Goal: Task Accomplishment & Management: Manage account settings

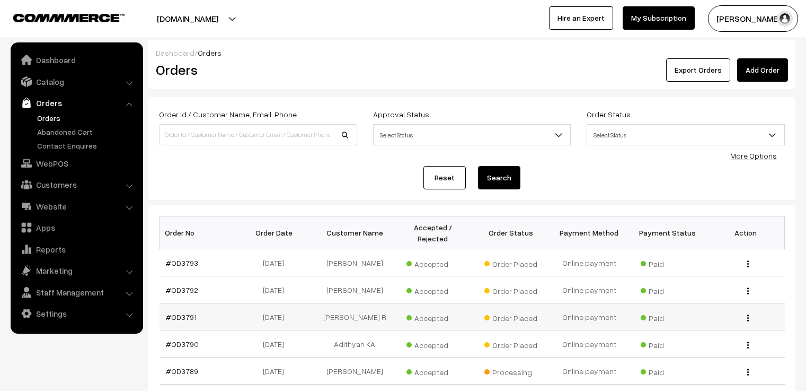
scroll to position [53, 0]
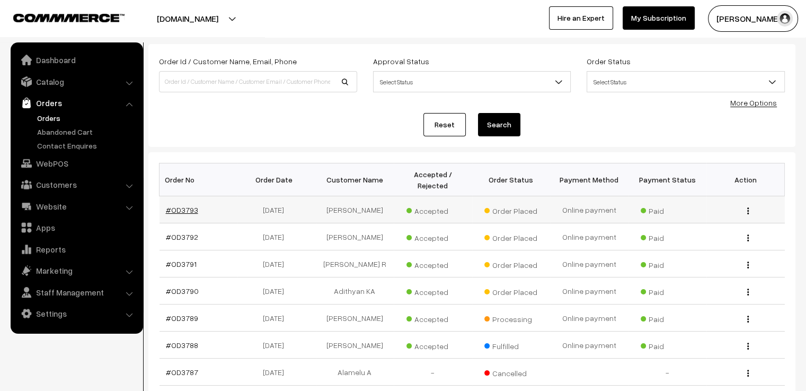
click at [183, 205] on link "#OD3793" at bounding box center [182, 209] width 32 height 9
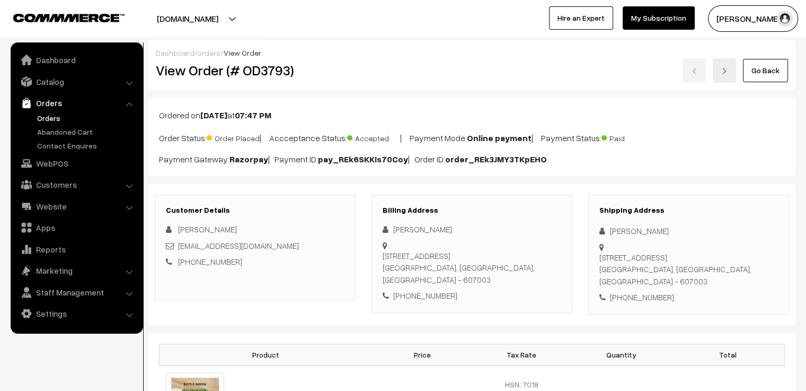
click at [782, 74] on link "Go Back" at bounding box center [765, 70] width 45 height 23
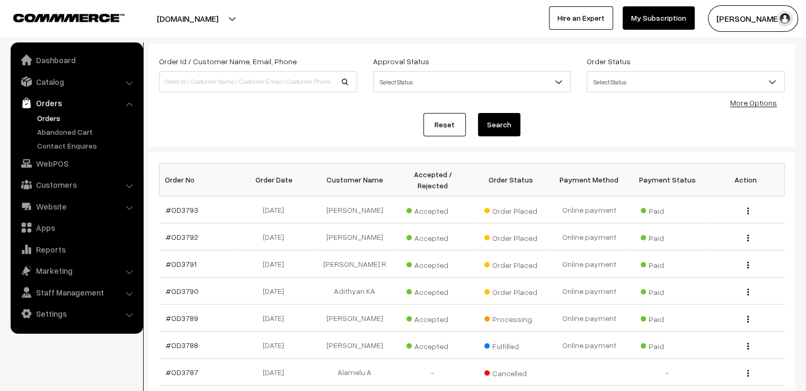
scroll to position [106, 0]
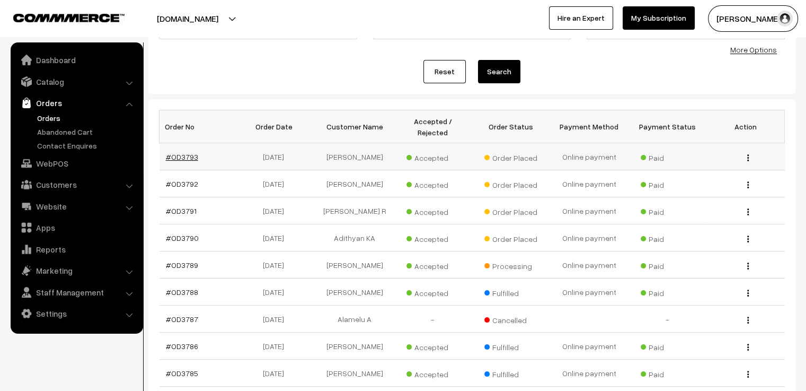
click at [181, 152] on link "#OD3793" at bounding box center [182, 156] width 32 height 9
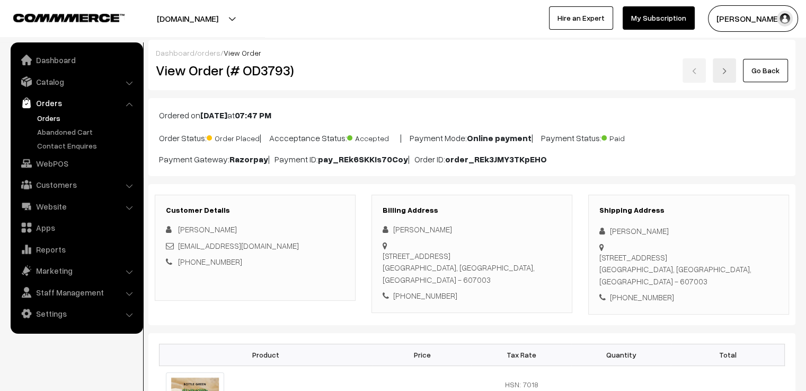
click at [720, 71] on link at bounding box center [724, 70] width 23 height 24
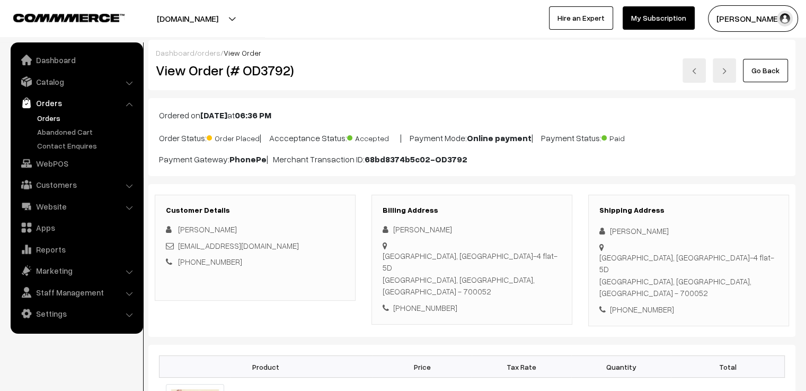
click at [725, 73] on img at bounding box center [724, 71] width 6 height 6
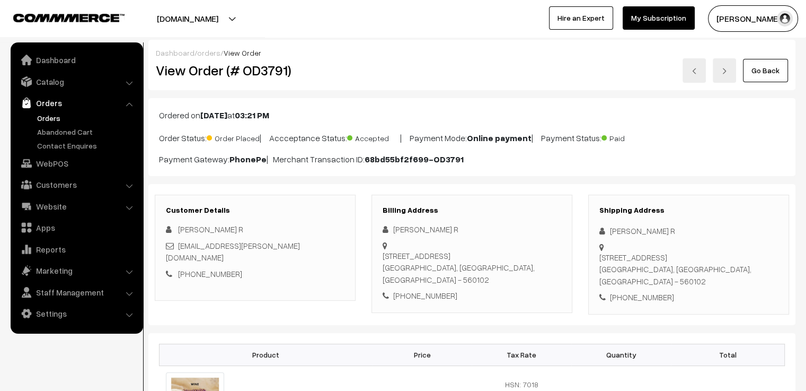
click at [727, 73] on img at bounding box center [724, 71] width 6 height 6
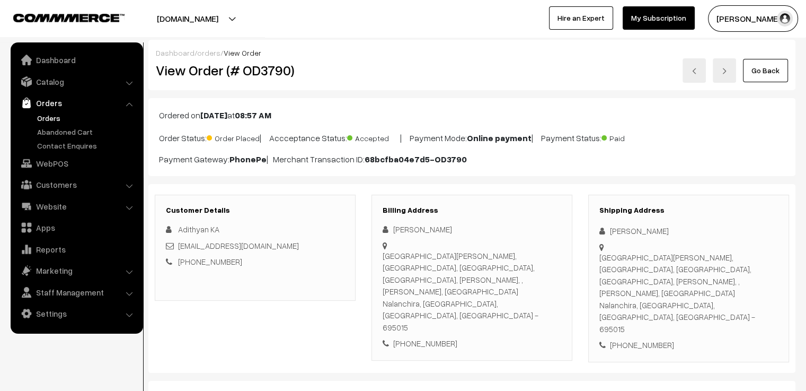
click at [771, 72] on link "Go Back" at bounding box center [765, 70] width 45 height 23
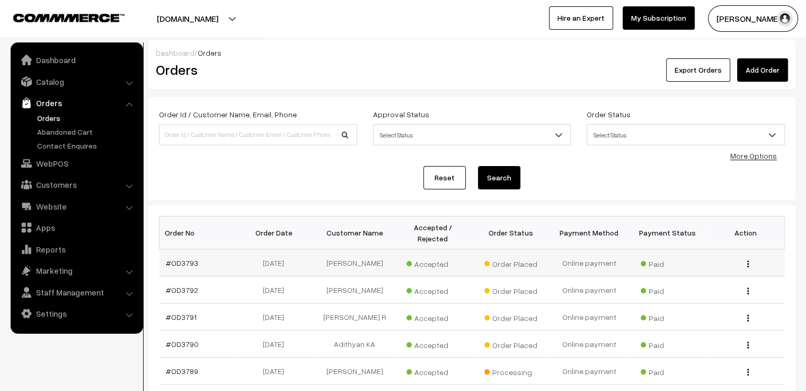
click at [193, 255] on td "#OD3793" at bounding box center [199, 262] width 78 height 27
click at [190, 258] on link "#OD3793" at bounding box center [182, 262] width 32 height 9
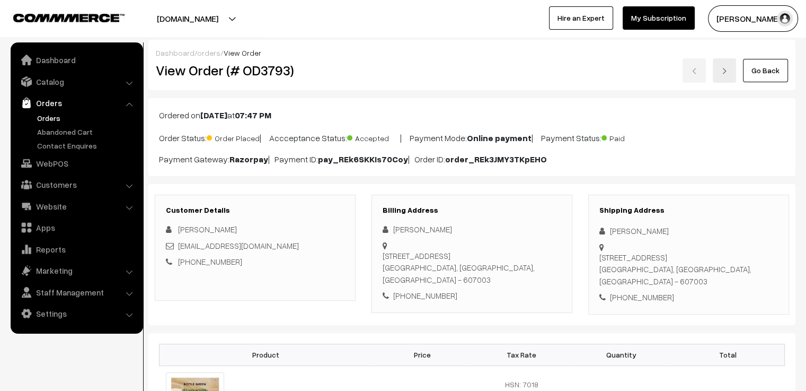
click at [767, 72] on link "Go Back" at bounding box center [765, 70] width 45 height 23
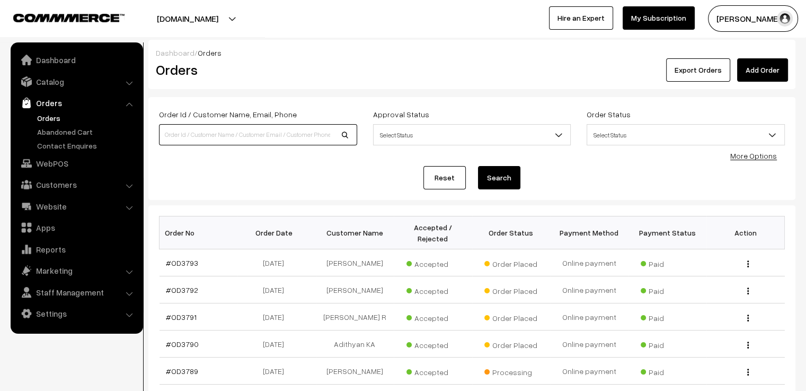
click at [226, 129] on input at bounding box center [258, 134] width 198 height 21
type input "od3559"
click at [478, 166] on button "Search" at bounding box center [499, 177] width 42 height 23
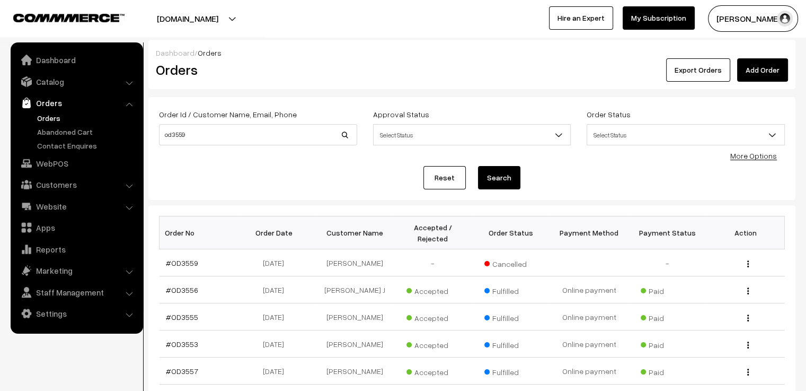
click at [450, 183] on link "Reset" at bounding box center [444, 177] width 42 height 23
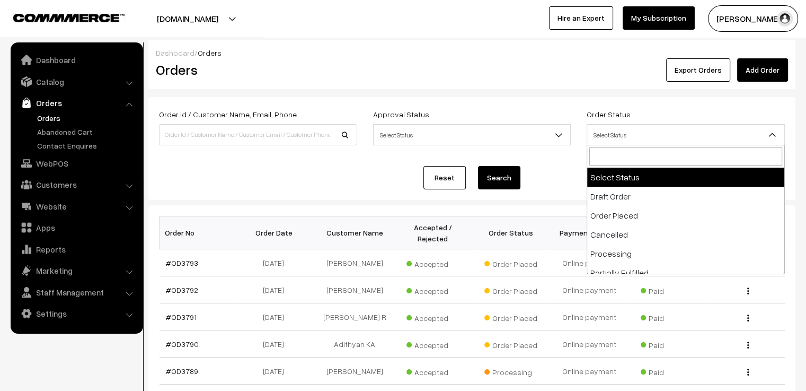
click at [716, 131] on span "Select Status" at bounding box center [685, 135] width 197 height 19
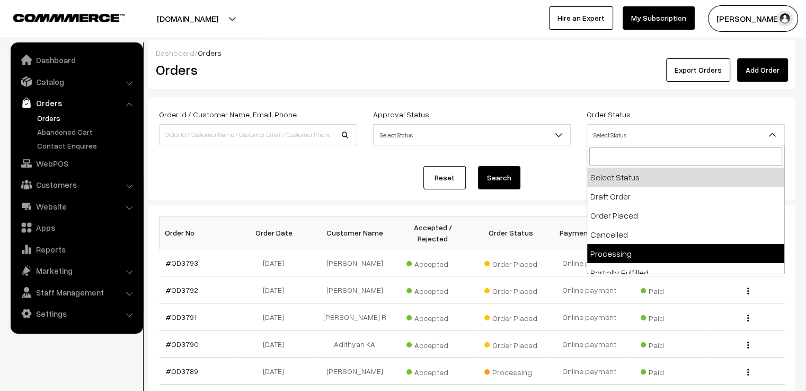
select select "5"
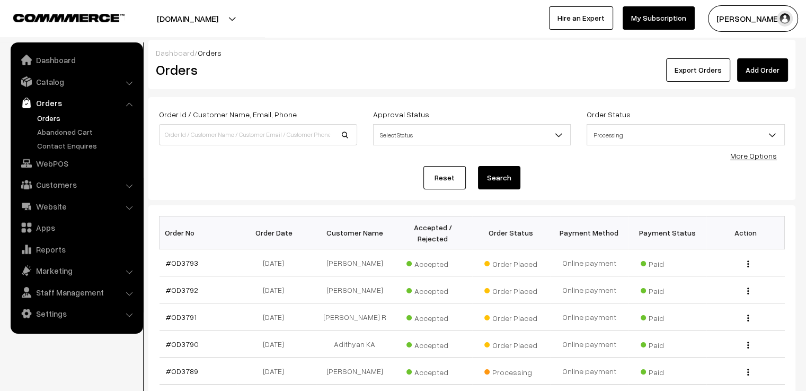
click at [495, 176] on button "Search" at bounding box center [499, 177] width 42 height 23
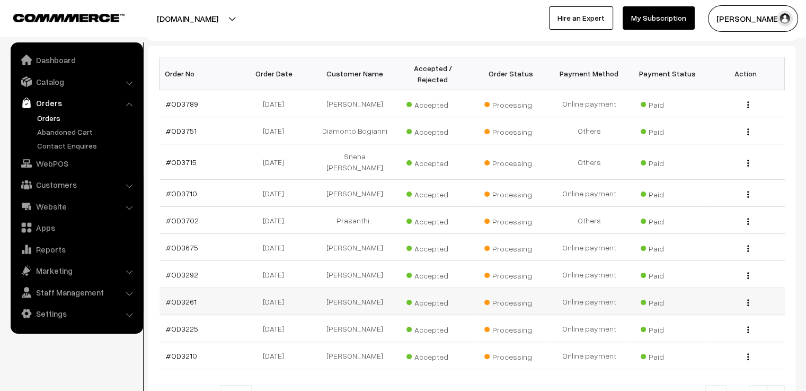
scroll to position [258, 0]
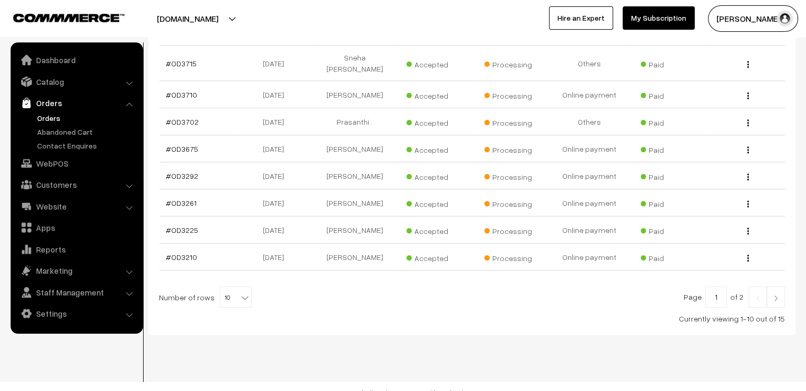
click at [240, 292] on b at bounding box center [245, 297] width 11 height 11
click at [359, 313] on div "Currently viewing 1-10 out of 15" at bounding box center [472, 318] width 626 height 11
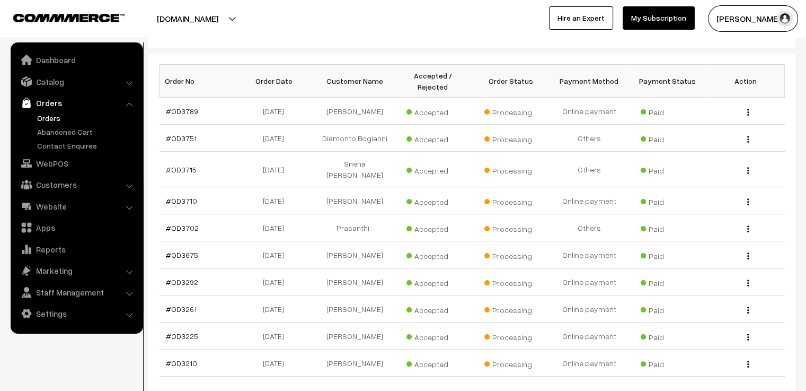
scroll to position [0, 0]
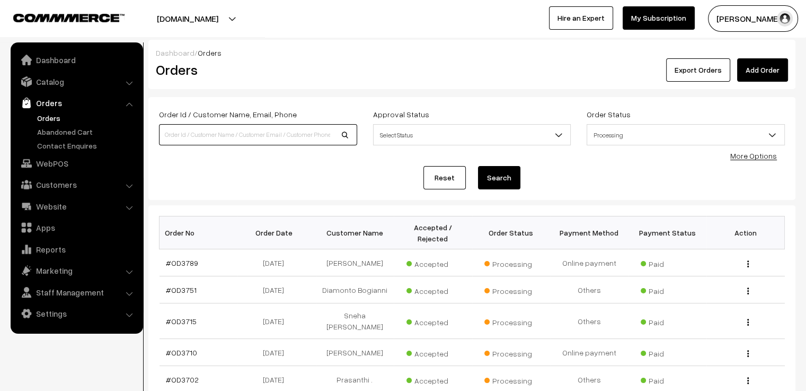
click at [222, 133] on input at bounding box center [258, 134] width 198 height 21
type input "OD3566"
click at [478, 166] on button "Search" at bounding box center [499, 177] width 42 height 23
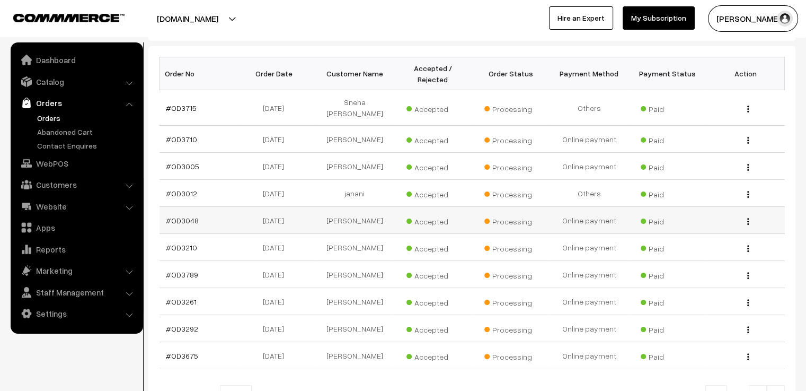
scroll to position [53, 0]
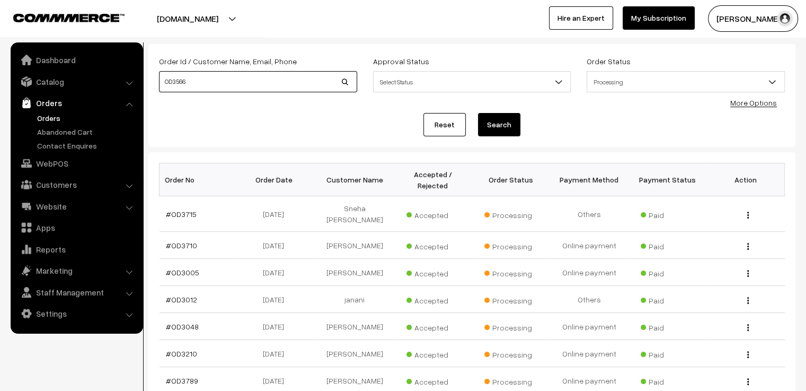
click at [161, 83] on input "OD3566" at bounding box center [258, 81] width 198 height 21
type input "#OD3566"
click at [478, 113] on button "Search" at bounding box center [499, 124] width 42 height 23
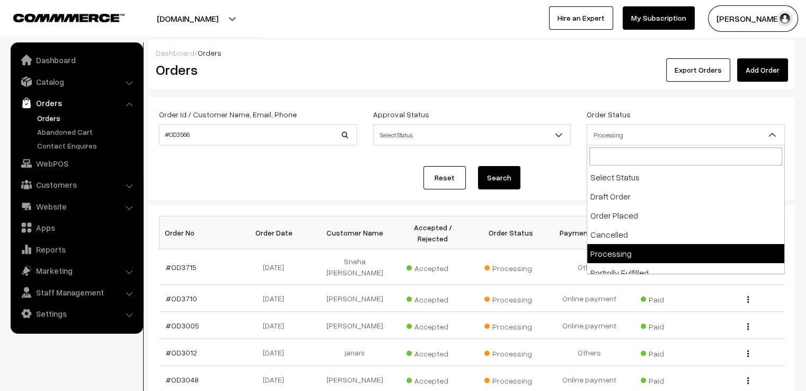
click at [640, 134] on span "Processing" at bounding box center [685, 135] width 197 height 19
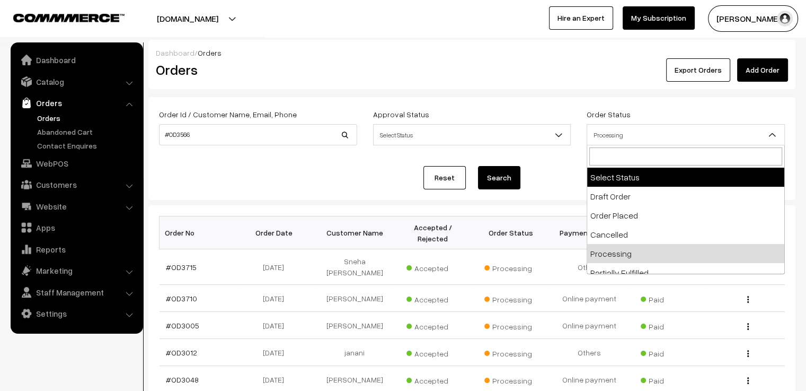
select select
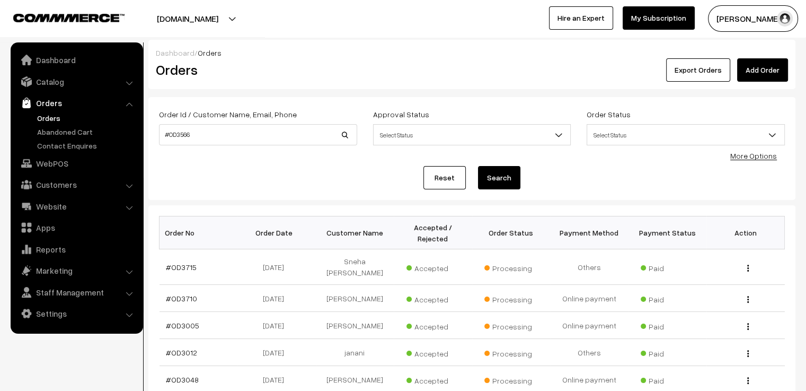
click at [489, 173] on button "Search" at bounding box center [499, 177] width 42 height 23
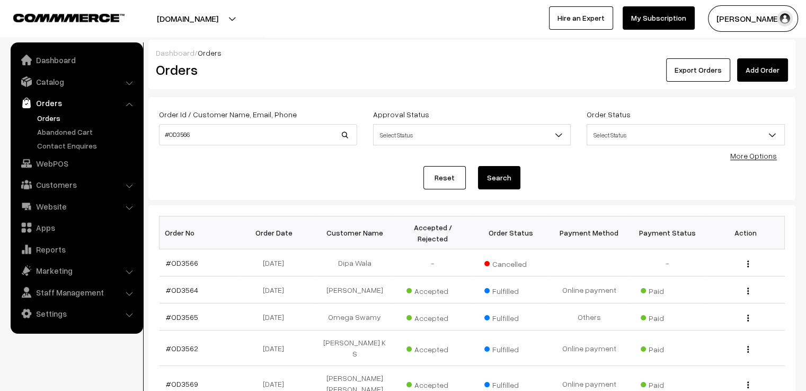
click at [434, 180] on link "Reset" at bounding box center [444, 177] width 42 height 23
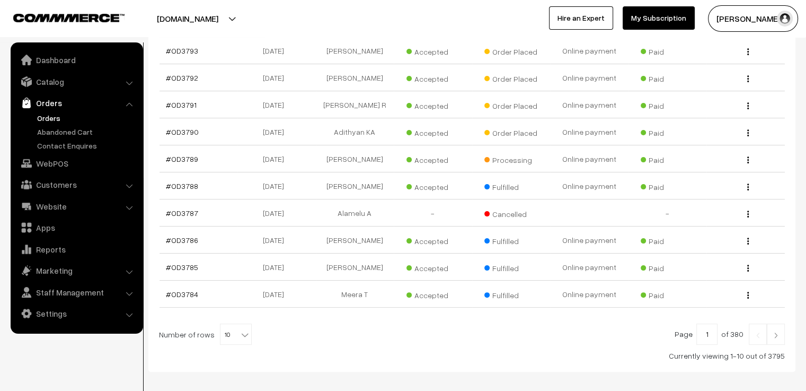
scroll to position [249, 0]
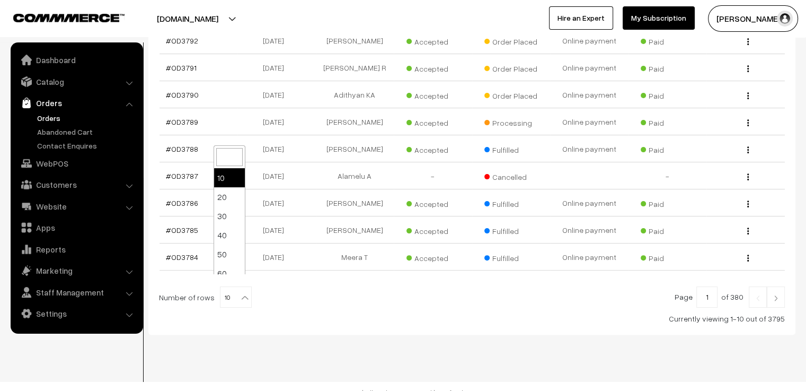
click at [240, 292] on b at bounding box center [245, 297] width 11 height 11
select select "100"
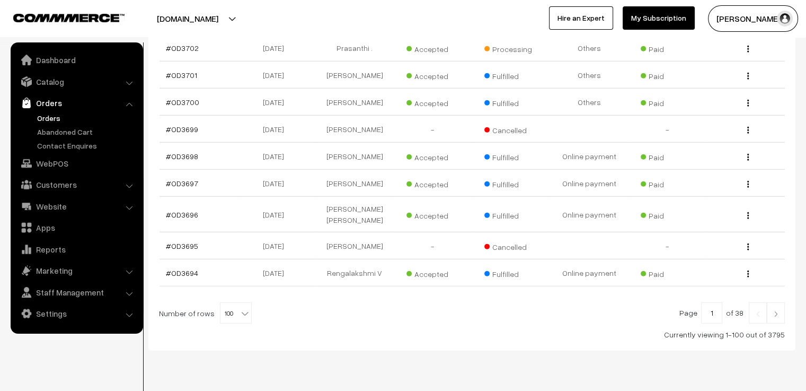
scroll to position [2791, 0]
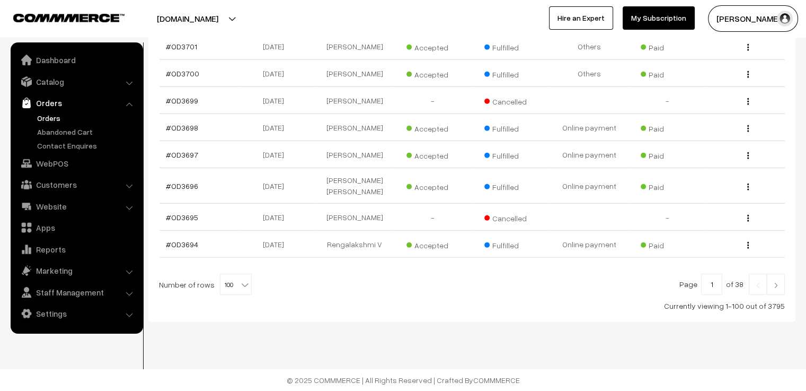
click at [782, 284] on link at bounding box center [776, 283] width 18 height 21
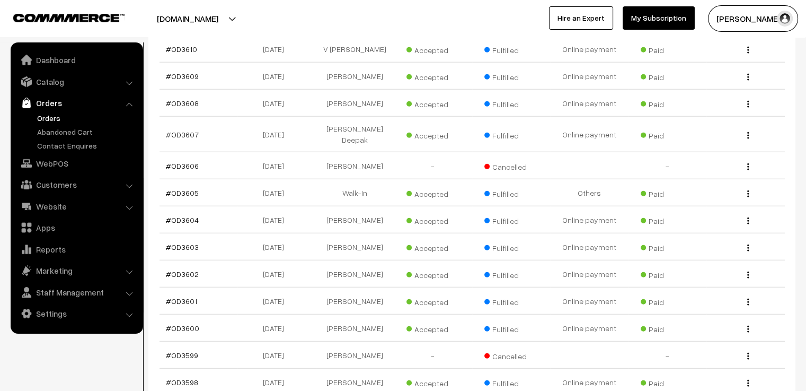
scroll to position [2740, 0]
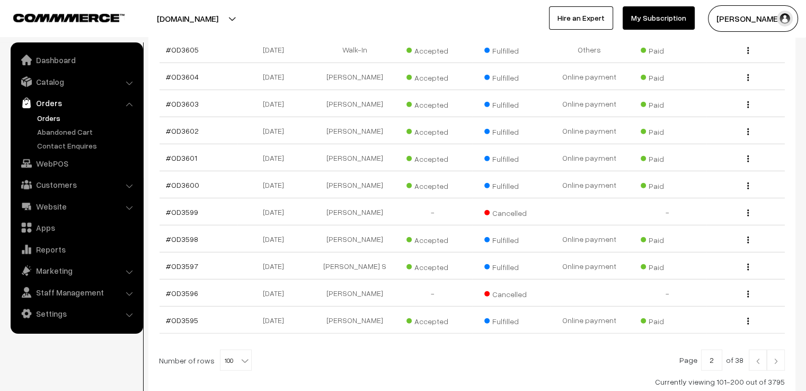
click at [771, 358] on img at bounding box center [776, 361] width 10 height 6
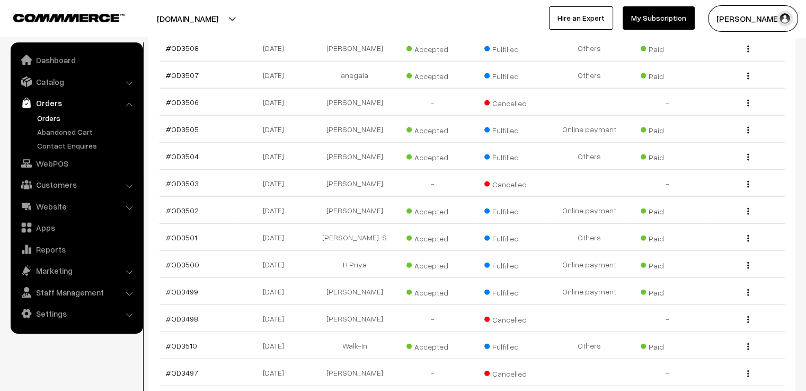
scroll to position [2791, 0]
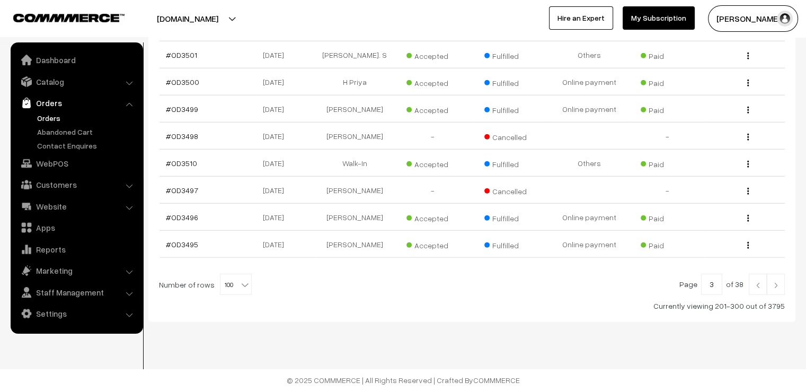
click at [759, 286] on img at bounding box center [758, 285] width 10 height 6
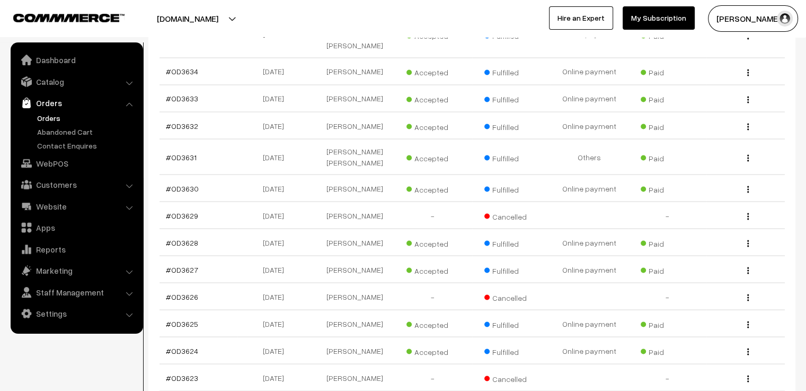
scroll to position [1839, 0]
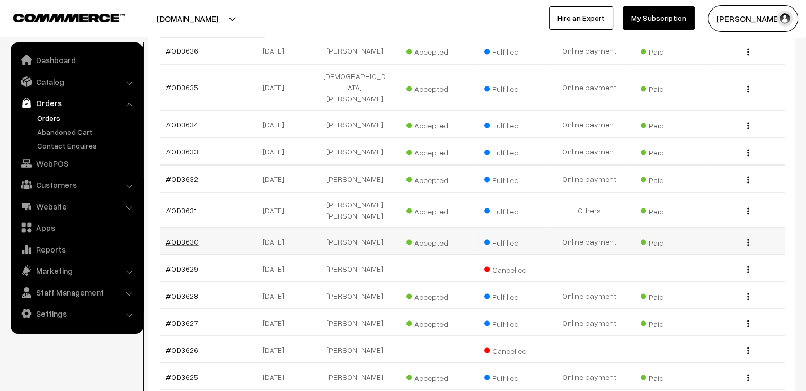
click at [193, 236] on link "#OD3630" at bounding box center [182, 240] width 33 height 9
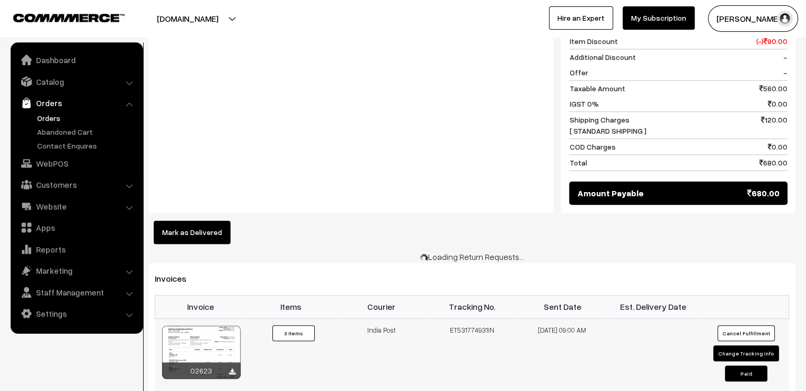
scroll to position [633, 0]
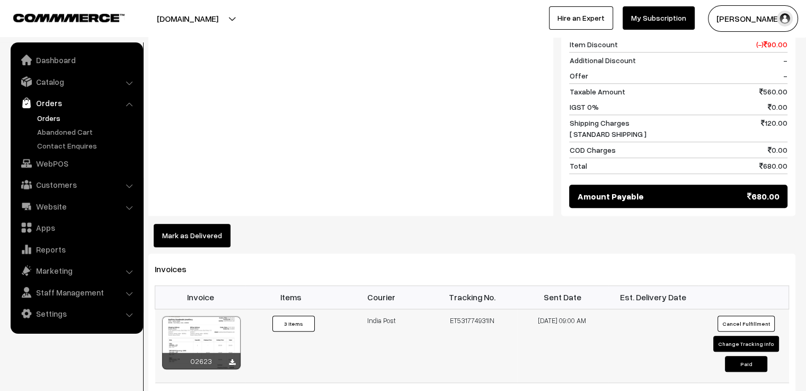
click at [226, 316] on div at bounding box center [201, 342] width 78 height 53
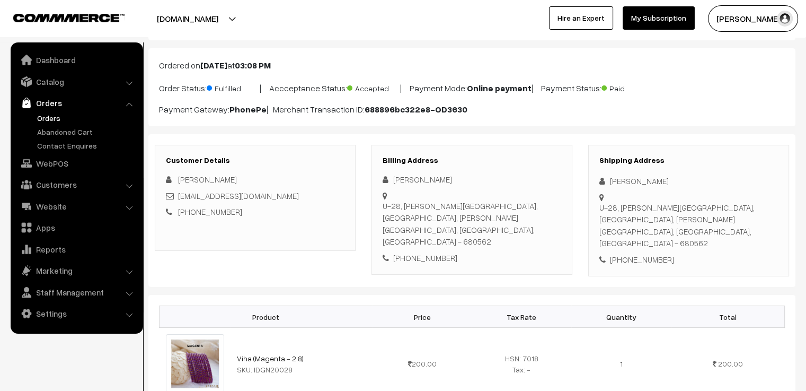
scroll to position [0, 0]
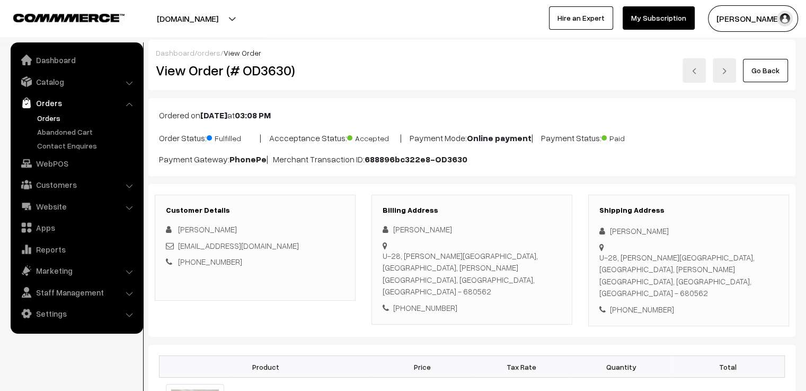
click at [689, 69] on link at bounding box center [694, 70] width 23 height 24
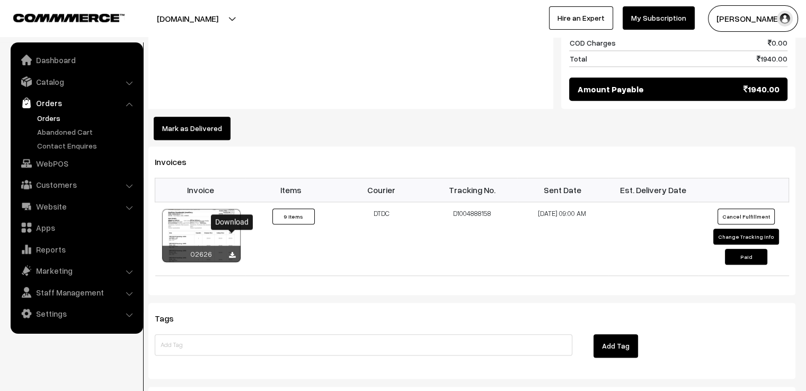
scroll to position [1157, 0]
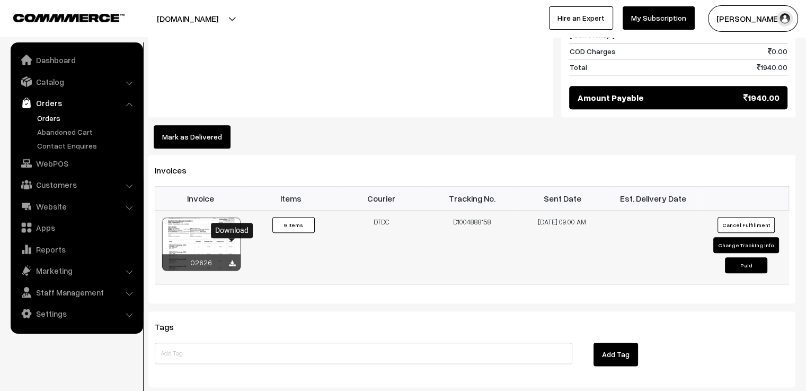
click at [231, 260] on icon at bounding box center [232, 263] width 6 height 7
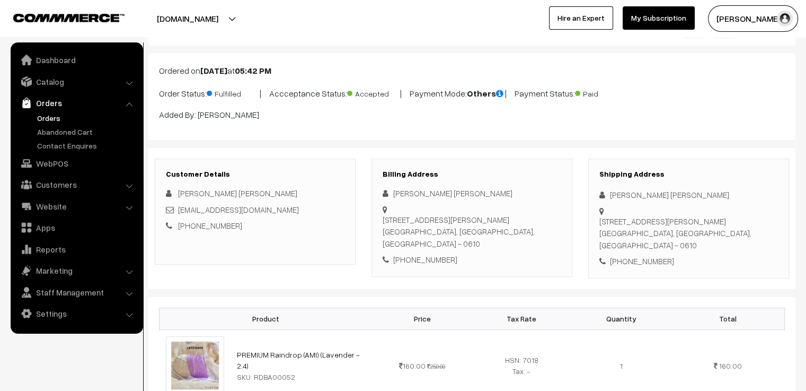
scroll to position [0, 0]
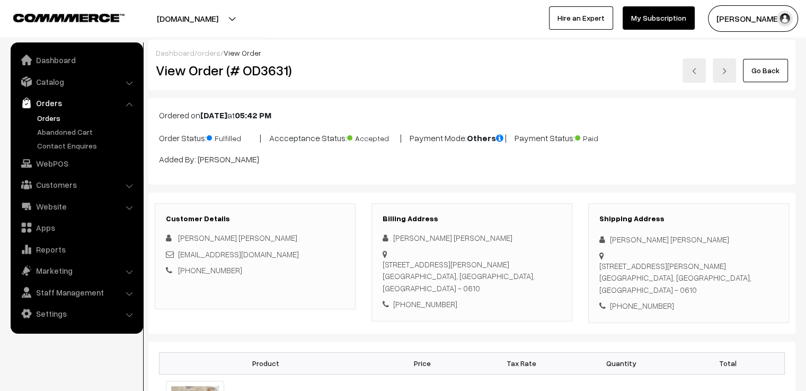
click at [757, 71] on link "Go Back" at bounding box center [765, 70] width 45 height 23
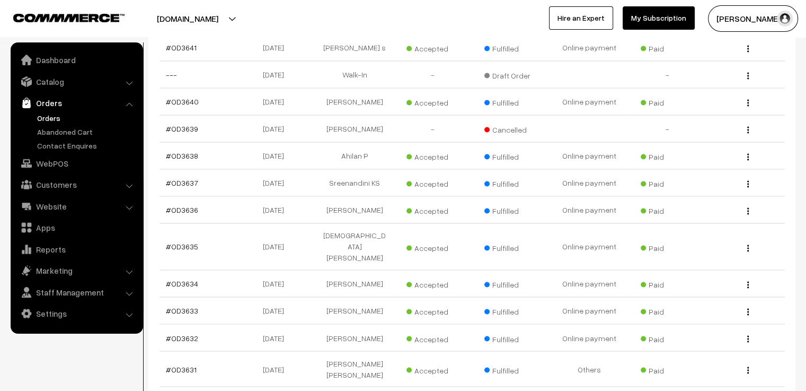
scroll to position [1627, 0]
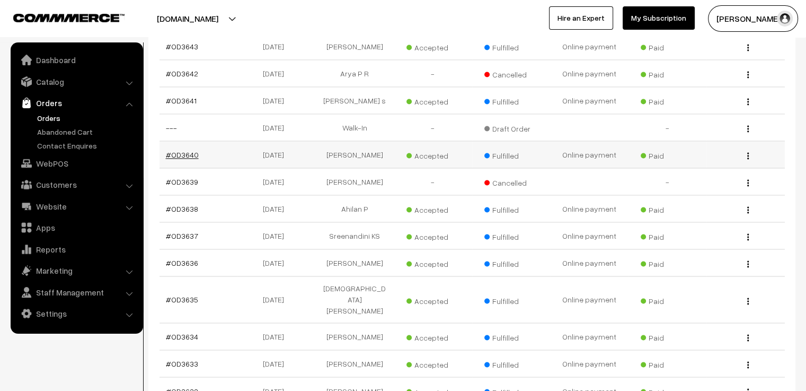
click at [187, 150] on link "#OD3640" at bounding box center [182, 154] width 33 height 9
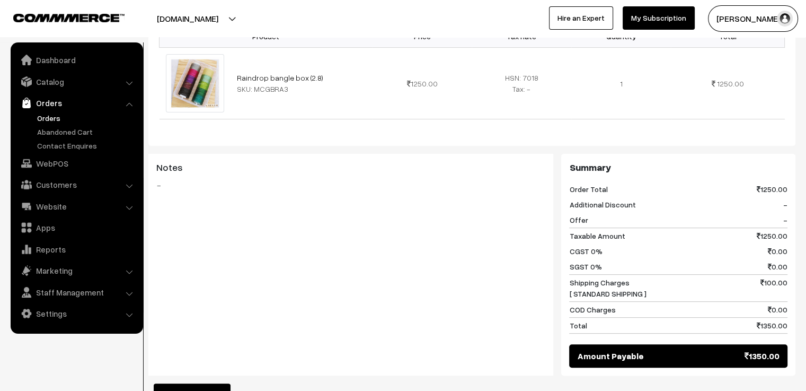
scroll to position [583, 0]
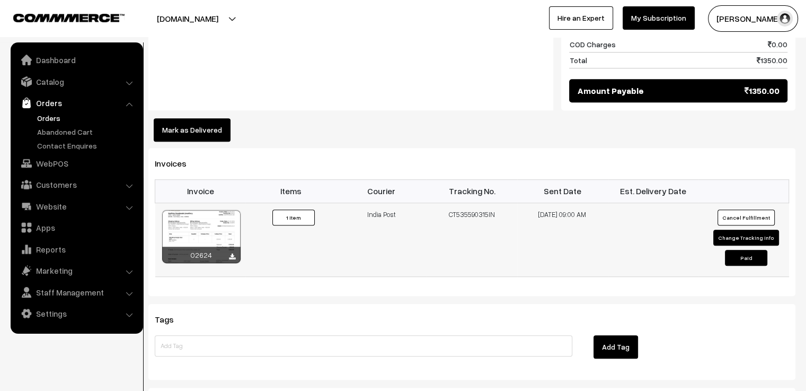
click at [214, 210] on div at bounding box center [201, 236] width 78 height 53
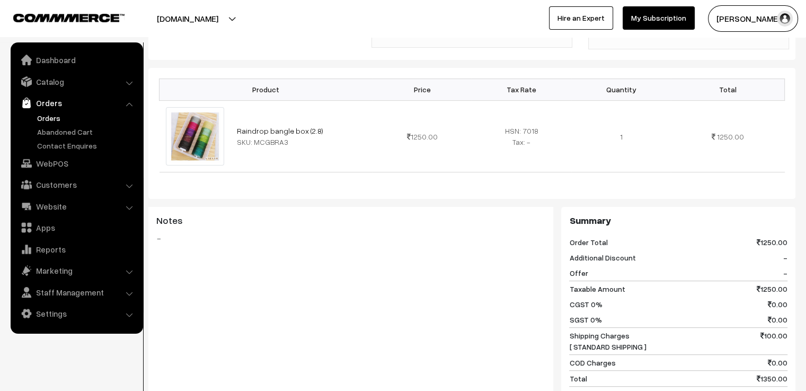
scroll to position [0, 0]
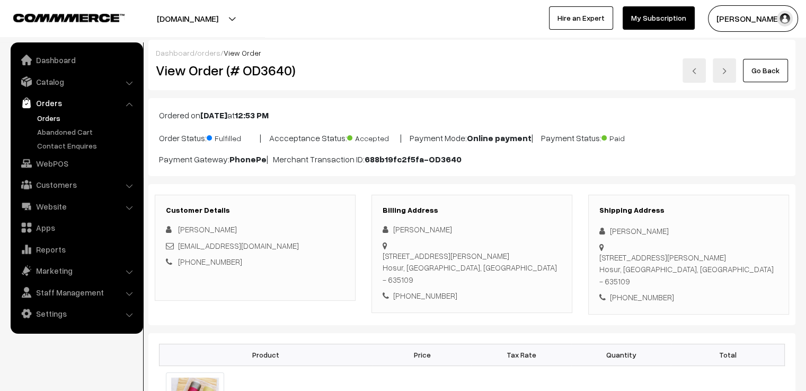
click at [697, 70] on img at bounding box center [694, 71] width 6 height 6
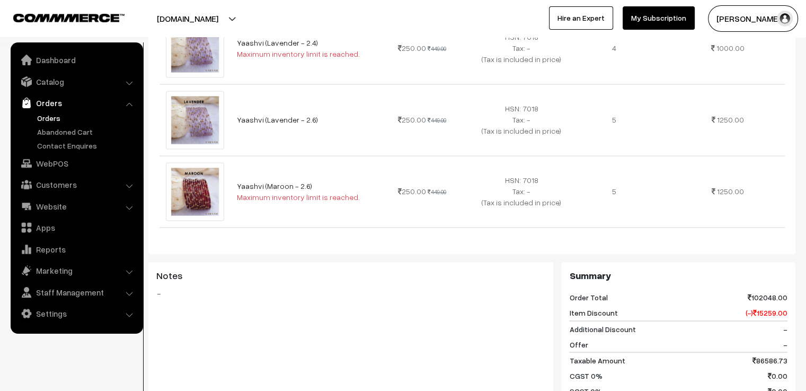
scroll to position [10016, 0]
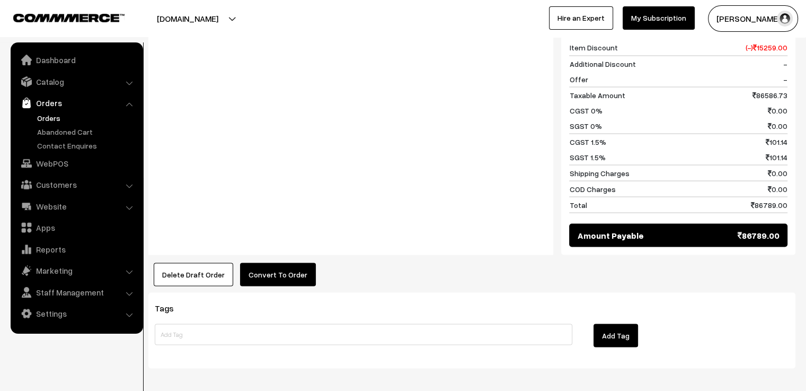
drag, startPoint x: 747, startPoint y: 198, endPoint x: 778, endPoint y: 198, distance: 31.3
click at [778, 228] on span "86789.00" at bounding box center [759, 234] width 42 height 13
click at [770, 262] on div "Delete Draft Order × Delete Draft Order Are you sure, you want to delete this d…" at bounding box center [471, 273] width 647 height 23
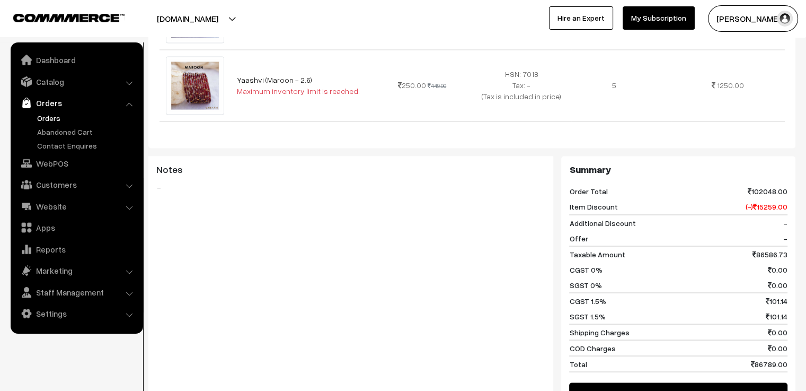
scroll to position [10023, 0]
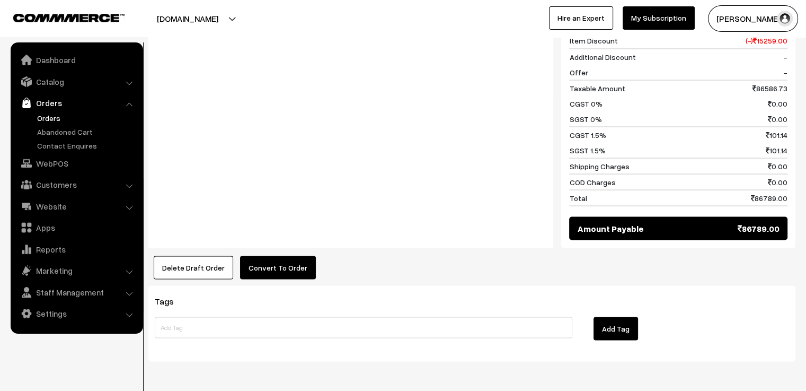
click at [201, 255] on button "Delete Draft Order" at bounding box center [193, 266] width 79 height 23
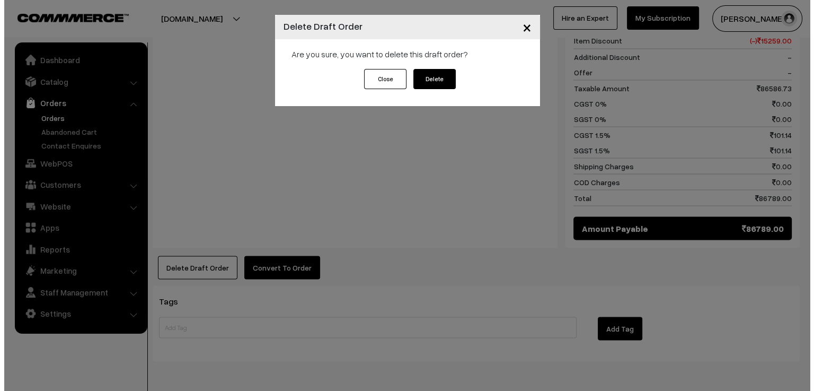
scroll to position [10145, 0]
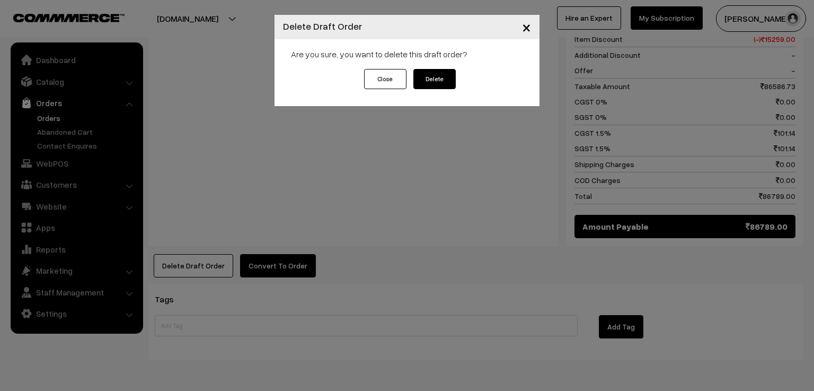
click at [443, 82] on button "Delete" at bounding box center [434, 79] width 42 height 20
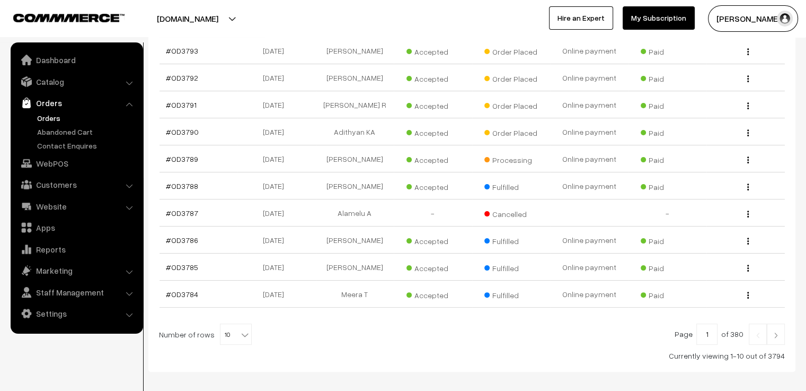
scroll to position [249, 0]
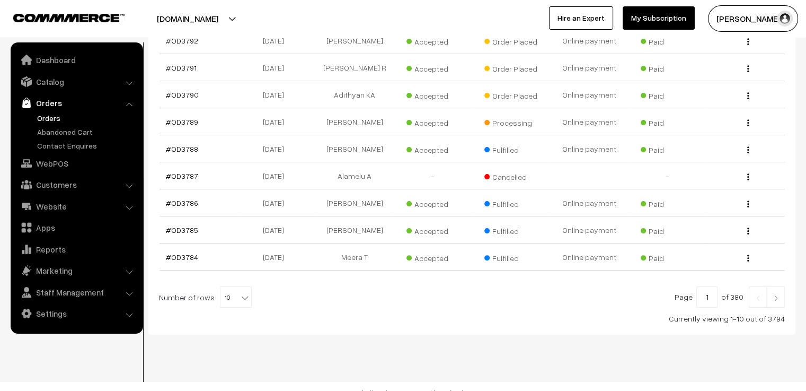
click at [240, 292] on b at bounding box center [245, 297] width 11 height 11
select select "100"
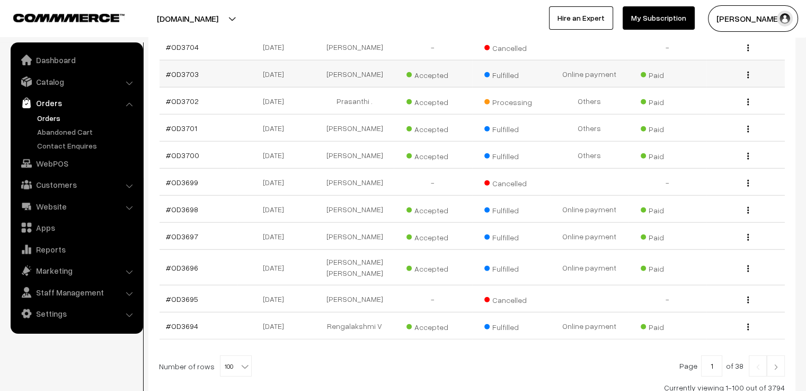
scroll to position [2791, 0]
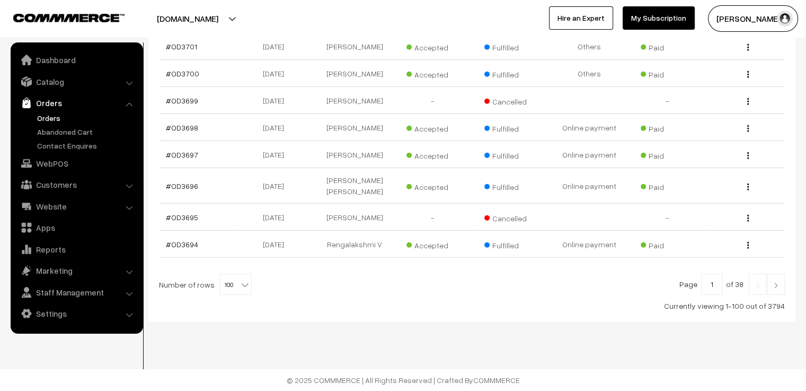
click at [775, 287] on img at bounding box center [776, 285] width 10 height 6
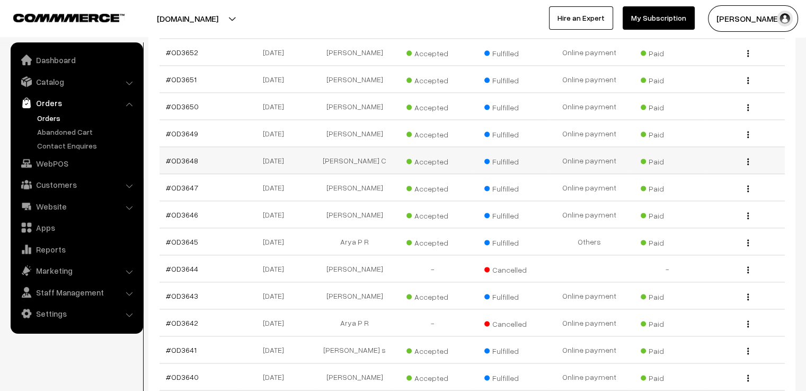
scroll to position [1431, 0]
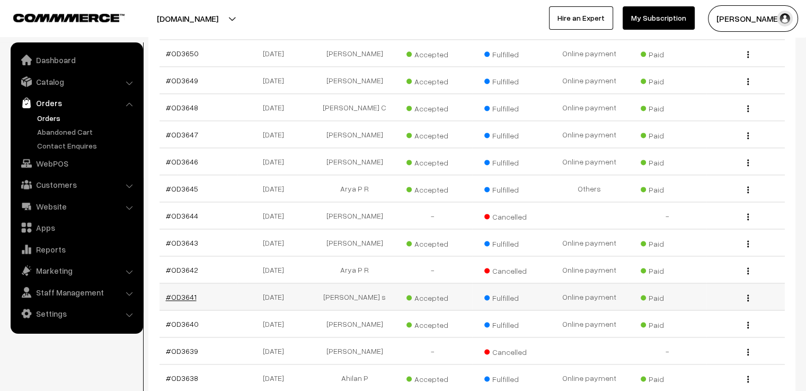
click at [184, 292] on link "#OD3641" at bounding box center [181, 296] width 31 height 9
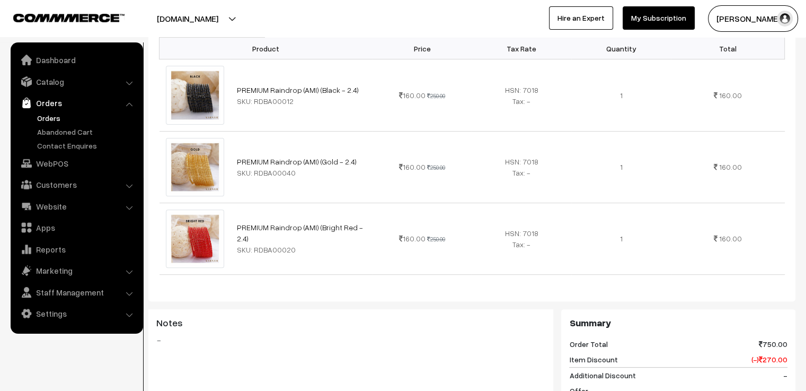
scroll to position [636, 0]
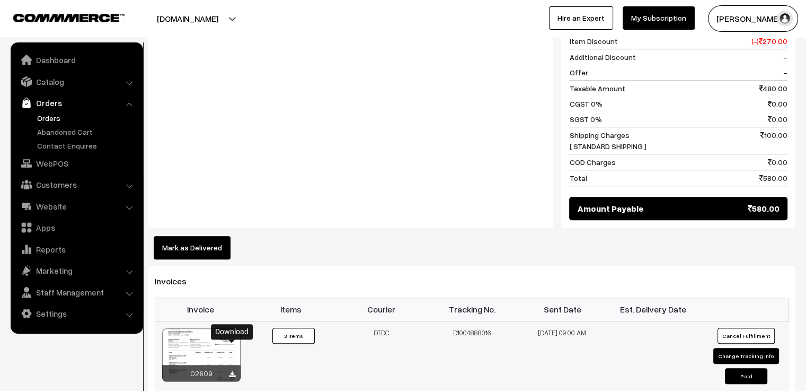
click at [232, 371] on icon at bounding box center [232, 374] width 6 height 7
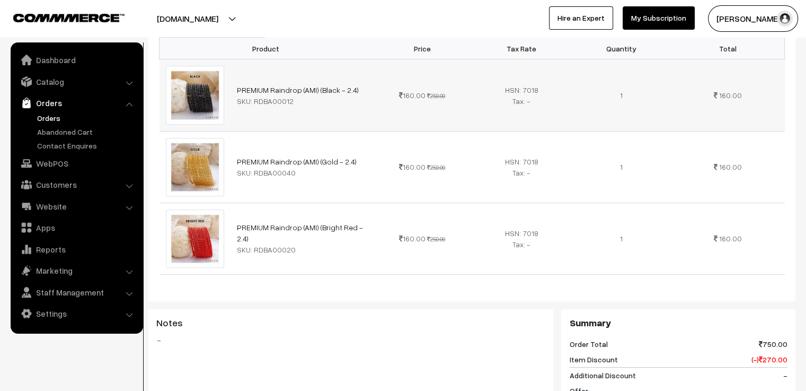
scroll to position [0, 0]
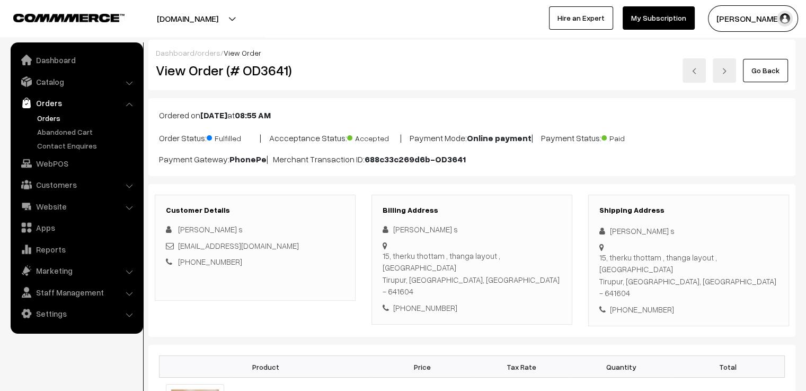
click at [692, 81] on link at bounding box center [694, 70] width 23 height 24
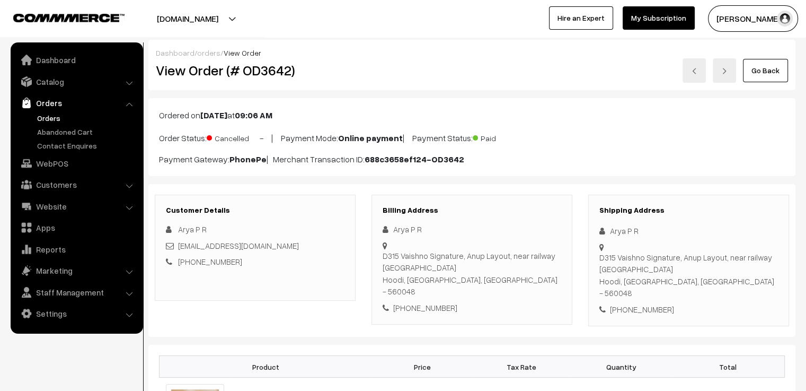
click at [696, 70] on img at bounding box center [694, 71] width 6 height 6
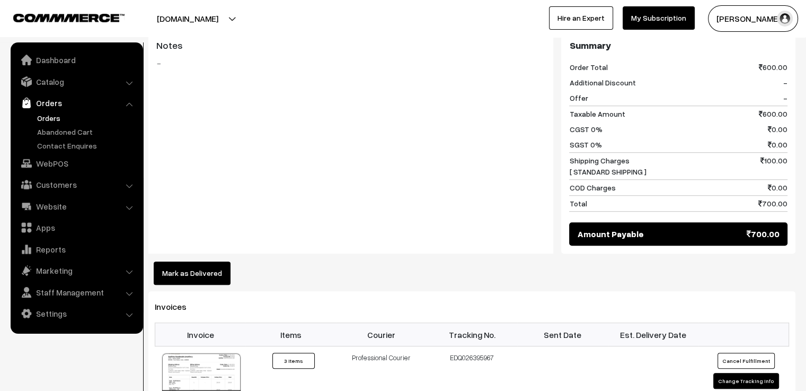
scroll to position [795, 0]
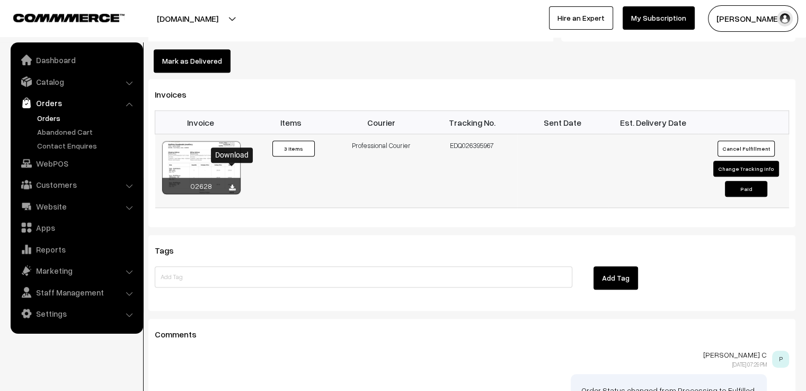
click at [233, 184] on icon at bounding box center [232, 187] width 6 height 7
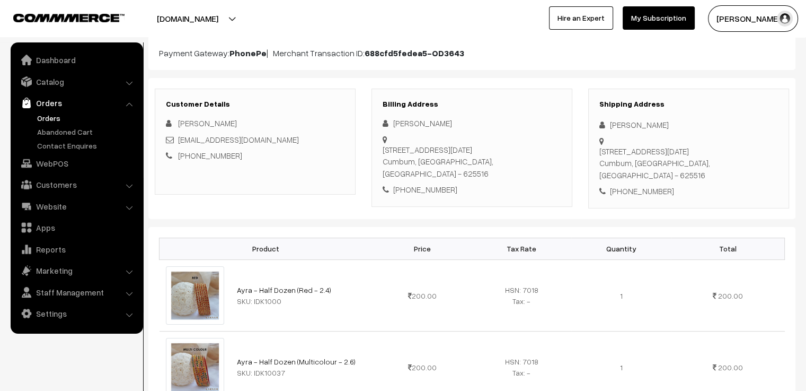
scroll to position [0, 0]
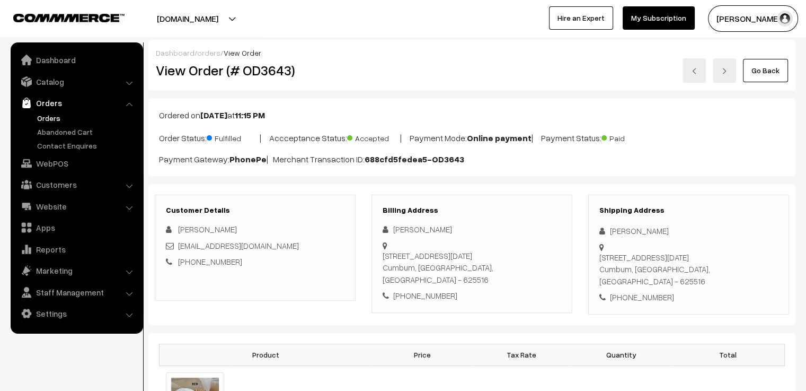
click at [693, 74] on link at bounding box center [694, 70] width 23 height 24
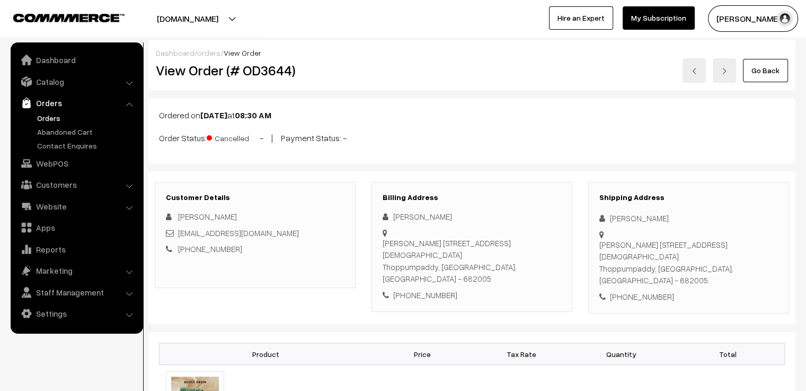
click at [695, 64] on link at bounding box center [694, 70] width 23 height 24
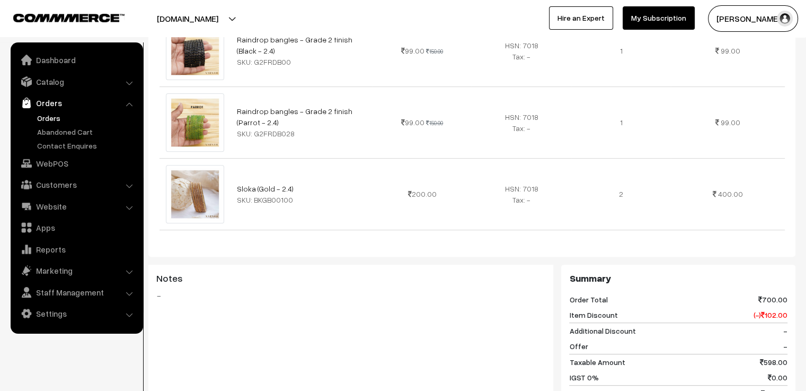
scroll to position [636, 0]
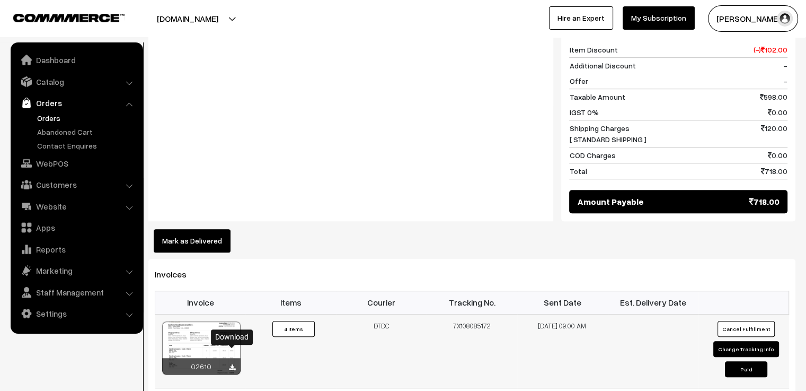
click at [232, 364] on icon at bounding box center [232, 367] width 6 height 7
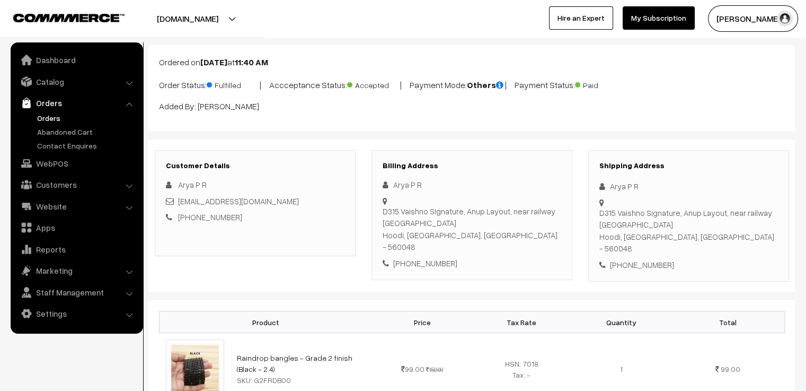
scroll to position [0, 0]
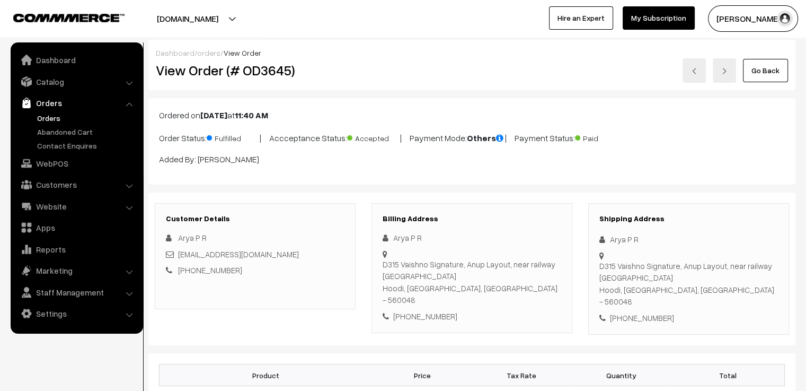
drag, startPoint x: 562, startPoint y: 92, endPoint x: 590, endPoint y: 93, distance: 27.6
click at [699, 72] on link at bounding box center [694, 70] width 23 height 24
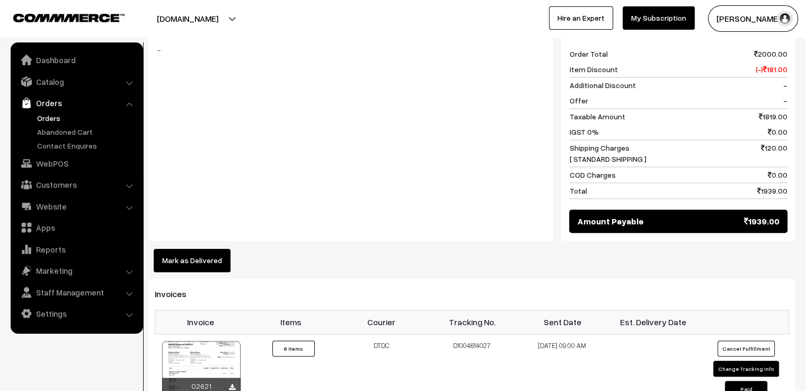
scroll to position [1166, 0]
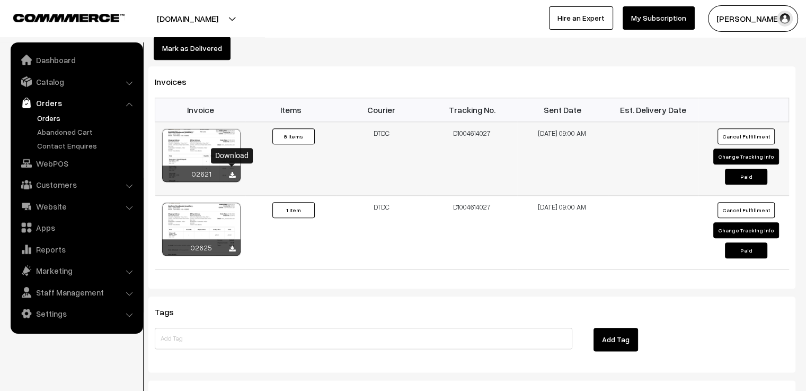
click at [232, 172] on icon at bounding box center [232, 175] width 6 height 7
click at [231, 245] on icon at bounding box center [232, 248] width 6 height 7
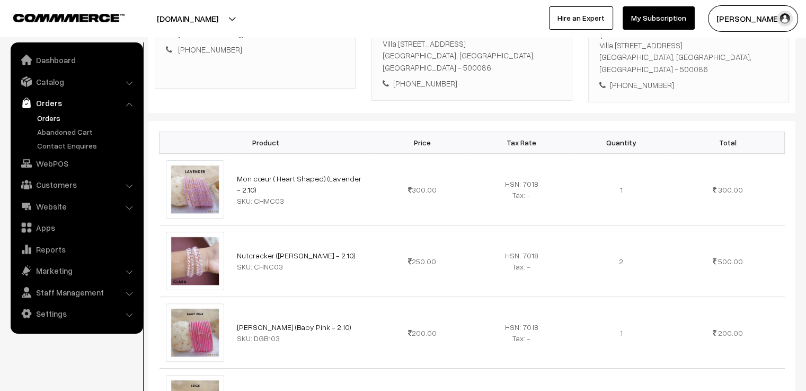
scroll to position [0, 0]
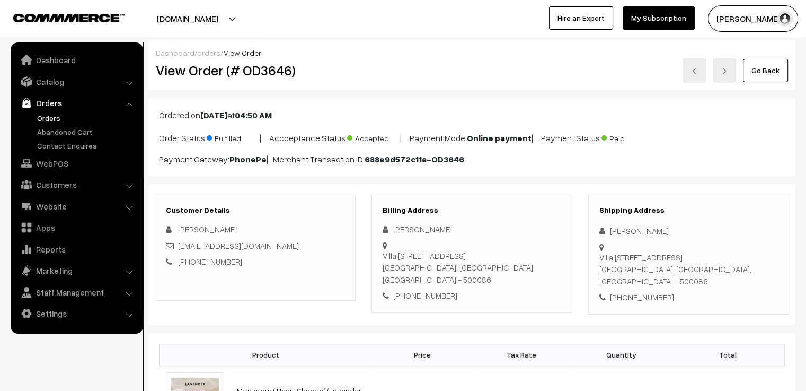
click at [692, 72] on link at bounding box center [694, 70] width 23 height 24
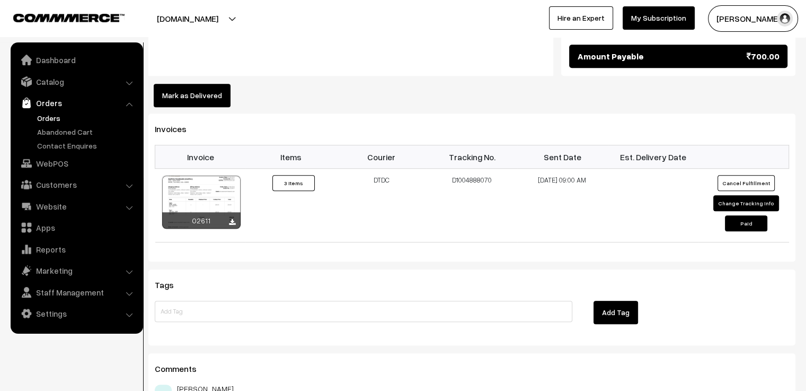
scroll to position [742, 0]
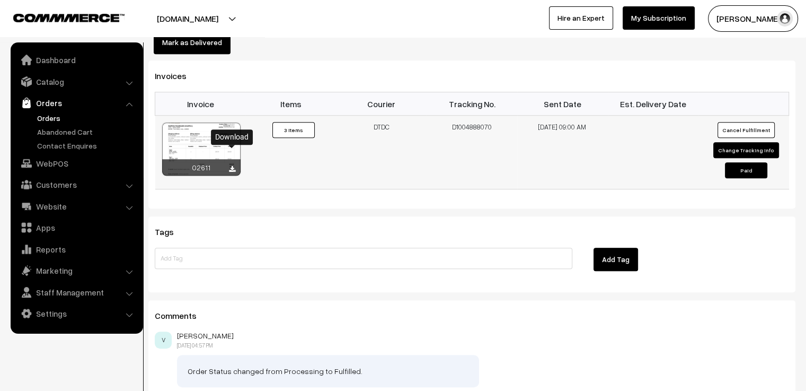
click at [232, 166] on icon at bounding box center [232, 169] width 6 height 7
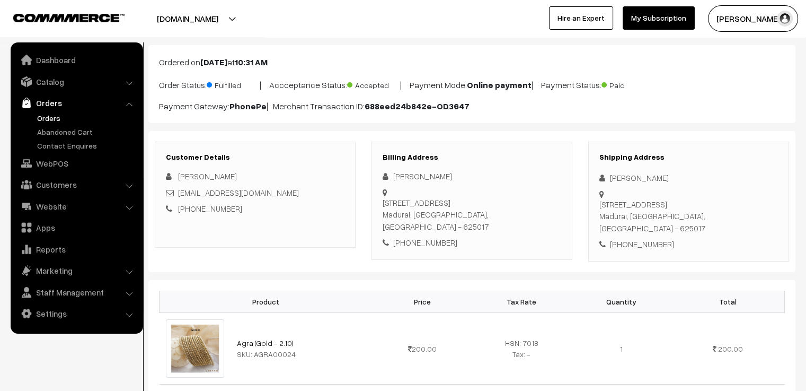
scroll to position [0, 0]
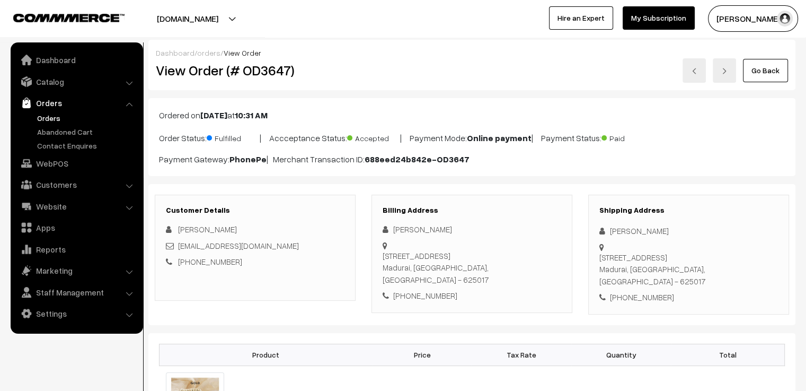
click at [693, 73] on img at bounding box center [694, 71] width 6 height 6
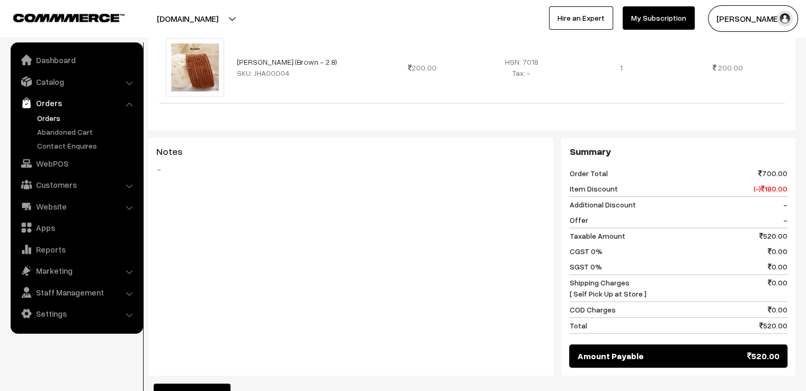
scroll to position [742, 0]
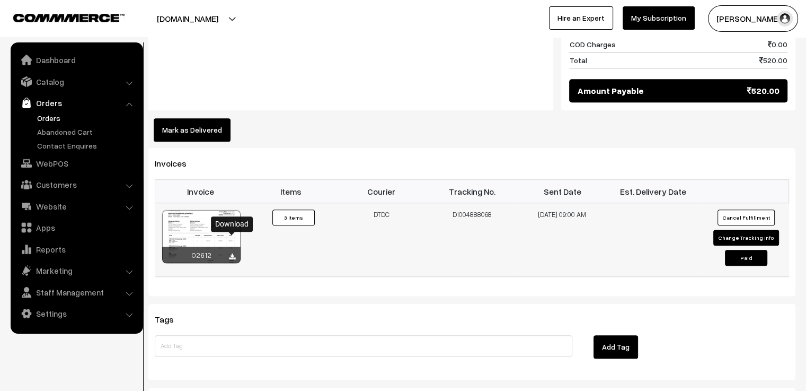
click at [232, 253] on icon at bounding box center [232, 256] width 6 height 7
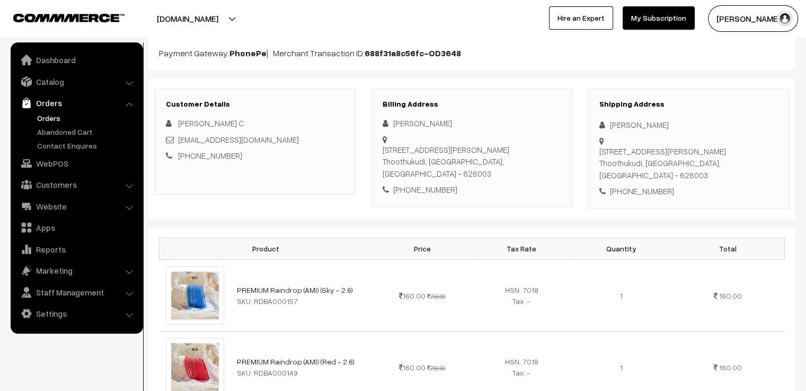
scroll to position [0, 0]
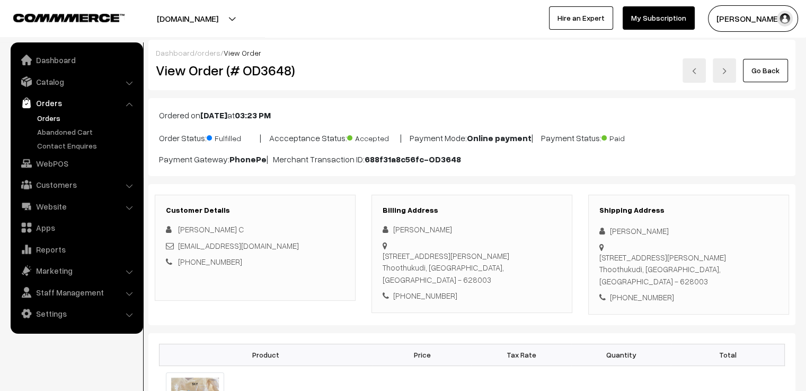
click at [698, 81] on link at bounding box center [694, 70] width 23 height 24
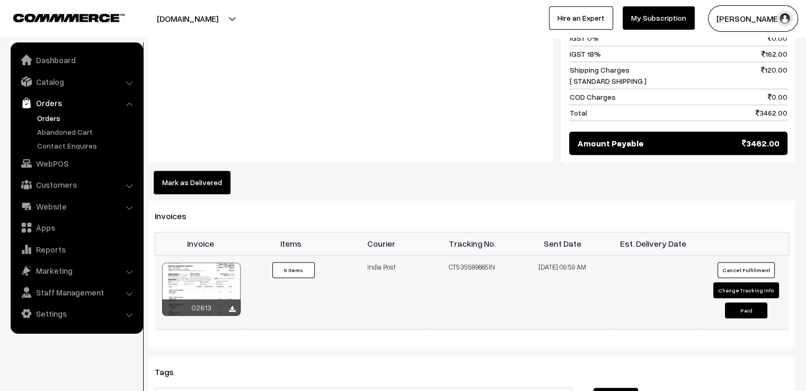
scroll to position [1113, 0]
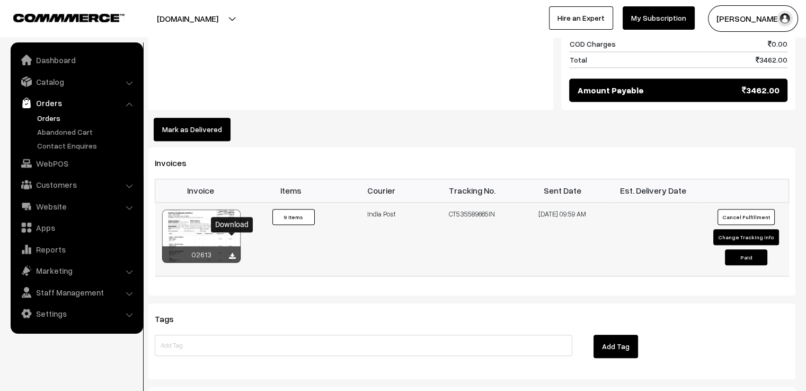
click at [232, 253] on icon at bounding box center [232, 256] width 6 height 7
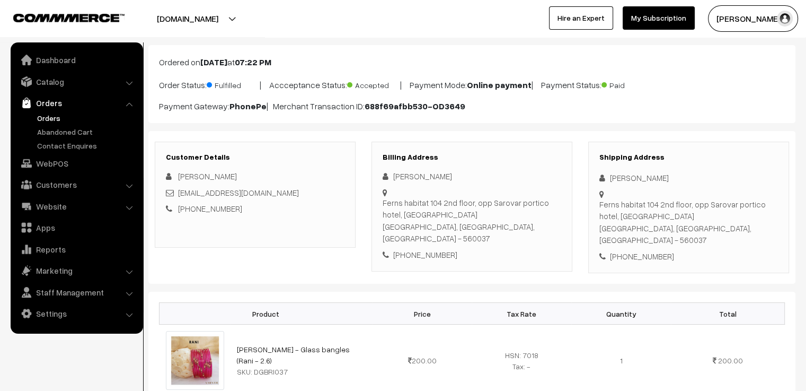
scroll to position [0, 0]
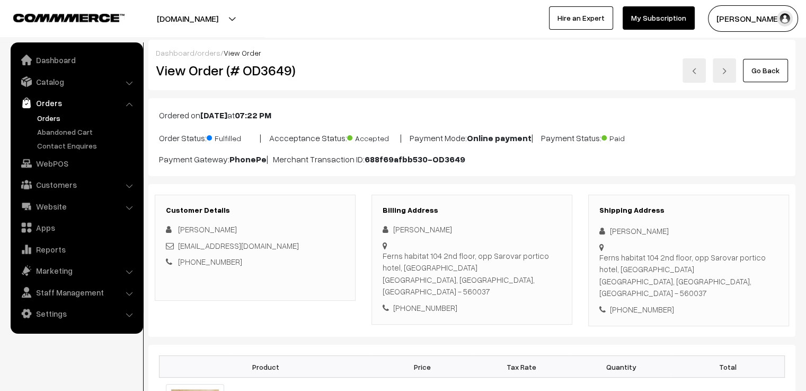
drag, startPoint x: 527, startPoint y: 107, endPoint x: 533, endPoint y: 105, distance: 6.2
click at [527, 107] on div "Ordered on Aug 03, 2025 at 07:22 PM Order Status: Fulfilled | Accceptance Statu…" at bounding box center [471, 137] width 647 height 78
click at [703, 74] on link at bounding box center [694, 70] width 23 height 24
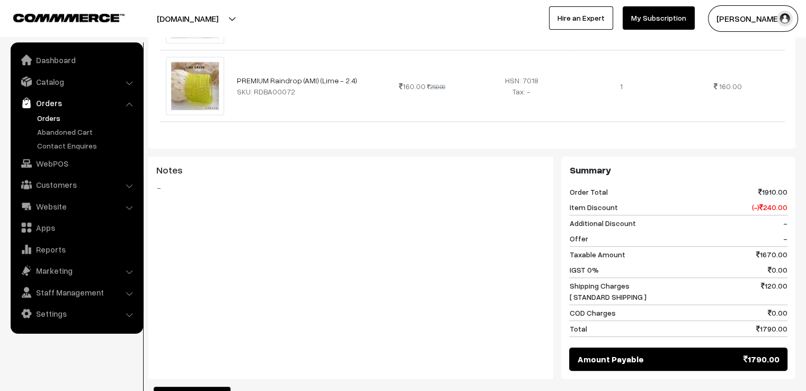
scroll to position [795, 0]
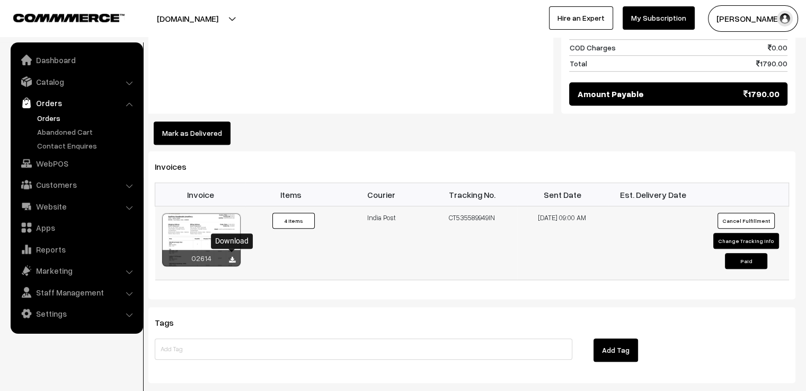
click at [233, 256] on icon at bounding box center [232, 259] width 6 height 7
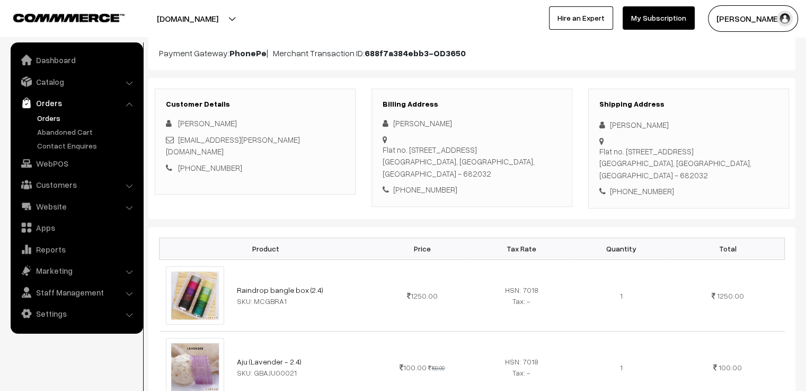
scroll to position [0, 0]
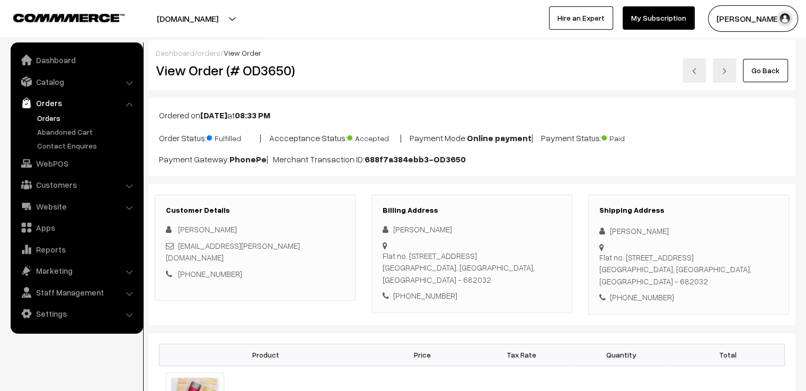
click at [688, 69] on link at bounding box center [694, 70] width 23 height 24
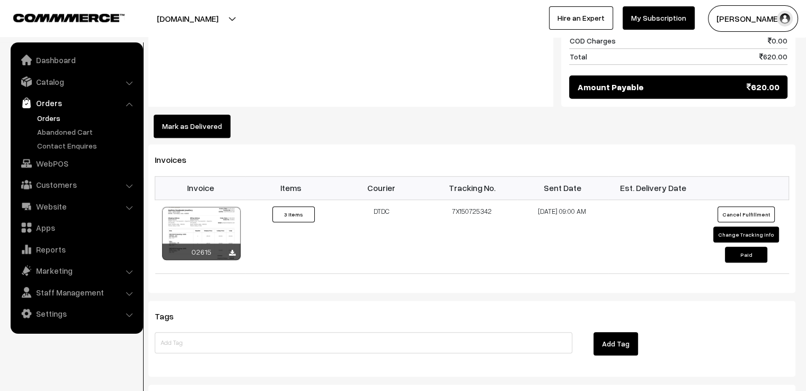
scroll to position [848, 0]
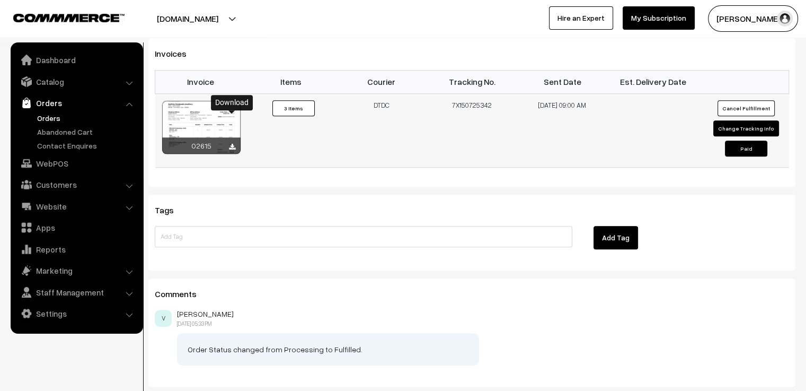
click at [231, 144] on icon at bounding box center [232, 147] width 6 height 7
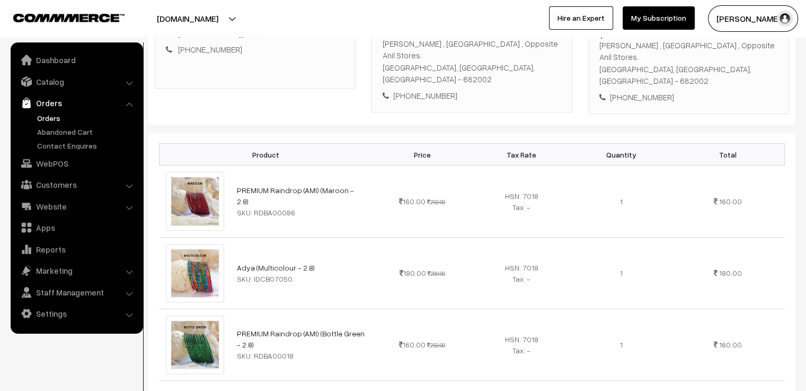
scroll to position [0, 0]
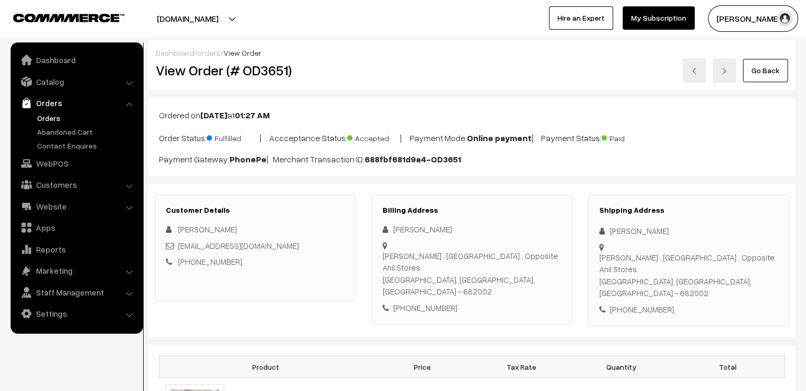
drag, startPoint x: 559, startPoint y: 98, endPoint x: 639, endPoint y: 88, distance: 80.7
click at [559, 98] on div "Ordered on Aug 04, 2025 at 01:27 AM Order Status: Fulfilled | Accceptance Statu…" at bounding box center [471, 137] width 647 height 78
click at [700, 76] on link at bounding box center [694, 70] width 23 height 24
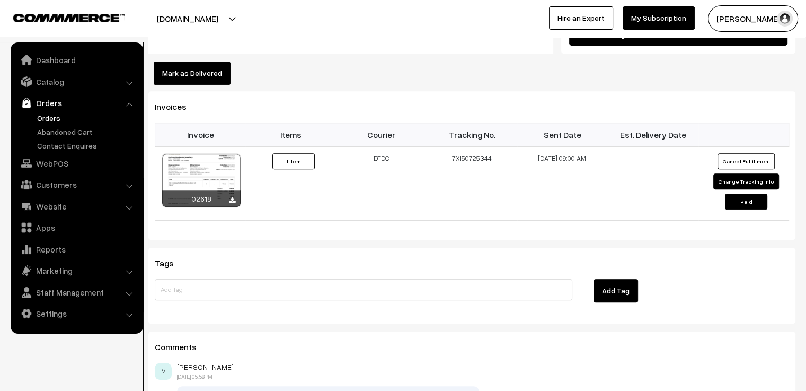
scroll to position [738, 0]
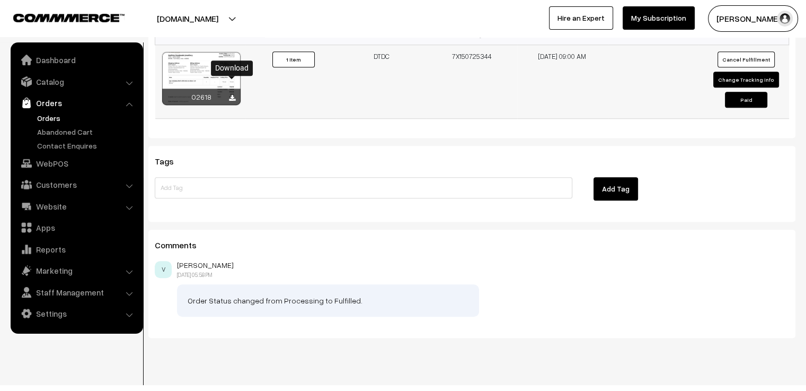
click at [232, 95] on icon at bounding box center [232, 98] width 6 height 7
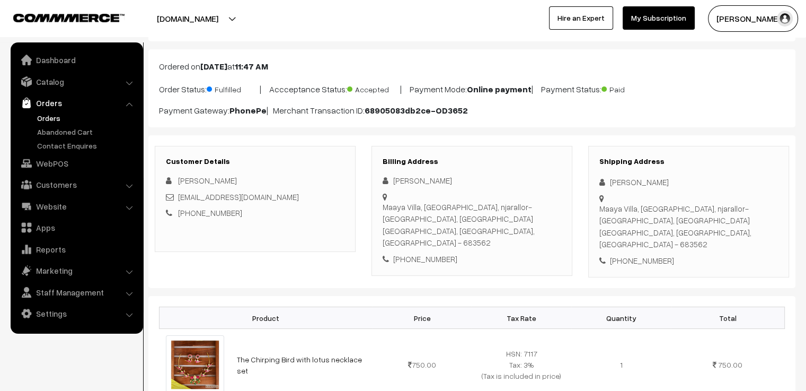
scroll to position [0, 0]
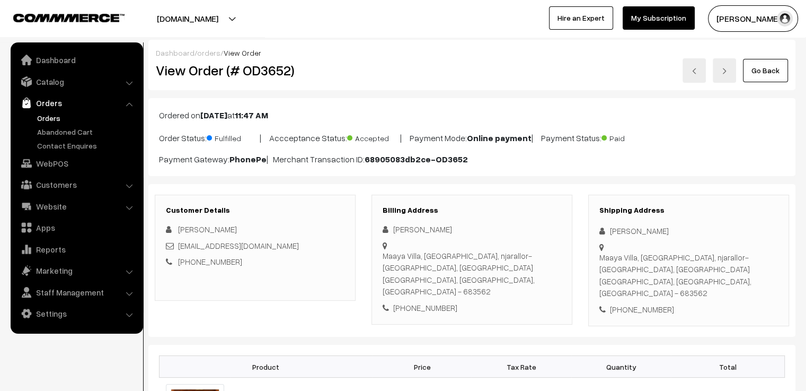
click at [698, 75] on link at bounding box center [694, 70] width 23 height 24
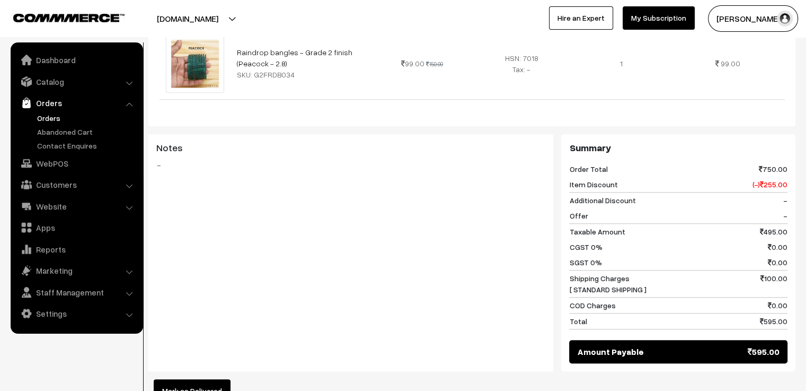
scroll to position [901, 0]
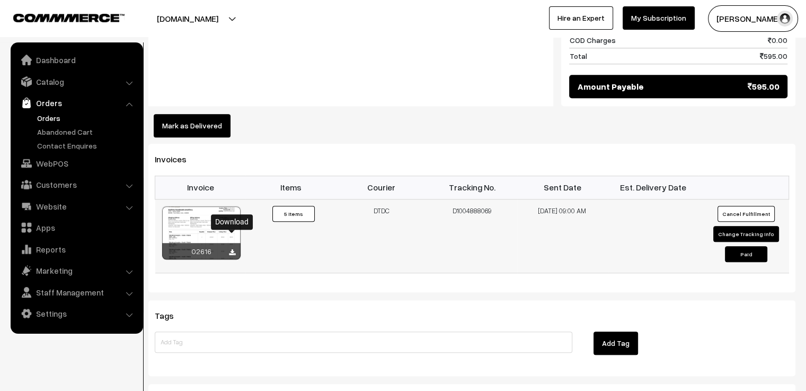
click at [232, 249] on icon at bounding box center [232, 252] width 6 height 7
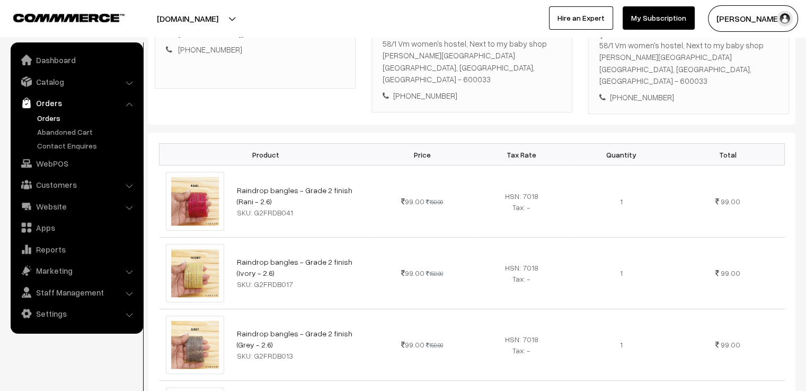
scroll to position [0, 0]
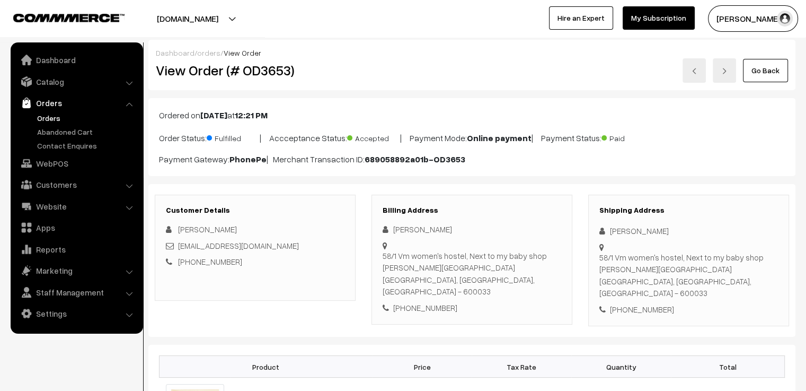
click at [697, 72] on img at bounding box center [694, 71] width 6 height 6
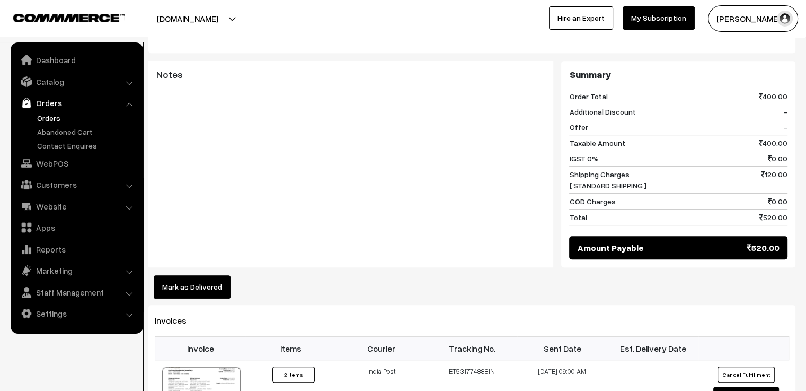
scroll to position [742, 0]
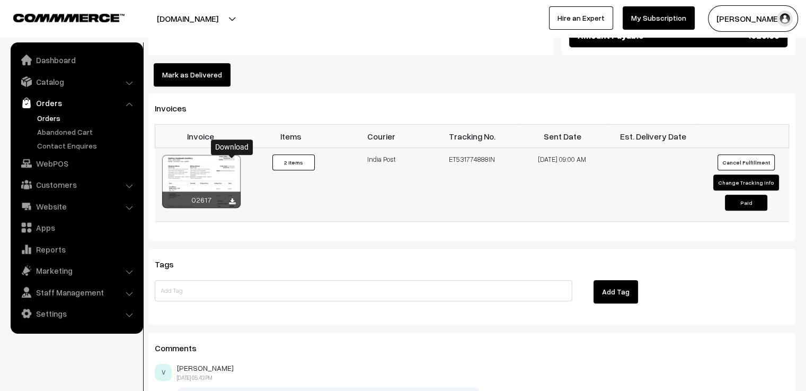
click at [232, 198] on icon at bounding box center [232, 201] width 6 height 7
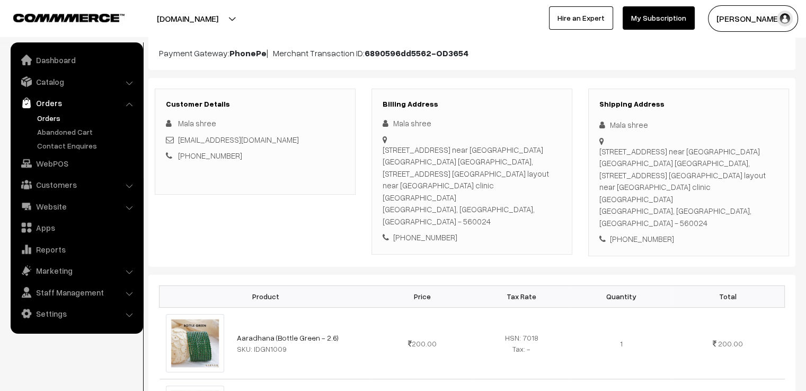
scroll to position [0, 0]
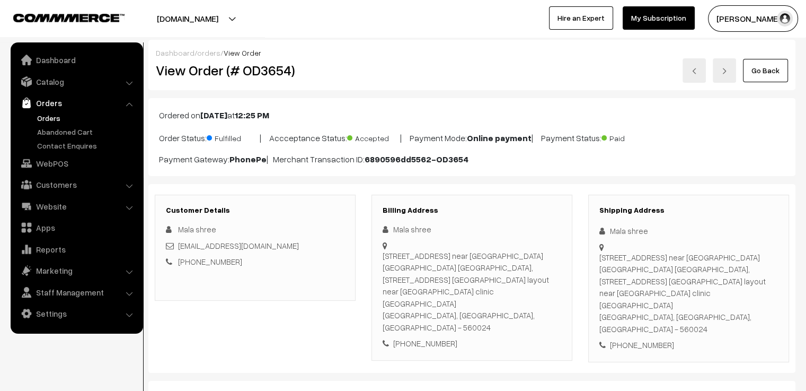
drag, startPoint x: 551, startPoint y: 83, endPoint x: 562, endPoint y: 82, distance: 11.2
click at [551, 83] on div "Dashboard / orders / View Order View Order (# OD3654) Go Back" at bounding box center [471, 65] width 647 height 50
click at [696, 73] on img at bounding box center [694, 71] width 6 height 6
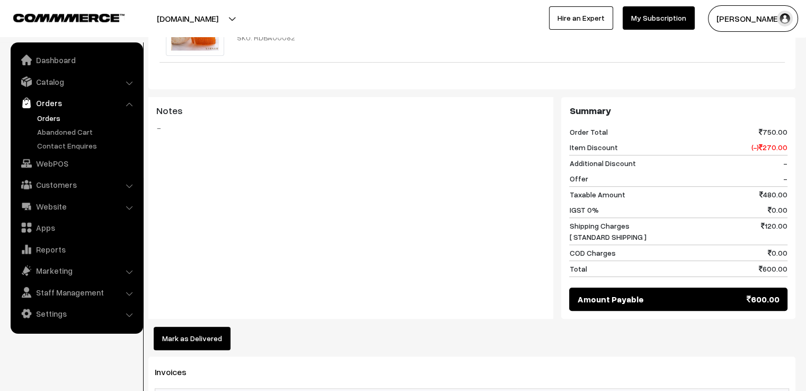
scroll to position [742, 0]
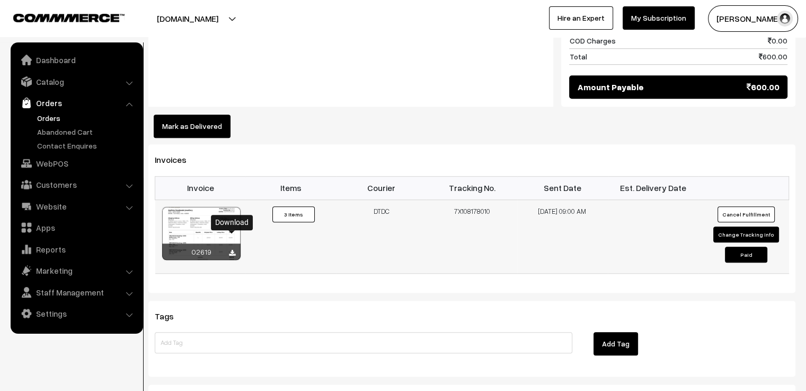
click at [233, 250] on icon at bounding box center [232, 253] width 6 height 7
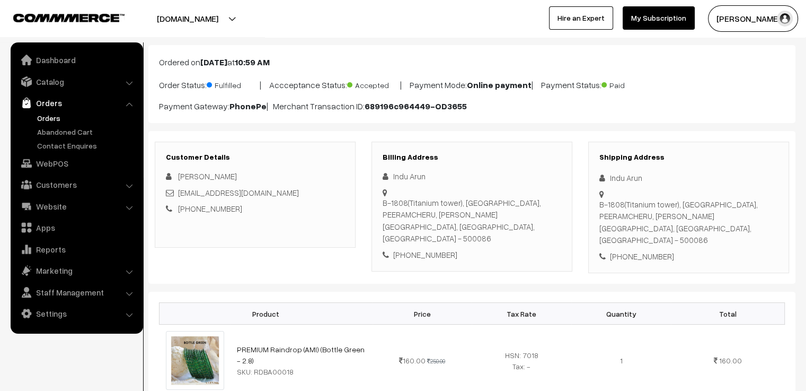
scroll to position [0, 0]
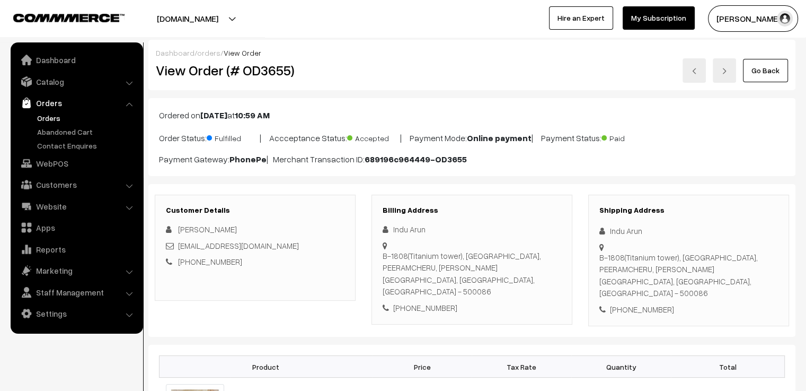
click at [697, 76] on link at bounding box center [694, 70] width 23 height 24
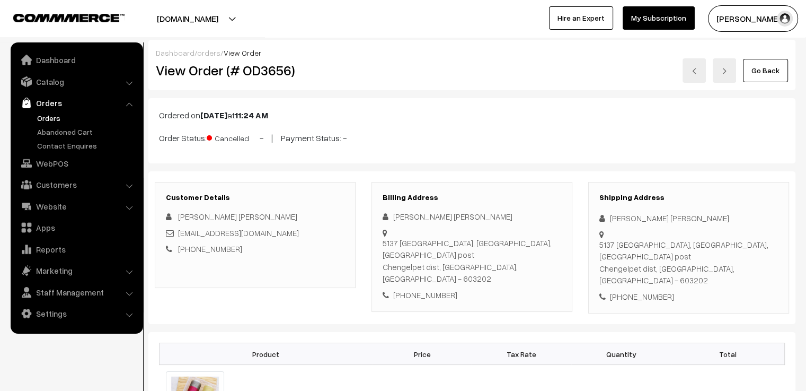
click at [701, 72] on link at bounding box center [694, 70] width 23 height 24
click at [691, 73] on link at bounding box center [694, 70] width 23 height 24
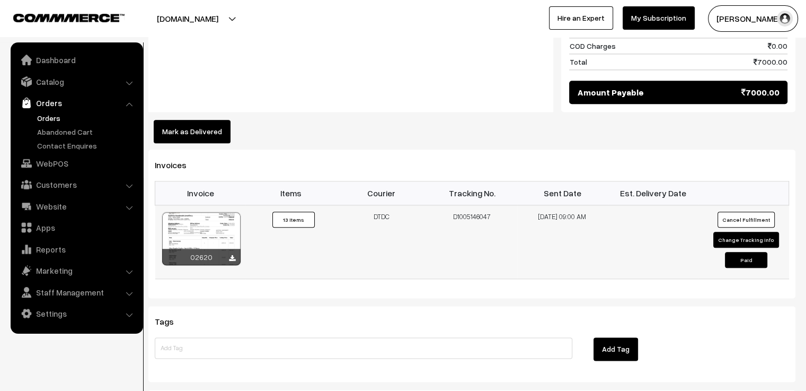
scroll to position [1272, 0]
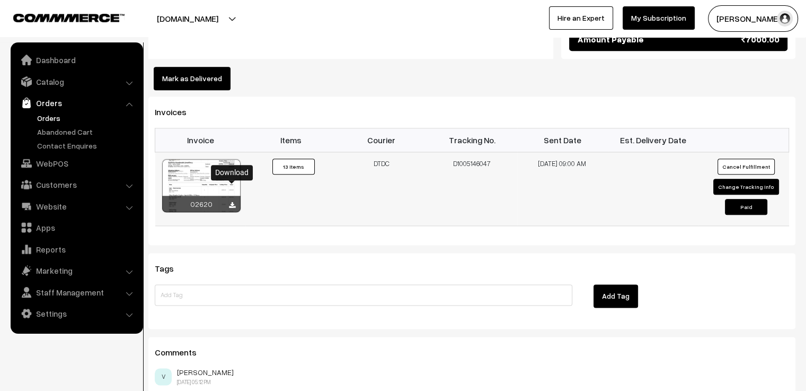
click at [232, 202] on icon at bounding box center [232, 205] width 6 height 7
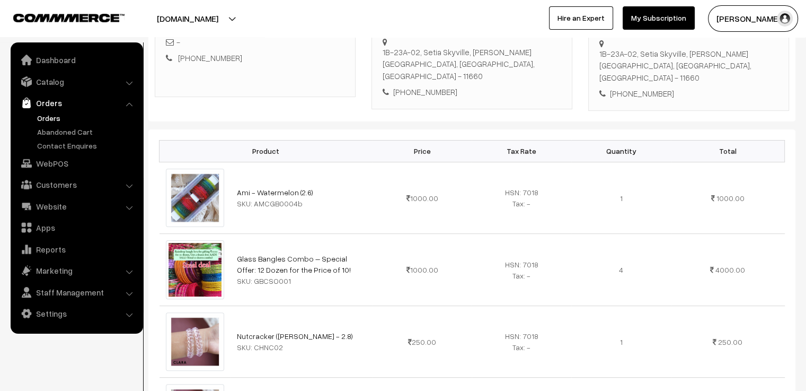
scroll to position [0, 0]
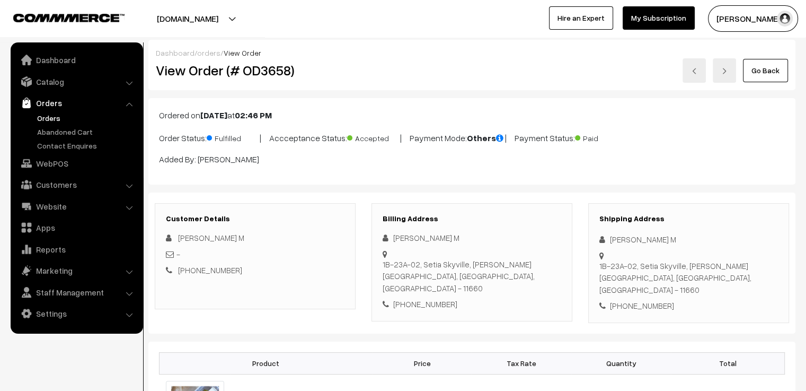
click at [457, 111] on p "Ordered on Aug 05, 2025 at 02:46 PM" at bounding box center [472, 115] width 626 height 13
click at [694, 79] on link at bounding box center [694, 70] width 23 height 24
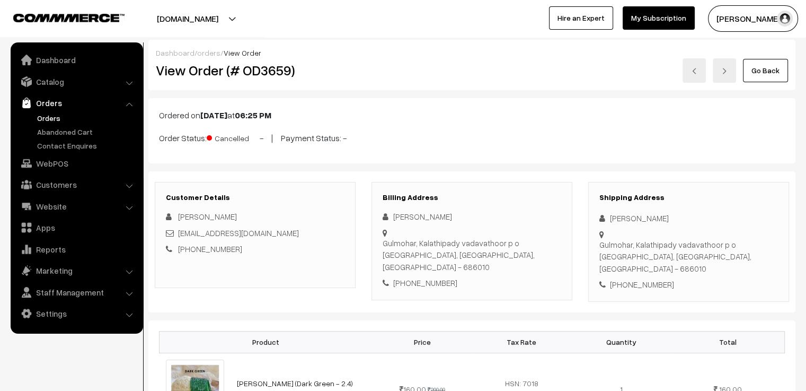
click at [695, 73] on img at bounding box center [694, 71] width 6 height 6
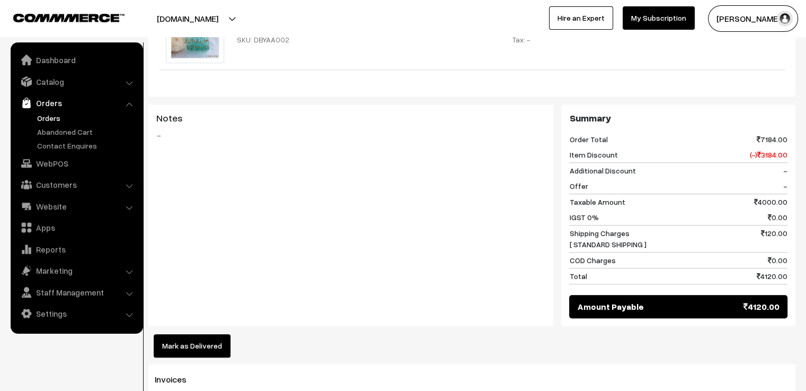
scroll to position [1166, 0]
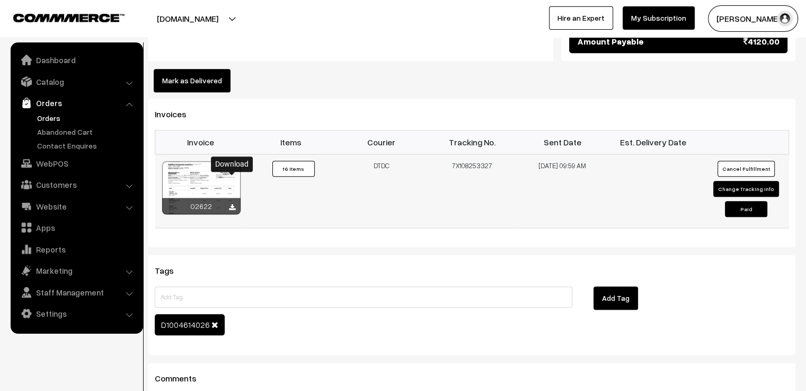
click at [231, 204] on icon at bounding box center [232, 207] width 6 height 7
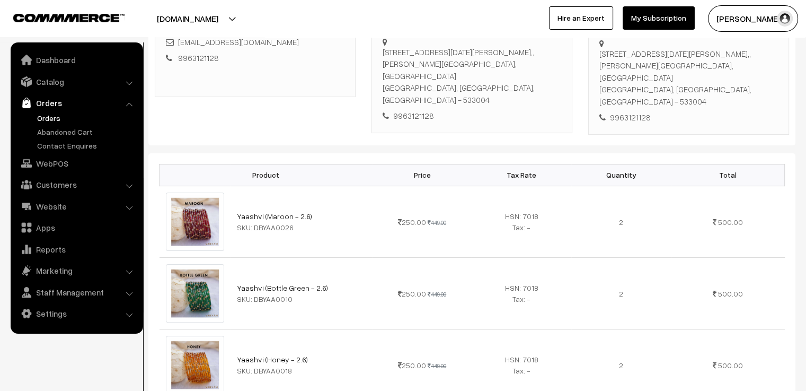
scroll to position [0, 0]
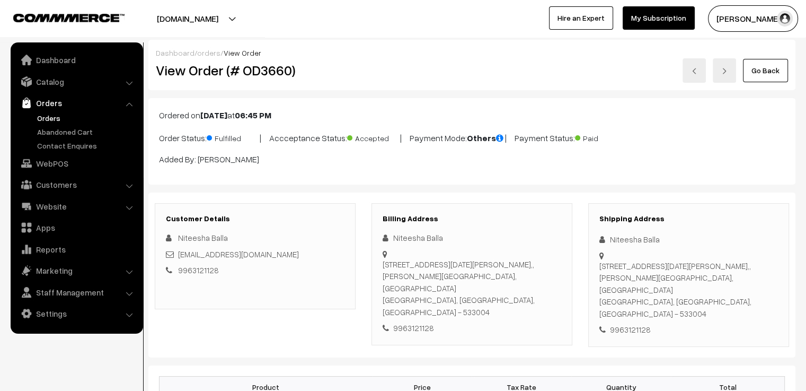
click at [689, 70] on link at bounding box center [694, 70] width 23 height 24
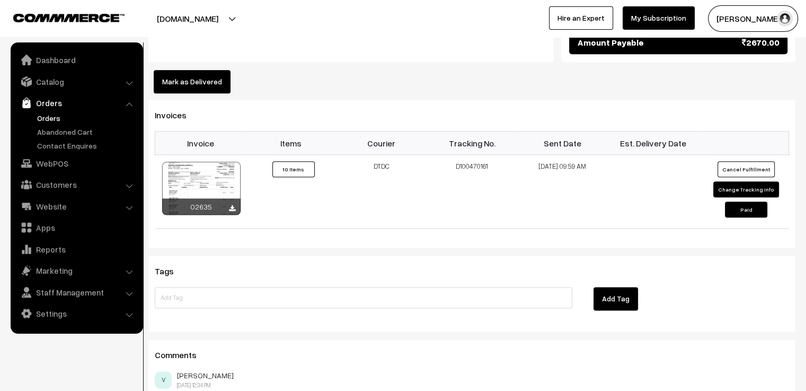
scroll to position [1325, 0]
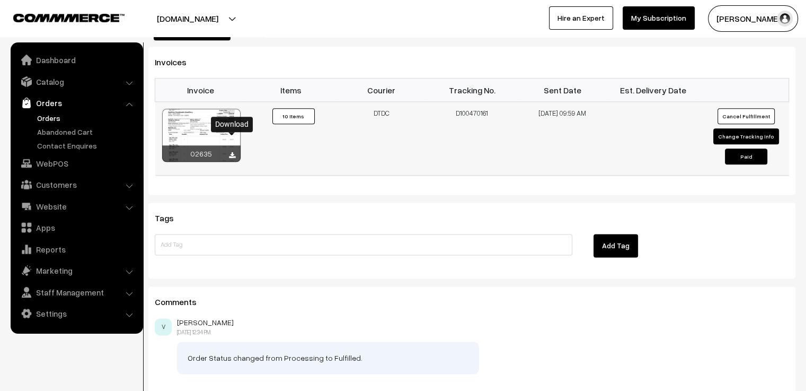
click at [231, 152] on icon at bounding box center [232, 155] width 6 height 7
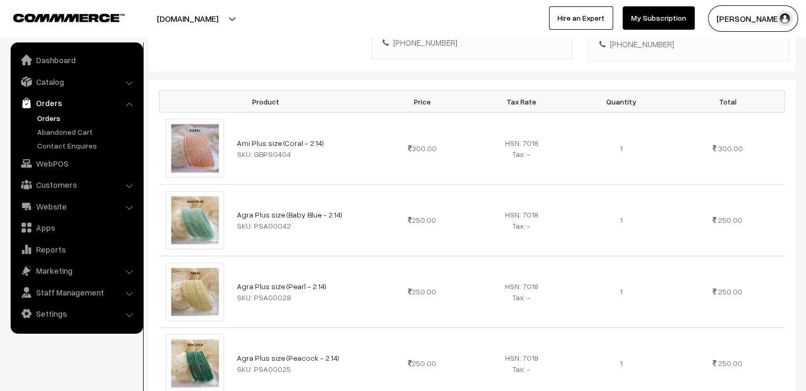
scroll to position [0, 0]
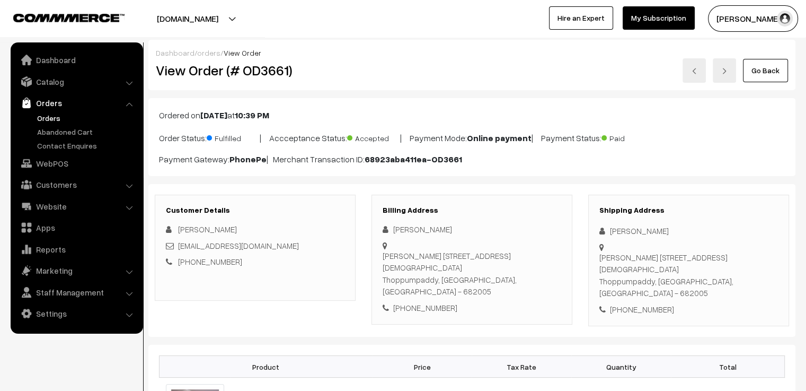
drag, startPoint x: 524, startPoint y: 74, endPoint x: 542, endPoint y: 74, distance: 17.5
click at [524, 74] on div "Go Back" at bounding box center [580, 70] width 416 height 24
click at [698, 67] on link at bounding box center [694, 70] width 23 height 24
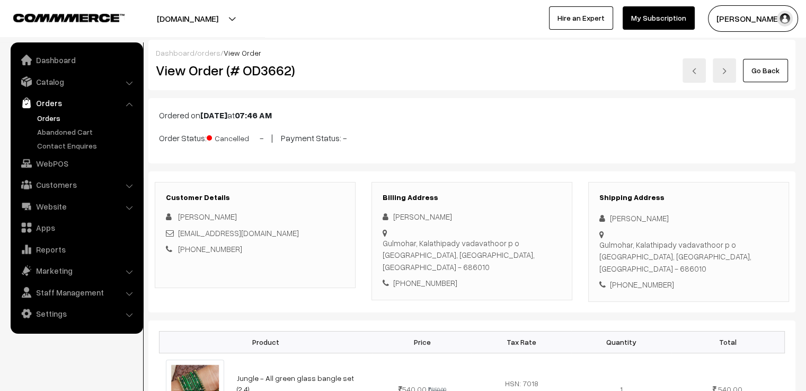
click at [694, 67] on link at bounding box center [694, 70] width 23 height 24
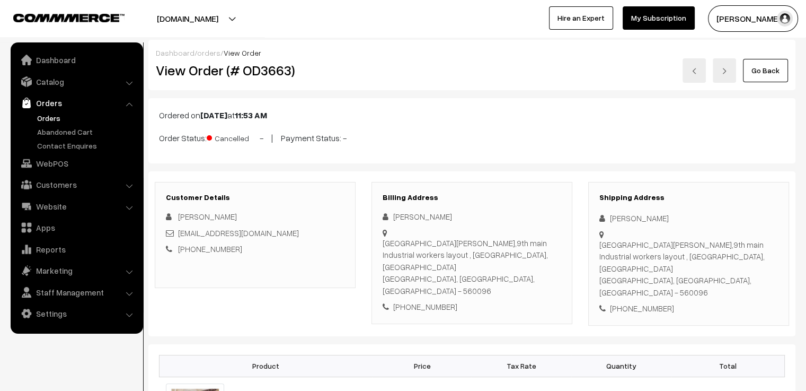
click at [692, 65] on link at bounding box center [694, 70] width 23 height 24
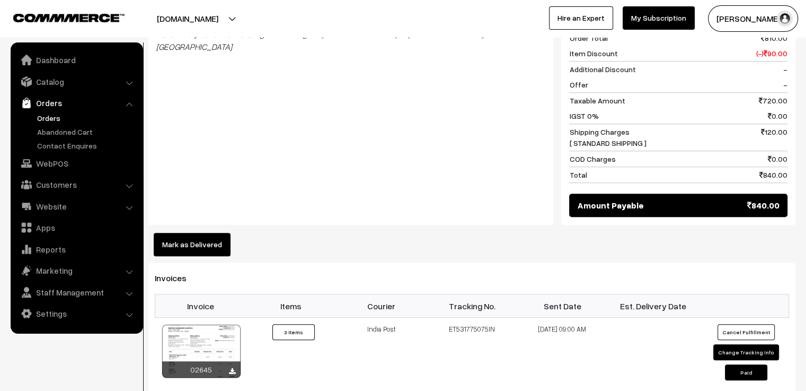
scroll to position [848, 0]
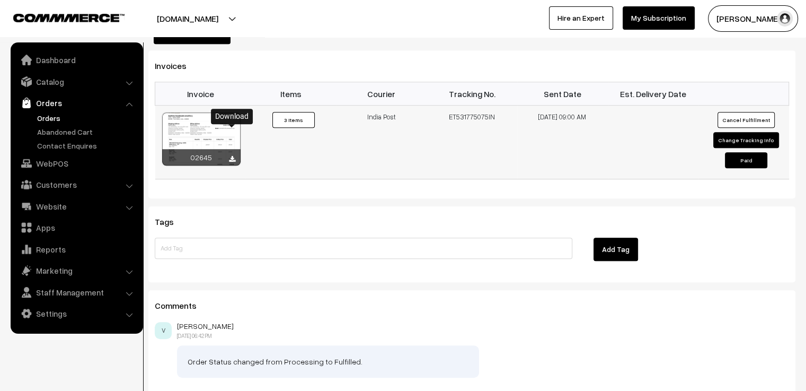
click at [229, 156] on icon at bounding box center [232, 159] width 6 height 7
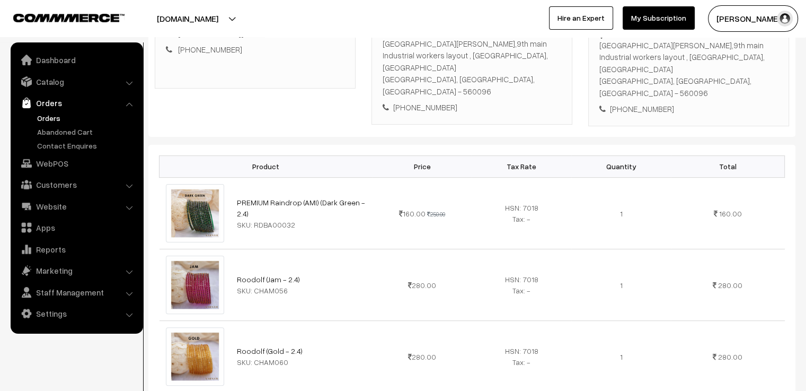
scroll to position [0, 0]
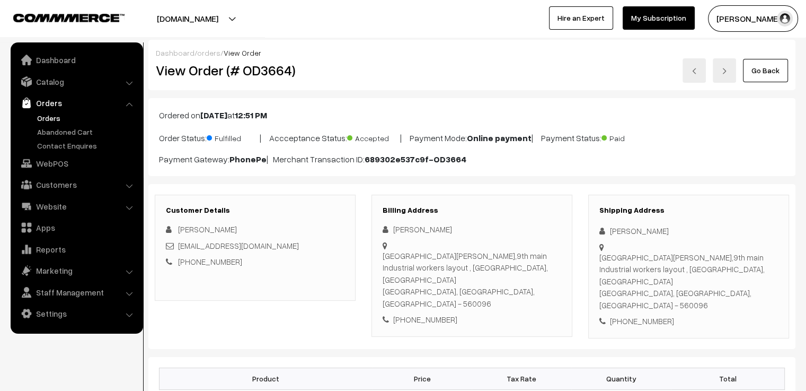
click at [694, 74] on link at bounding box center [694, 70] width 23 height 24
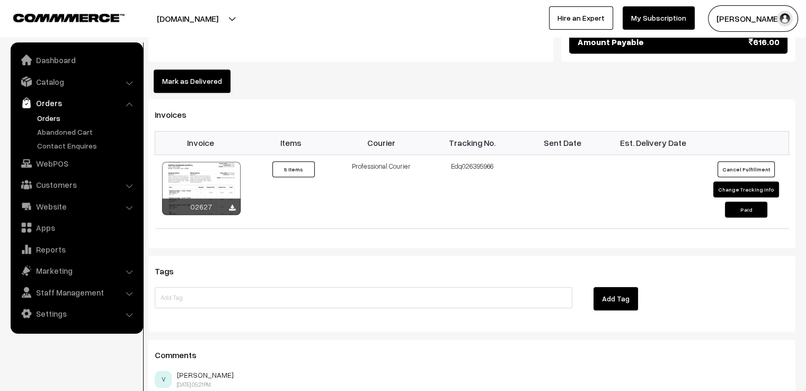
scroll to position [1007, 0]
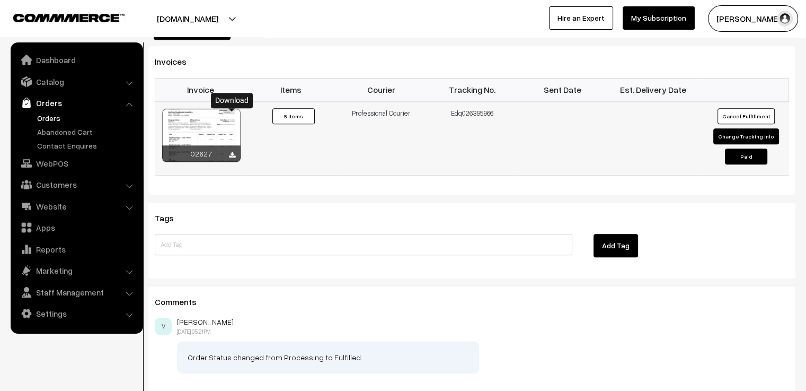
click at [232, 152] on icon at bounding box center [232, 155] width 6 height 7
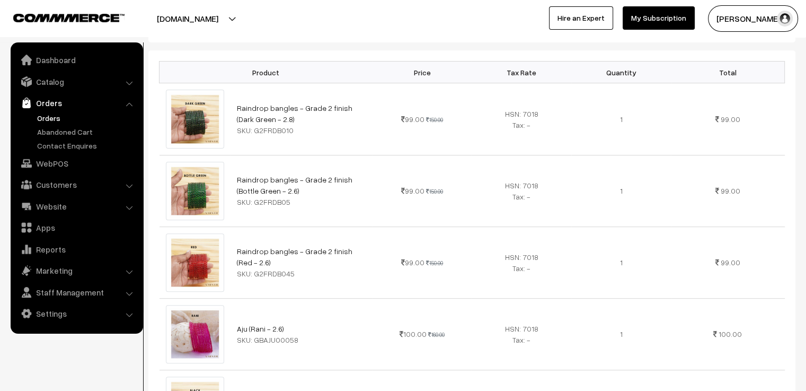
scroll to position [0, 0]
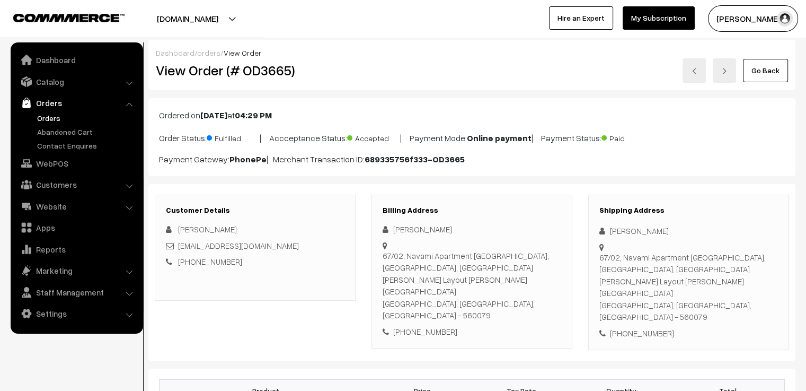
click at [694, 73] on img at bounding box center [694, 71] width 6 height 6
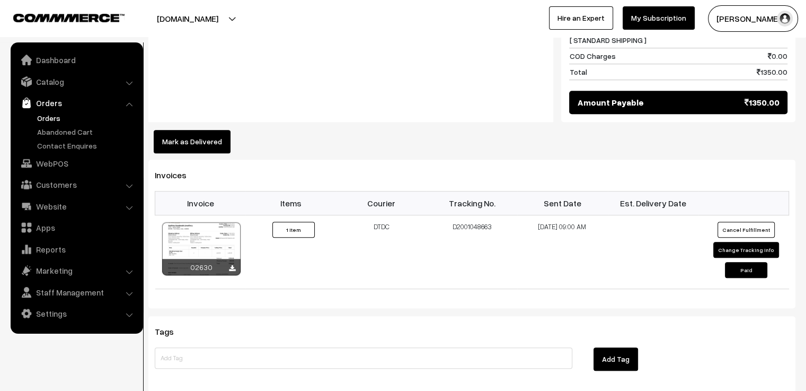
scroll to position [753, 0]
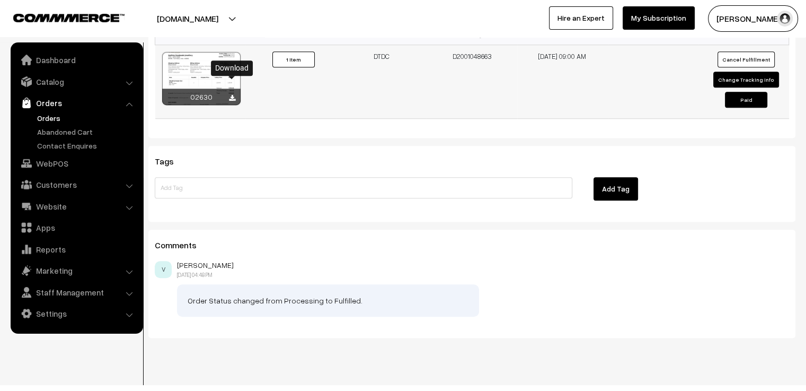
click at [229, 95] on icon at bounding box center [232, 98] width 6 height 7
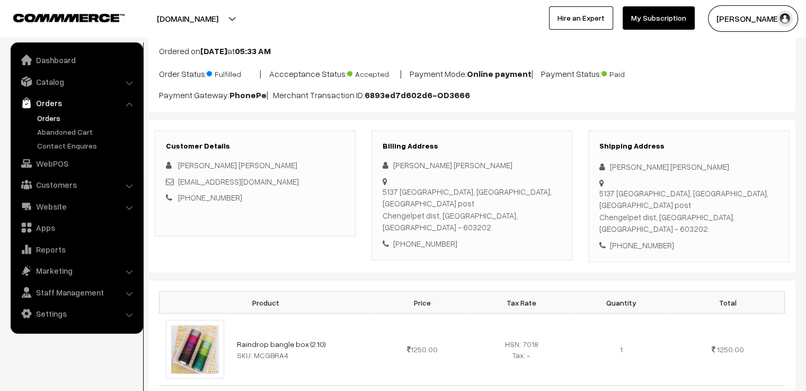
scroll to position [0, 0]
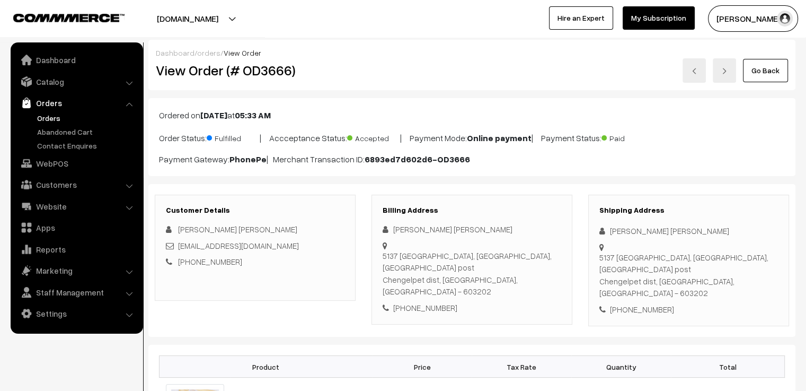
click at [694, 66] on link at bounding box center [694, 70] width 23 height 24
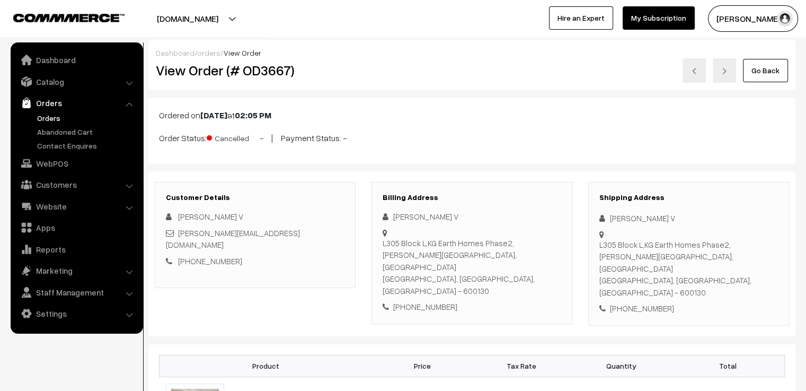
click at [691, 71] on link at bounding box center [694, 70] width 23 height 24
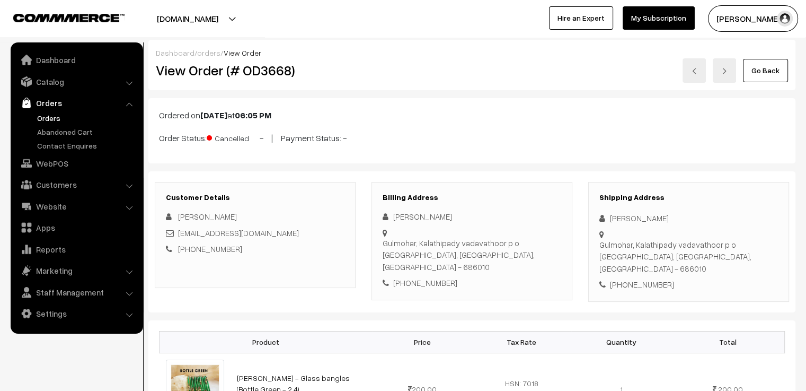
click at [691, 70] on link at bounding box center [694, 70] width 23 height 24
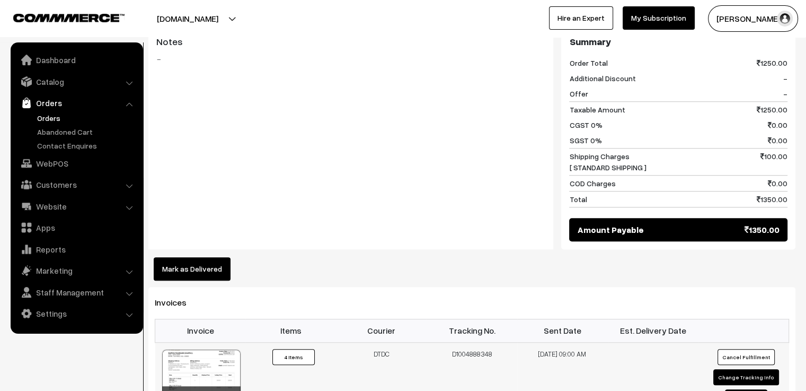
scroll to position [901, 0]
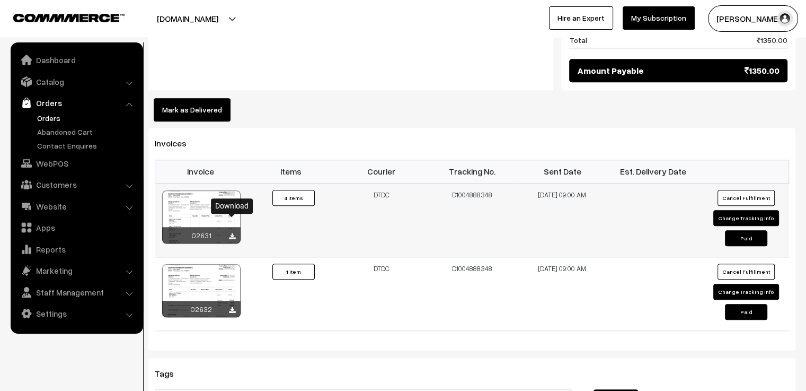
click at [231, 233] on icon at bounding box center [232, 236] width 6 height 7
click at [231, 307] on icon at bounding box center [232, 310] width 6 height 7
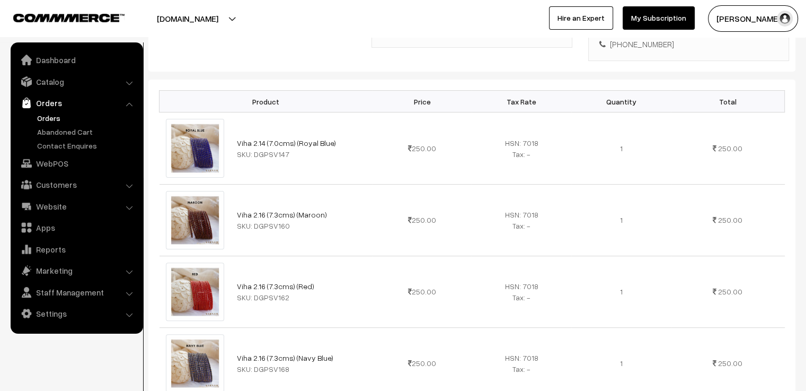
scroll to position [0, 0]
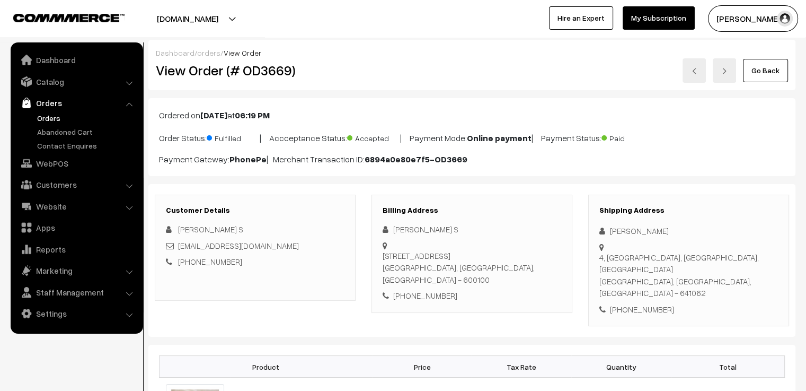
click at [691, 68] on link at bounding box center [694, 70] width 23 height 24
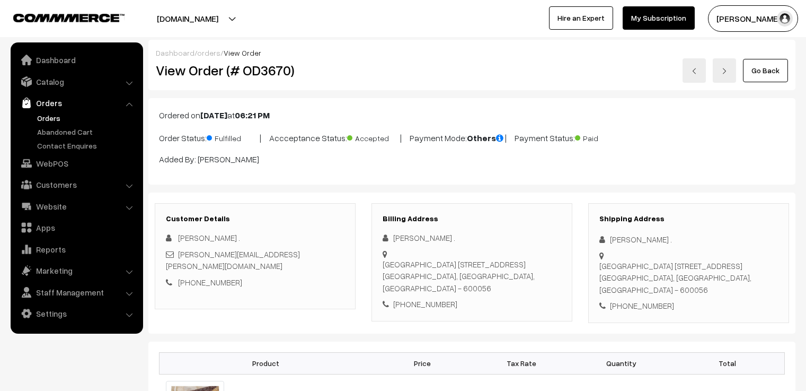
scroll to position [530, 0]
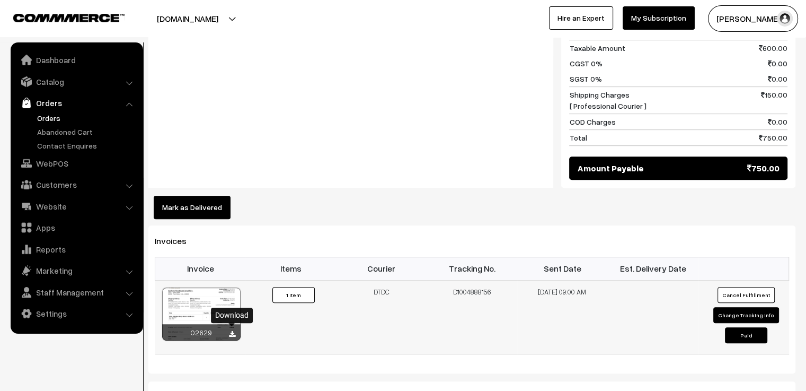
click at [233, 331] on icon at bounding box center [232, 334] width 6 height 7
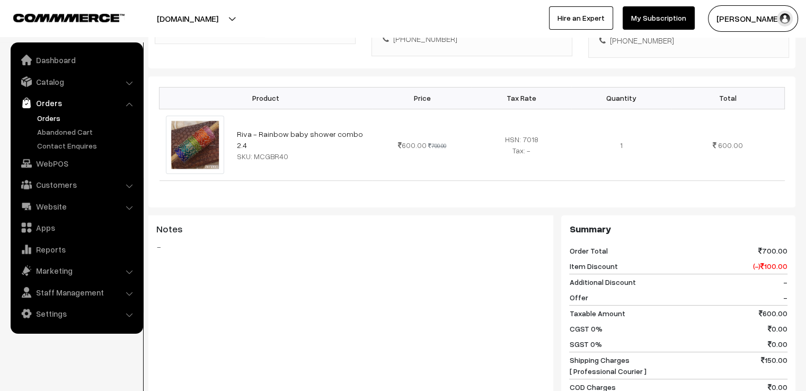
scroll to position [0, 0]
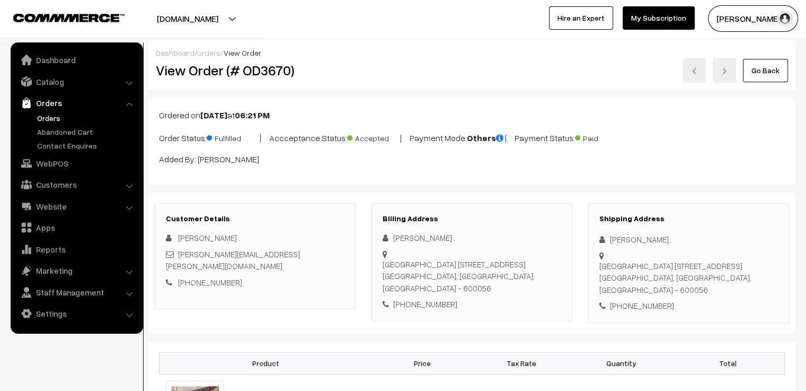
click at [694, 72] on img at bounding box center [694, 71] width 6 height 6
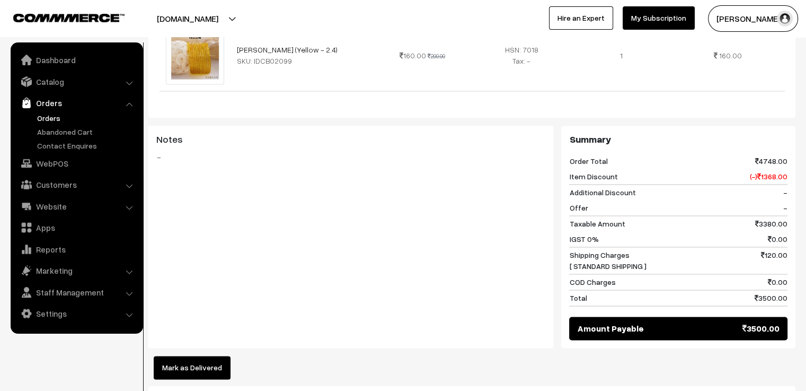
scroll to position [1855, 0]
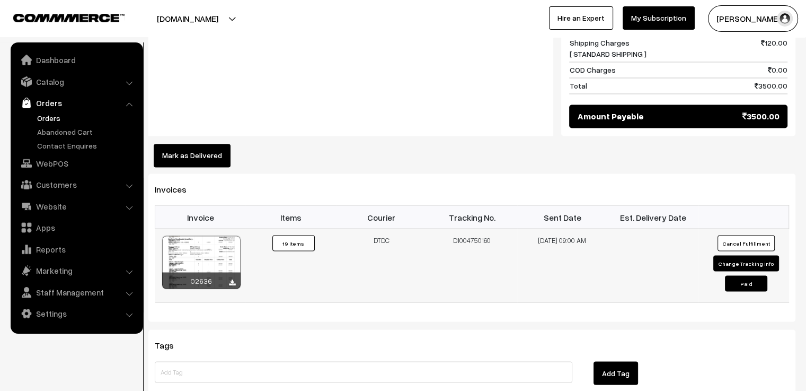
click at [232, 277] on div at bounding box center [232, 282] width 6 height 11
click at [231, 279] on icon at bounding box center [232, 282] width 6 height 7
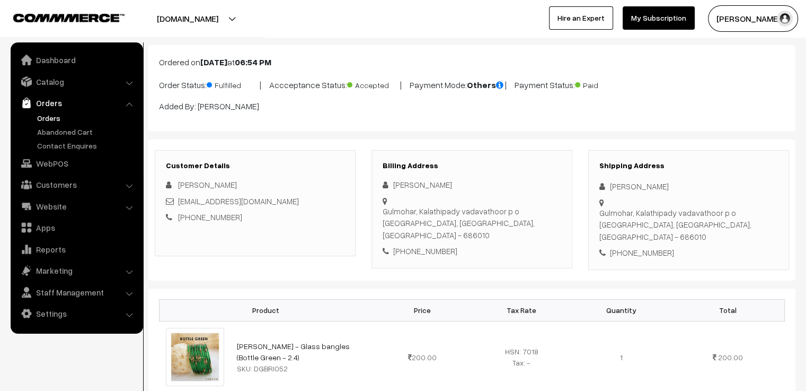
scroll to position [0, 0]
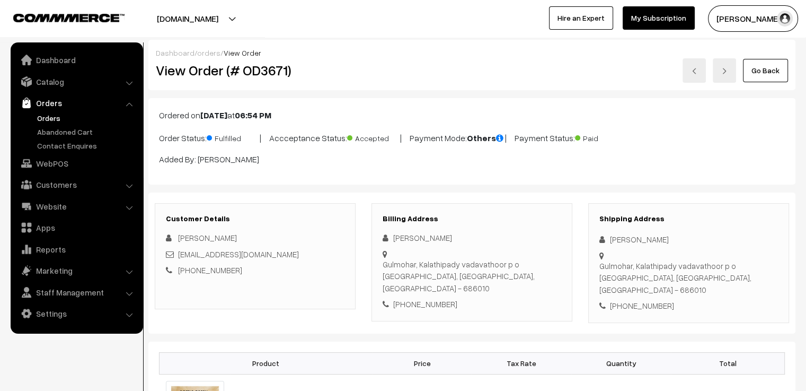
click at [693, 74] on img at bounding box center [694, 71] width 6 height 6
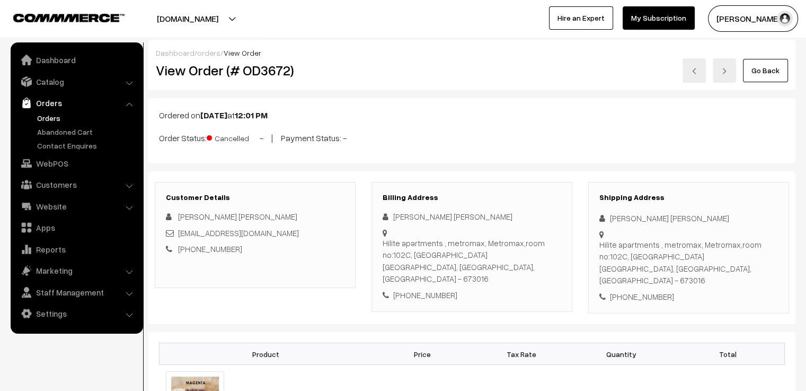
click at [692, 73] on link at bounding box center [694, 70] width 23 height 24
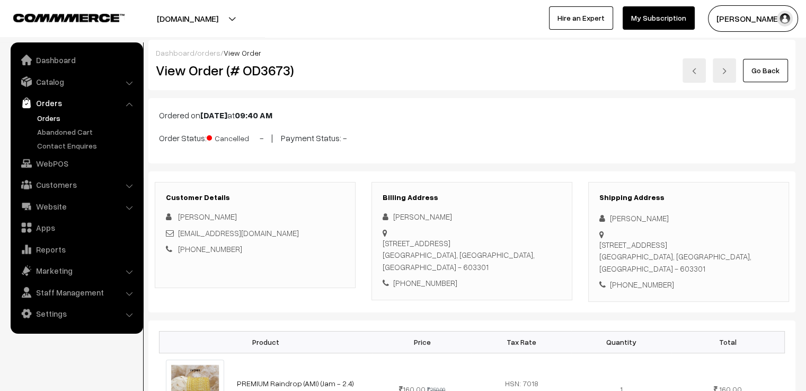
click at [692, 73] on link at bounding box center [694, 70] width 23 height 24
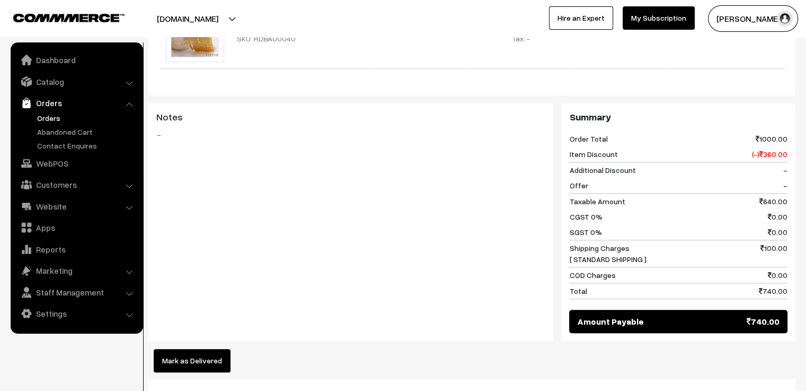
scroll to position [848, 0]
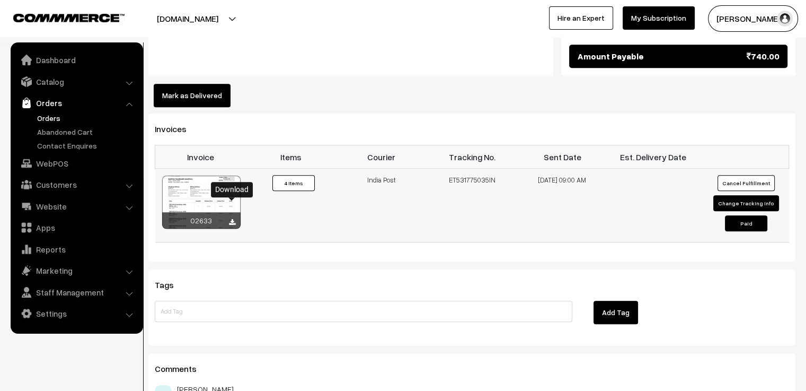
click at [232, 219] on icon at bounding box center [232, 222] width 6 height 7
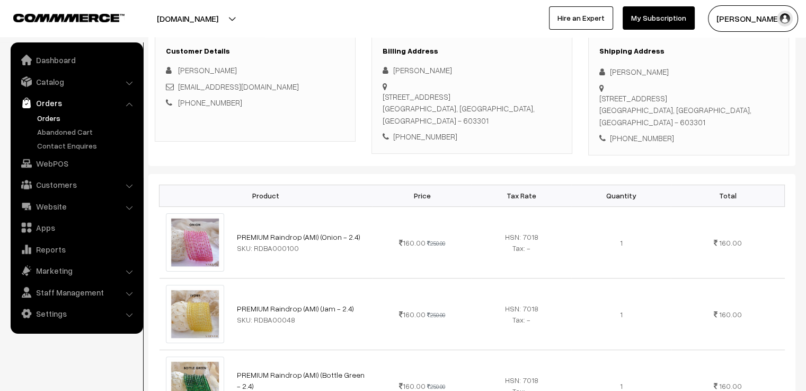
scroll to position [0, 0]
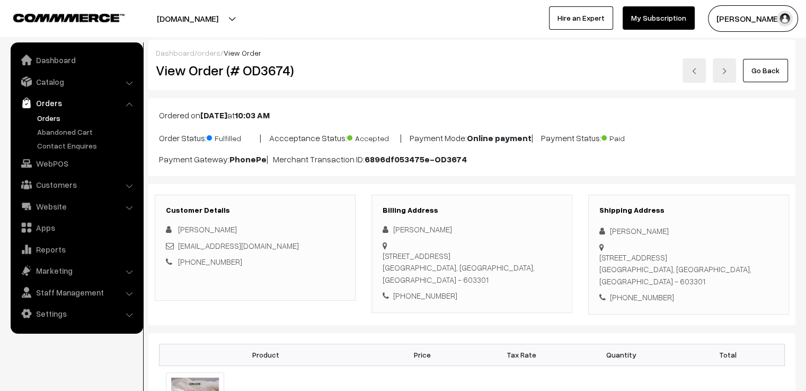
click at [698, 68] on link at bounding box center [694, 70] width 23 height 24
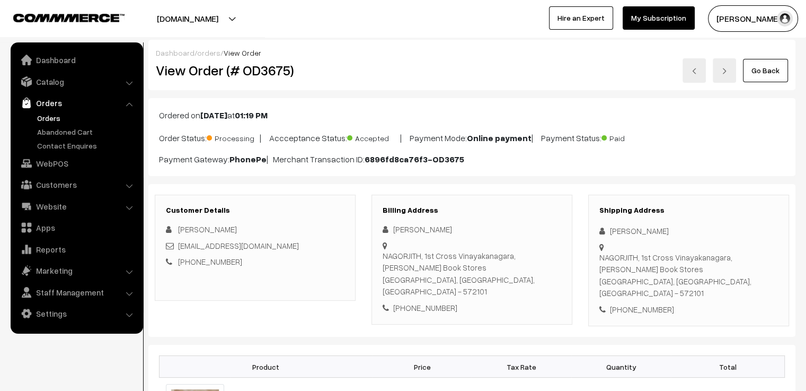
click at [696, 72] on img at bounding box center [694, 71] width 6 height 6
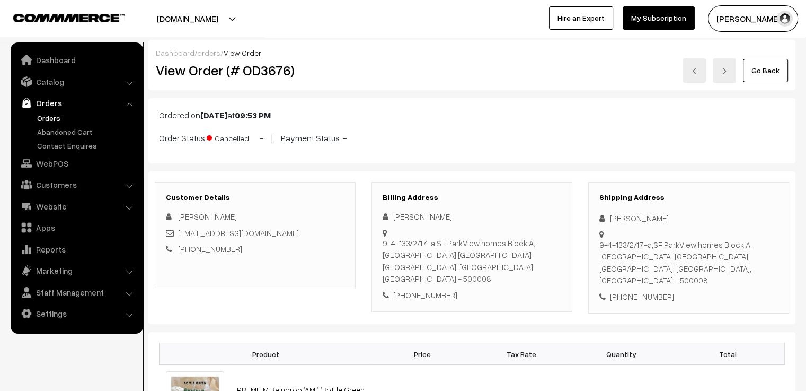
click at [696, 72] on img at bounding box center [694, 71] width 6 height 6
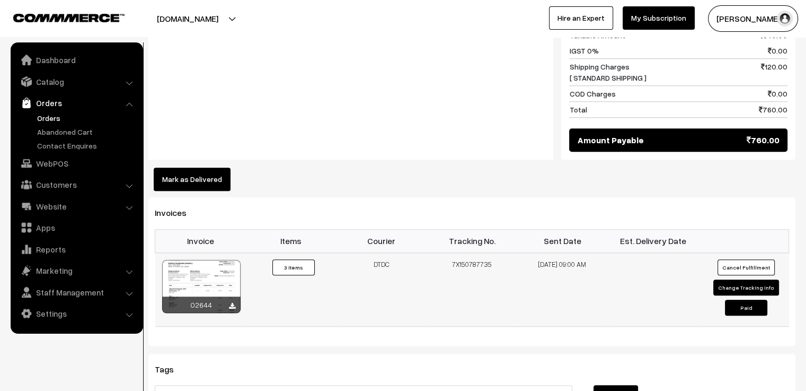
scroll to position [848, 0]
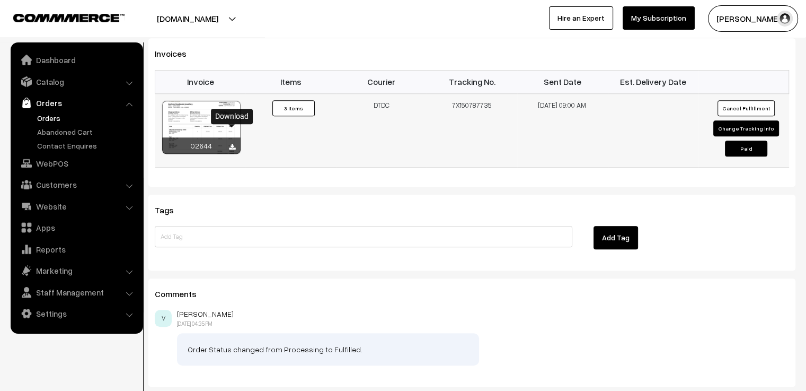
click at [231, 144] on icon at bounding box center [232, 147] width 6 height 7
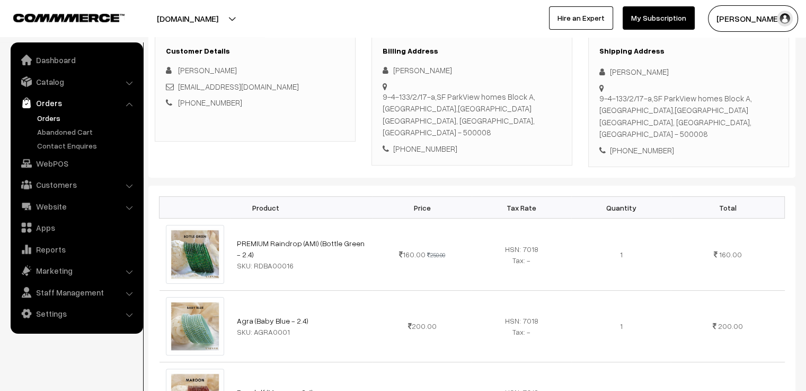
scroll to position [0, 0]
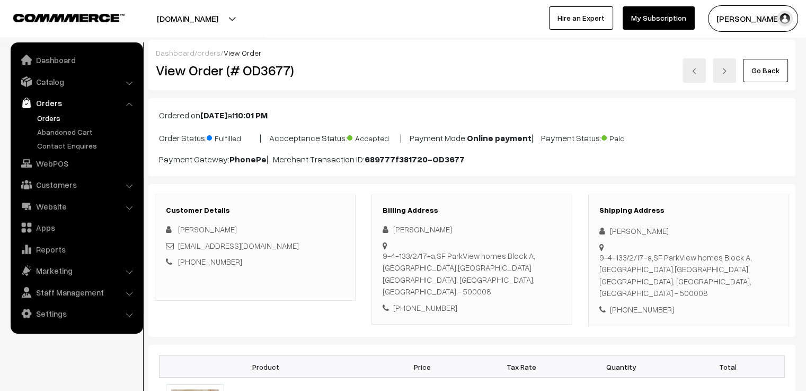
click at [476, 79] on div "Go Back" at bounding box center [580, 70] width 416 height 24
click at [696, 74] on img at bounding box center [694, 71] width 6 height 6
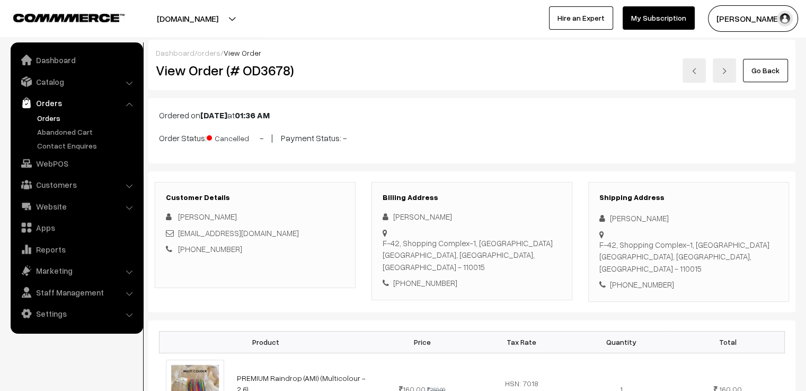
click at [693, 74] on img at bounding box center [694, 71] width 6 height 6
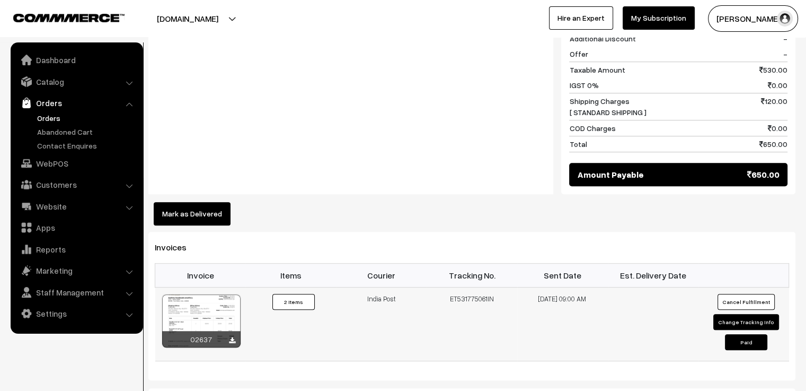
scroll to position [689, 0]
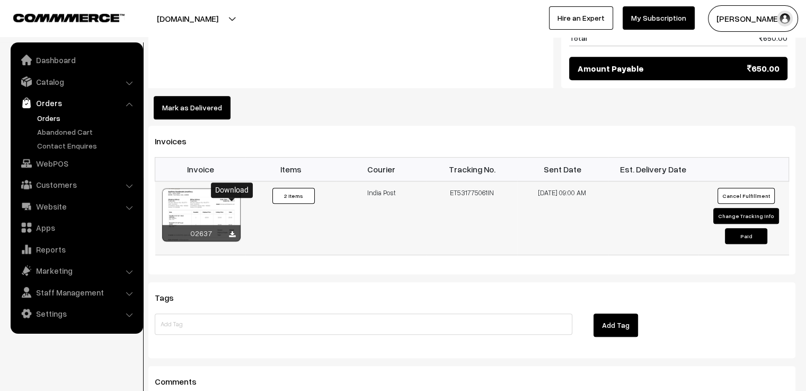
click at [232, 231] on icon at bounding box center [232, 234] width 6 height 7
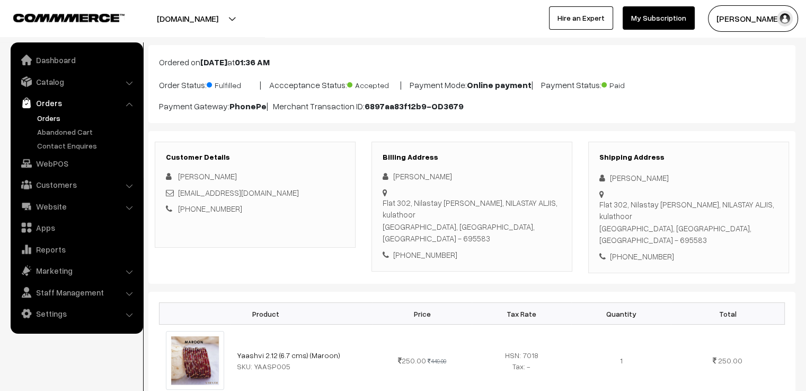
scroll to position [0, 0]
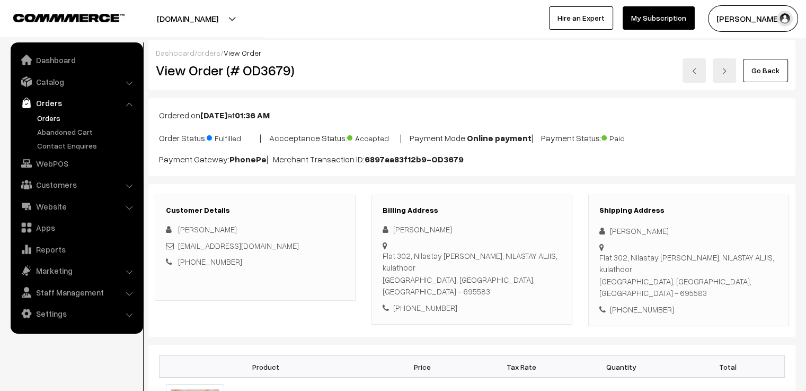
click at [700, 70] on link at bounding box center [694, 70] width 23 height 24
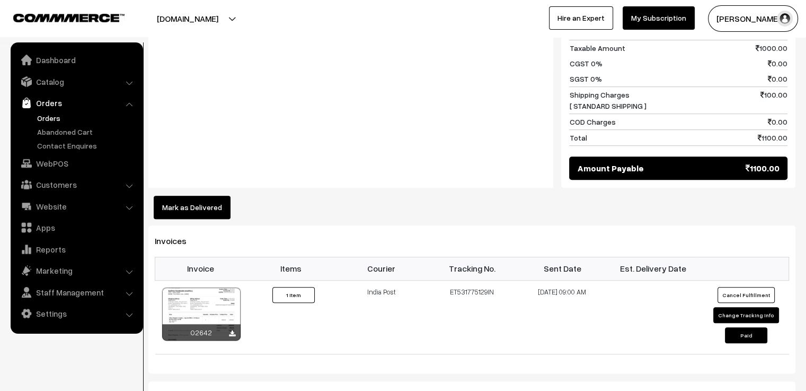
scroll to position [689, 0]
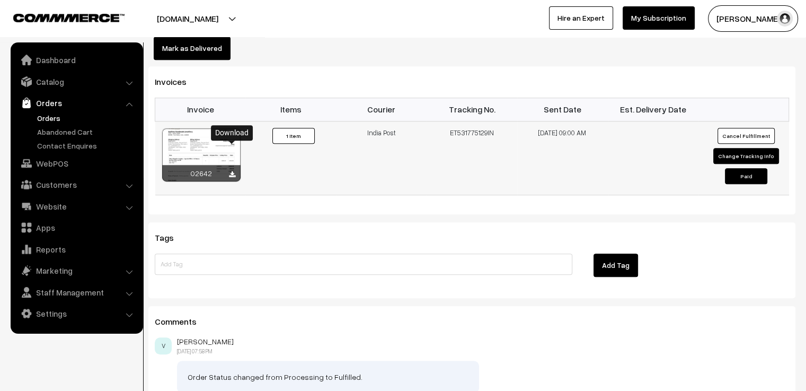
click at [232, 171] on icon at bounding box center [232, 174] width 6 height 7
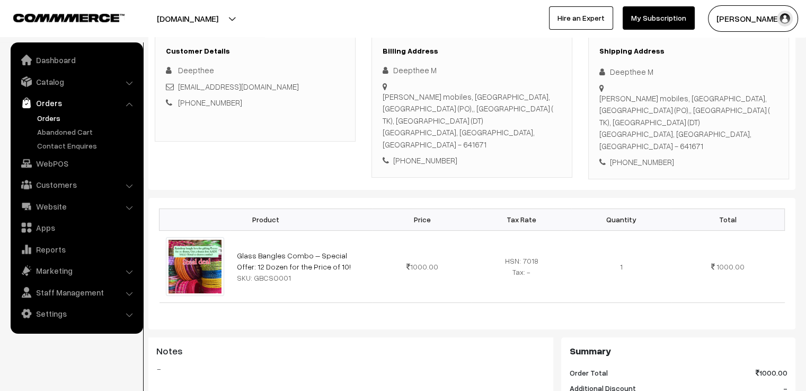
scroll to position [0, 0]
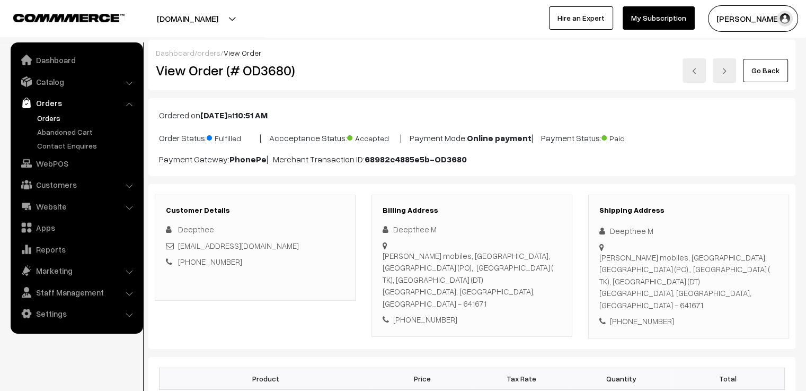
drag, startPoint x: 559, startPoint y: 94, endPoint x: 572, endPoint y: 89, distance: 14.5
click at [693, 70] on img at bounding box center [694, 71] width 6 height 6
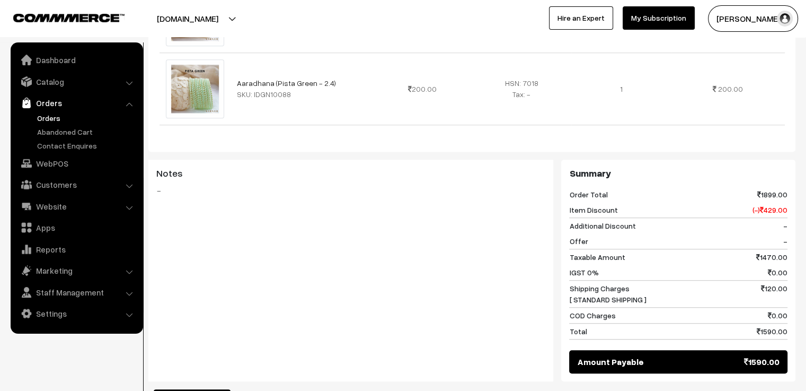
scroll to position [1060, 0]
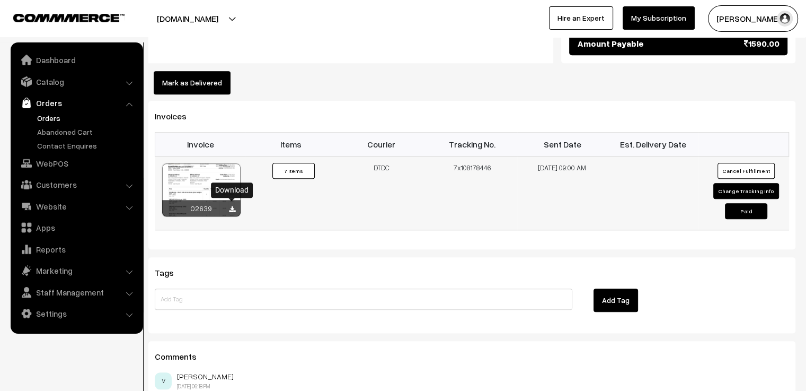
click at [233, 206] on icon at bounding box center [232, 209] width 6 height 7
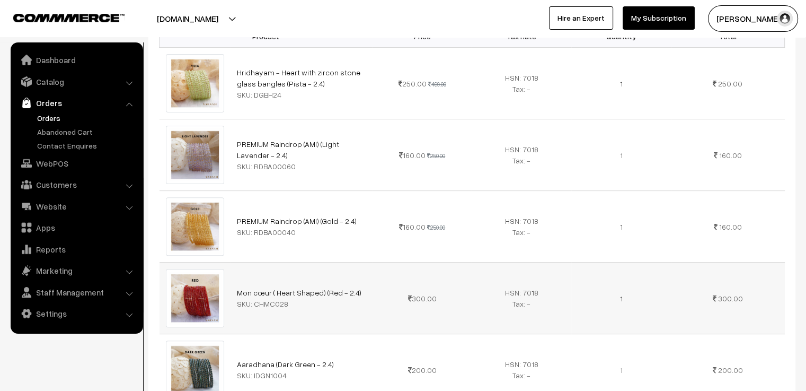
scroll to position [0, 0]
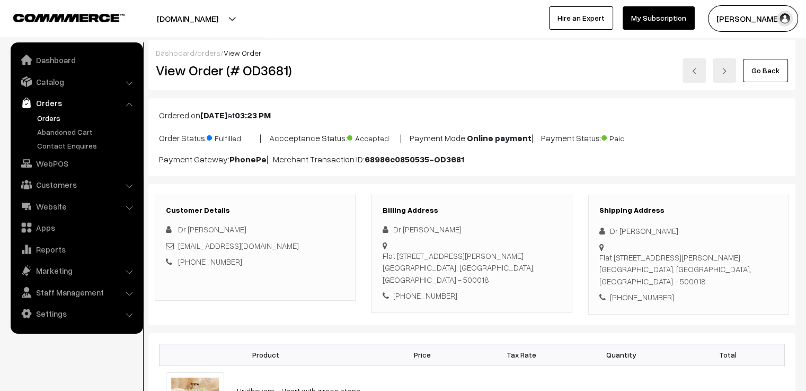
click at [697, 75] on link at bounding box center [694, 70] width 23 height 24
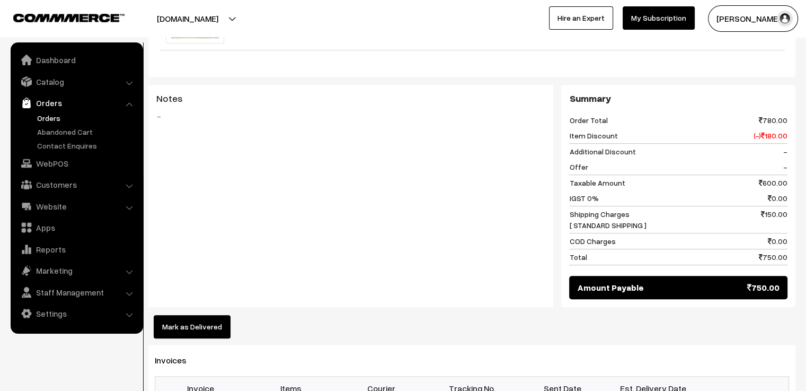
scroll to position [742, 0]
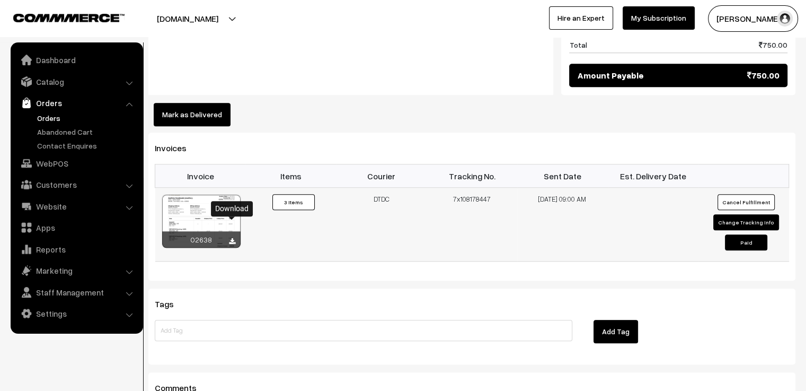
click at [231, 238] on icon at bounding box center [232, 241] width 6 height 7
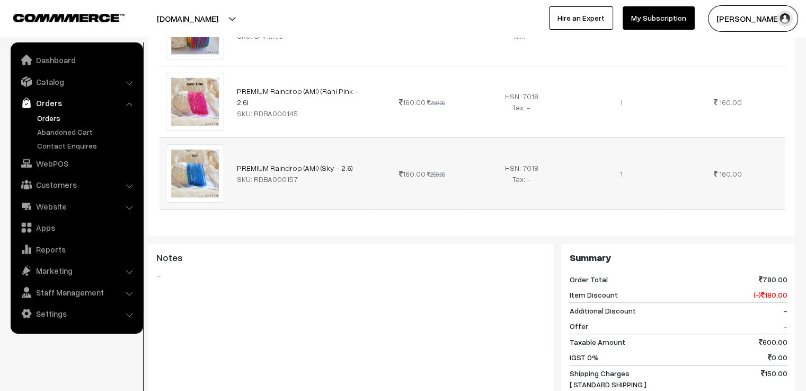
scroll to position [0, 0]
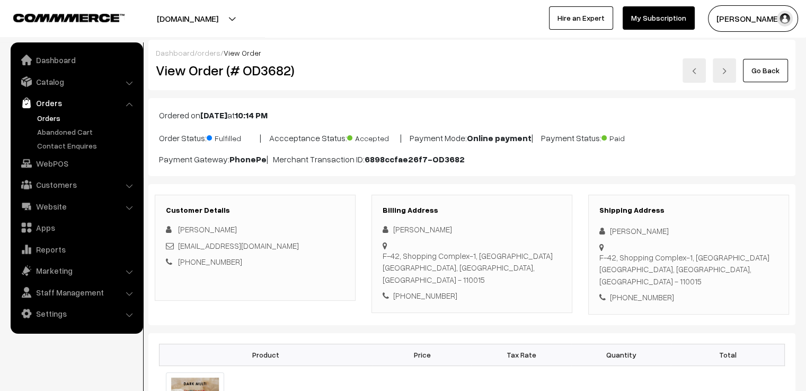
click at [527, 114] on p "Ordered on Aug 10, 2025 at 10:14 PM" at bounding box center [472, 115] width 626 height 13
click at [696, 70] on img at bounding box center [694, 71] width 6 height 6
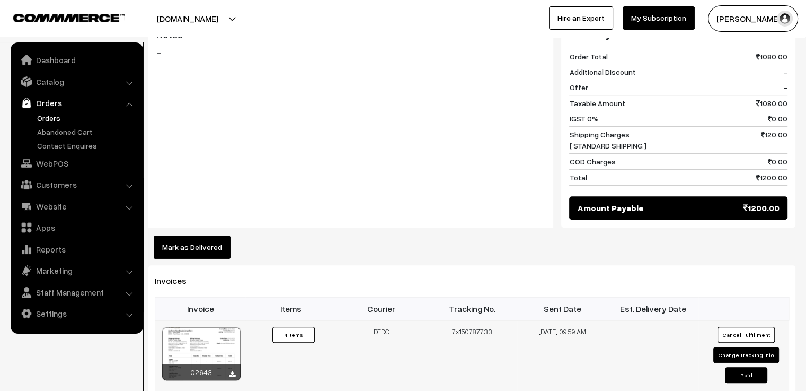
scroll to position [901, 0]
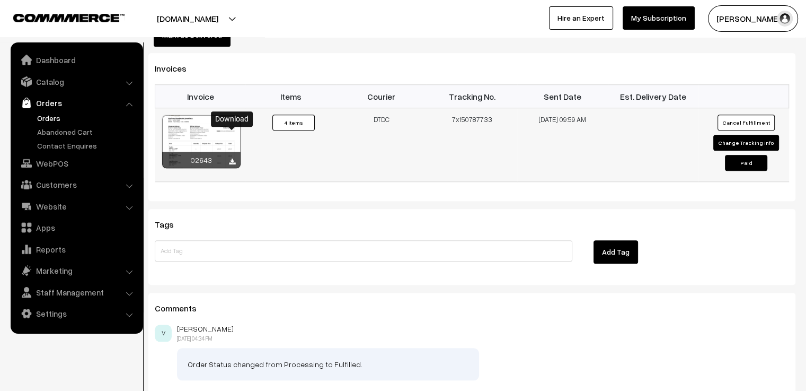
click at [232, 158] on icon at bounding box center [232, 161] width 6 height 7
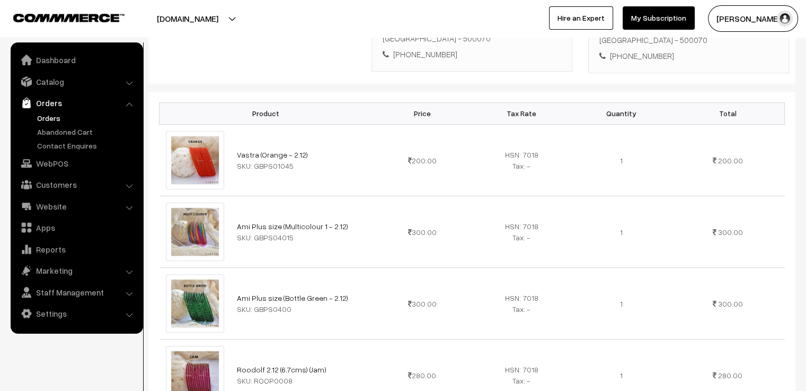
scroll to position [0, 0]
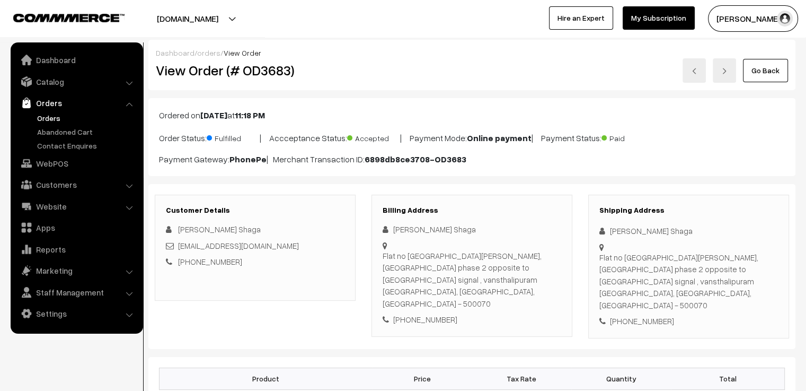
click at [695, 68] on img at bounding box center [694, 71] width 6 height 6
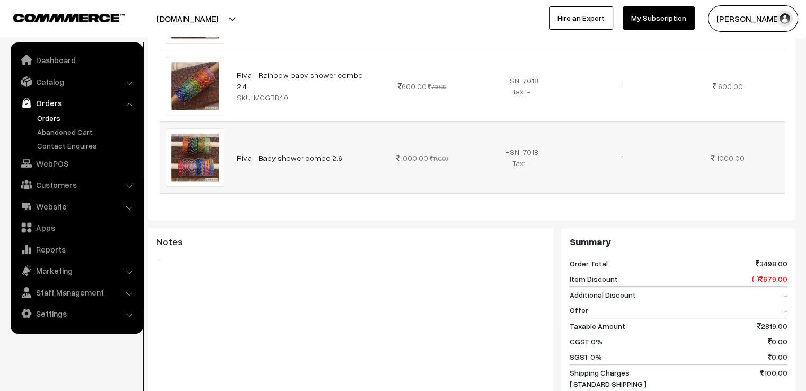
scroll to position [795, 0]
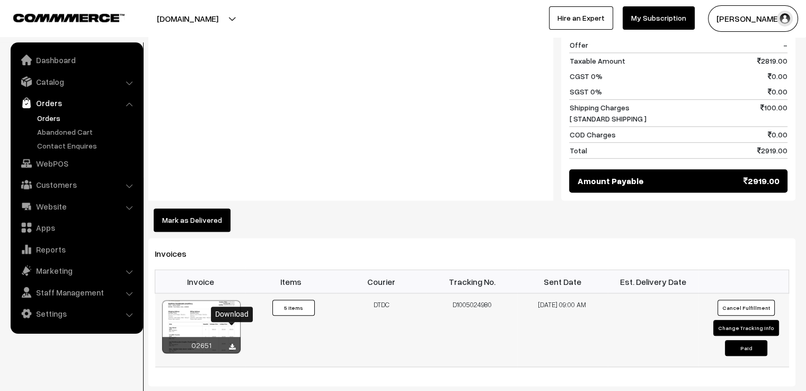
click at [229, 343] on icon at bounding box center [232, 346] width 6 height 7
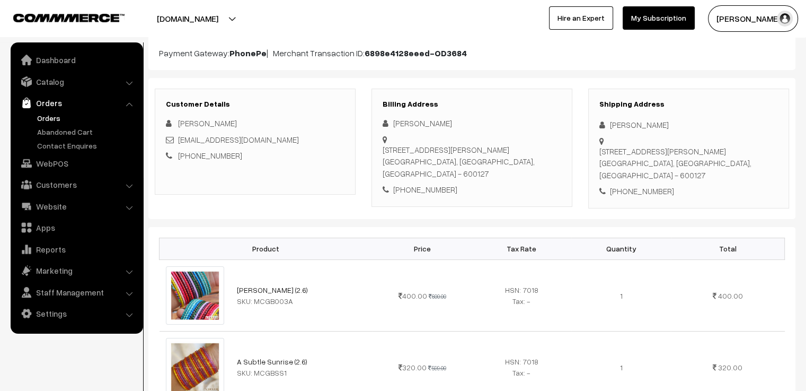
scroll to position [0, 0]
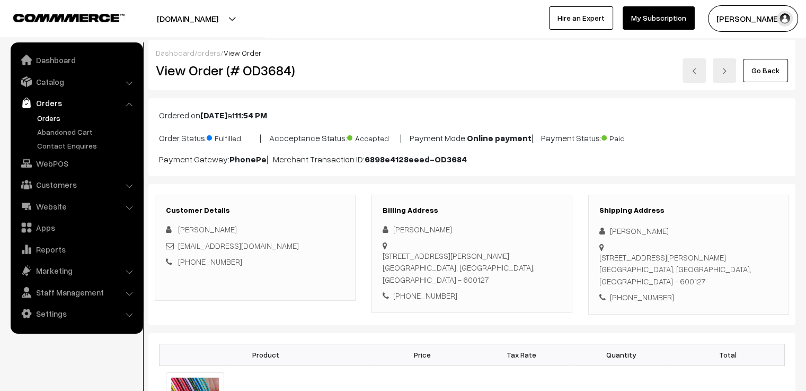
drag, startPoint x: 546, startPoint y: 63, endPoint x: 580, endPoint y: 68, distance: 34.3
click at [546, 63] on div "Go Back" at bounding box center [580, 70] width 416 height 24
click at [697, 70] on img at bounding box center [694, 71] width 6 height 6
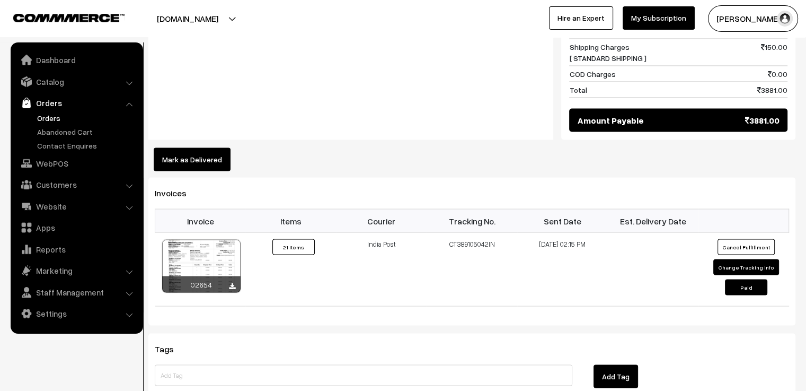
scroll to position [2067, 0]
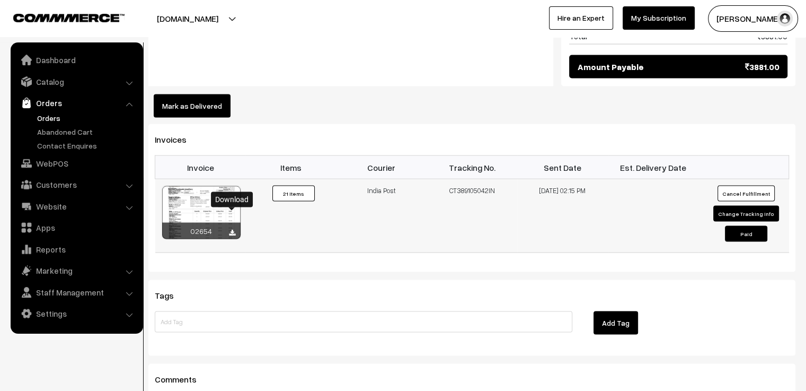
click at [233, 229] on icon at bounding box center [232, 232] width 6 height 7
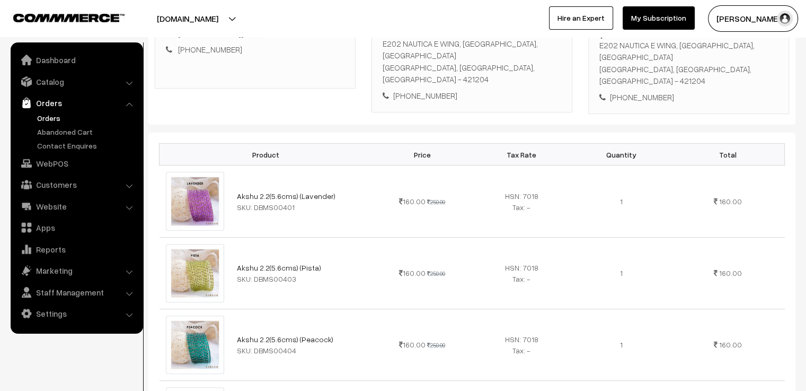
scroll to position [0, 0]
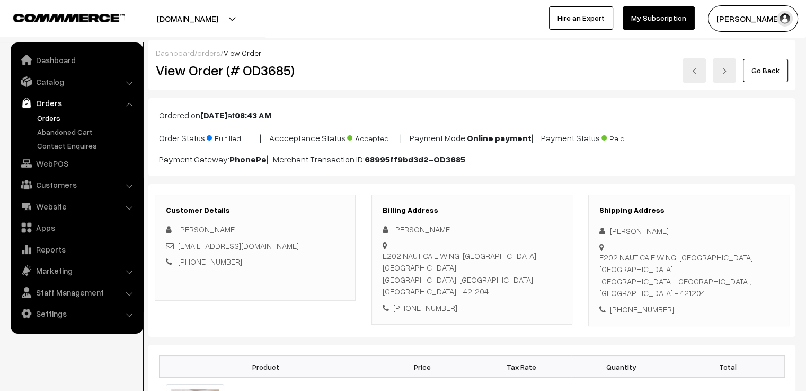
click at [699, 72] on link at bounding box center [694, 70] width 23 height 24
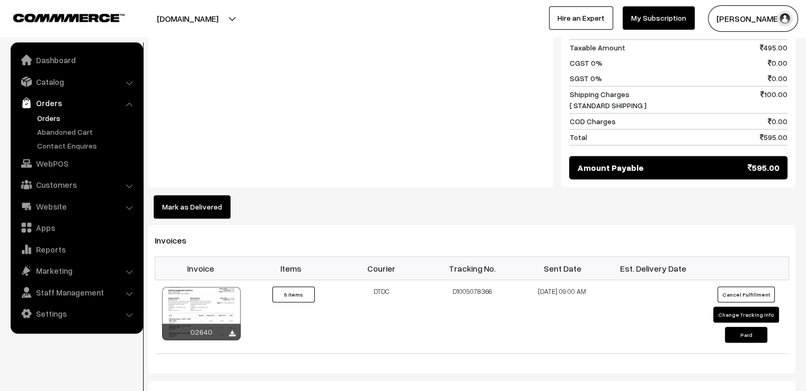
scroll to position [848, 0]
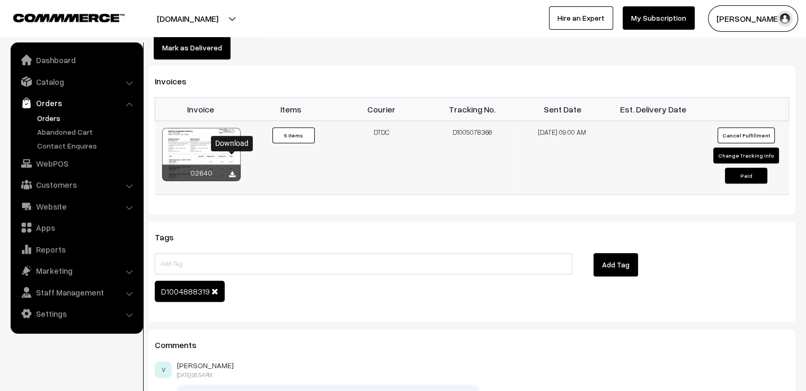
click at [232, 171] on icon at bounding box center [232, 174] width 6 height 7
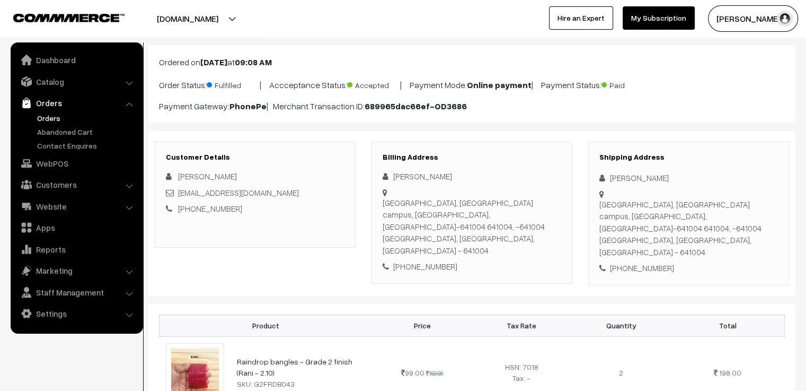
scroll to position [0, 0]
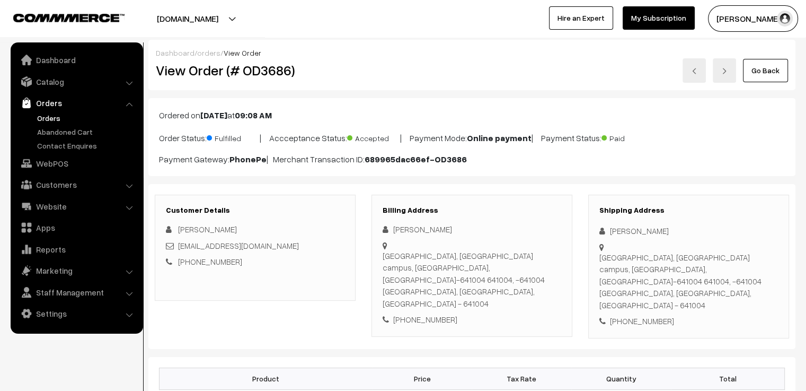
click at [503, 77] on div "Go Back" at bounding box center [580, 70] width 416 height 24
click at [691, 72] on link at bounding box center [694, 70] width 23 height 24
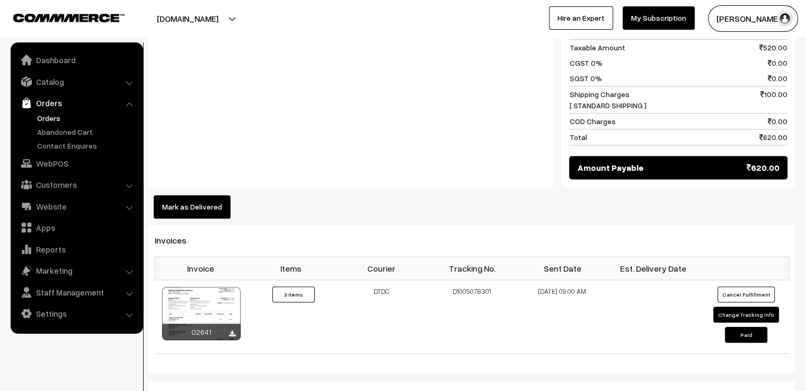
scroll to position [848, 0]
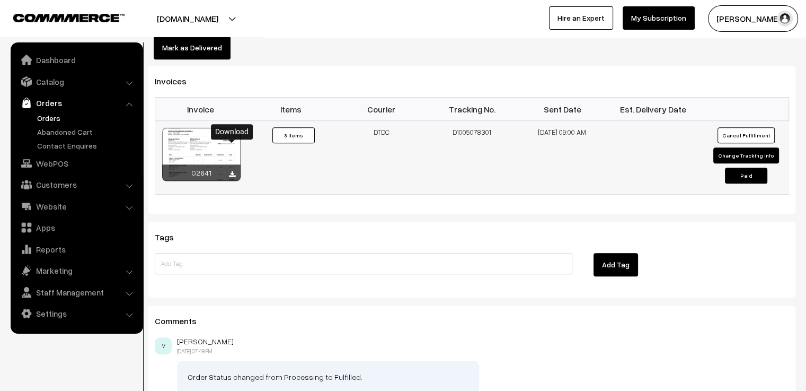
click at [230, 171] on icon at bounding box center [232, 174] width 6 height 7
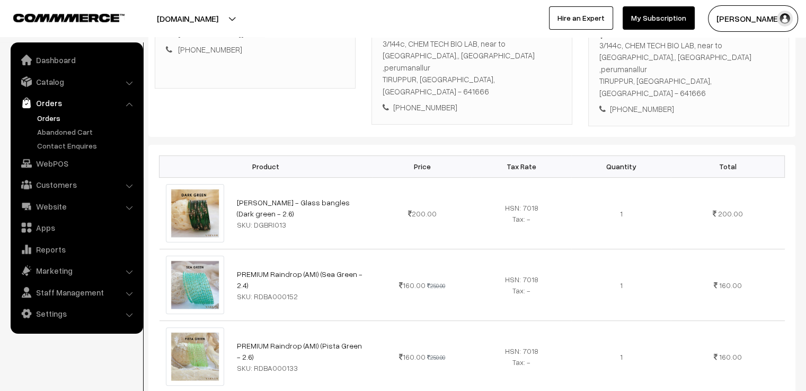
scroll to position [0, 0]
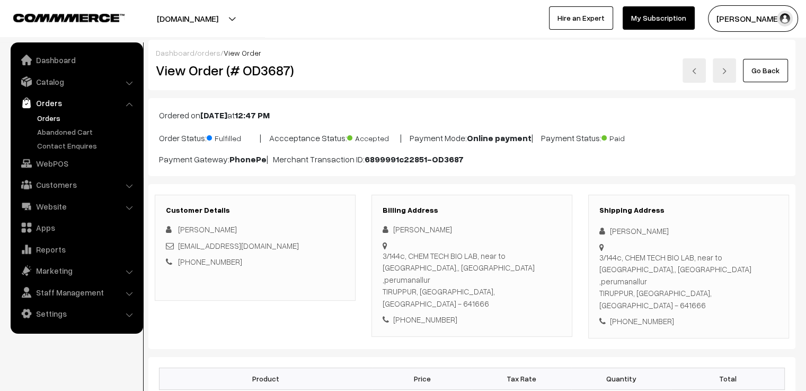
click at [696, 75] on link at bounding box center [694, 70] width 23 height 24
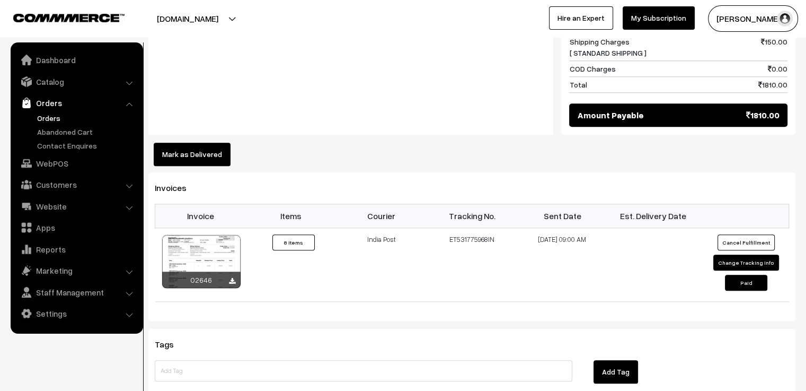
scroll to position [1219, 0]
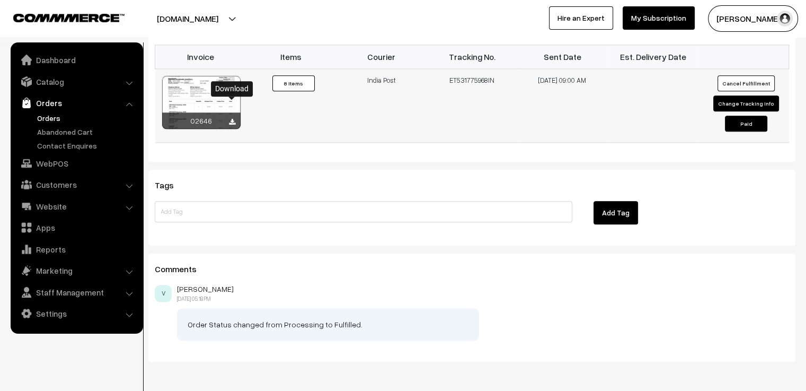
click at [233, 119] on icon at bounding box center [232, 122] width 6 height 7
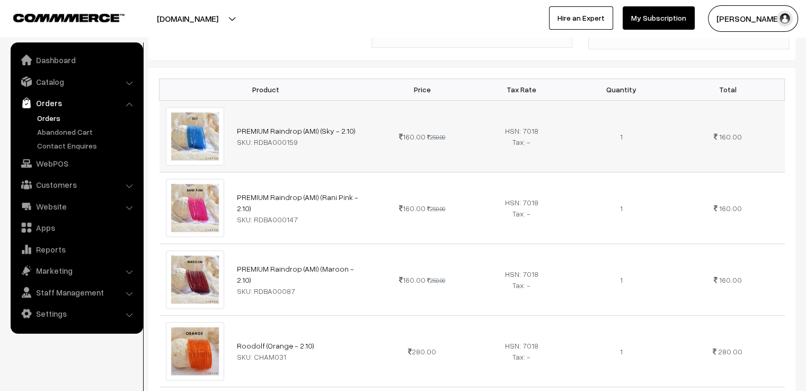
scroll to position [0, 0]
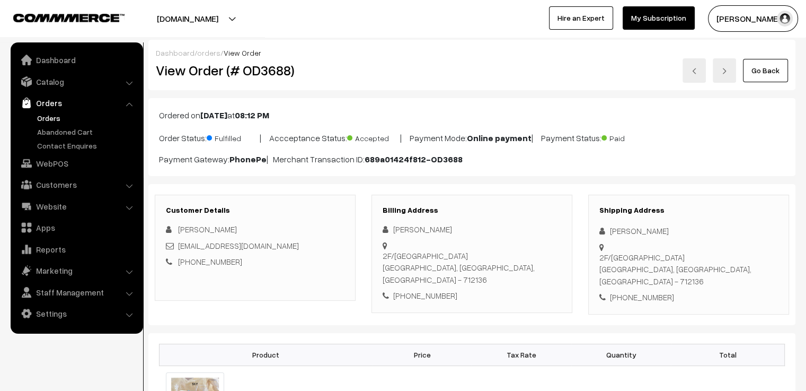
click at [695, 73] on img at bounding box center [694, 71] width 6 height 6
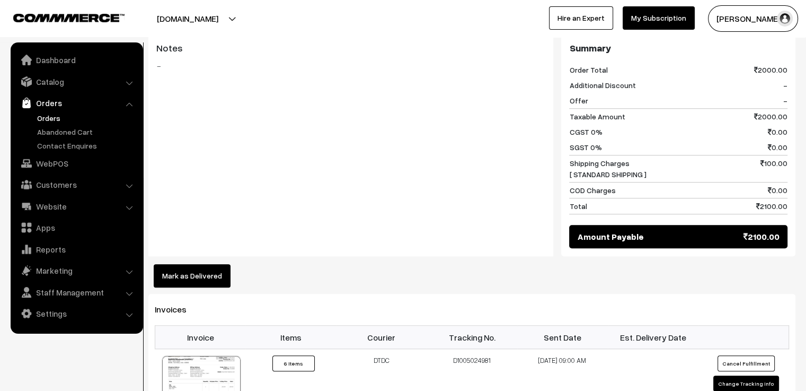
scroll to position [1007, 0]
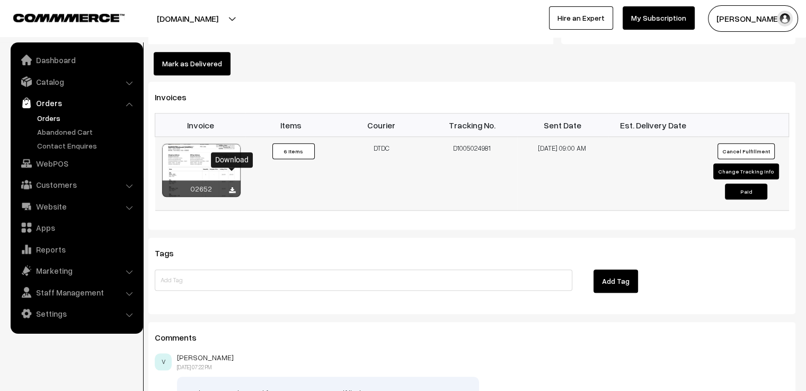
click at [231, 187] on icon at bounding box center [232, 190] width 6 height 7
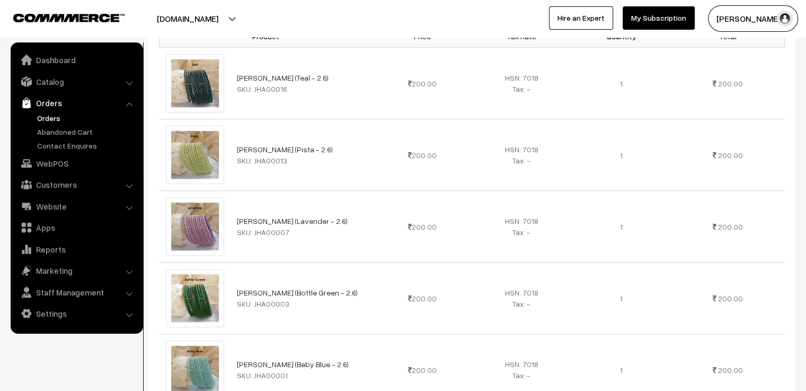
scroll to position [0, 0]
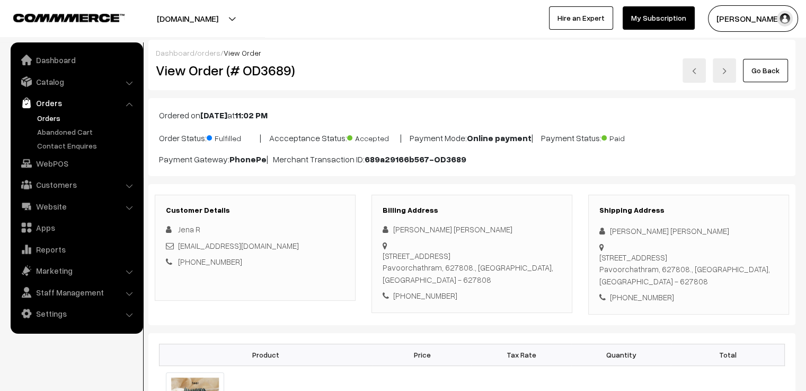
click at [697, 71] on img at bounding box center [694, 71] width 6 height 6
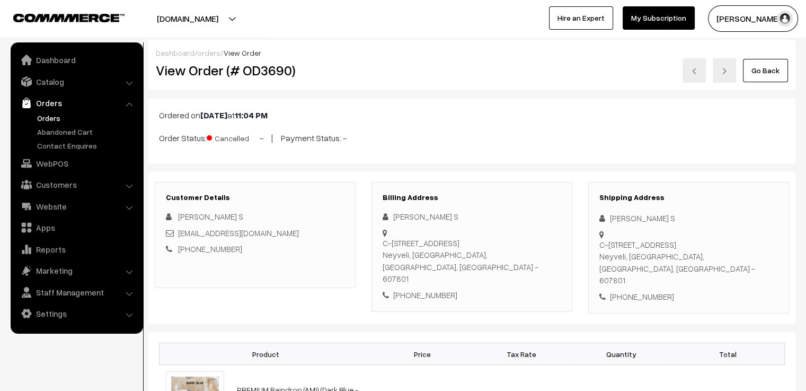
click at [693, 68] on img at bounding box center [694, 71] width 6 height 6
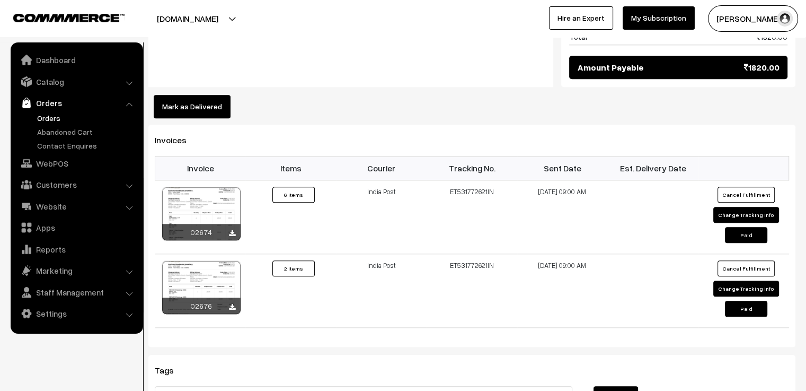
scroll to position [1113, 0]
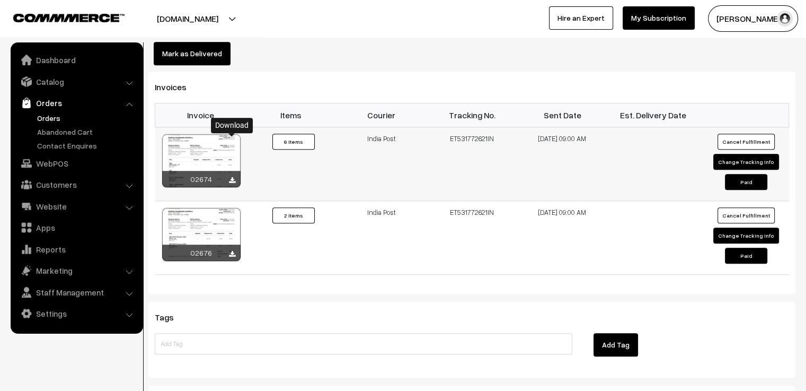
click at [233, 177] on icon at bounding box center [232, 180] width 6 height 7
click at [231, 251] on icon at bounding box center [232, 254] width 6 height 7
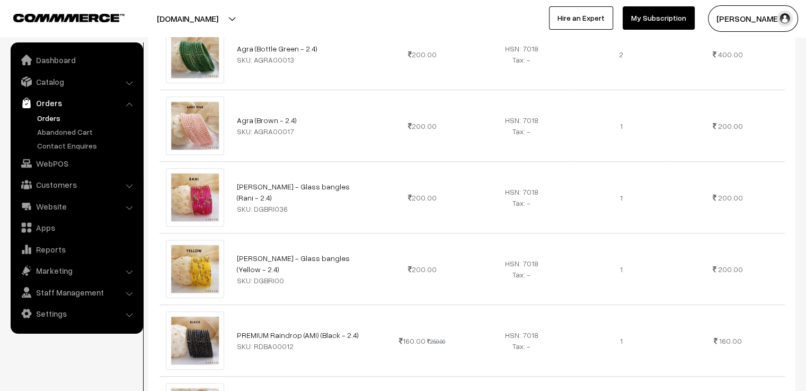
scroll to position [0, 0]
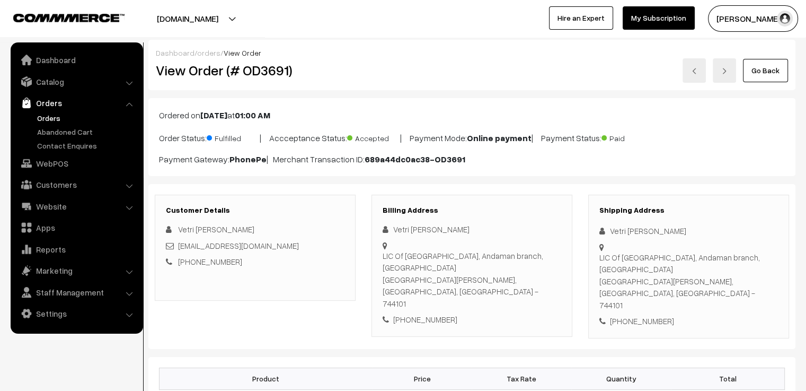
click at [695, 75] on link at bounding box center [694, 70] width 23 height 24
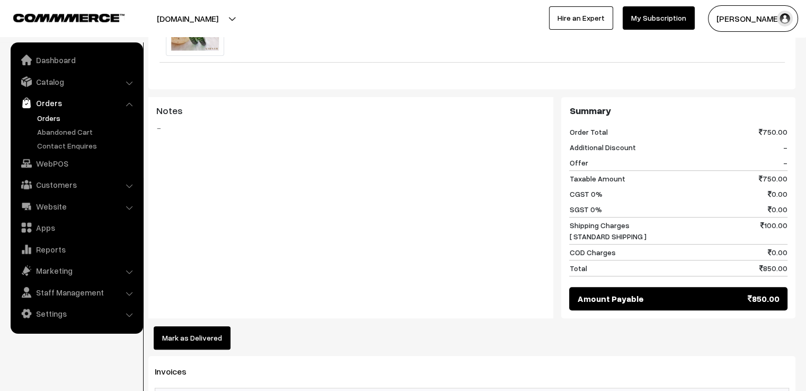
scroll to position [742, 0]
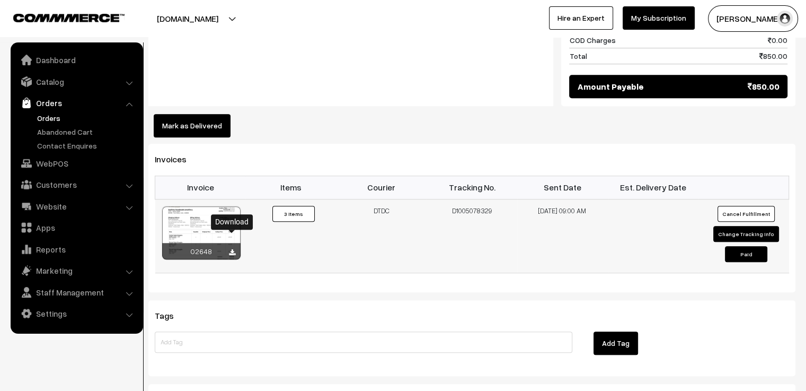
click at [231, 249] on icon at bounding box center [232, 252] width 6 height 7
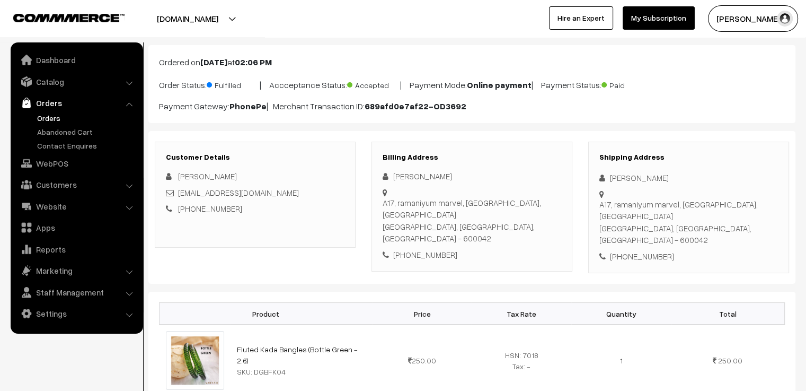
scroll to position [0, 0]
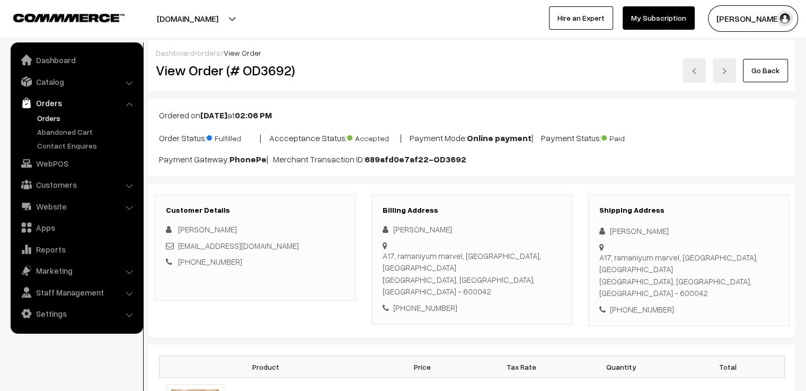
click at [699, 75] on link at bounding box center [694, 70] width 23 height 24
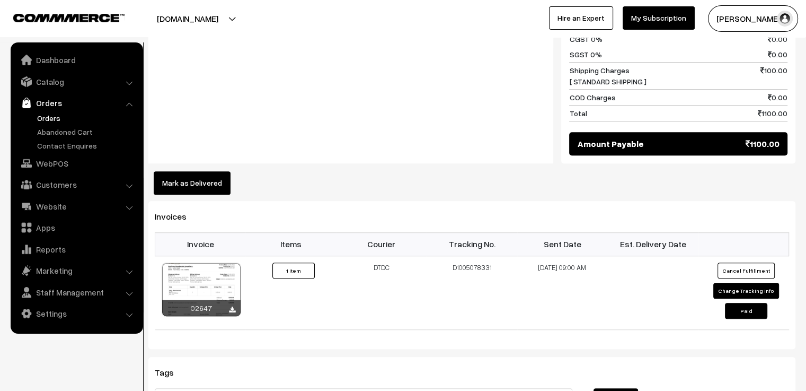
scroll to position [636, 0]
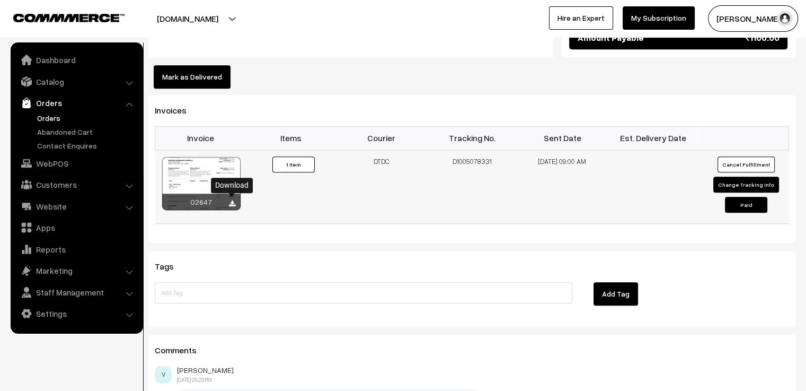
click at [233, 200] on icon at bounding box center [232, 203] width 6 height 7
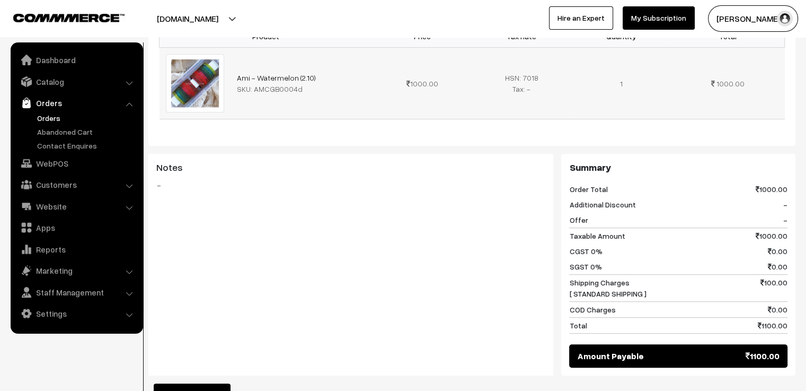
scroll to position [0, 0]
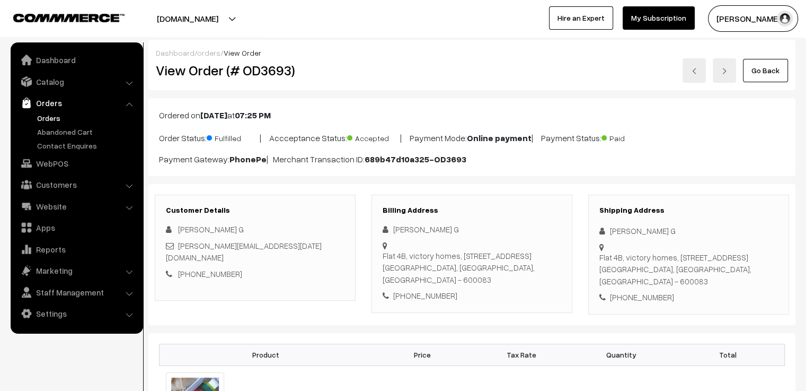
click at [701, 73] on link at bounding box center [694, 70] width 23 height 24
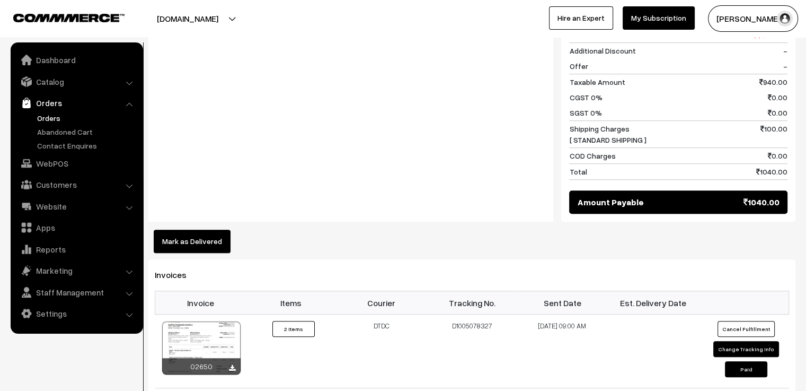
scroll to position [795, 0]
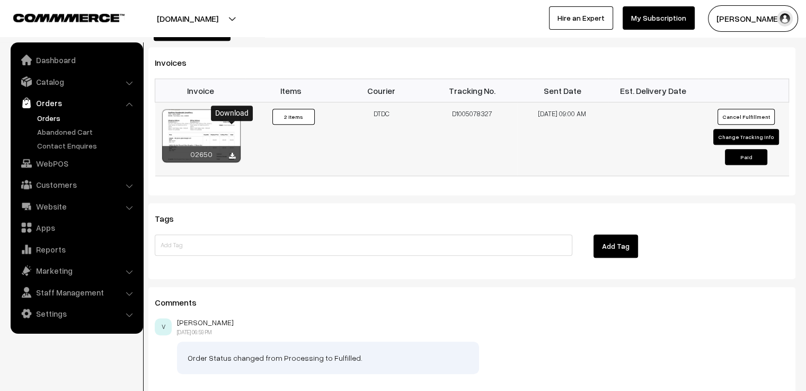
click at [231, 153] on icon at bounding box center [232, 156] width 6 height 7
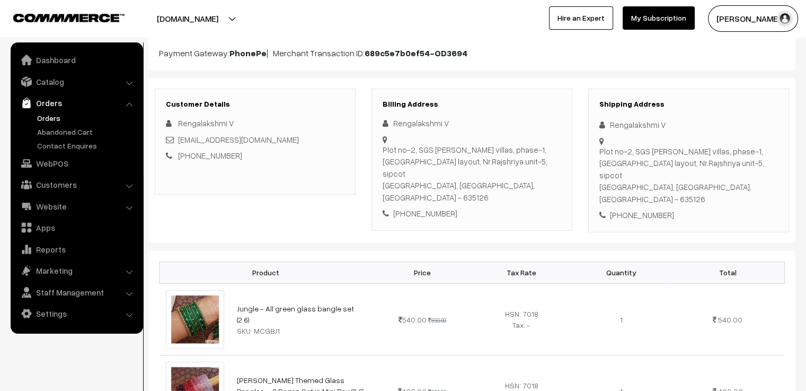
scroll to position [0, 0]
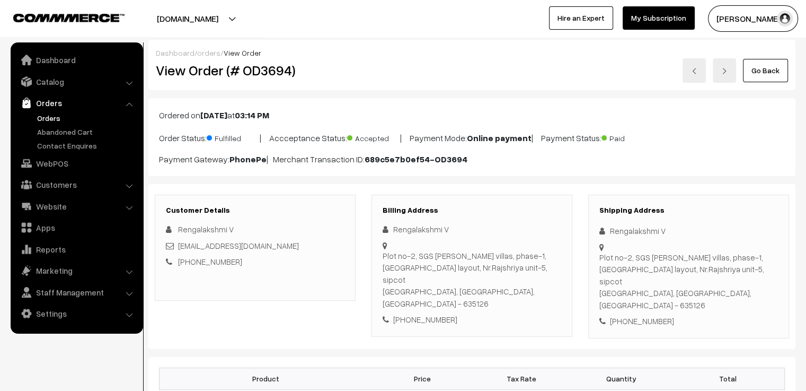
click at [697, 73] on img at bounding box center [694, 71] width 6 height 6
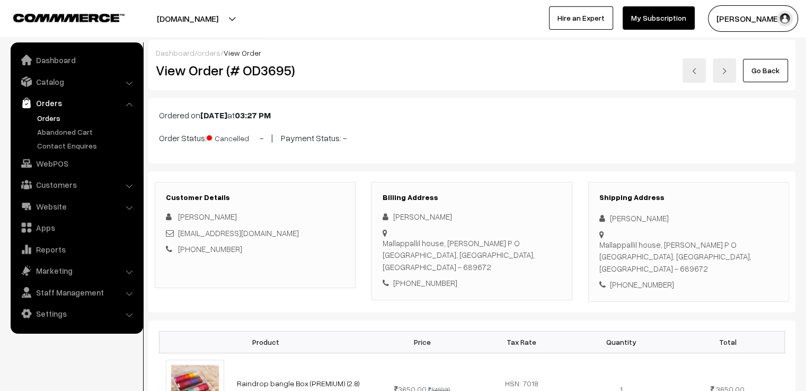
click at [695, 70] on img at bounding box center [694, 71] width 6 height 6
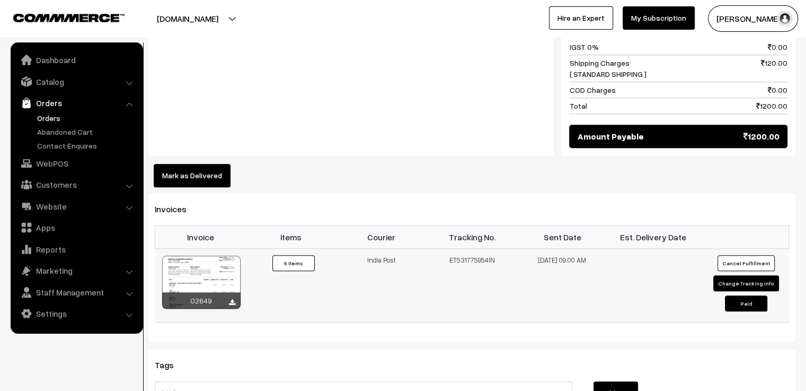
scroll to position [901, 0]
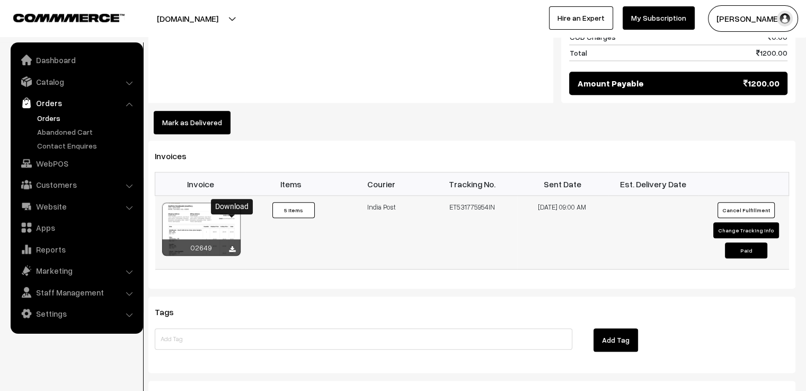
click at [231, 246] on icon at bounding box center [232, 249] width 6 height 7
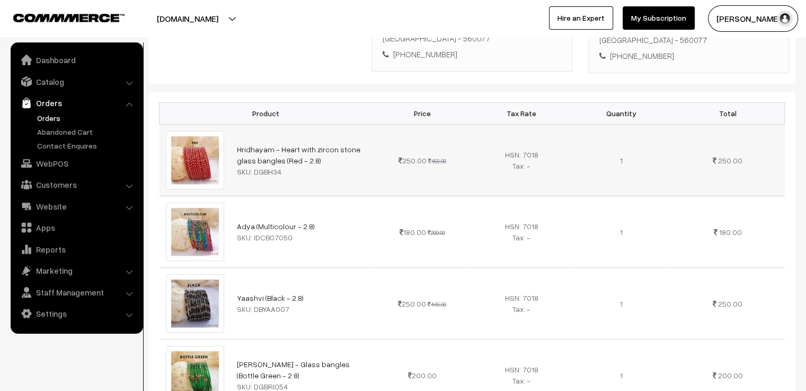
scroll to position [0, 0]
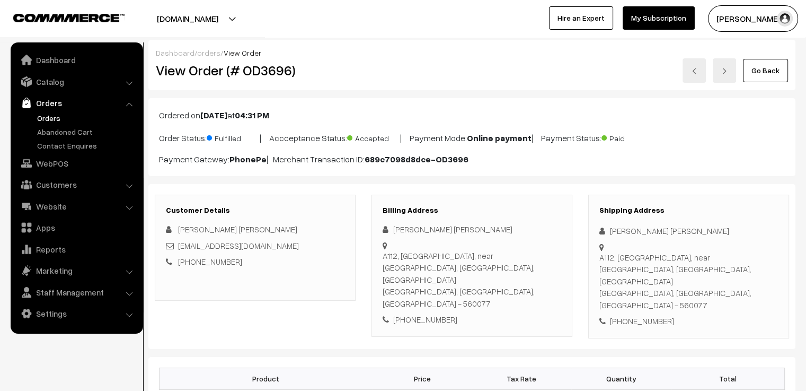
click at [694, 70] on img at bounding box center [694, 71] width 6 height 6
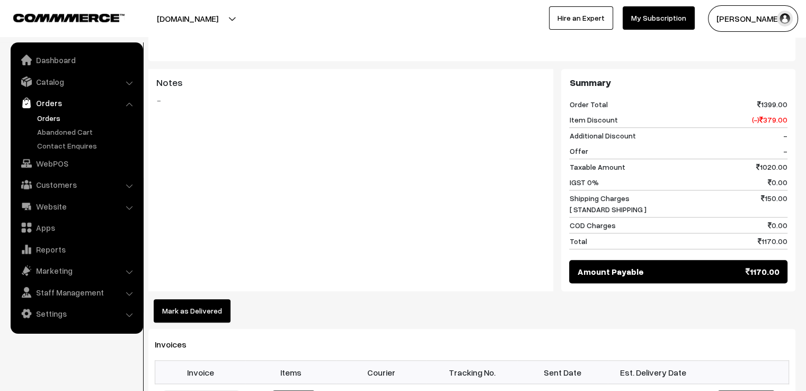
scroll to position [1007, 0]
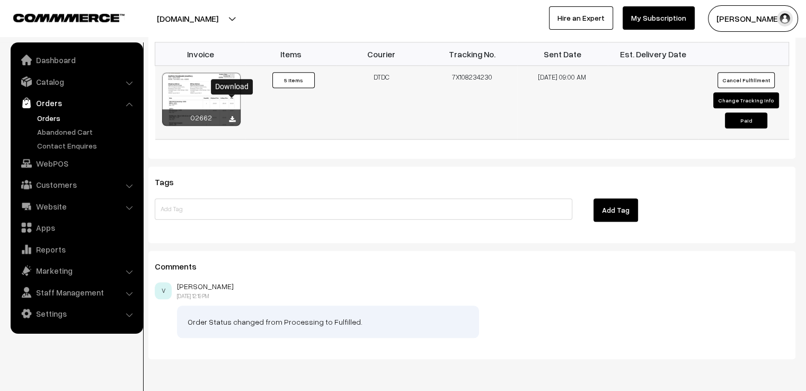
click at [231, 115] on link at bounding box center [232, 119] width 6 height 8
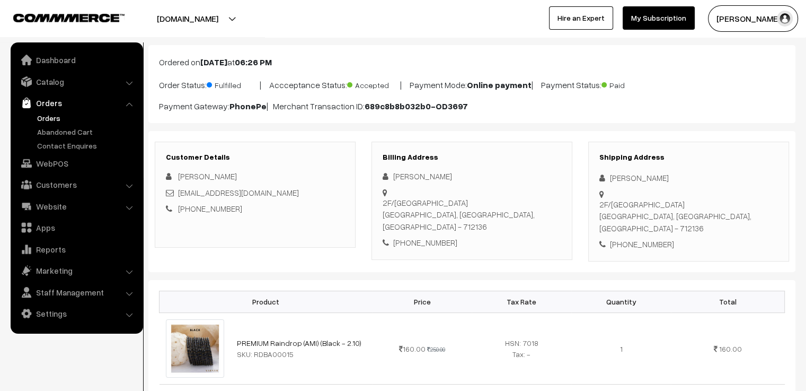
scroll to position [0, 0]
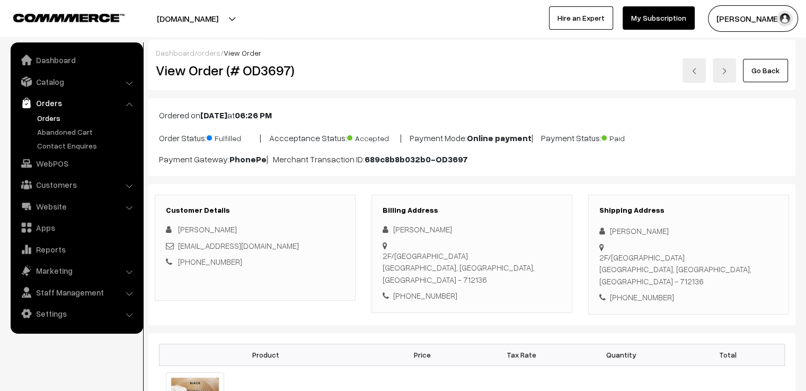
click at [695, 73] on img at bounding box center [694, 71] width 6 height 6
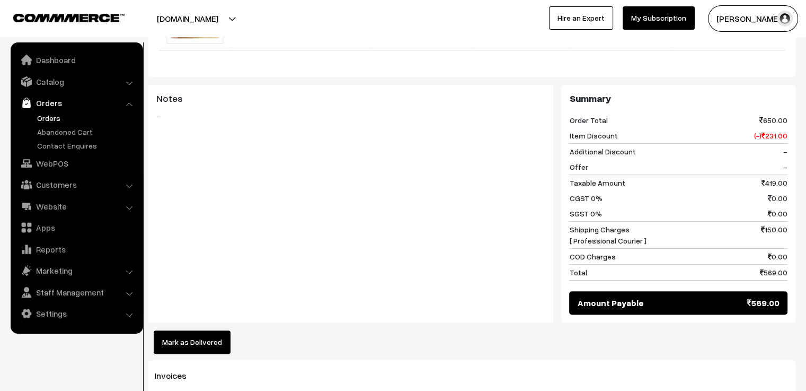
scroll to position [848, 0]
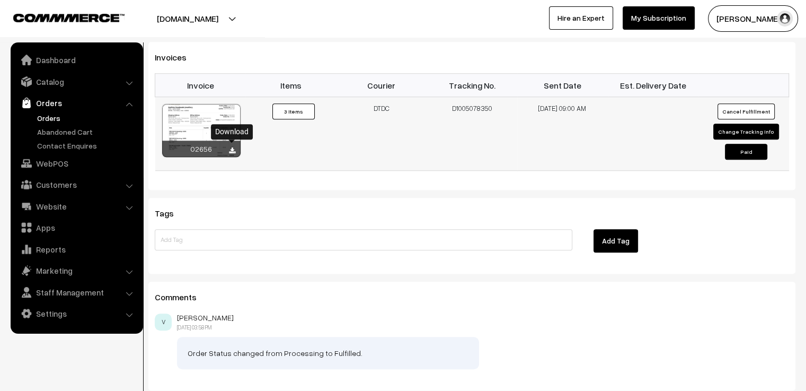
click at [232, 147] on icon at bounding box center [232, 150] width 6 height 7
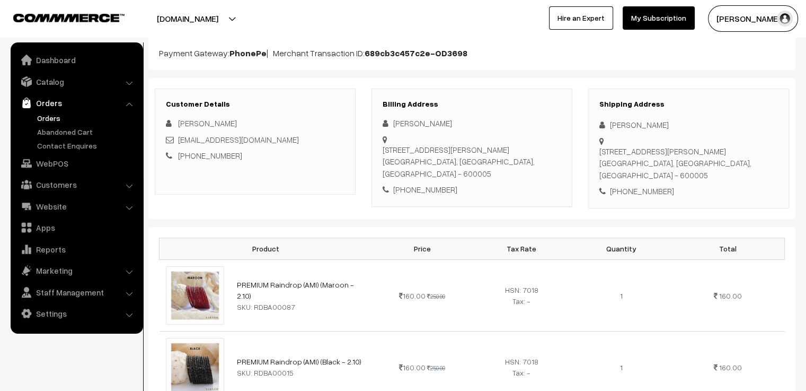
scroll to position [0, 0]
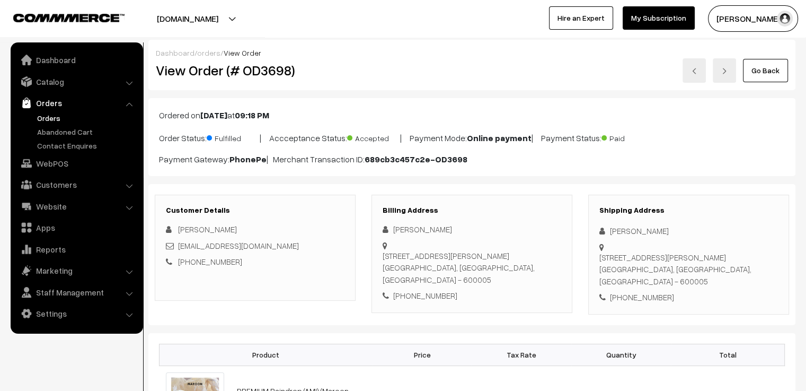
click at [693, 73] on img at bounding box center [694, 71] width 6 height 6
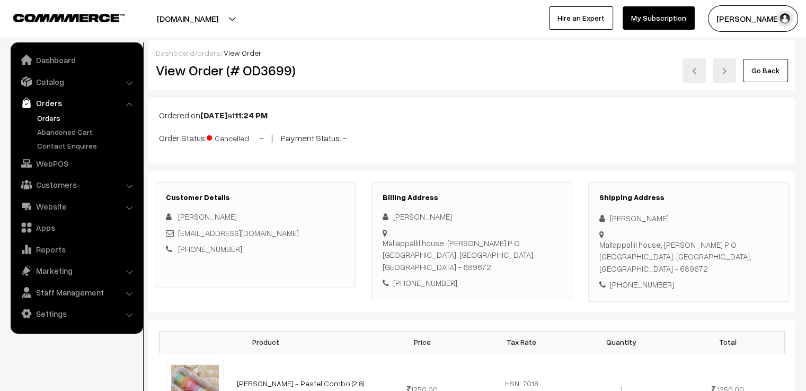
click at [697, 71] on img at bounding box center [694, 71] width 6 height 6
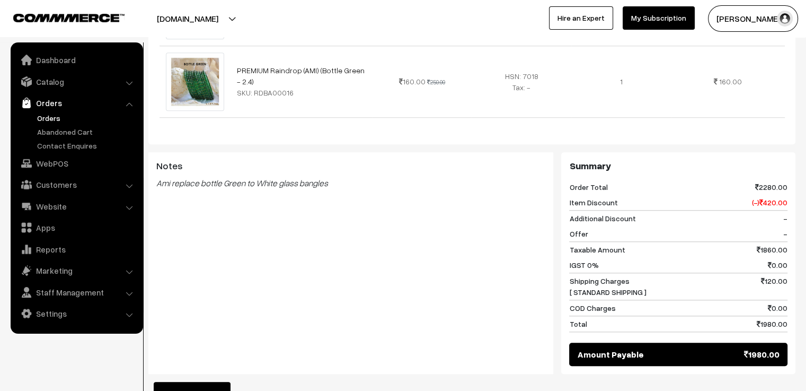
scroll to position [1060, 0]
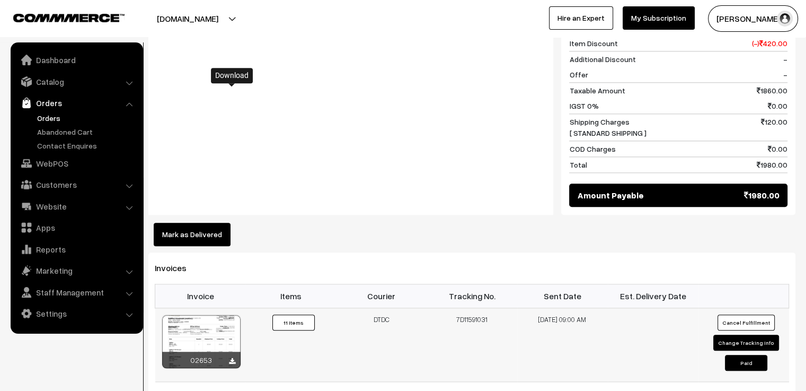
click at [233, 358] on icon at bounding box center [232, 361] width 6 height 7
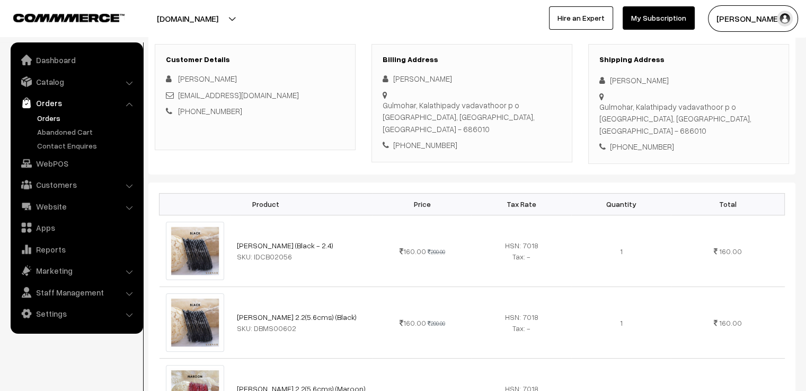
scroll to position [0, 0]
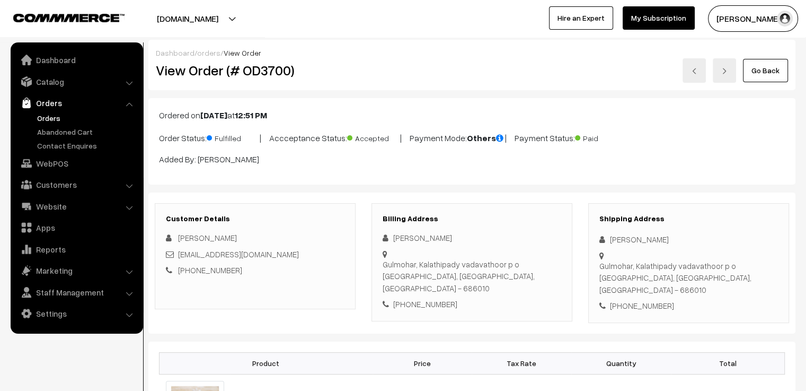
click at [726, 70] on img at bounding box center [724, 71] width 6 height 6
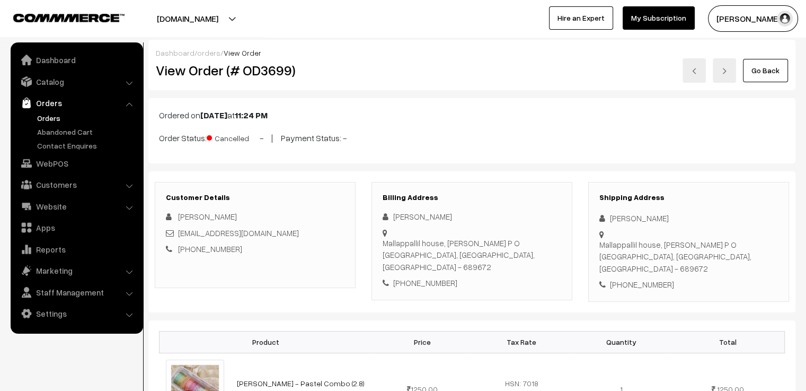
click at [689, 75] on link at bounding box center [694, 70] width 23 height 24
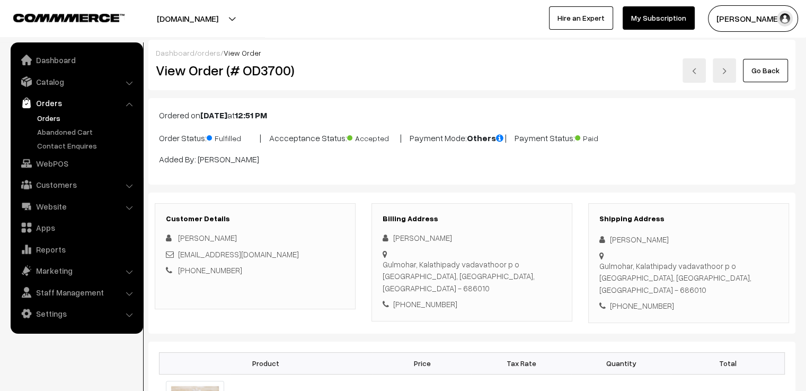
drag, startPoint x: 0, startPoint y: 0, endPoint x: 690, endPoint y: 75, distance: 694.1
click at [690, 75] on link at bounding box center [694, 70] width 23 height 24
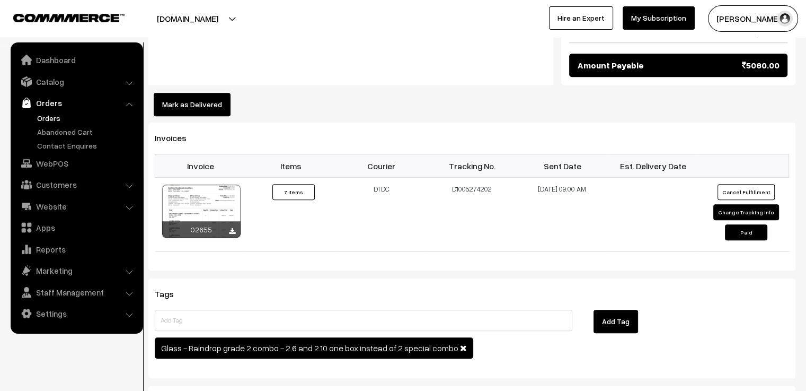
scroll to position [901, 0]
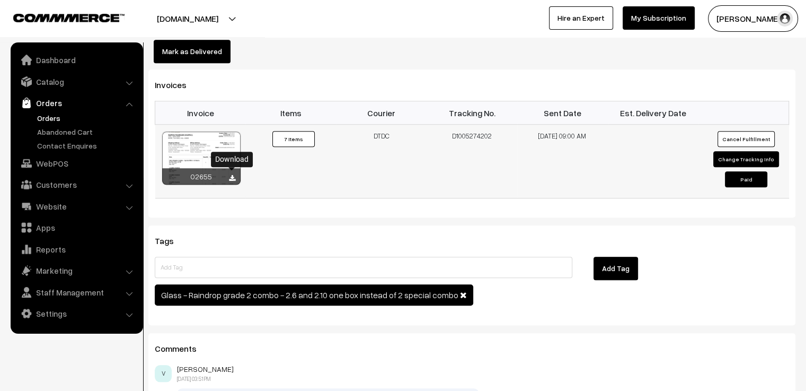
click at [233, 176] on icon at bounding box center [232, 178] width 6 height 7
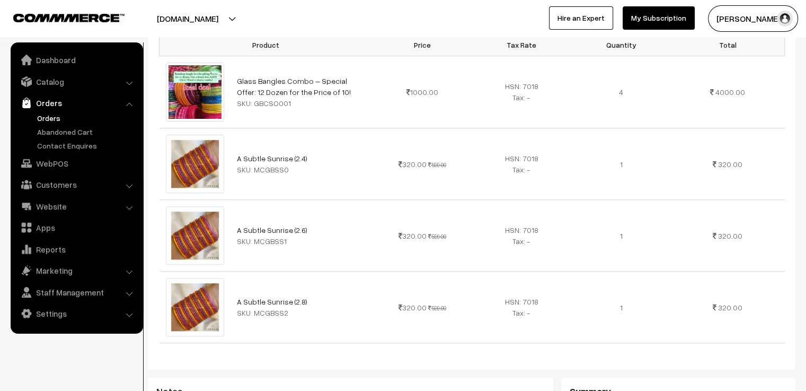
scroll to position [0, 0]
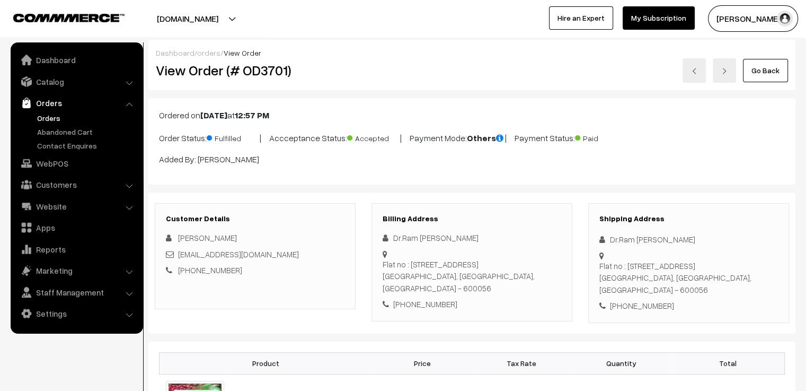
click at [696, 75] on link at bounding box center [694, 70] width 23 height 24
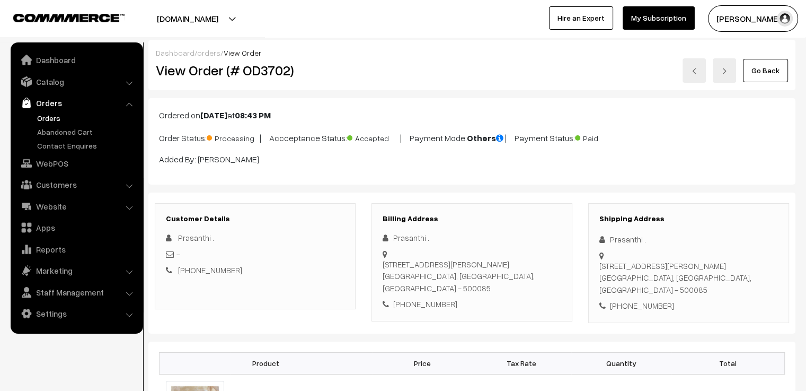
click at [699, 73] on link at bounding box center [694, 70] width 23 height 24
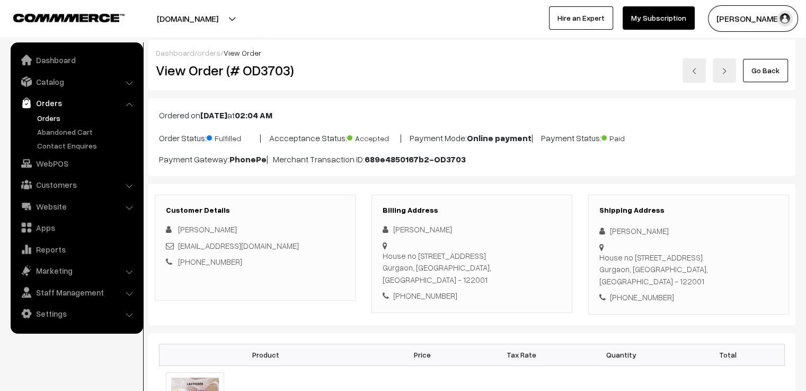
click at [726, 75] on link at bounding box center [724, 70] width 23 height 24
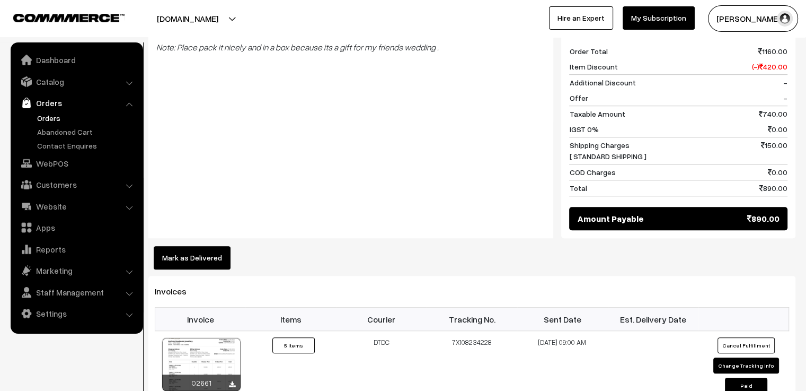
scroll to position [795, 0]
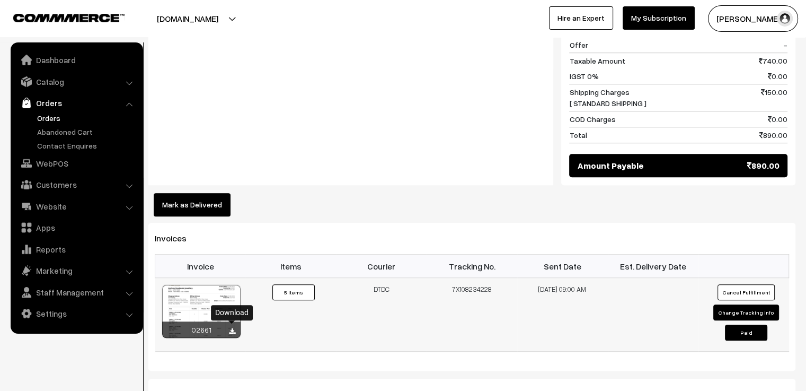
click at [231, 330] on icon at bounding box center [232, 331] width 6 height 7
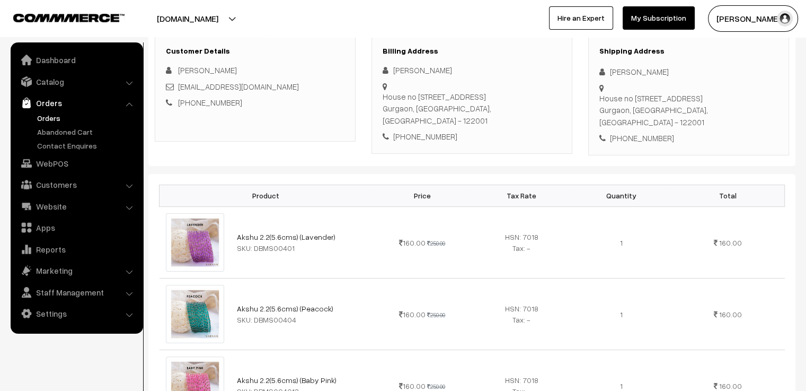
scroll to position [0, 0]
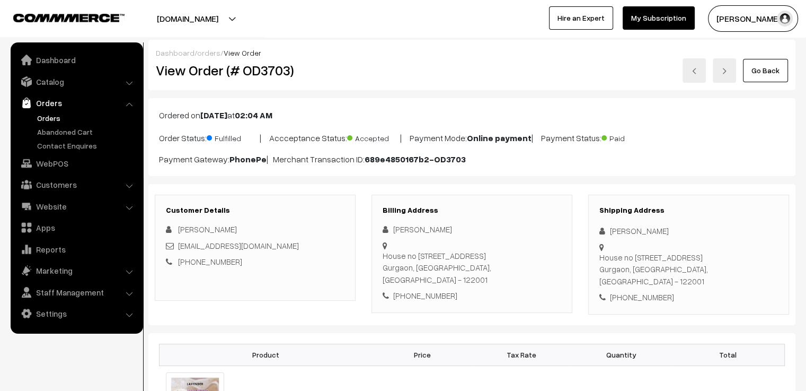
click at [697, 70] on img at bounding box center [694, 71] width 6 height 6
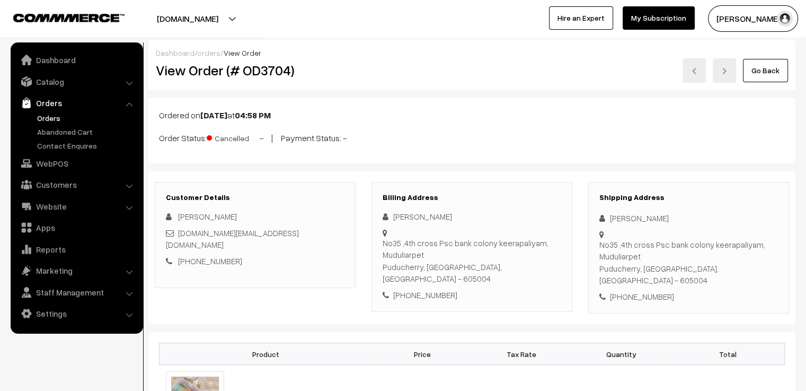
drag, startPoint x: 0, startPoint y: 0, endPoint x: 697, endPoint y: 70, distance: 701.0
click at [697, 70] on img at bounding box center [694, 71] width 6 height 6
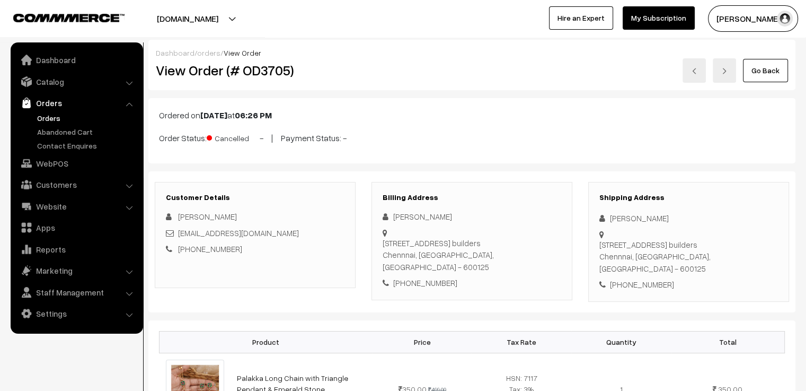
click at [697, 70] on img at bounding box center [694, 71] width 6 height 6
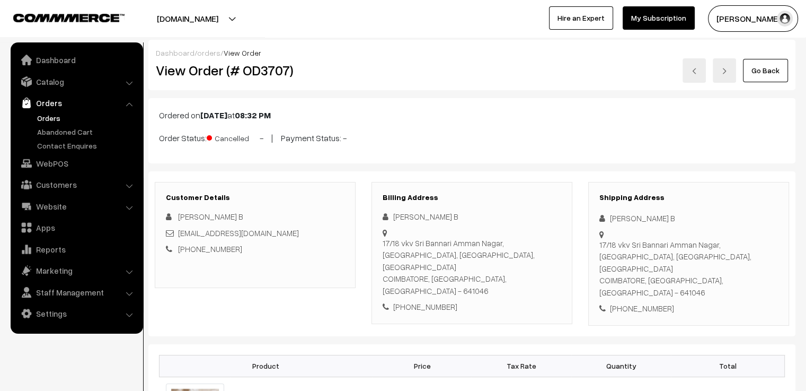
click at [697, 70] on img at bounding box center [694, 71] width 6 height 6
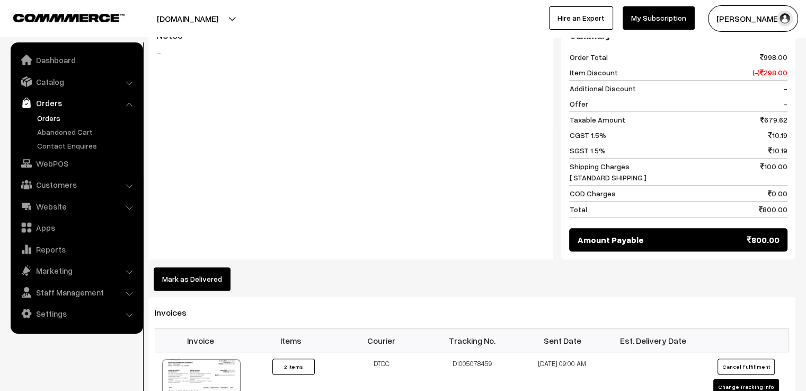
scroll to position [689, 0]
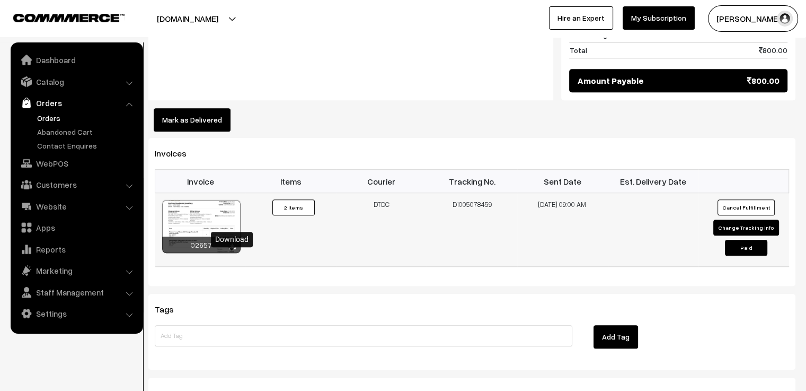
click at [233, 250] on icon at bounding box center [232, 246] width 6 height 7
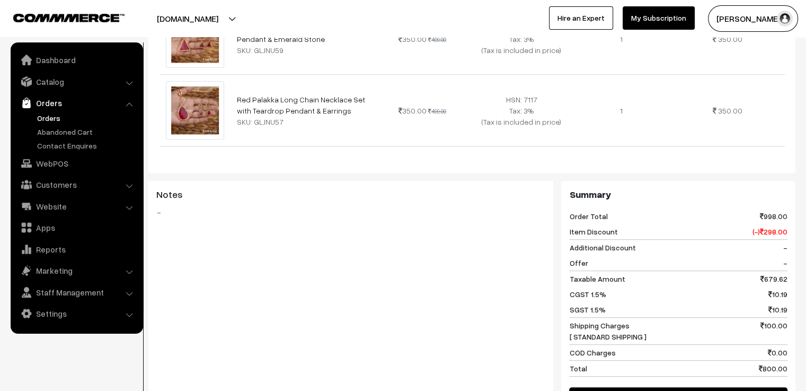
scroll to position [0, 0]
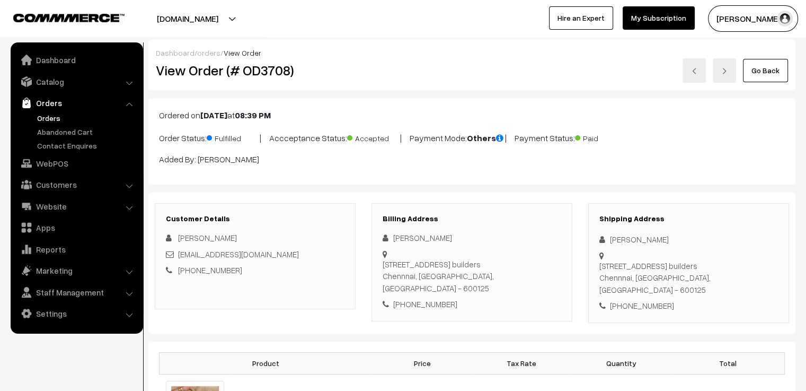
click at [696, 72] on img at bounding box center [694, 71] width 6 height 6
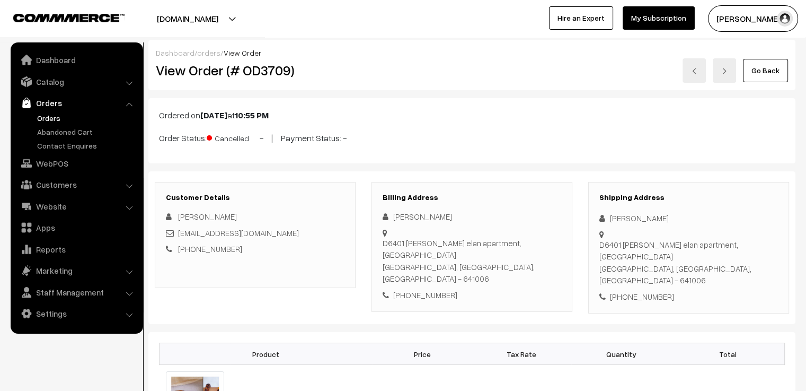
click at [697, 70] on img at bounding box center [694, 71] width 6 height 6
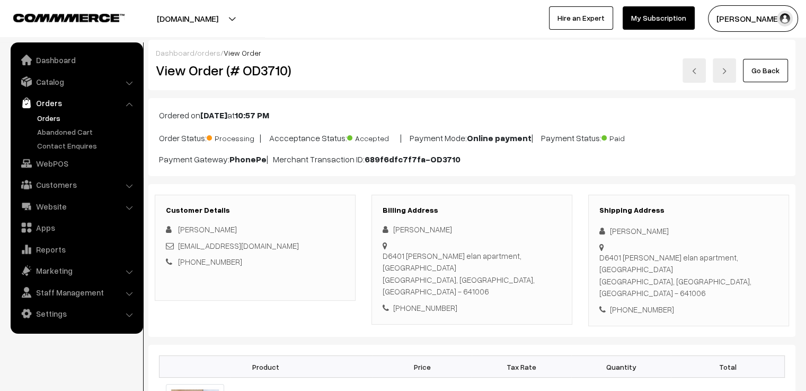
click at [694, 76] on link at bounding box center [694, 70] width 23 height 24
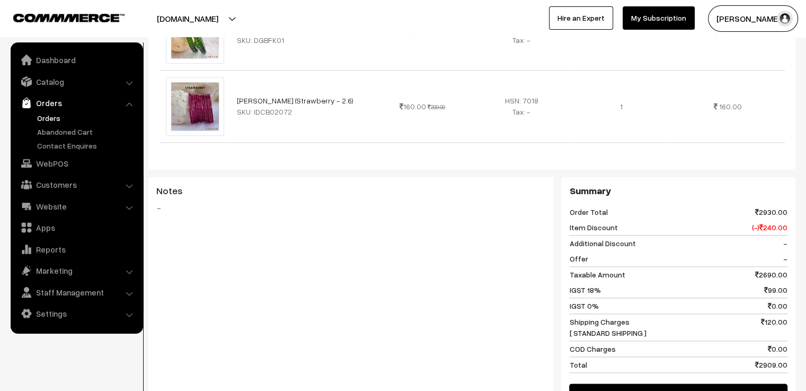
scroll to position [1378, 0]
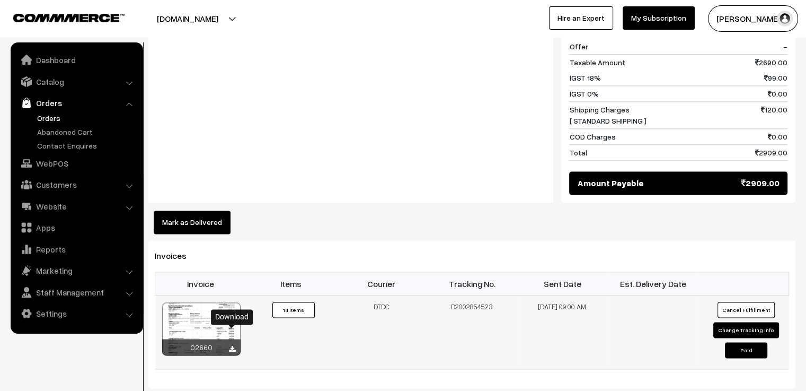
click at [230, 346] on icon at bounding box center [232, 349] width 6 height 7
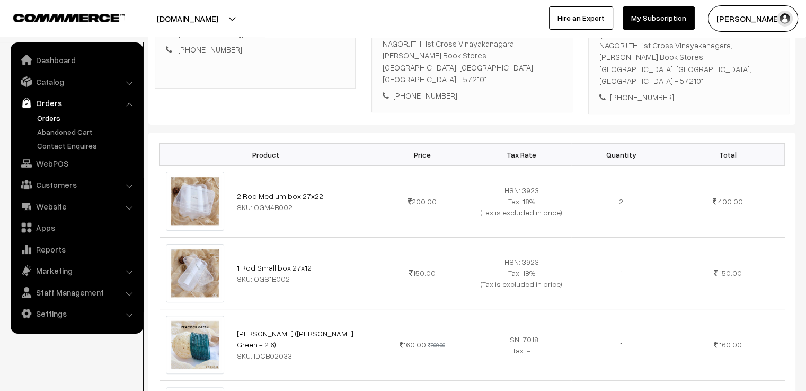
scroll to position [0, 0]
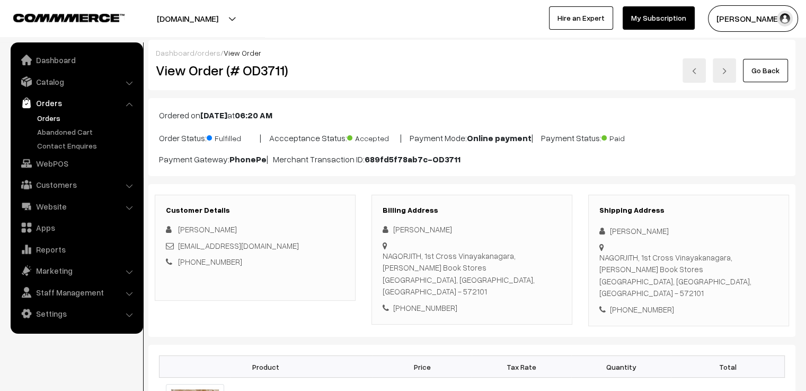
click at [724, 117] on p "Ordered on Aug 16, 2025 at 06:20 AM" at bounding box center [472, 115] width 626 height 13
click at [700, 78] on link at bounding box center [694, 70] width 23 height 24
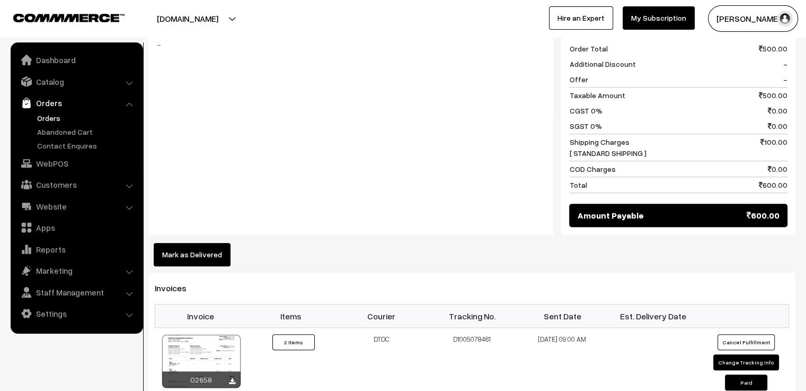
scroll to position [742, 0]
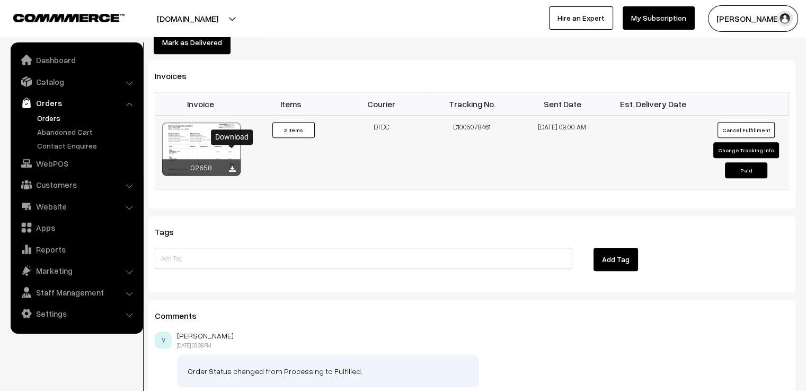
click at [229, 166] on icon at bounding box center [232, 169] width 6 height 7
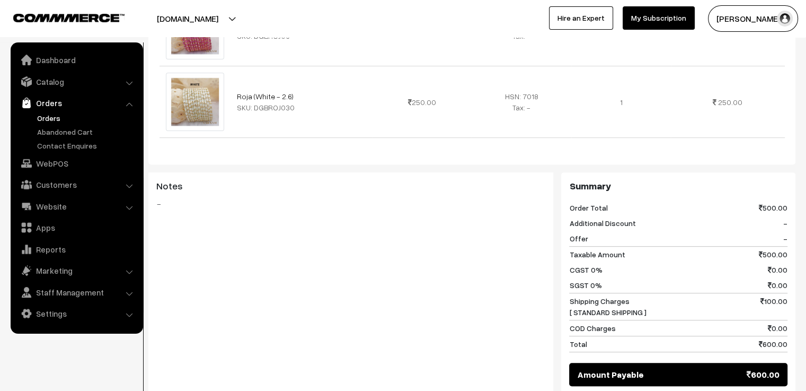
scroll to position [0, 0]
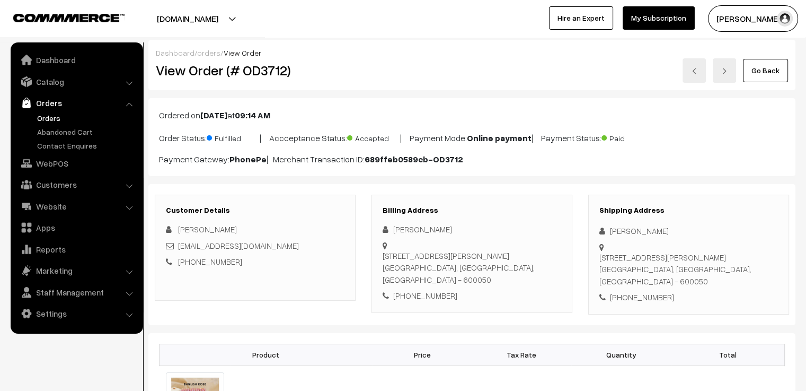
click at [694, 77] on link at bounding box center [694, 70] width 23 height 24
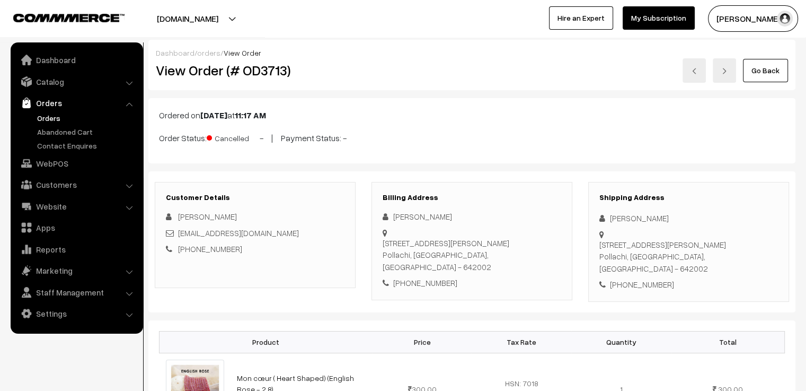
click at [695, 70] on img at bounding box center [694, 71] width 6 height 6
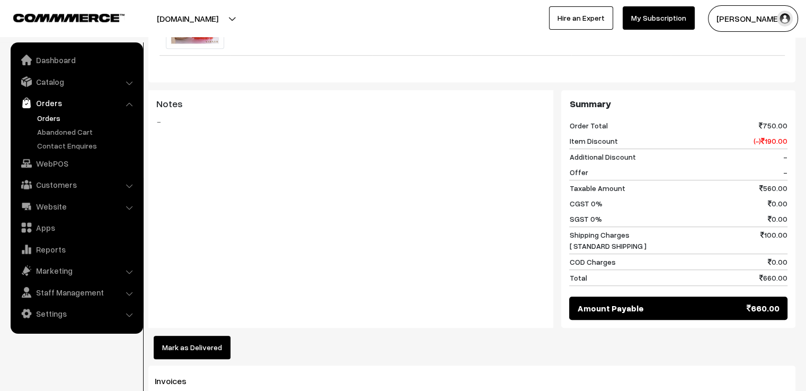
scroll to position [689, 0]
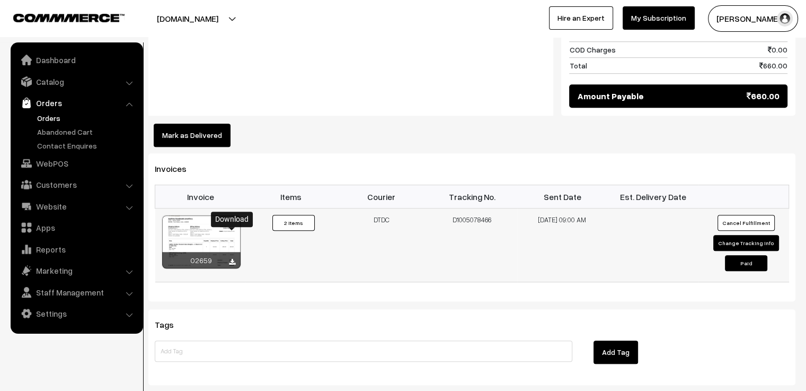
click at [233, 259] on icon at bounding box center [232, 262] width 6 height 7
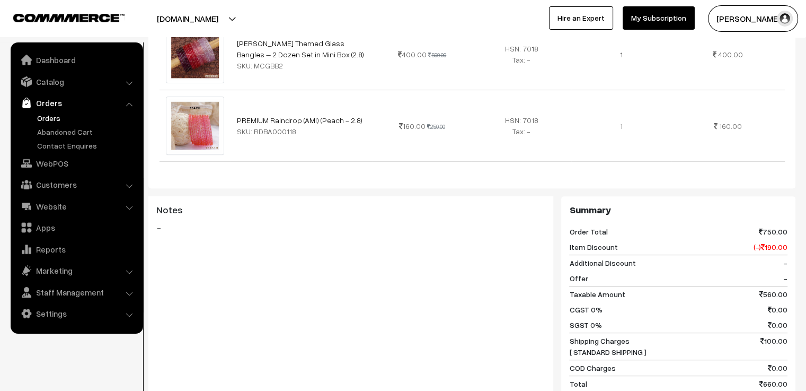
scroll to position [0, 0]
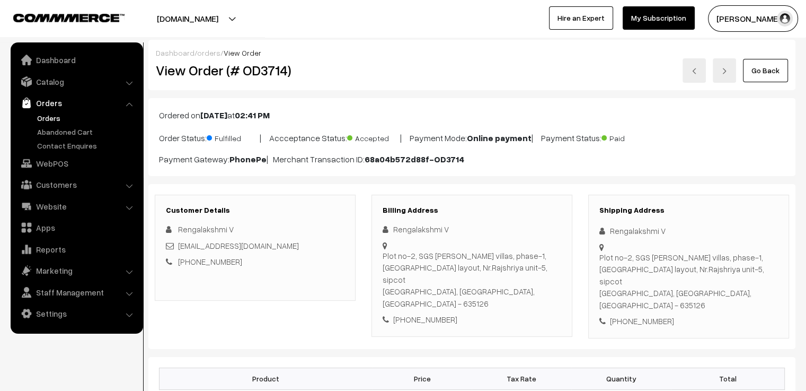
click at [697, 69] on img at bounding box center [694, 71] width 6 height 6
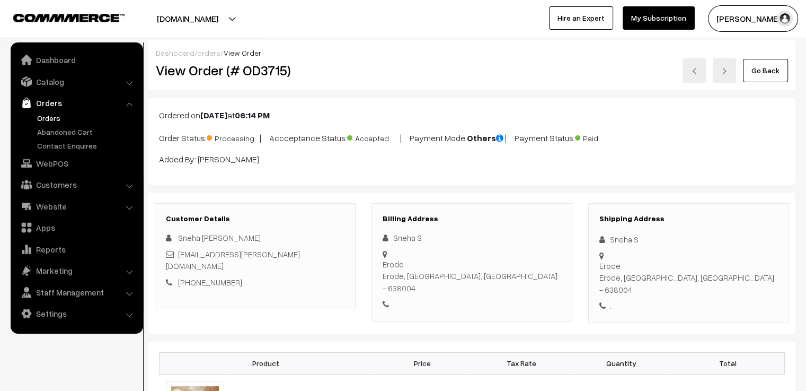
click at [697, 70] on img at bounding box center [694, 71] width 6 height 6
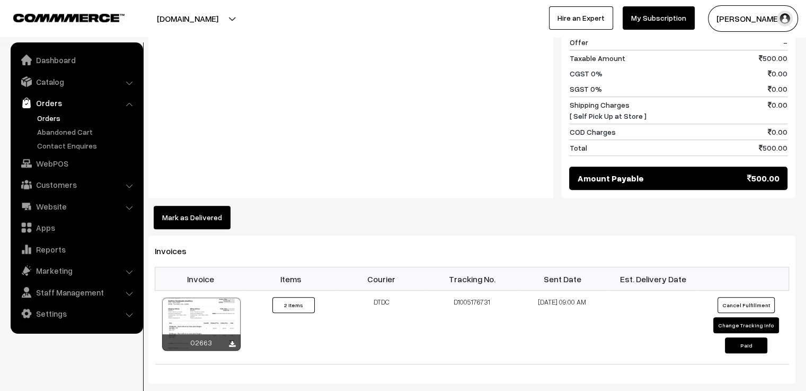
scroll to position [795, 0]
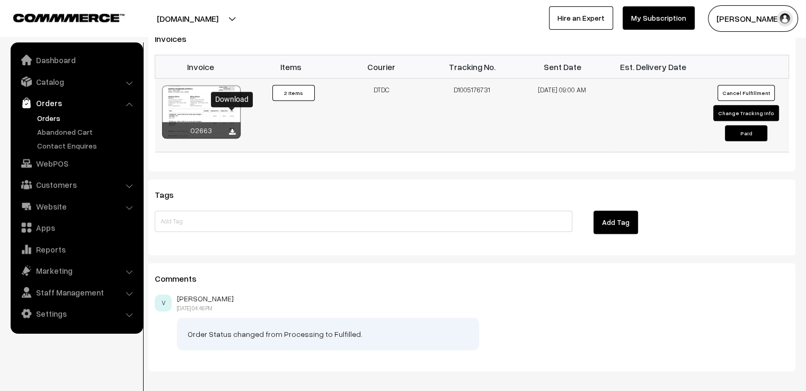
click at [233, 129] on icon at bounding box center [232, 132] width 6 height 7
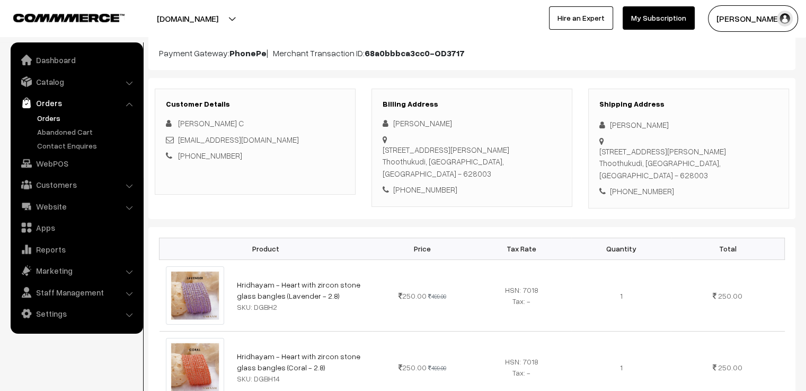
scroll to position [0, 0]
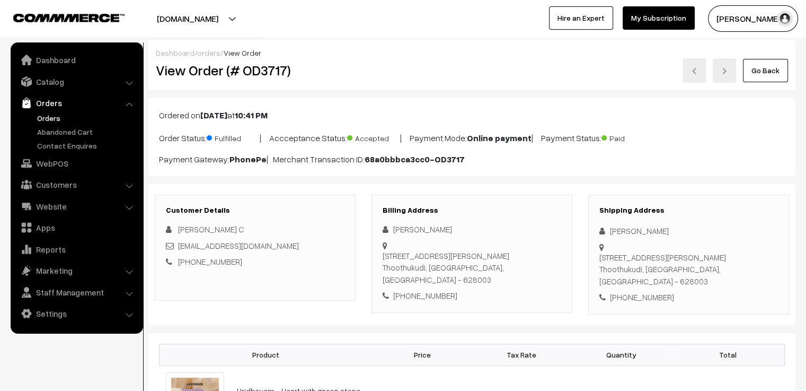
click at [521, 82] on div "Go Back" at bounding box center [580, 70] width 416 height 24
click at [697, 70] on img at bounding box center [694, 71] width 6 height 6
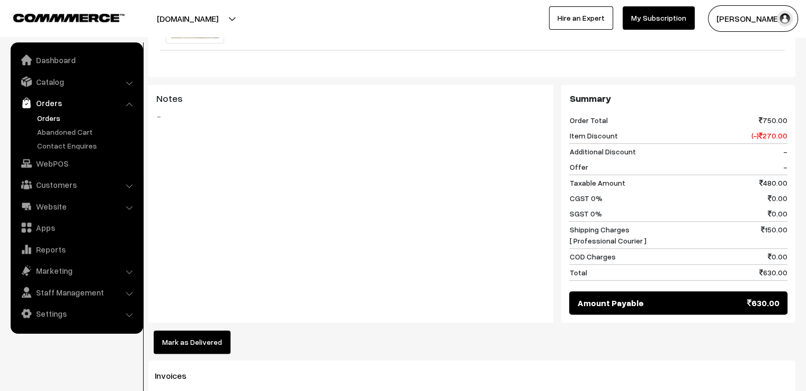
scroll to position [795, 0]
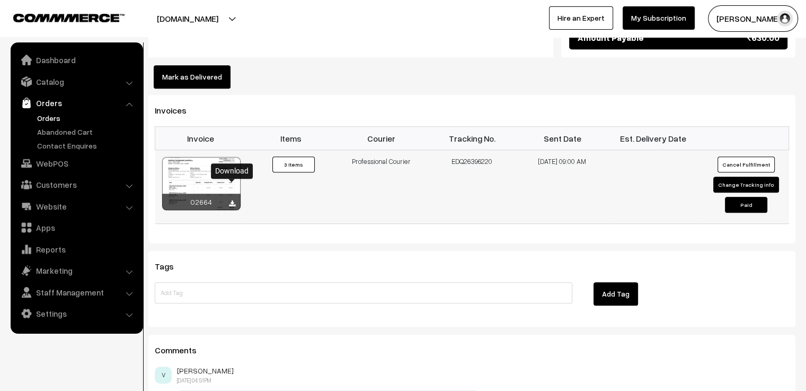
click at [229, 200] on icon at bounding box center [232, 203] width 6 height 7
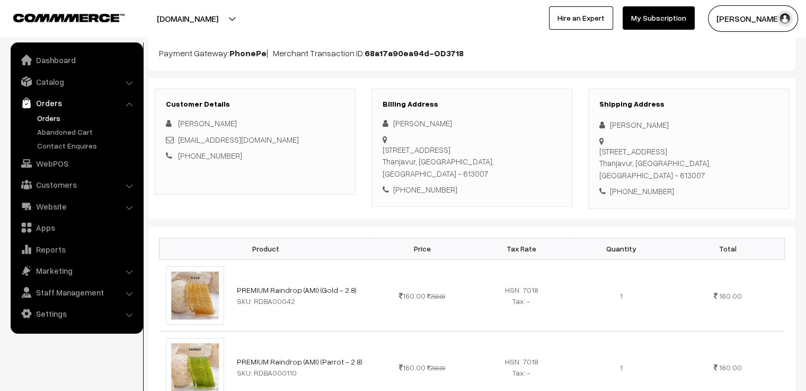
scroll to position [0, 0]
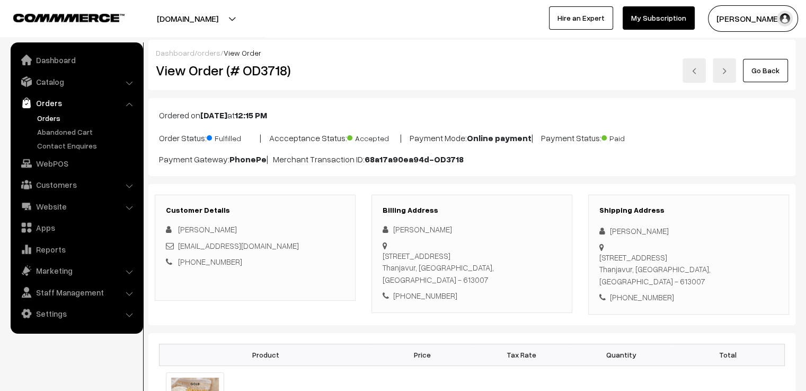
click at [694, 68] on img at bounding box center [694, 71] width 6 height 6
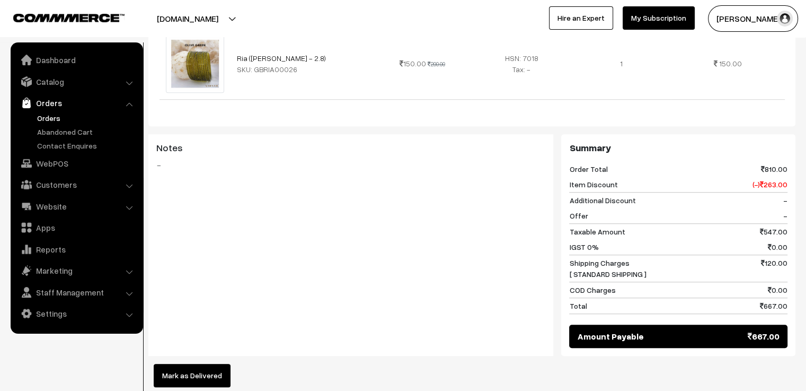
scroll to position [848, 0]
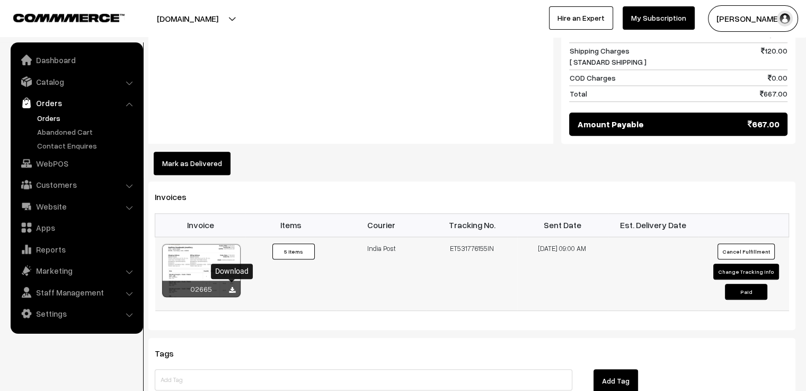
click at [230, 288] on icon at bounding box center [232, 290] width 6 height 7
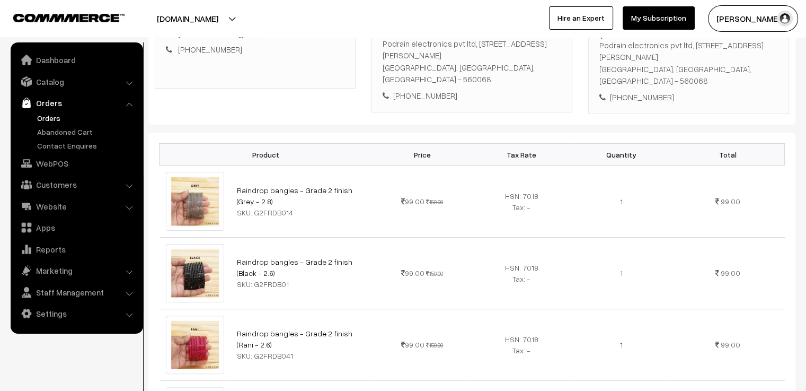
scroll to position [0, 0]
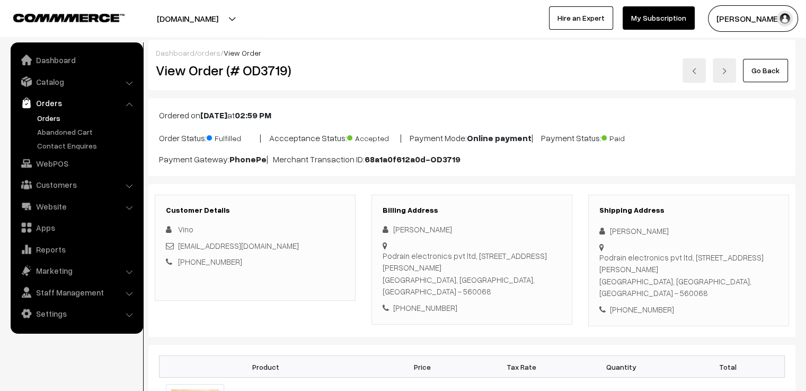
click at [560, 83] on div "Dashboard / orders / View Order View Order (# OD3719) Go Back" at bounding box center [471, 65] width 647 height 50
click at [696, 70] on img at bounding box center [694, 71] width 6 height 6
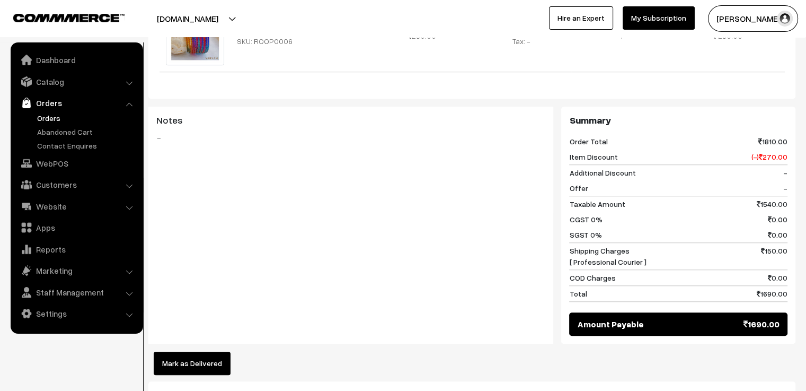
scroll to position [1007, 0]
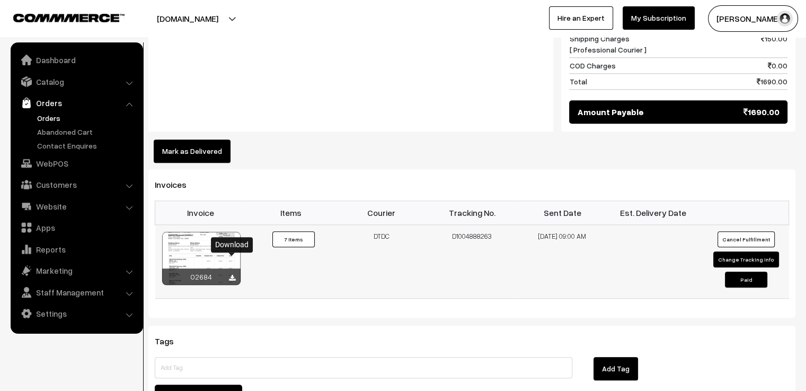
click at [232, 275] on icon at bounding box center [232, 278] width 6 height 7
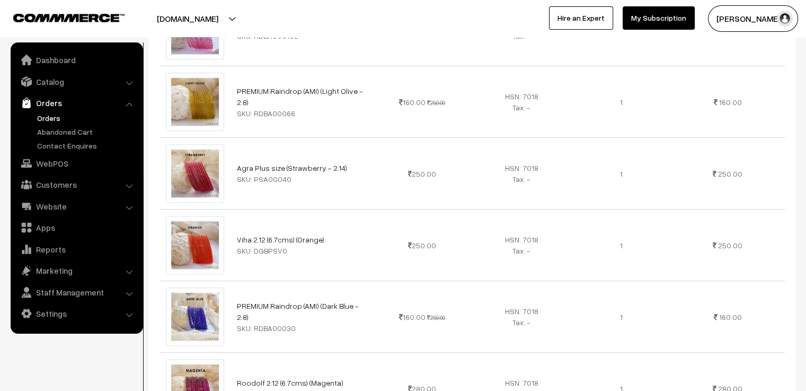
scroll to position [0, 0]
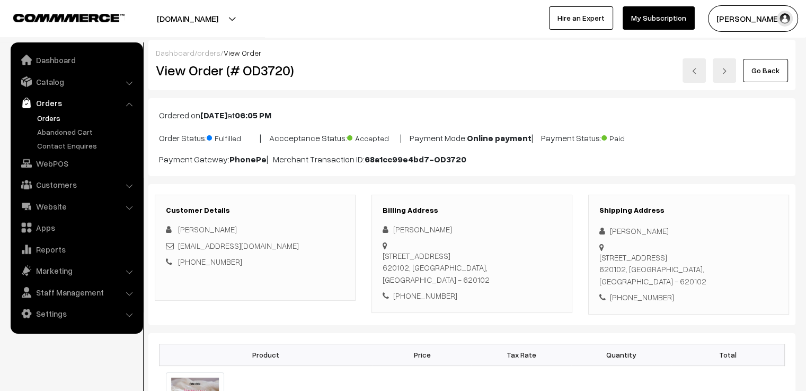
click at [695, 71] on img at bounding box center [694, 71] width 6 height 6
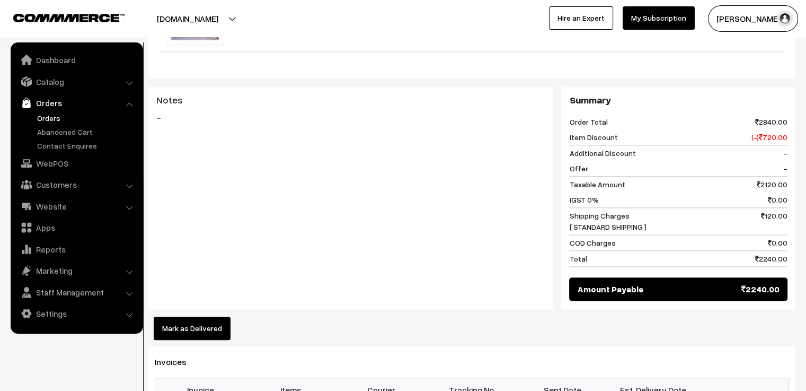
scroll to position [1378, 0]
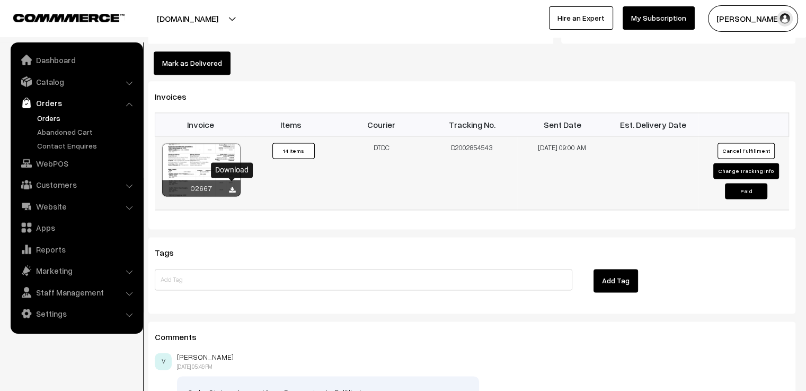
click at [233, 187] on icon at bounding box center [232, 190] width 6 height 7
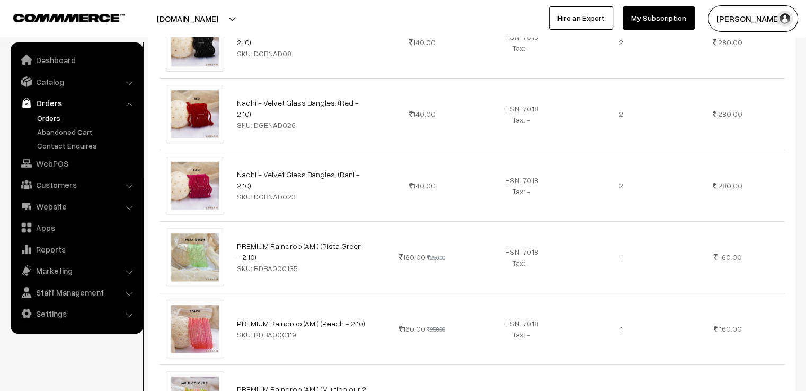
scroll to position [0, 0]
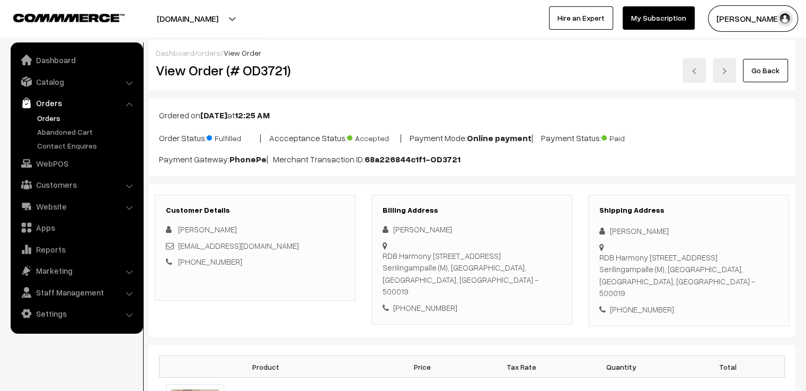
click at [694, 68] on img at bounding box center [694, 71] width 6 height 6
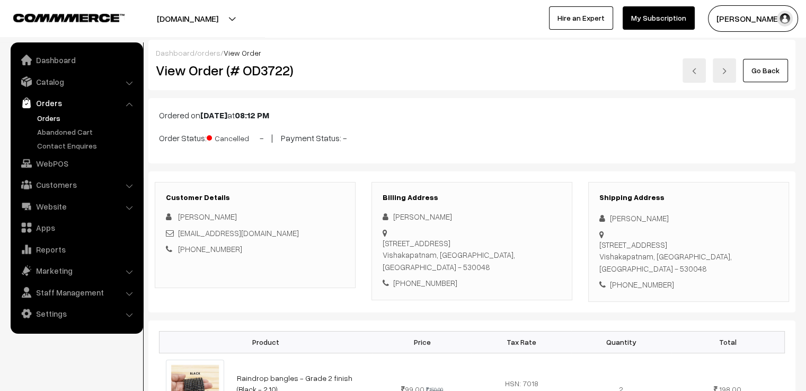
click at [701, 72] on link at bounding box center [694, 70] width 23 height 24
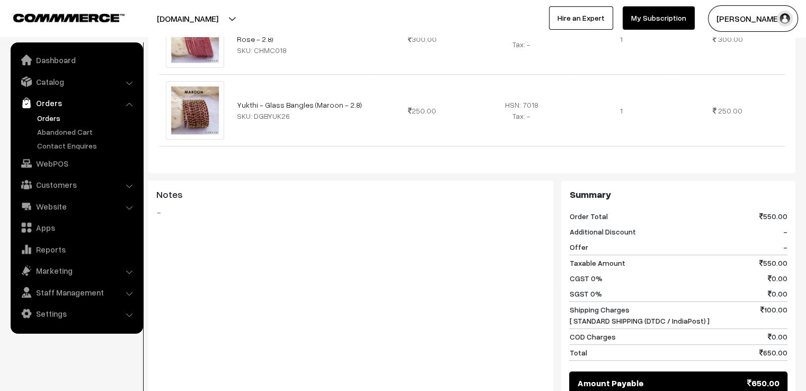
scroll to position [689, 0]
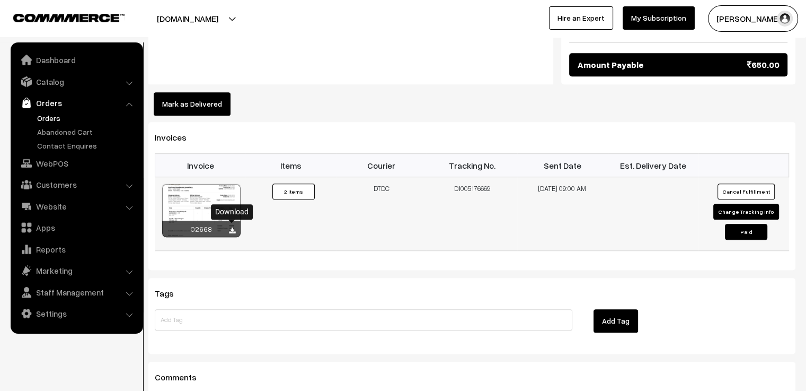
click at [232, 227] on icon at bounding box center [232, 230] width 6 height 7
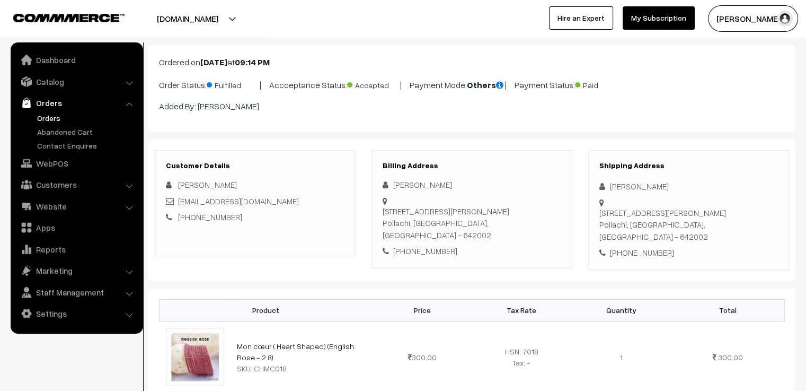
scroll to position [0, 0]
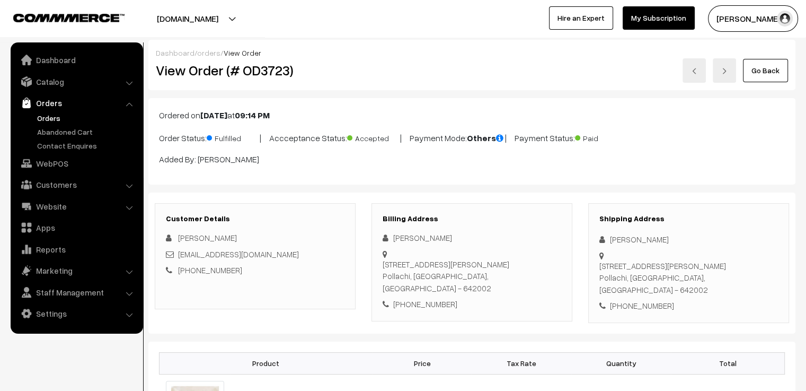
click at [561, 63] on div "Go Back" at bounding box center [580, 70] width 416 height 24
click at [693, 72] on img at bounding box center [694, 71] width 6 height 6
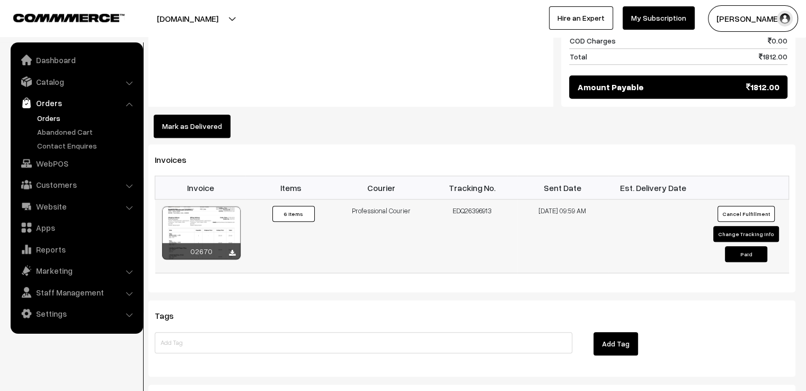
scroll to position [1113, 0]
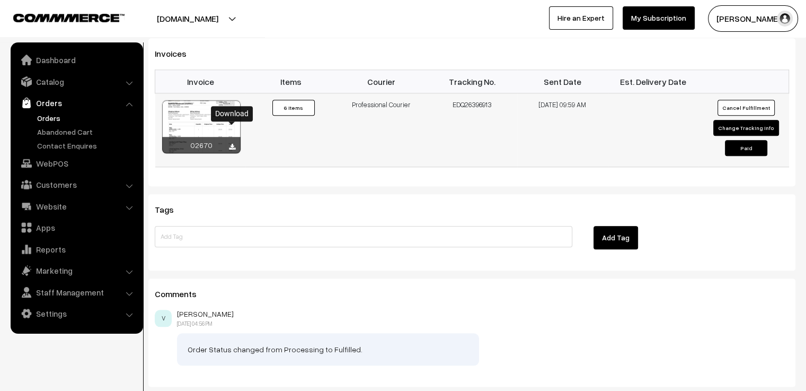
click at [233, 144] on icon at bounding box center [232, 147] width 6 height 7
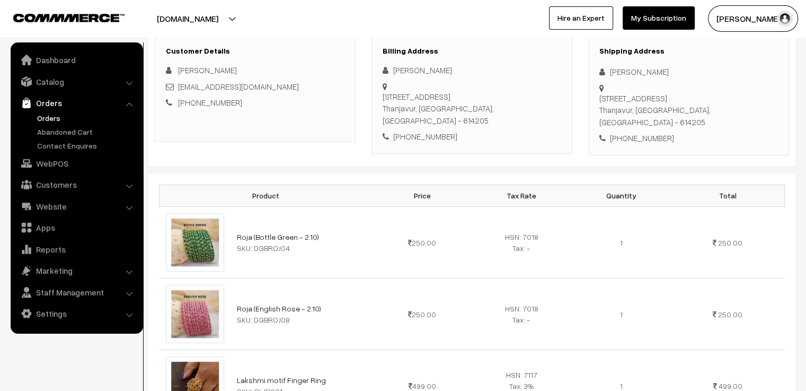
scroll to position [0, 0]
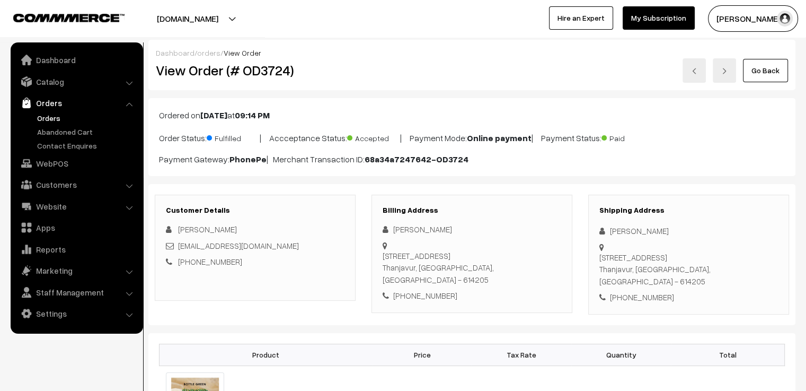
click at [696, 70] on img at bounding box center [694, 71] width 6 height 6
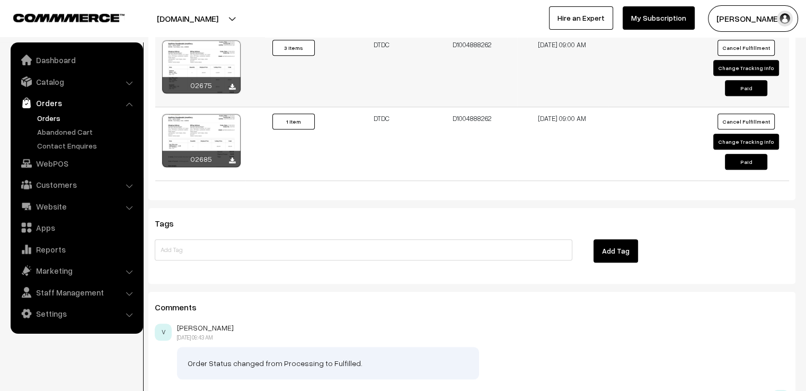
scroll to position [954, 0]
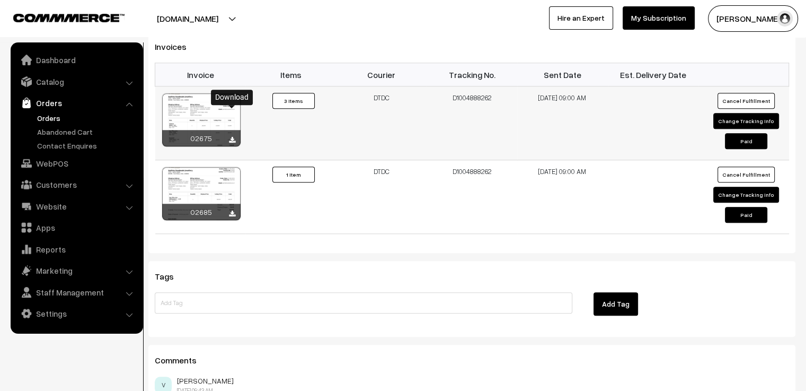
click at [233, 137] on icon at bounding box center [232, 140] width 6 height 7
click at [234, 210] on icon at bounding box center [232, 213] width 6 height 7
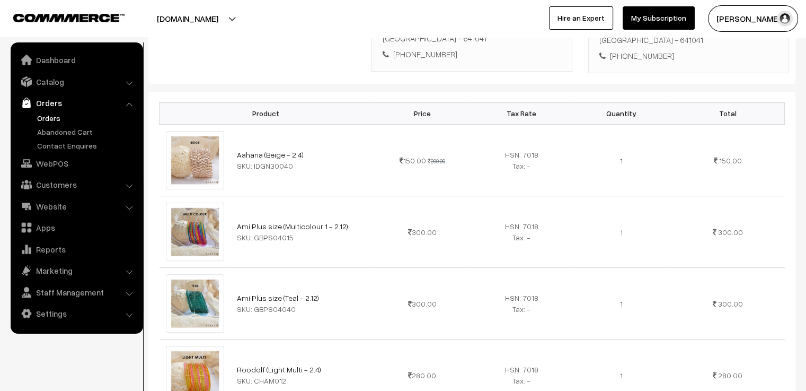
scroll to position [0, 0]
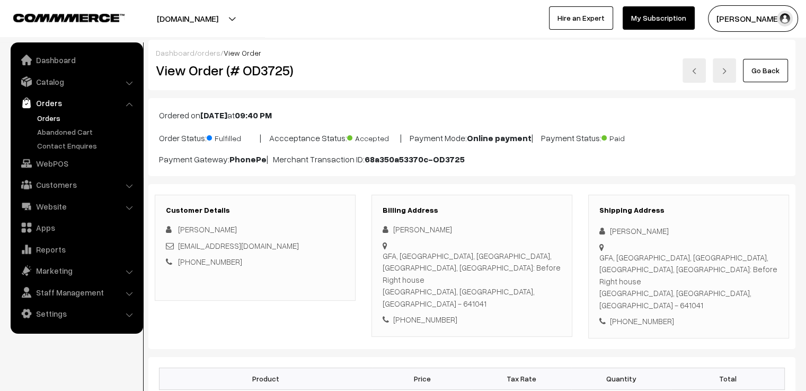
drag, startPoint x: 460, startPoint y: 78, endPoint x: 497, endPoint y: 79, distance: 36.6
click at [459, 80] on div "Go Back" at bounding box center [580, 70] width 416 height 24
click at [694, 68] on img at bounding box center [694, 71] width 6 height 6
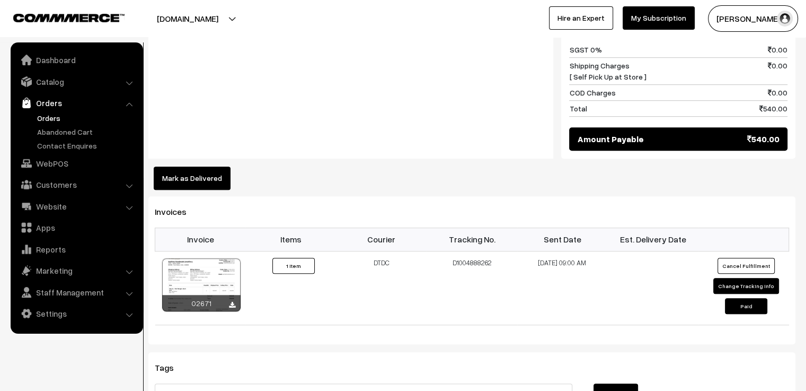
scroll to position [777, 0]
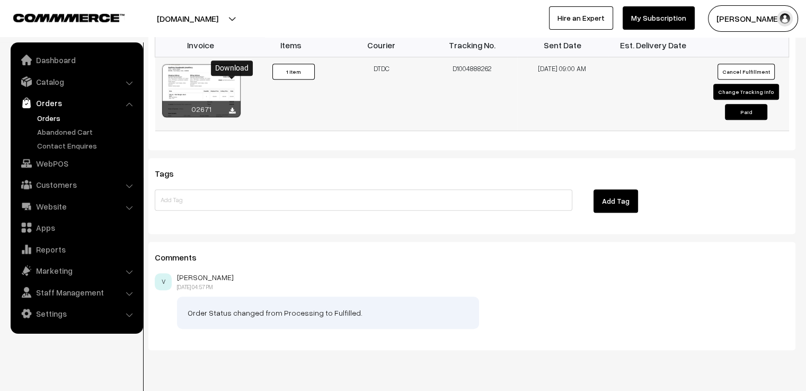
click at [232, 108] on icon at bounding box center [232, 111] width 6 height 7
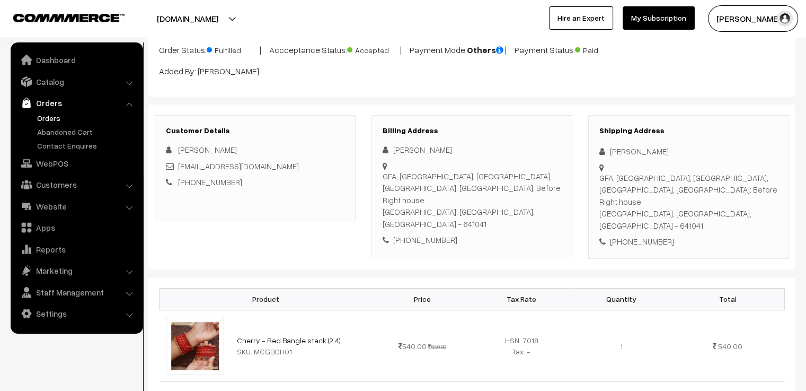
scroll to position [0, 0]
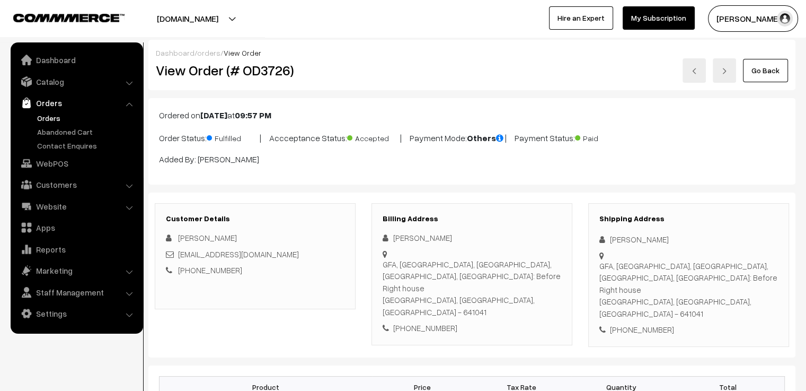
click at [696, 72] on img at bounding box center [694, 71] width 6 height 6
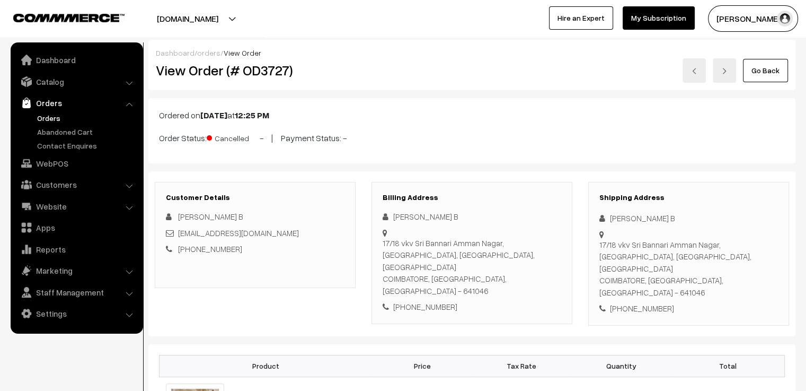
click at [694, 74] on link at bounding box center [694, 70] width 23 height 24
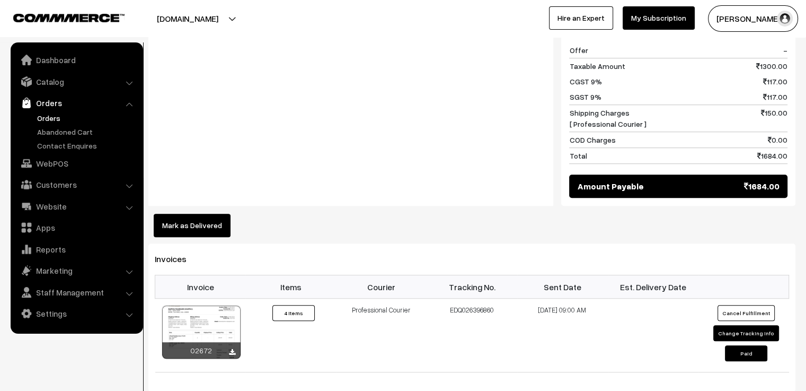
scroll to position [742, 0]
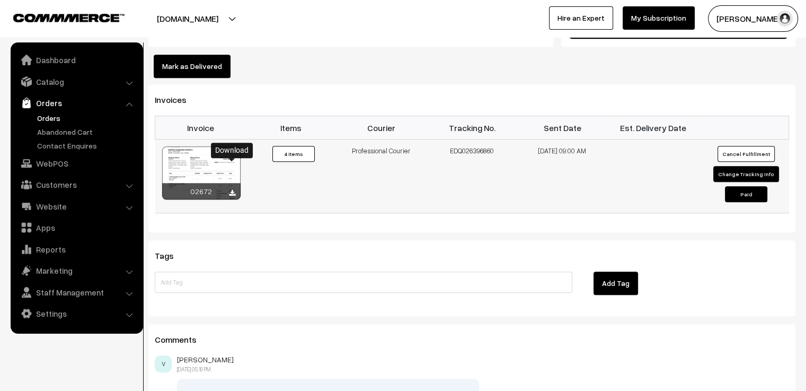
click at [232, 190] on icon at bounding box center [232, 193] width 6 height 7
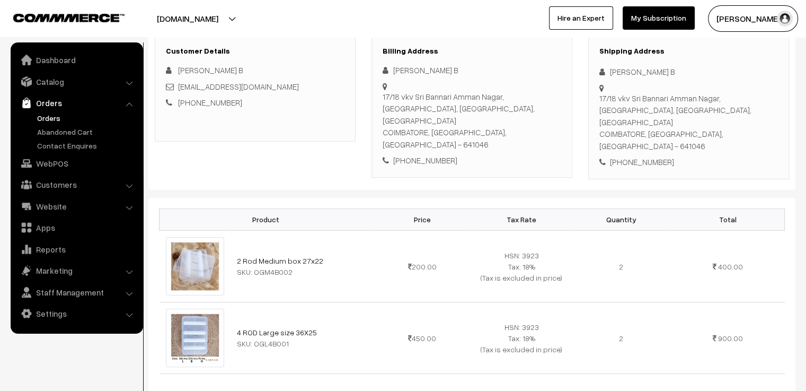
scroll to position [0, 0]
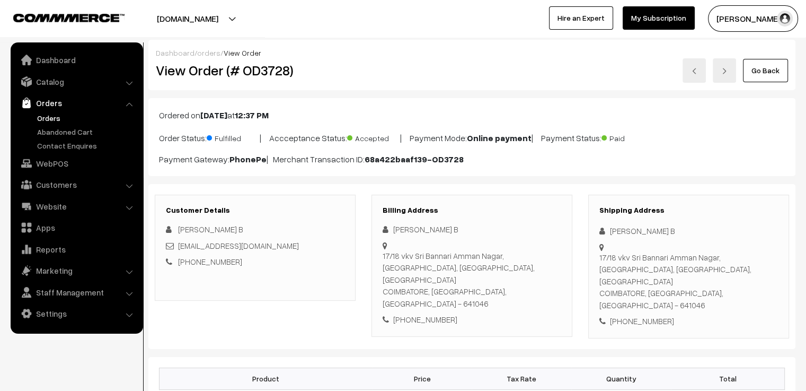
click at [697, 70] on img at bounding box center [694, 71] width 6 height 6
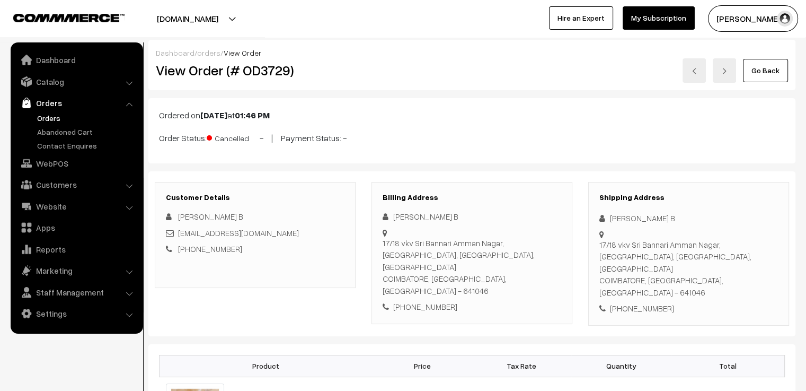
click at [695, 69] on img at bounding box center [694, 71] width 6 height 6
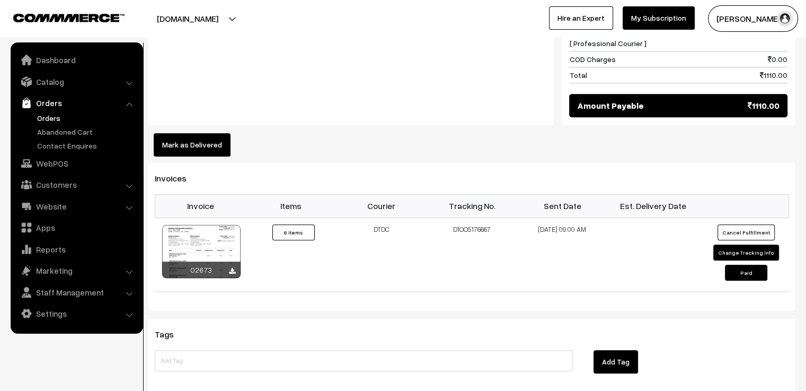
scroll to position [1113, 0]
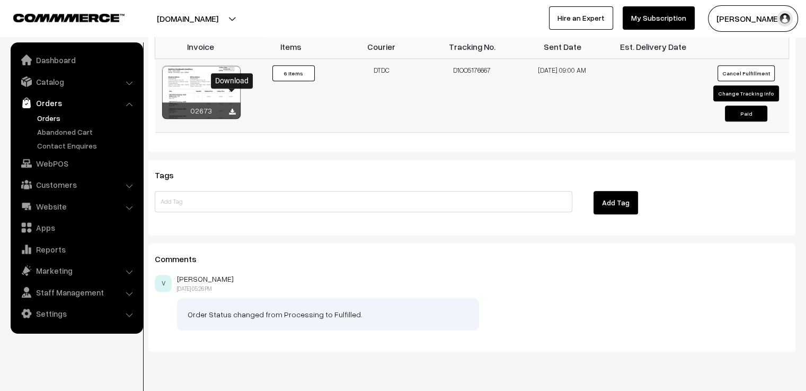
click at [233, 109] on icon at bounding box center [232, 112] width 6 height 7
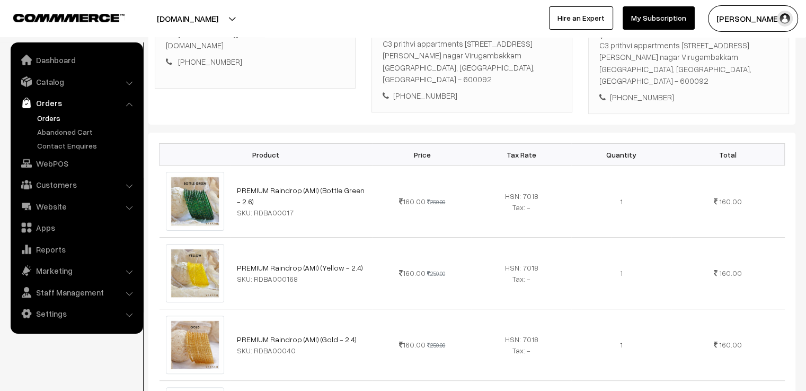
scroll to position [0, 0]
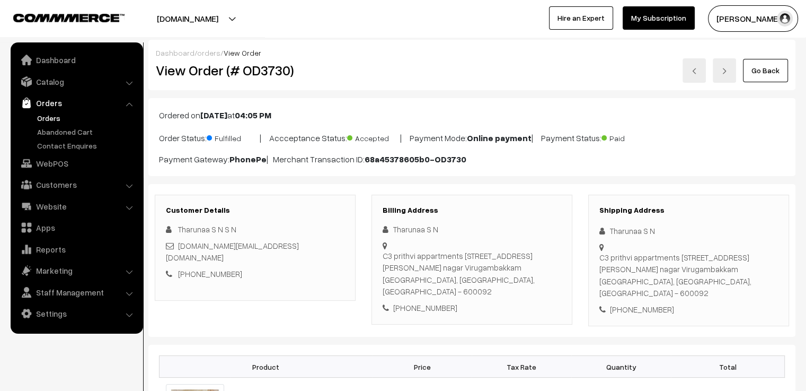
click at [694, 75] on link at bounding box center [694, 70] width 23 height 24
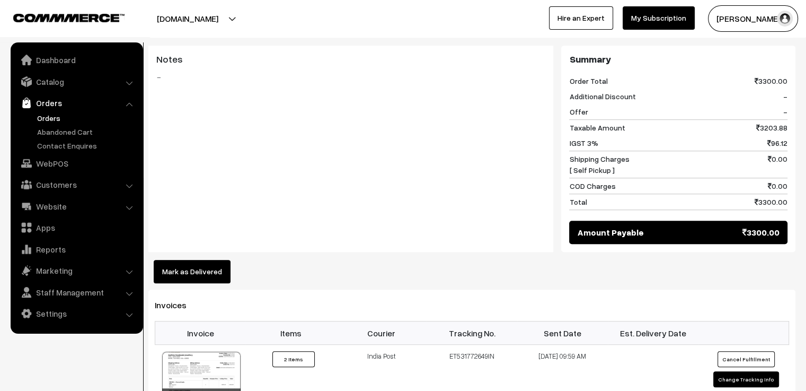
scroll to position [742, 0]
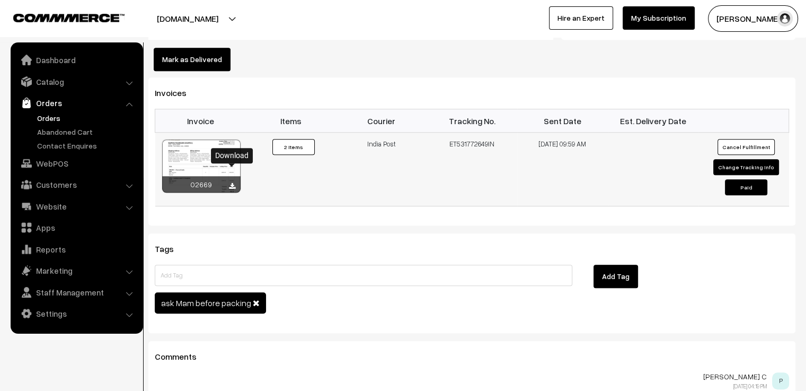
click at [233, 183] on icon at bounding box center [232, 186] width 6 height 7
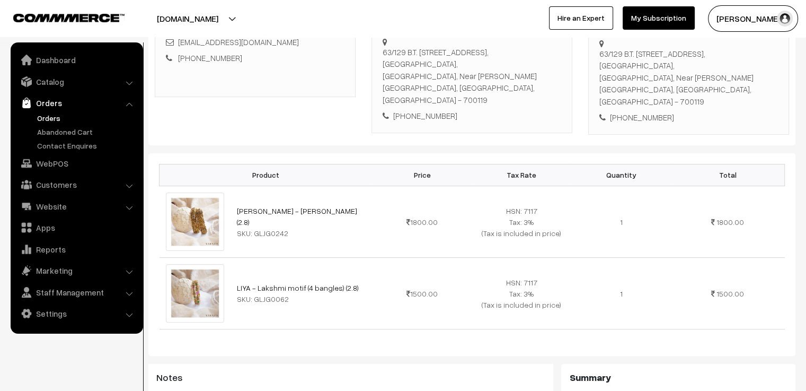
scroll to position [0, 0]
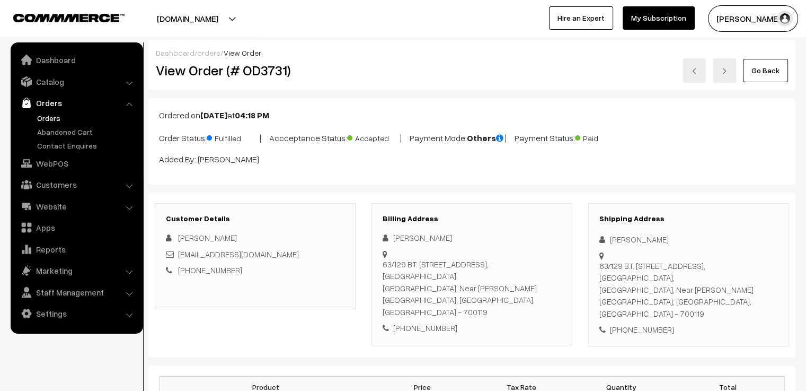
click at [695, 75] on link at bounding box center [694, 70] width 23 height 24
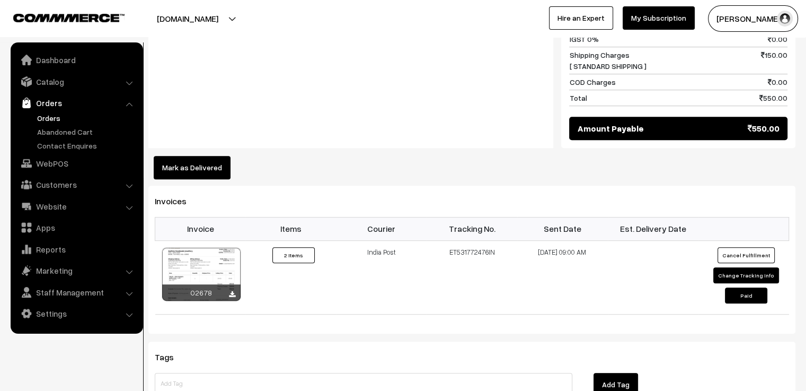
scroll to position [689, 0]
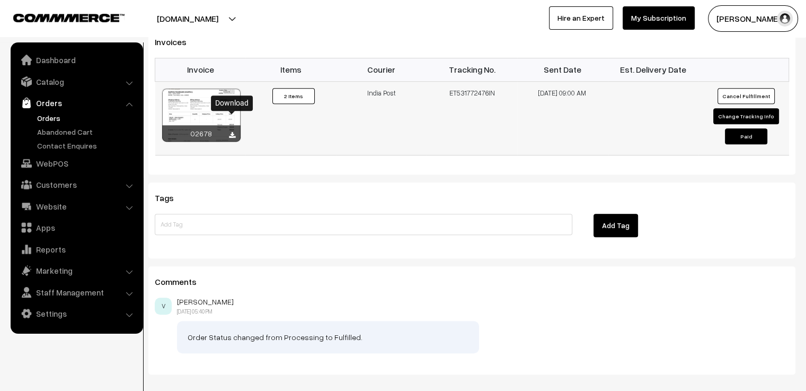
click at [234, 132] on icon at bounding box center [232, 135] width 6 height 7
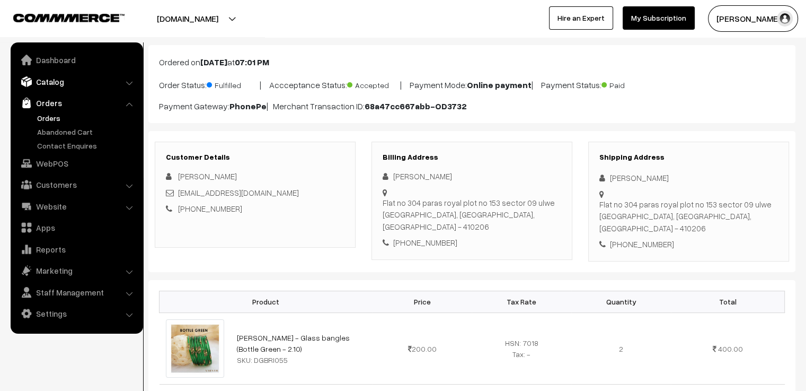
scroll to position [0, 0]
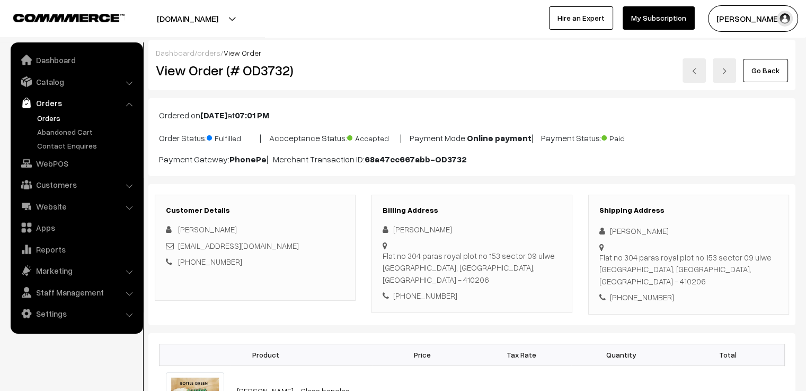
click at [697, 70] on img at bounding box center [694, 71] width 6 height 6
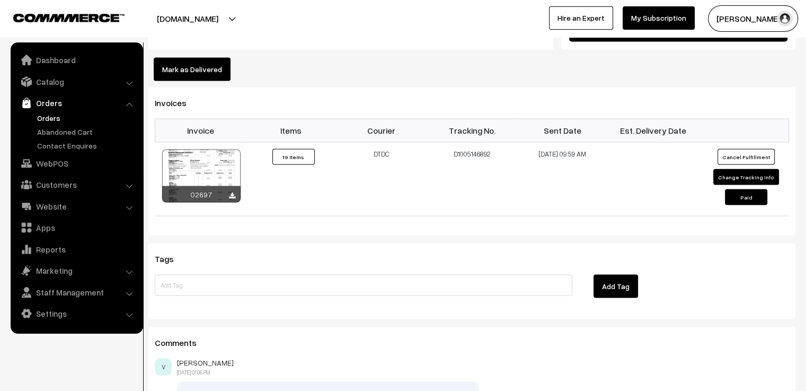
scroll to position [2014, 0]
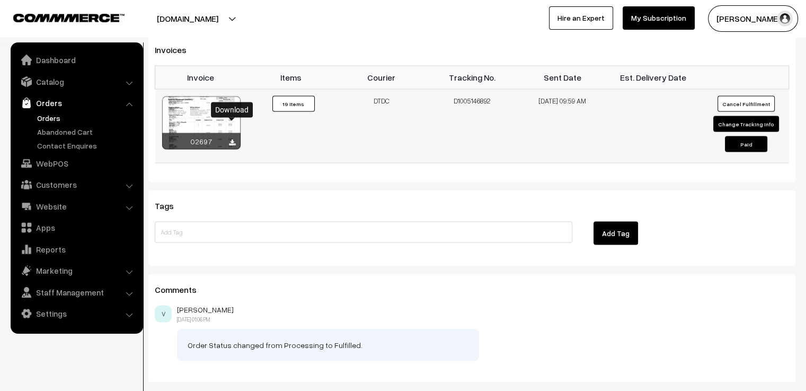
click at [232, 139] on icon at bounding box center [232, 142] width 6 height 7
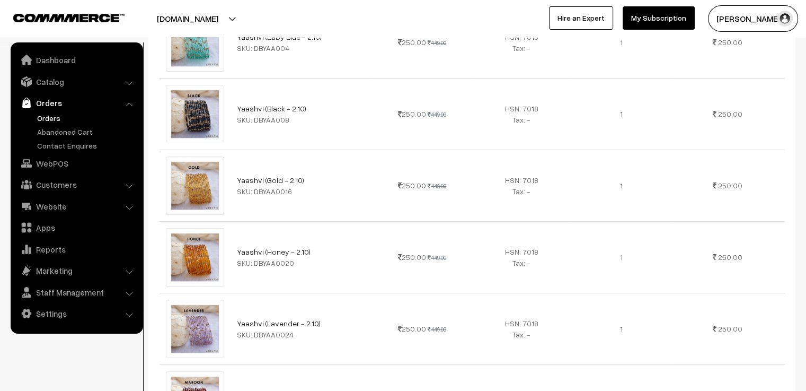
scroll to position [0, 0]
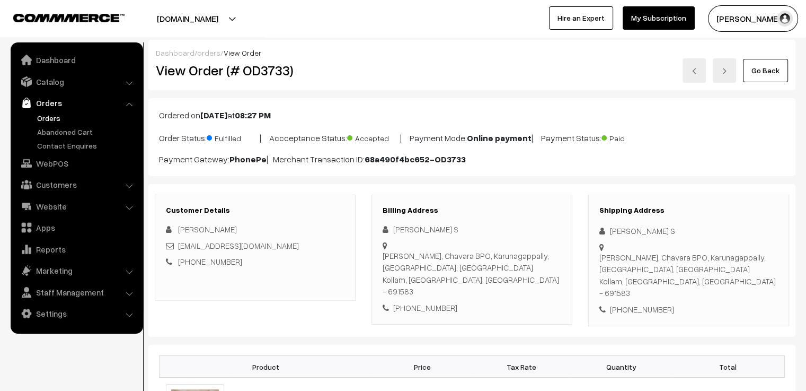
click at [696, 72] on img at bounding box center [694, 71] width 6 height 6
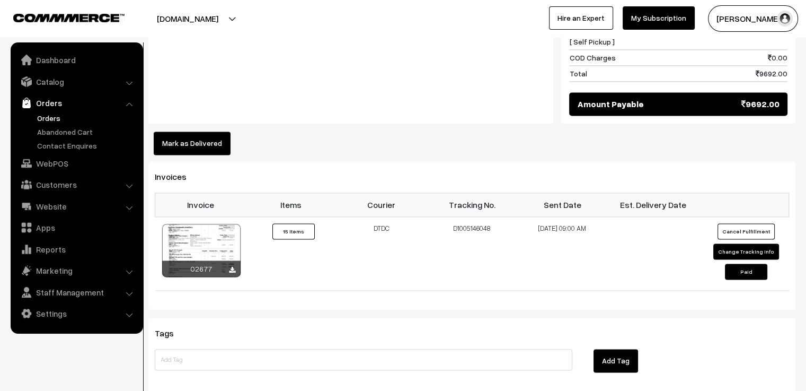
scroll to position [1643, 0]
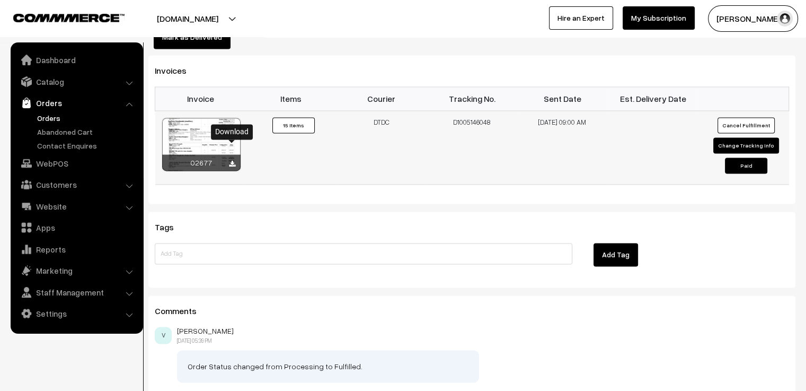
click at [233, 161] on icon at bounding box center [232, 164] width 6 height 7
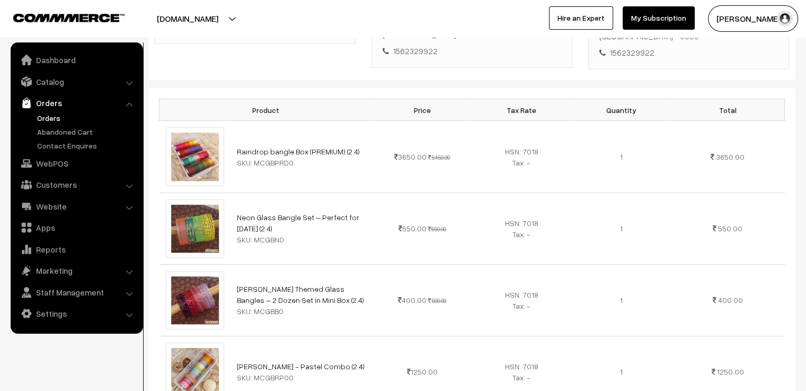
scroll to position [0, 0]
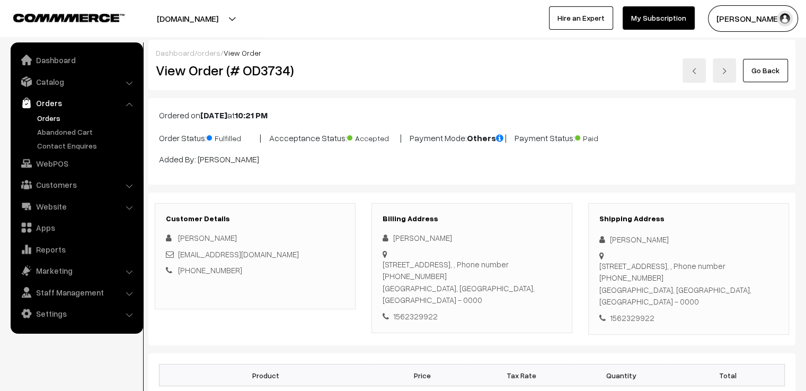
click at [696, 73] on img at bounding box center [694, 71] width 6 height 6
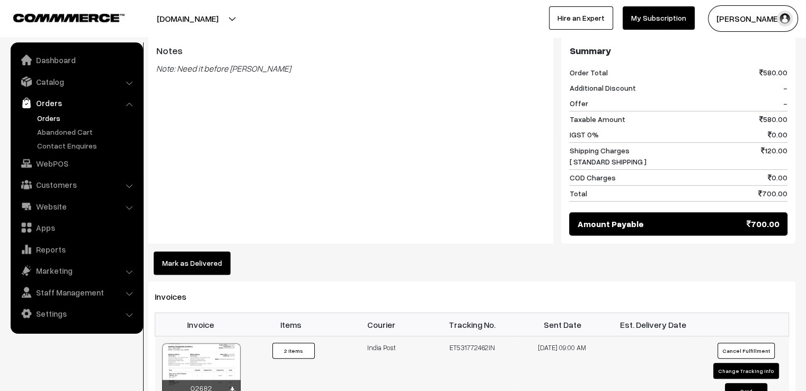
scroll to position [742, 0]
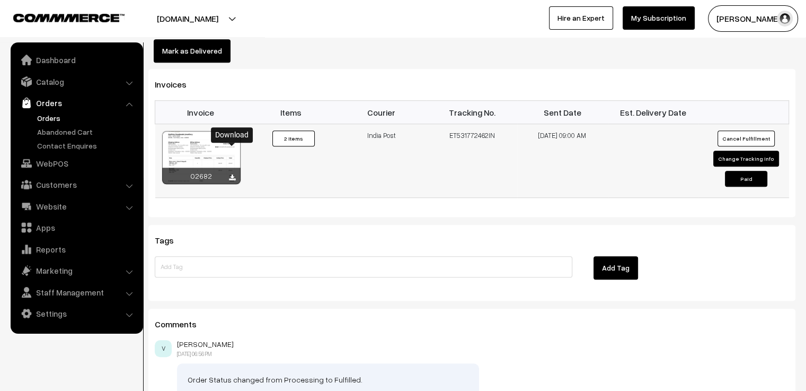
click at [231, 174] on icon at bounding box center [232, 177] width 6 height 7
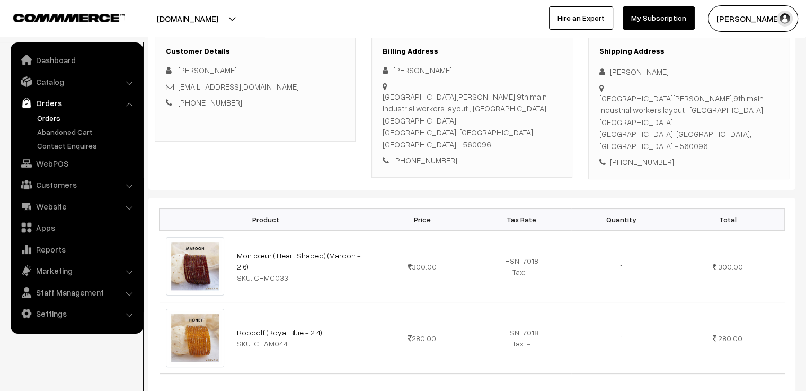
scroll to position [0, 0]
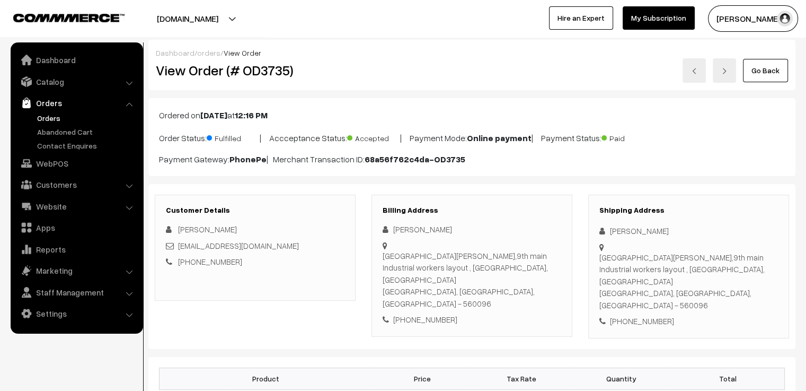
click at [697, 73] on img at bounding box center [694, 71] width 6 height 6
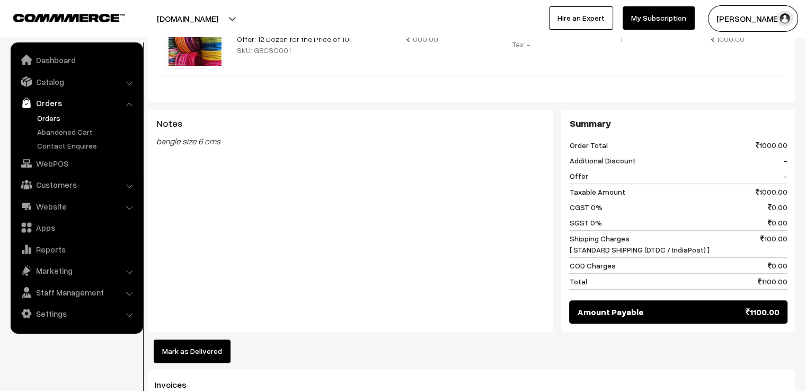
scroll to position [583, 0]
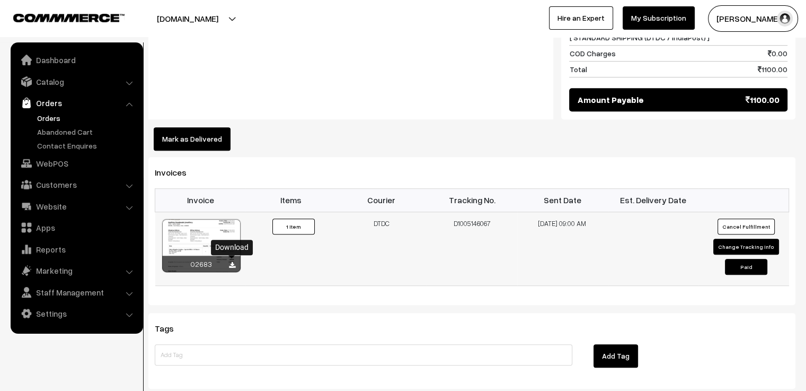
click at [232, 262] on icon at bounding box center [232, 265] width 6 height 7
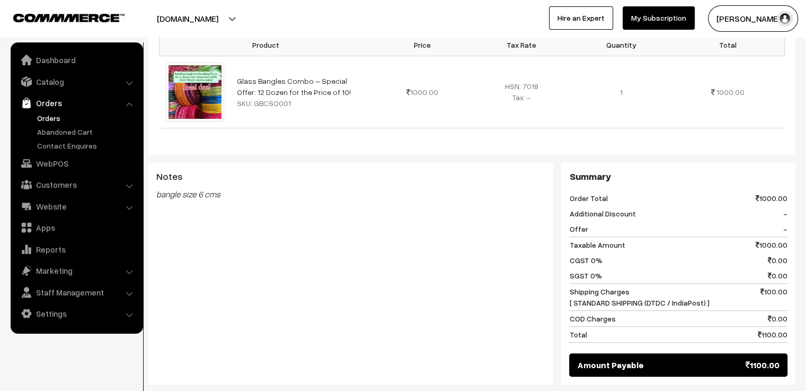
scroll to position [0, 0]
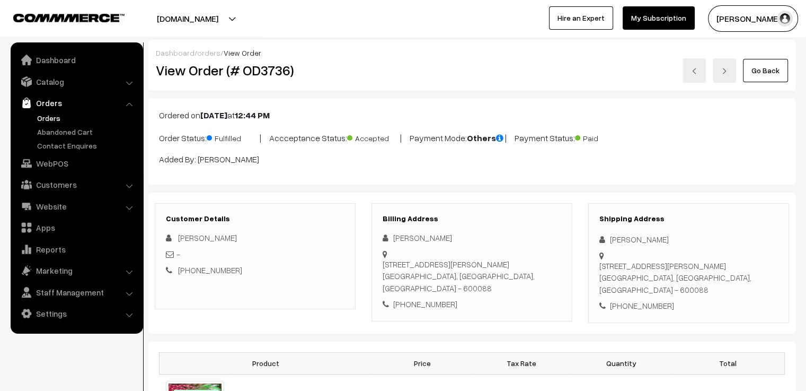
click at [676, 130] on p "Order Status: Fulfilled | Accceptance Status: Accepted | Payment Mode: Others |…" at bounding box center [472, 137] width 626 height 14
click at [694, 73] on img at bounding box center [694, 71] width 6 height 6
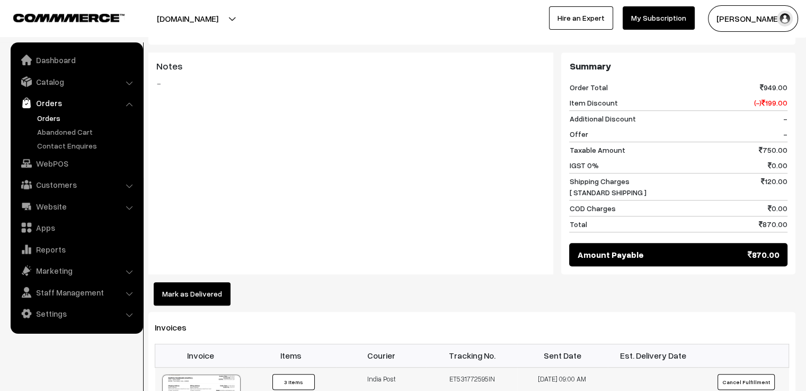
scroll to position [795, 0]
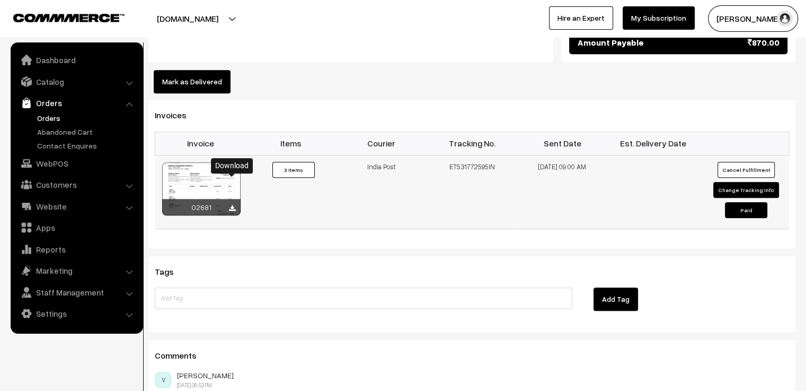
click at [232, 205] on icon at bounding box center [232, 208] width 6 height 7
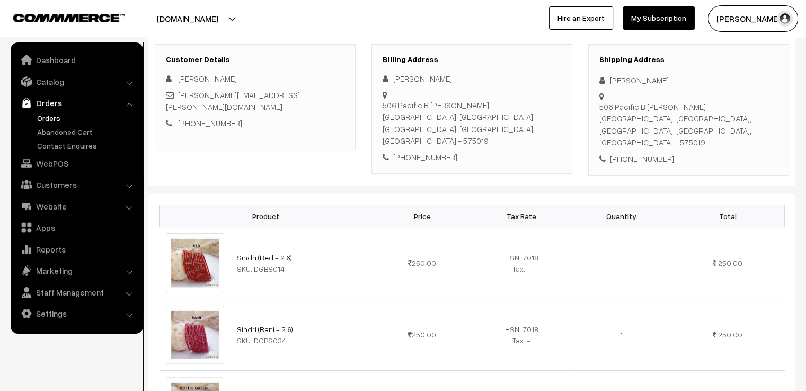
scroll to position [0, 0]
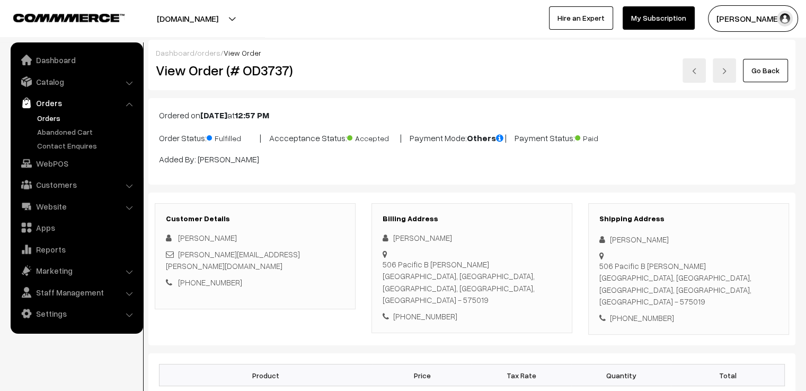
click at [695, 73] on img at bounding box center [694, 71] width 6 height 6
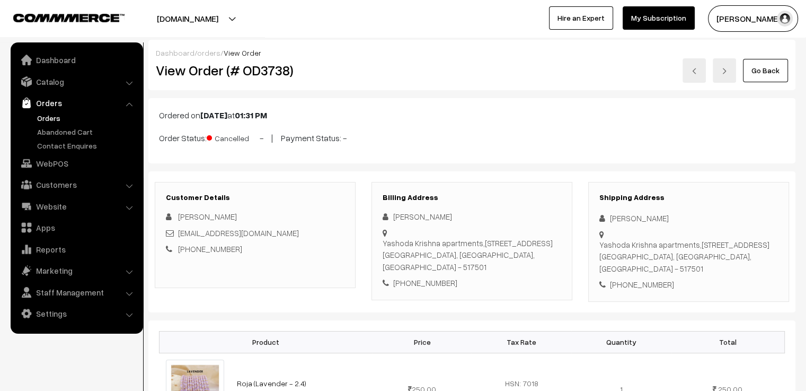
click at [700, 75] on link at bounding box center [694, 70] width 23 height 24
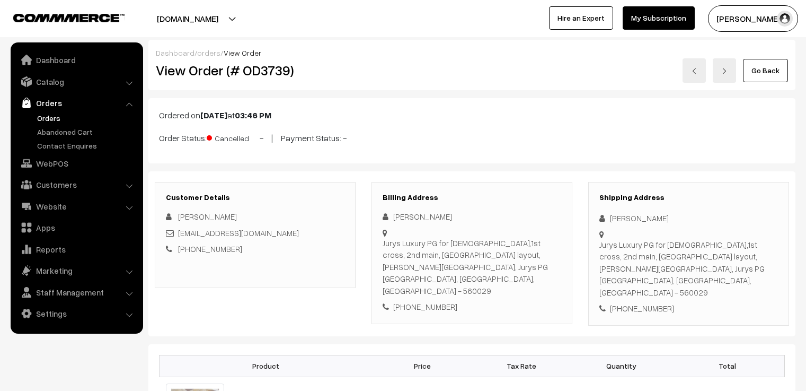
click at [700, 75] on link at bounding box center [694, 70] width 23 height 24
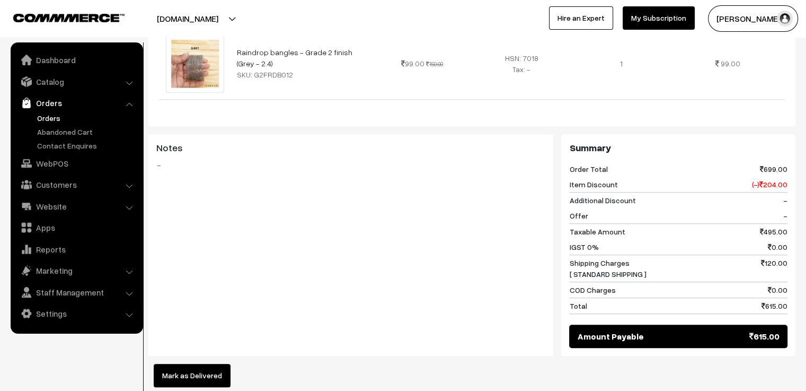
scroll to position [954, 0]
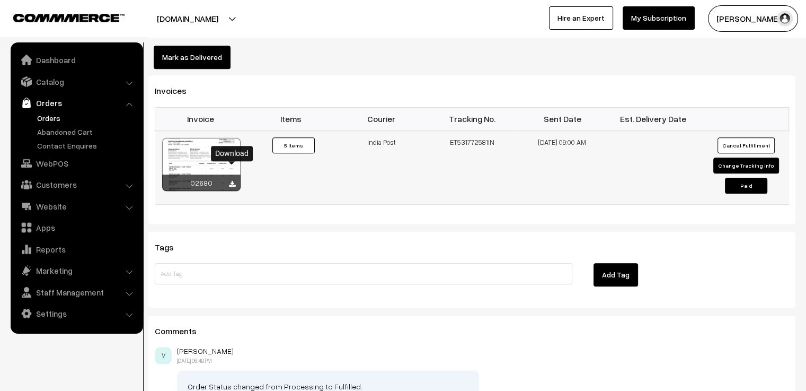
click at [231, 181] on icon at bounding box center [232, 184] width 6 height 7
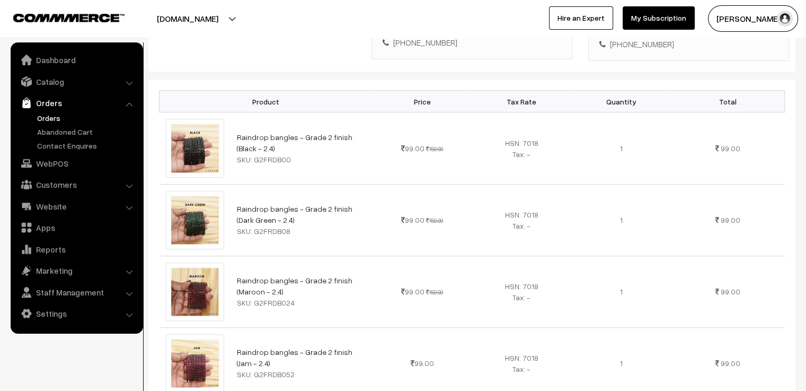
scroll to position [0, 0]
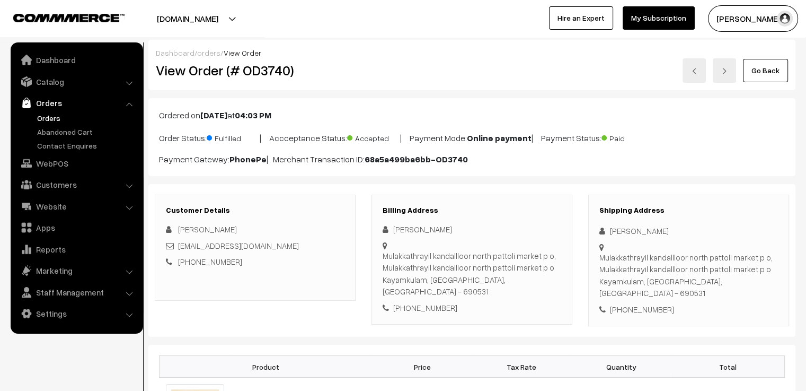
click at [482, 123] on div "Ordered on [DATE] 04:03 PM Order Status: Fulfilled | Accceptance Status: Accept…" at bounding box center [471, 137] width 647 height 78
click at [697, 72] on img at bounding box center [694, 71] width 6 height 6
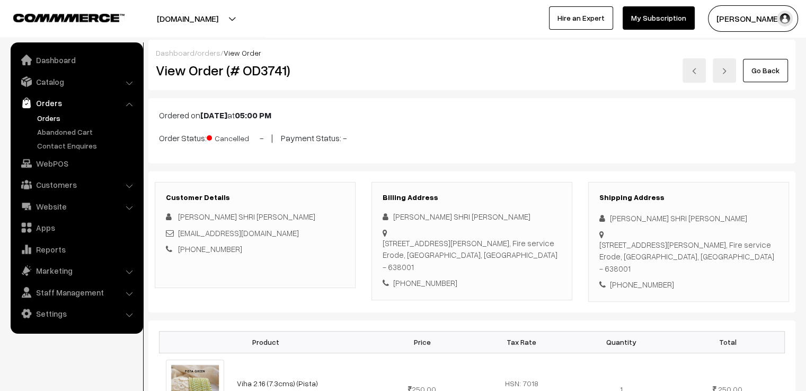
click at [696, 71] on img at bounding box center [694, 71] width 6 height 6
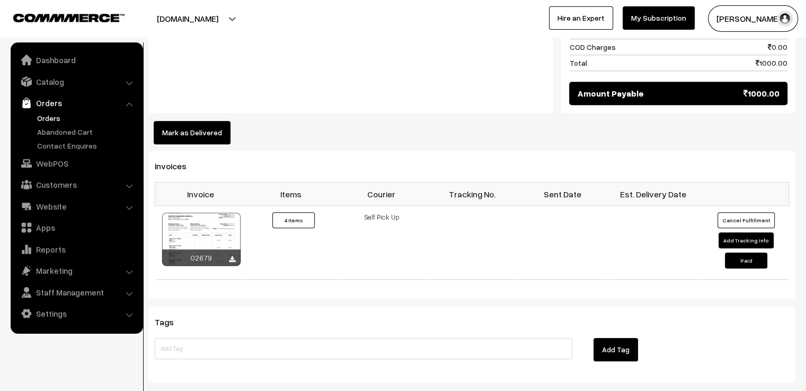
scroll to position [901, 0]
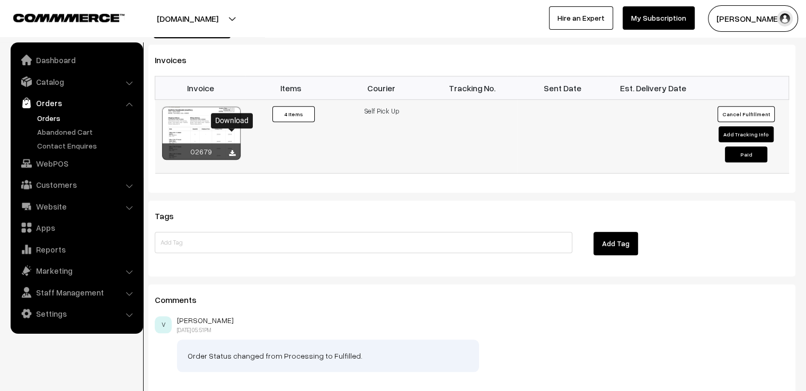
click at [232, 150] on icon at bounding box center [232, 153] width 6 height 7
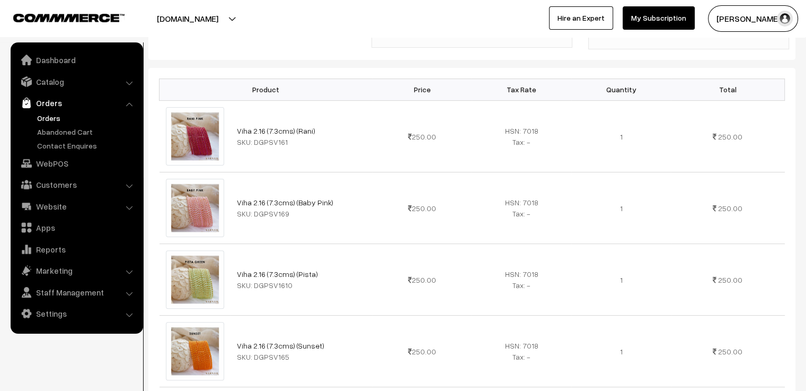
scroll to position [0, 0]
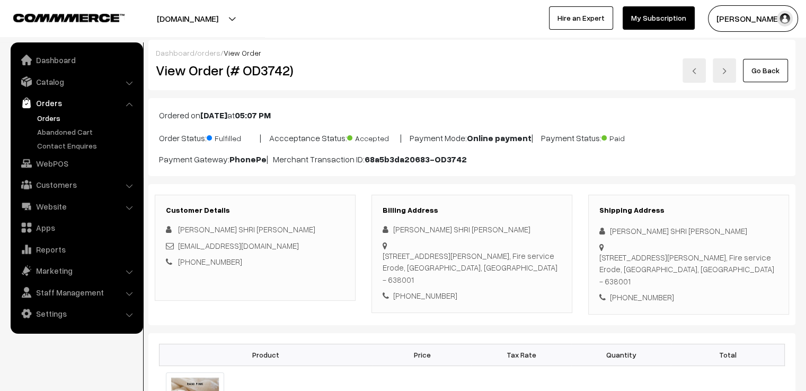
click at [699, 73] on link at bounding box center [694, 70] width 23 height 24
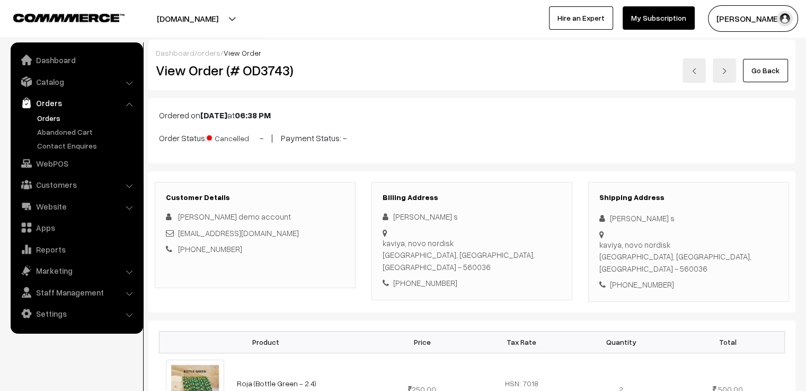
click at [697, 73] on img at bounding box center [694, 71] width 6 height 6
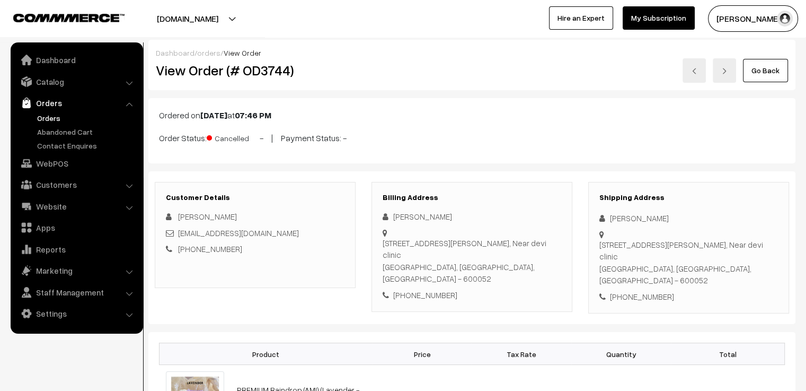
click at [697, 73] on img at bounding box center [694, 71] width 6 height 6
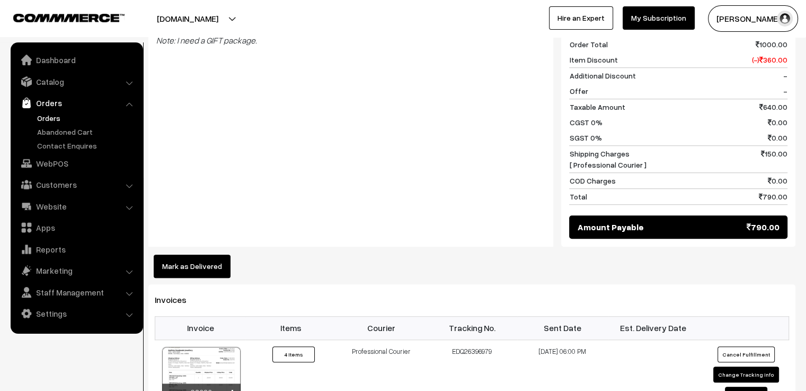
scroll to position [954, 0]
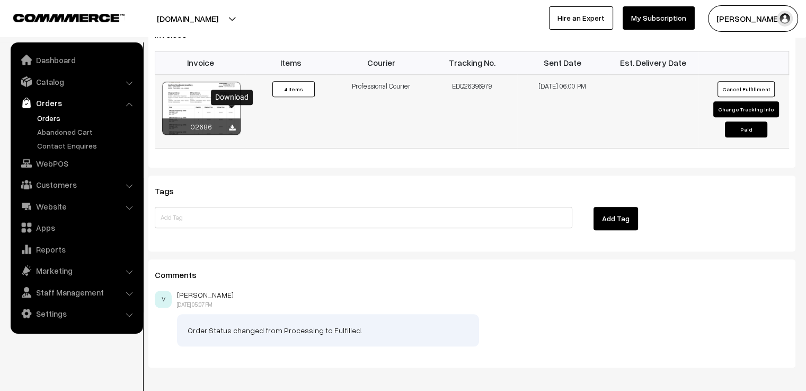
click at [233, 125] on icon at bounding box center [232, 128] width 6 height 7
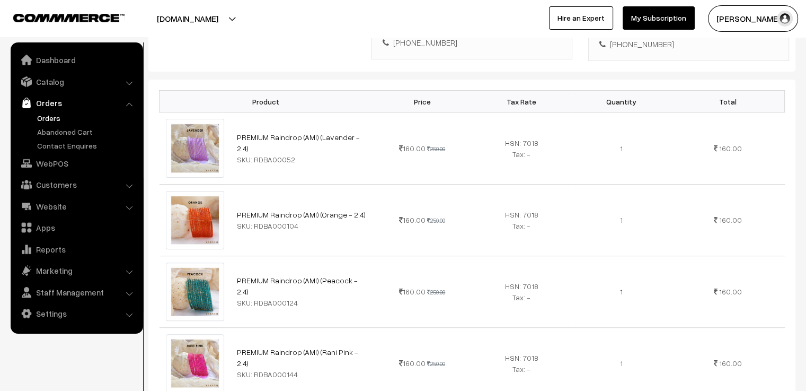
scroll to position [0, 0]
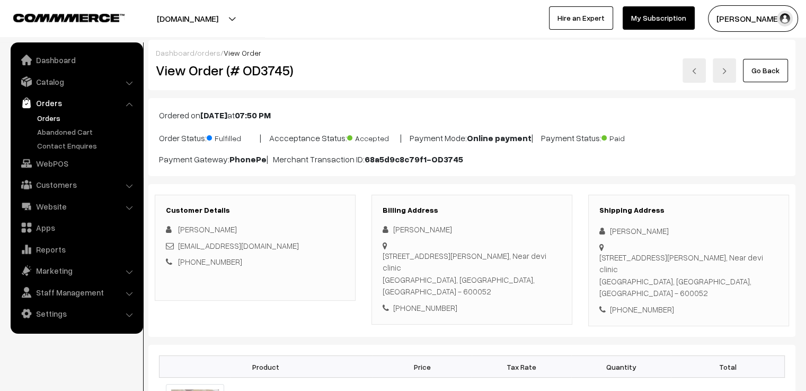
click at [510, 99] on div "Ordered on [DATE] 07:50 PM Order Status: Fulfilled | Accceptance Status: Accept…" at bounding box center [471, 137] width 647 height 78
click at [695, 68] on img at bounding box center [694, 71] width 6 height 6
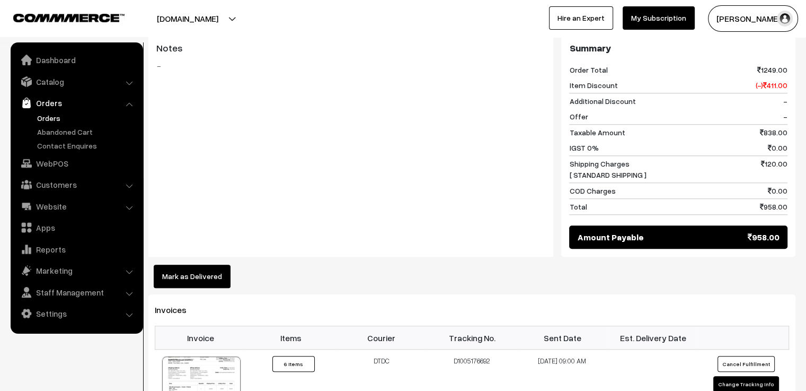
scroll to position [954, 0]
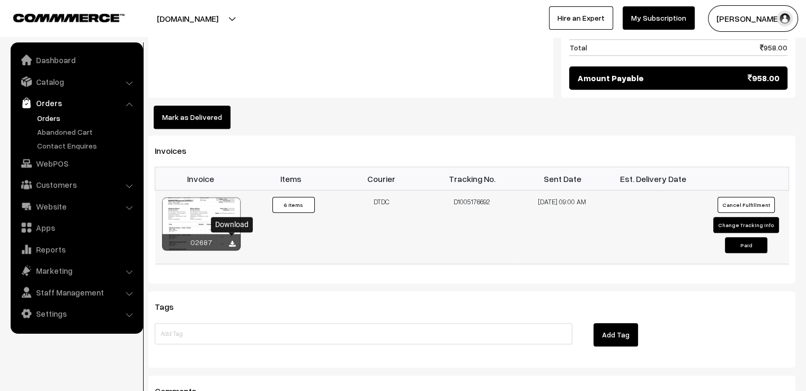
click at [232, 241] on icon at bounding box center [232, 244] width 6 height 7
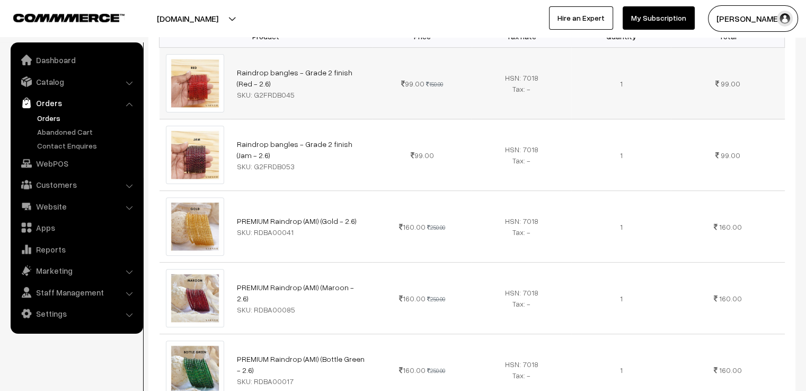
scroll to position [0, 0]
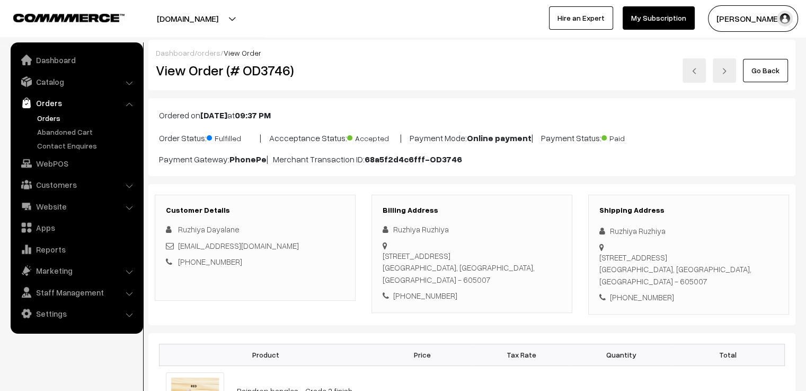
click at [694, 70] on img at bounding box center [694, 71] width 6 height 6
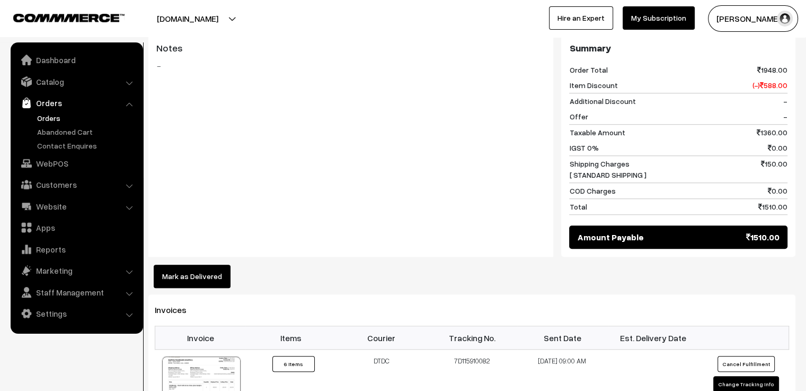
scroll to position [1007, 0]
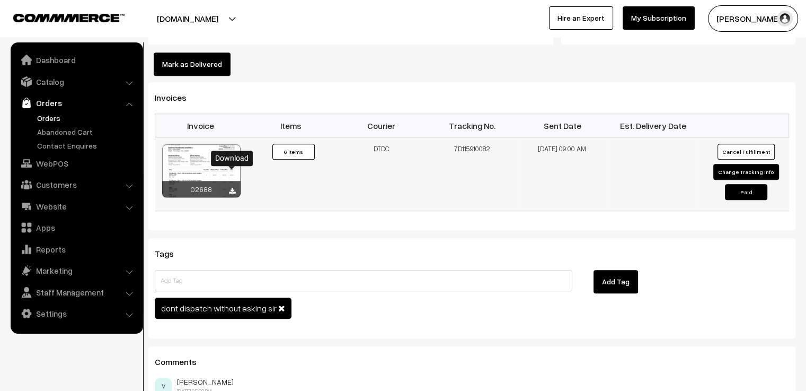
click at [233, 188] on icon at bounding box center [232, 191] width 6 height 7
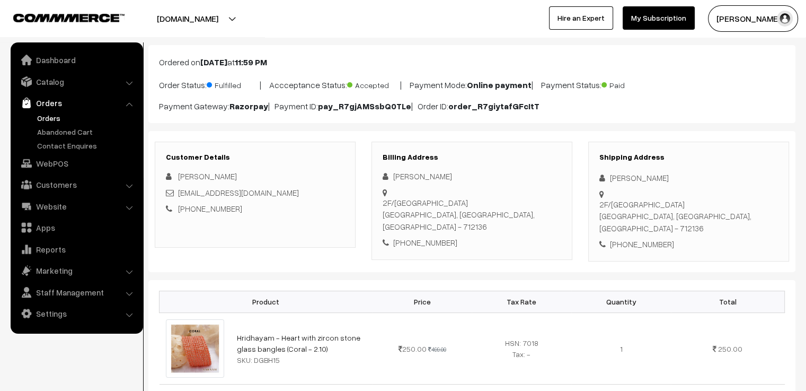
scroll to position [0, 0]
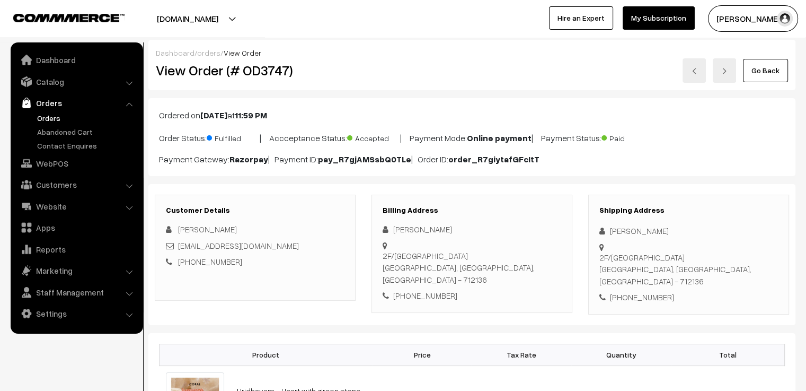
click at [695, 67] on link at bounding box center [694, 70] width 23 height 24
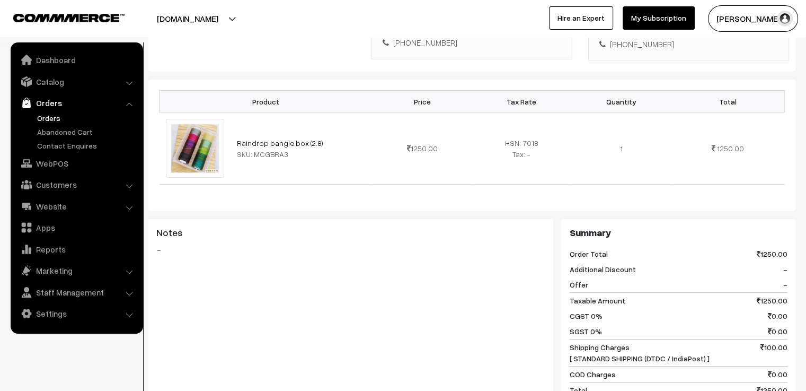
scroll to position [530, 0]
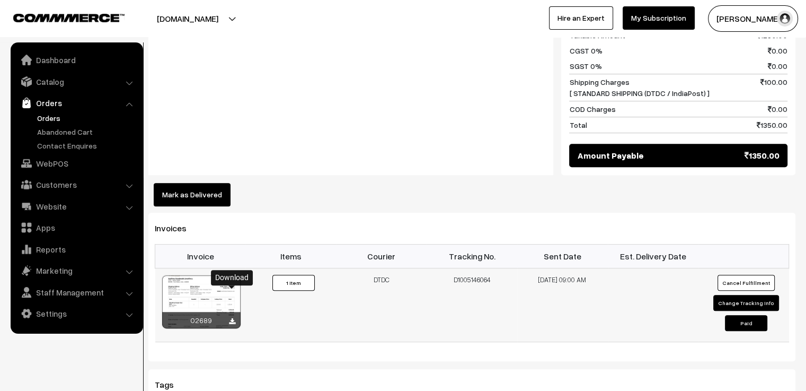
click at [233, 318] on icon at bounding box center [232, 321] width 6 height 7
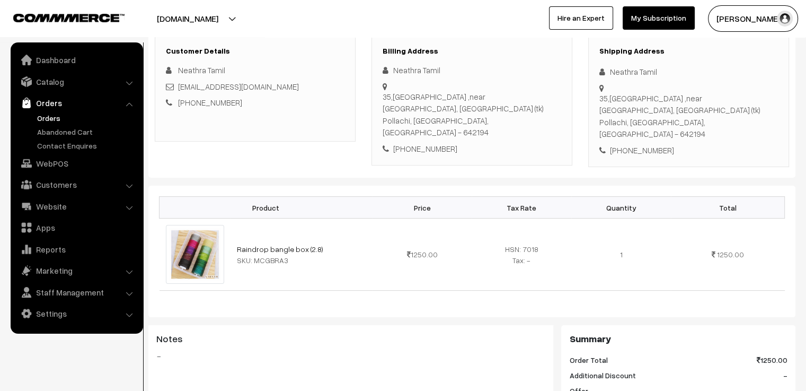
scroll to position [0, 0]
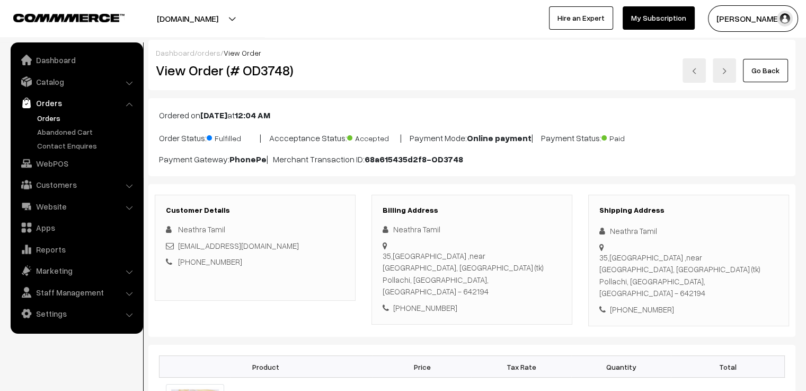
click at [697, 68] on img at bounding box center [694, 71] width 6 height 6
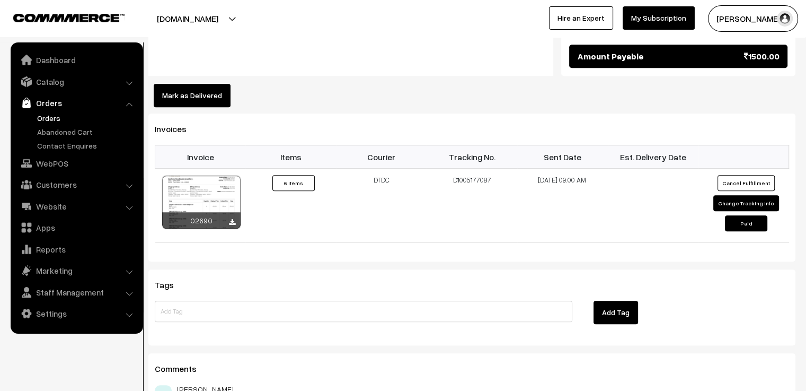
scroll to position [901, 0]
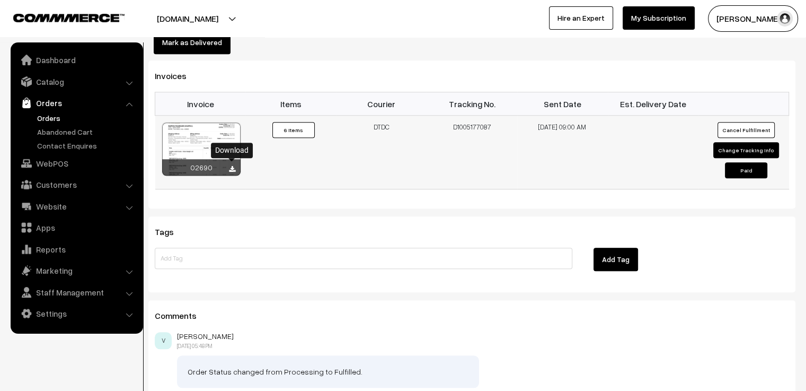
click at [233, 167] on icon at bounding box center [232, 169] width 6 height 7
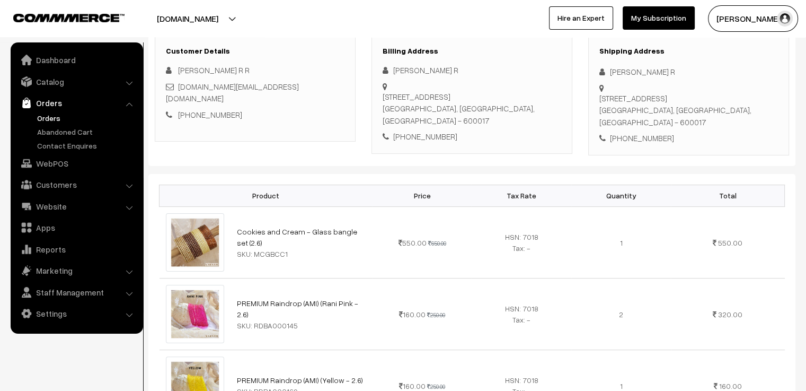
scroll to position [0, 0]
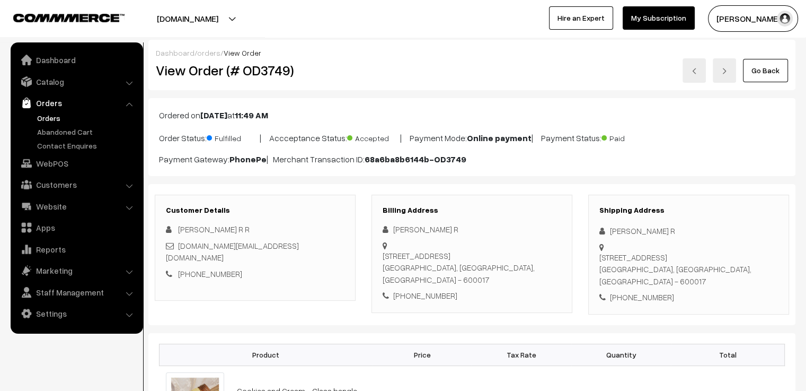
click at [696, 68] on img at bounding box center [694, 71] width 6 height 6
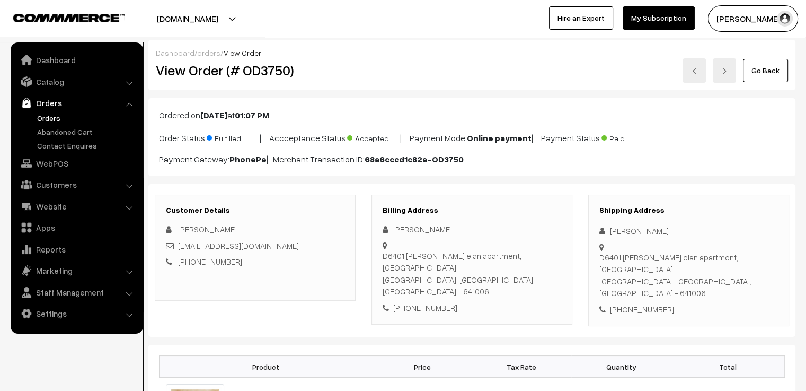
click at [486, 72] on div "Go Back" at bounding box center [580, 70] width 416 height 24
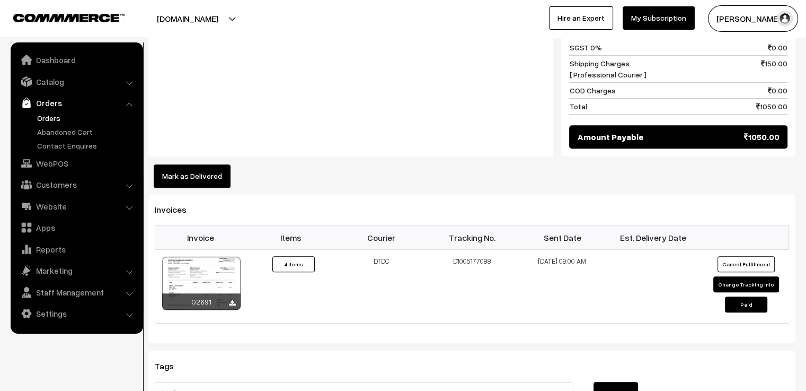
scroll to position [742, 0]
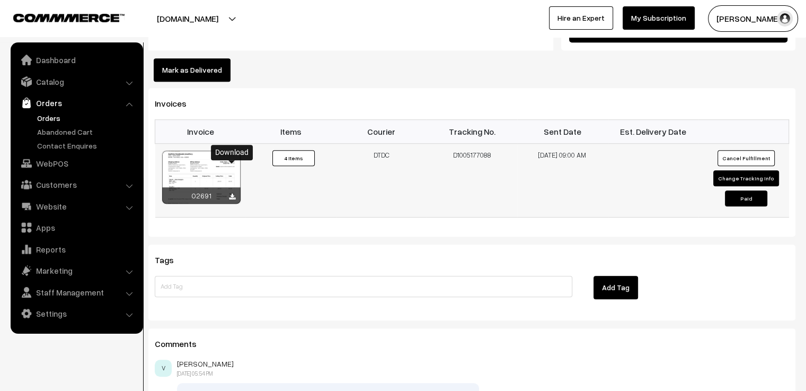
click at [232, 193] on icon at bounding box center [232, 196] width 6 height 7
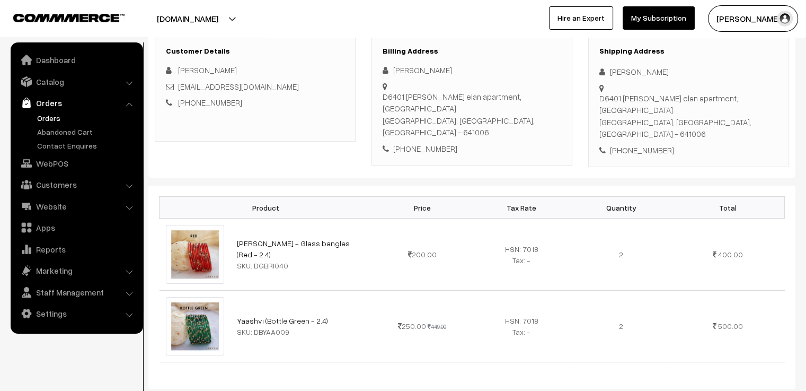
scroll to position [0, 0]
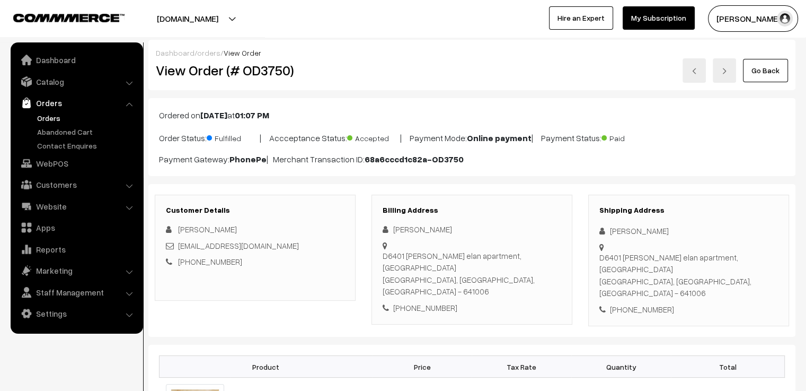
click at [696, 69] on img at bounding box center [694, 71] width 6 height 6
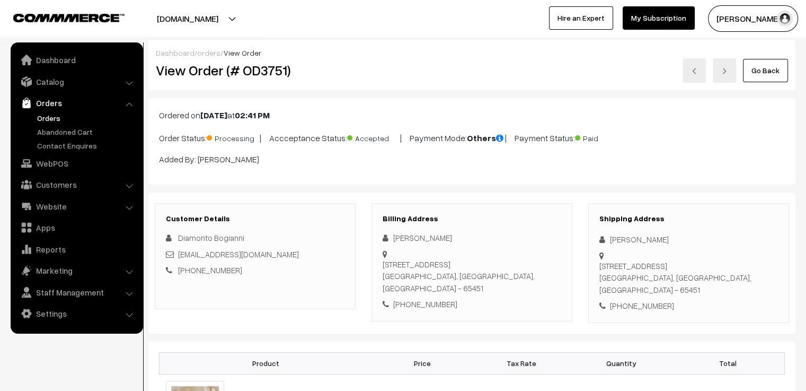
click at [697, 72] on img at bounding box center [694, 71] width 6 height 6
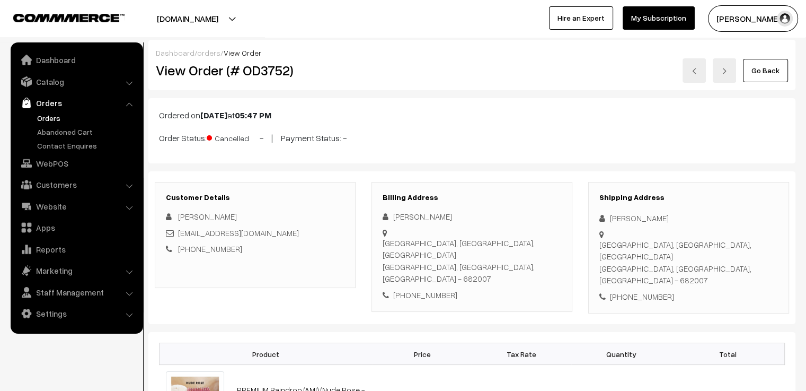
click at [697, 72] on img at bounding box center [694, 71] width 6 height 6
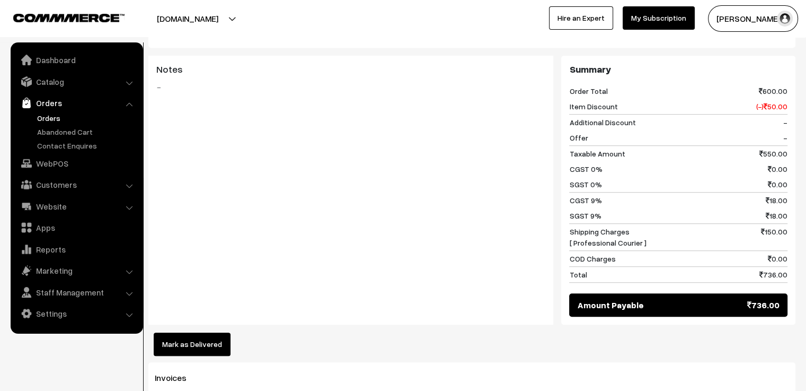
scroll to position [848, 0]
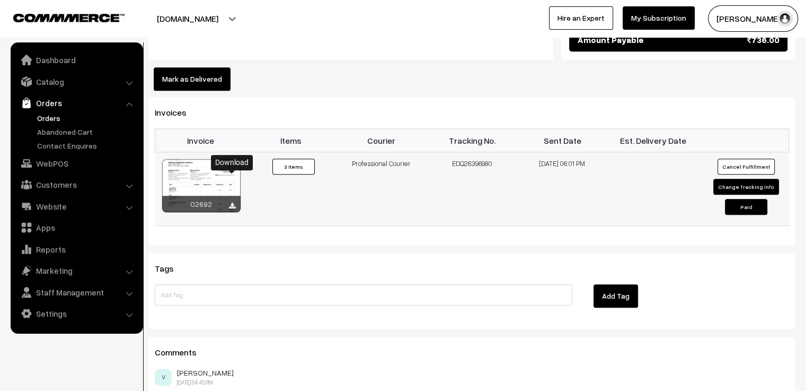
click at [231, 202] on icon at bounding box center [232, 205] width 6 height 7
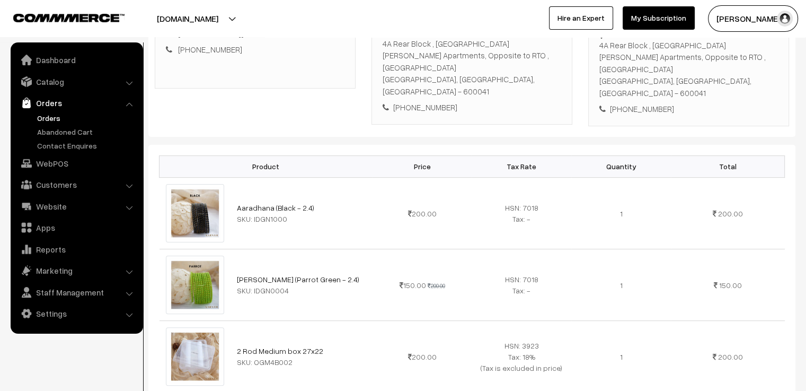
scroll to position [0, 0]
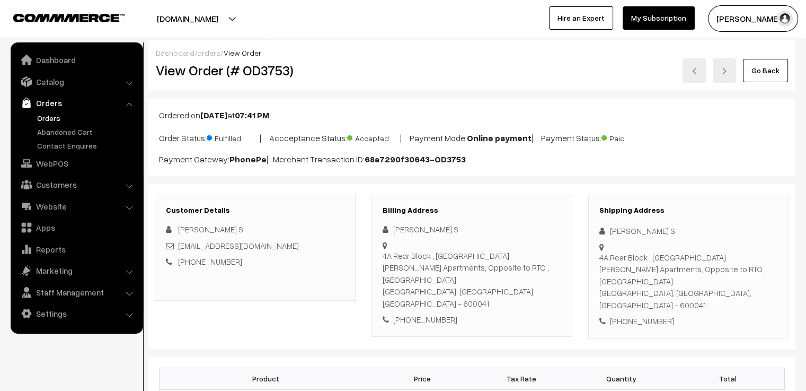
click at [695, 76] on link at bounding box center [694, 70] width 23 height 24
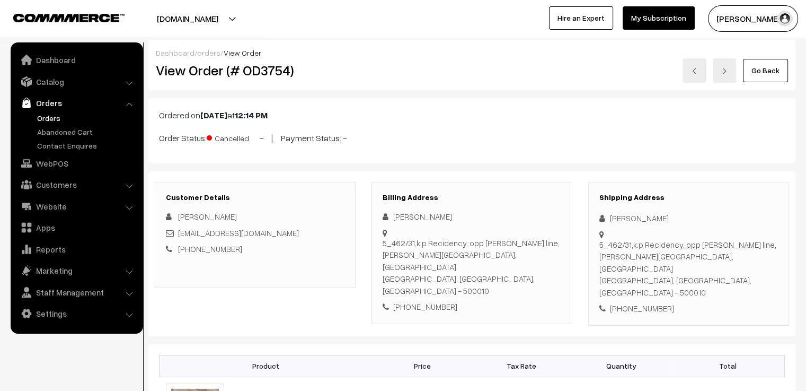
click at [695, 76] on link at bounding box center [694, 70] width 23 height 24
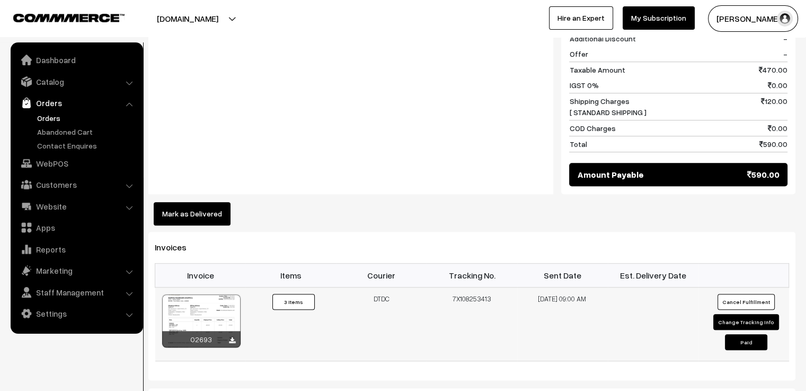
scroll to position [636, 0]
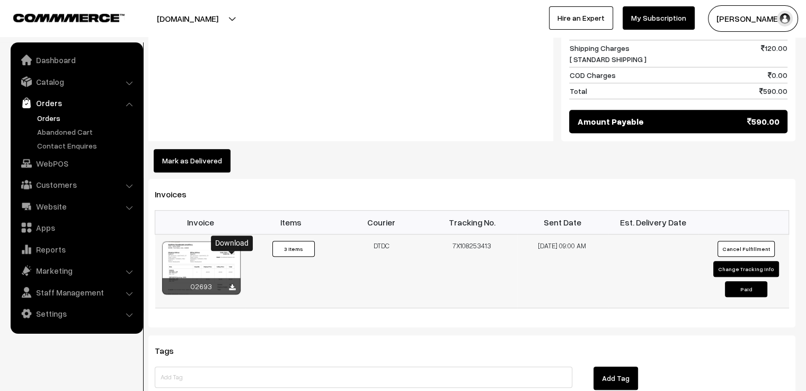
click at [232, 284] on icon at bounding box center [232, 287] width 6 height 7
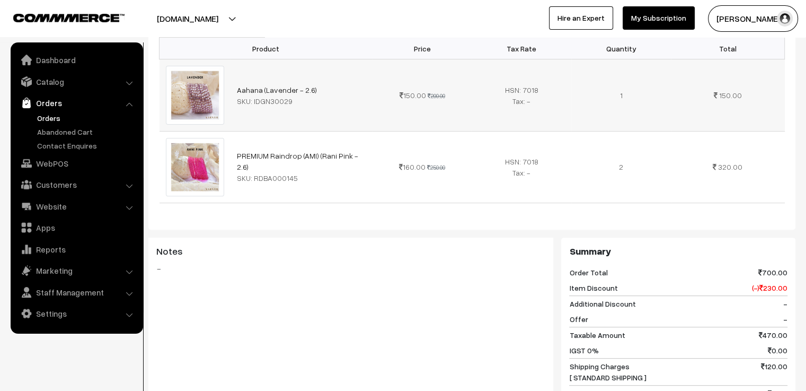
scroll to position [0, 0]
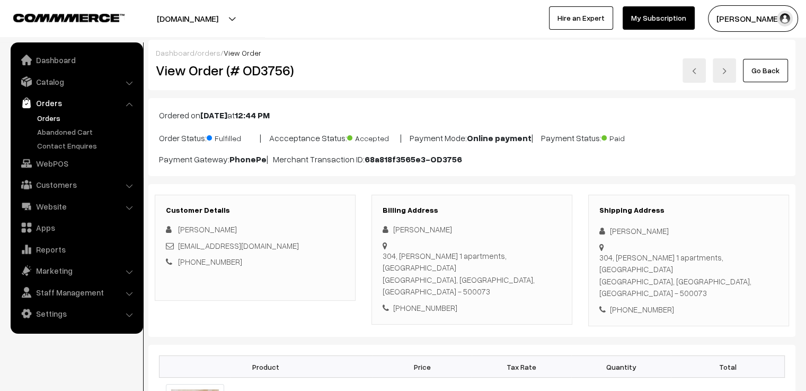
click at [697, 72] on img at bounding box center [694, 71] width 6 height 6
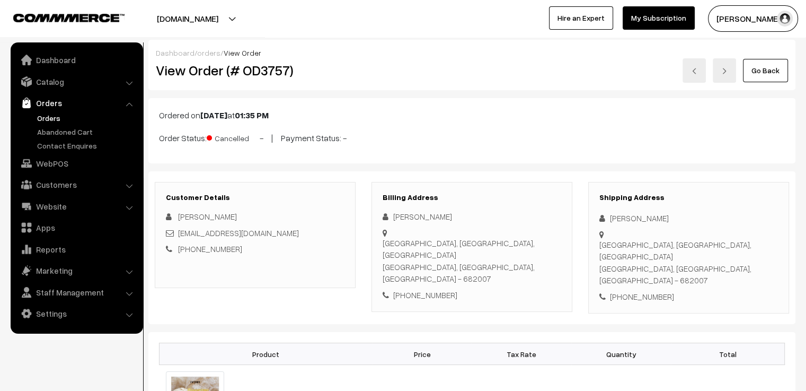
click at [697, 73] on img at bounding box center [694, 71] width 6 height 6
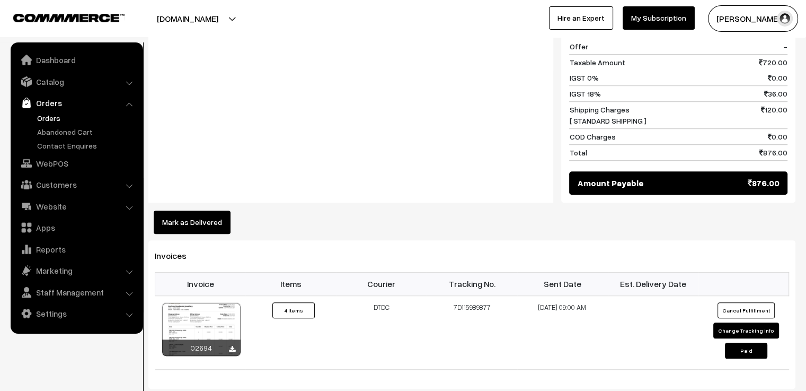
scroll to position [848, 0]
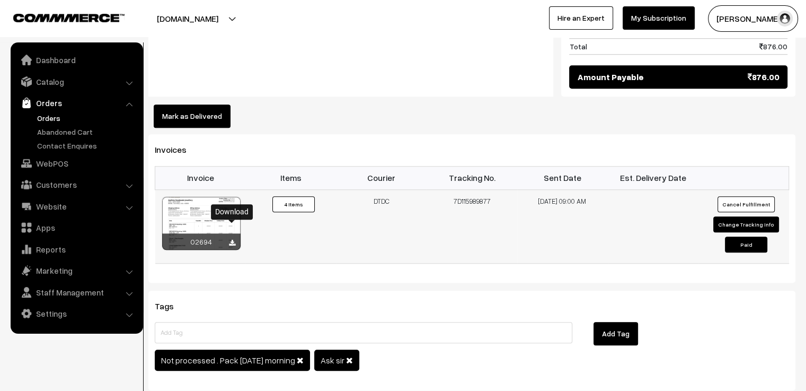
click at [233, 240] on icon at bounding box center [232, 243] width 6 height 7
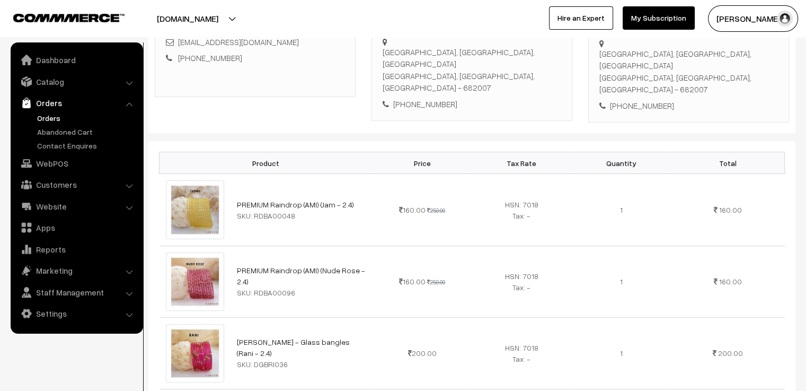
scroll to position [0, 0]
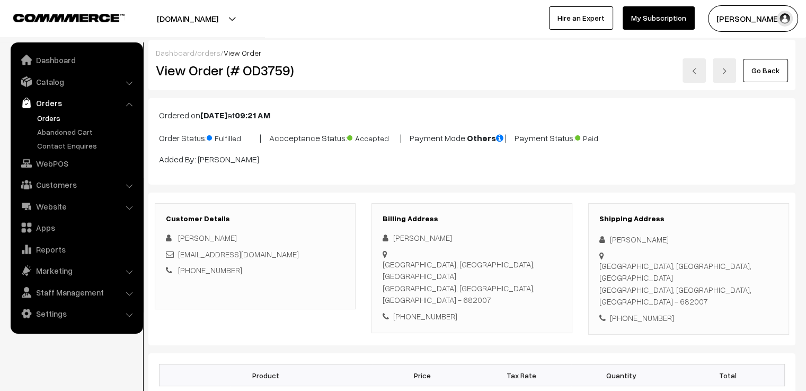
click at [693, 75] on link at bounding box center [694, 70] width 23 height 24
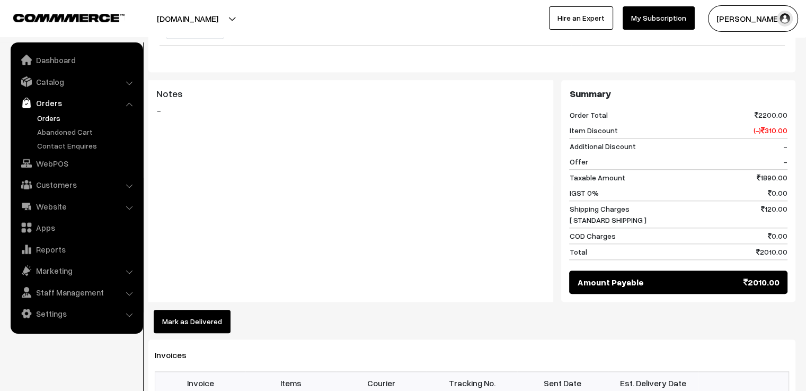
scroll to position [1166, 0]
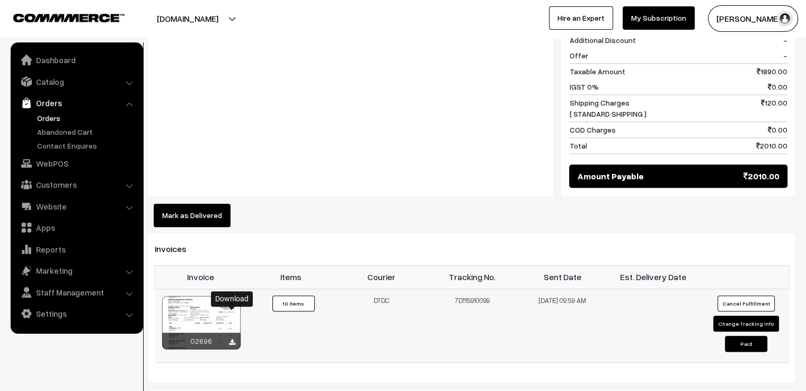
click at [234, 339] on icon at bounding box center [232, 342] width 6 height 7
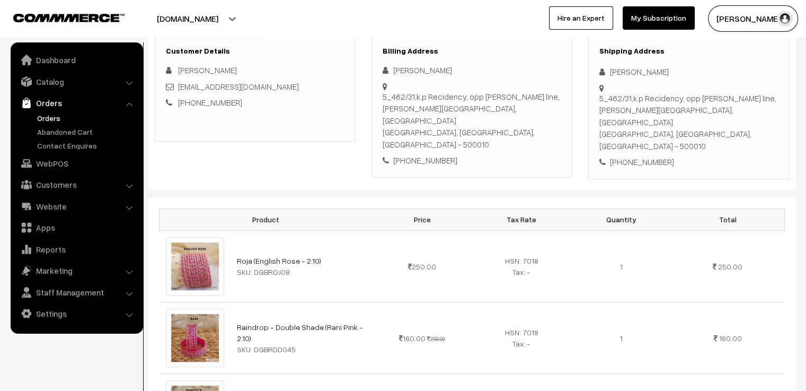
scroll to position [0, 0]
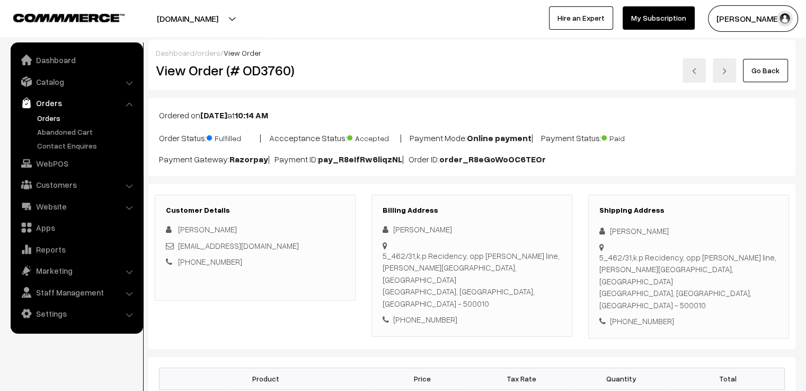
click at [694, 72] on img at bounding box center [694, 71] width 6 height 6
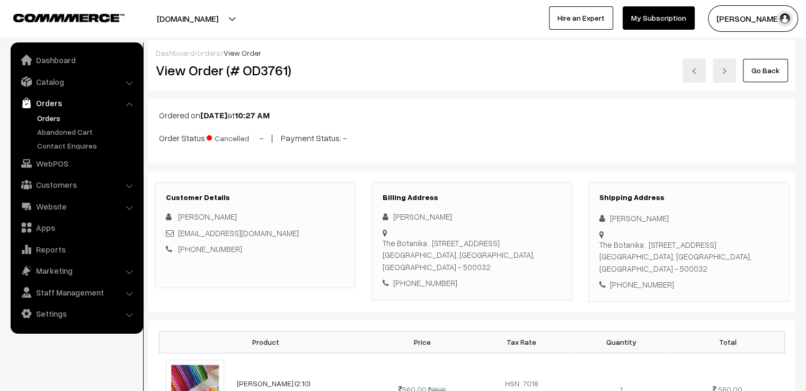
click at [694, 72] on img at bounding box center [694, 71] width 6 height 6
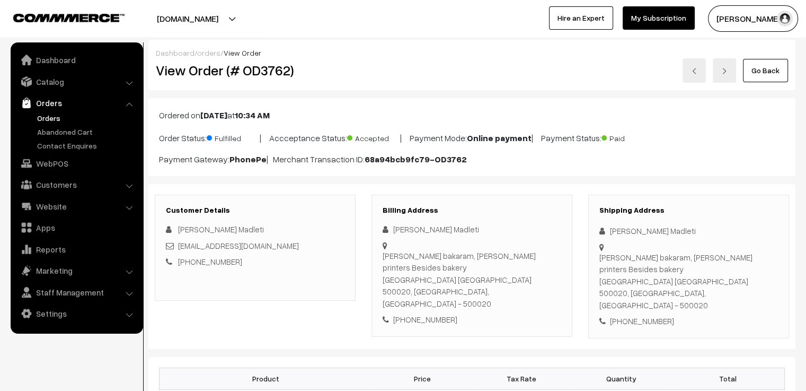
click at [572, 68] on div "Go Back" at bounding box center [580, 70] width 416 height 24
click at [723, 68] on img at bounding box center [724, 71] width 6 height 6
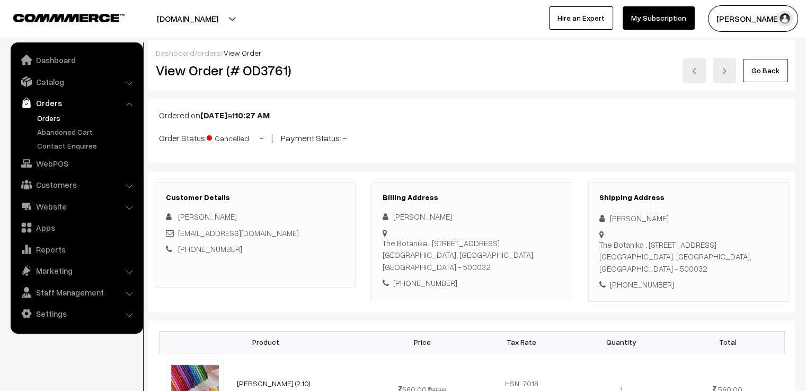
click at [694, 70] on img at bounding box center [694, 71] width 6 height 6
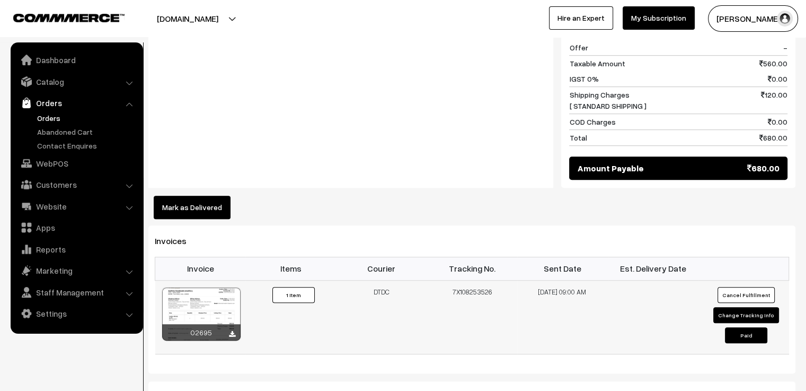
scroll to position [583, 0]
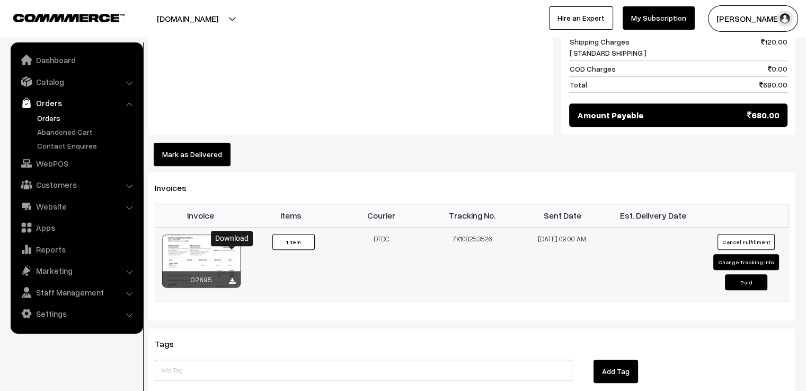
click at [233, 278] on icon at bounding box center [232, 281] width 6 height 7
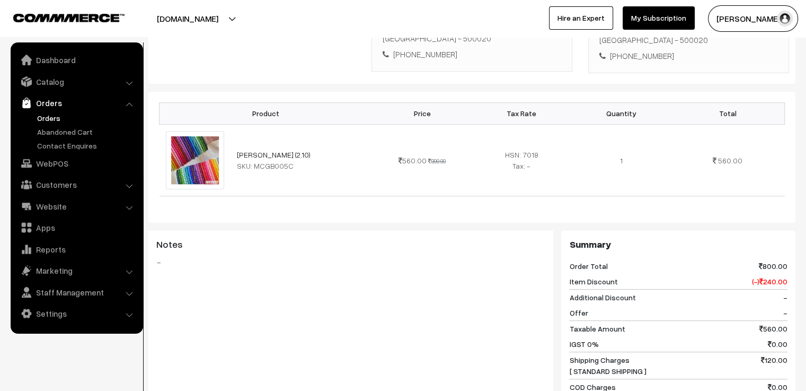
scroll to position [0, 0]
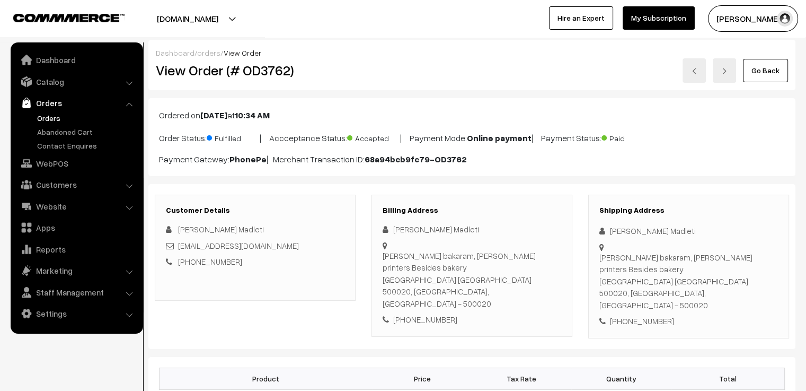
click at [693, 73] on img at bounding box center [694, 71] width 6 height 6
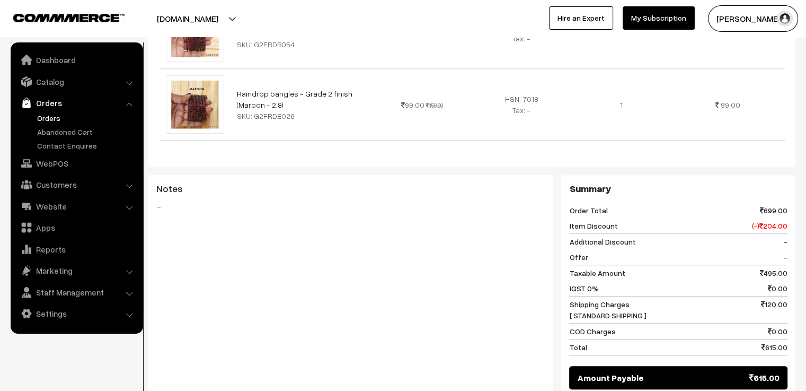
scroll to position [795, 0]
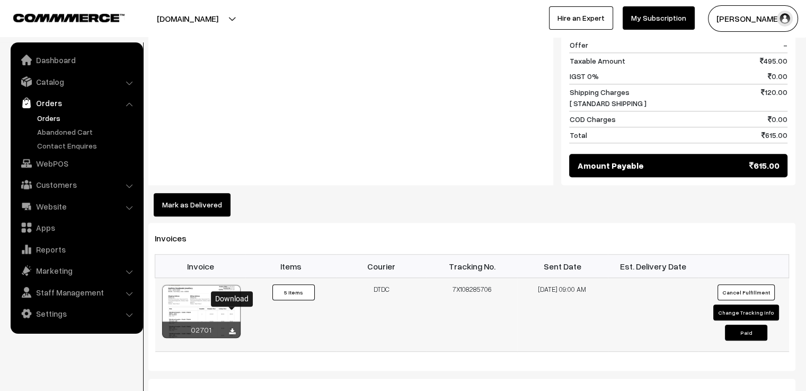
click at [233, 328] on icon at bounding box center [232, 331] width 6 height 7
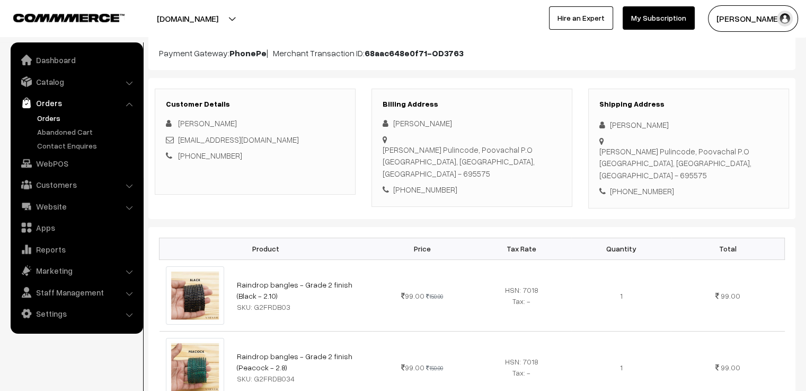
scroll to position [0, 0]
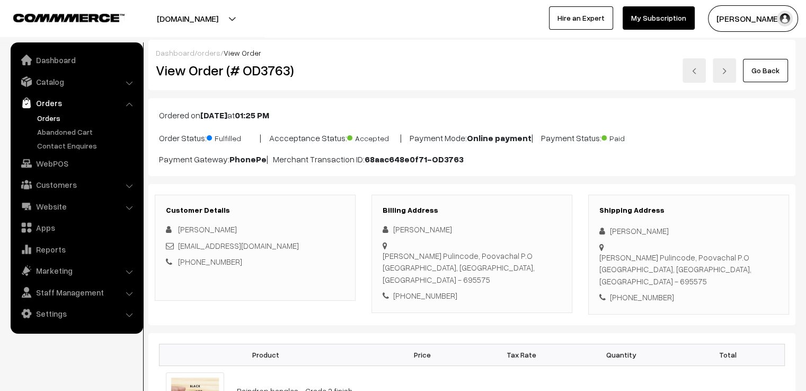
click at [692, 68] on link at bounding box center [694, 70] width 23 height 24
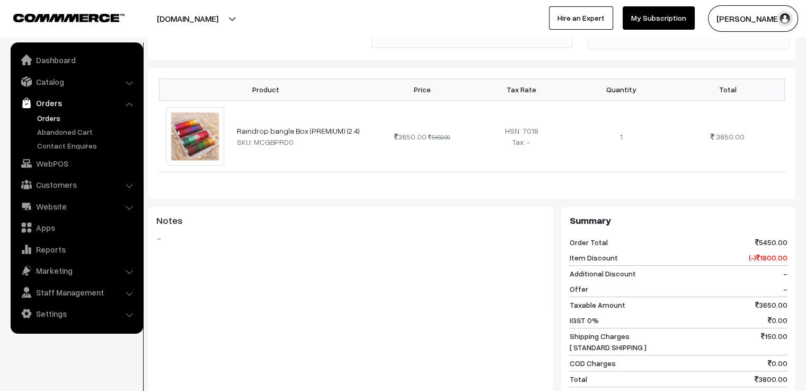
scroll to position [530, 0]
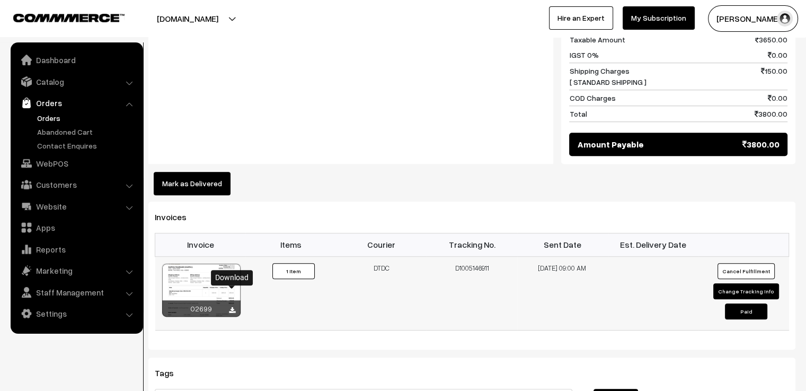
click at [233, 307] on icon at bounding box center [232, 310] width 6 height 7
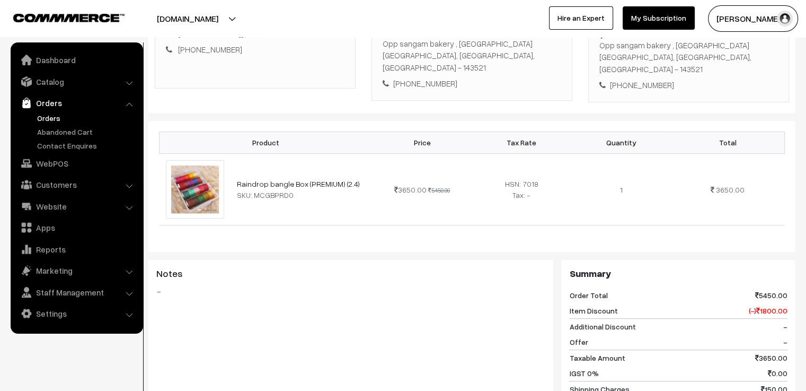
scroll to position [0, 0]
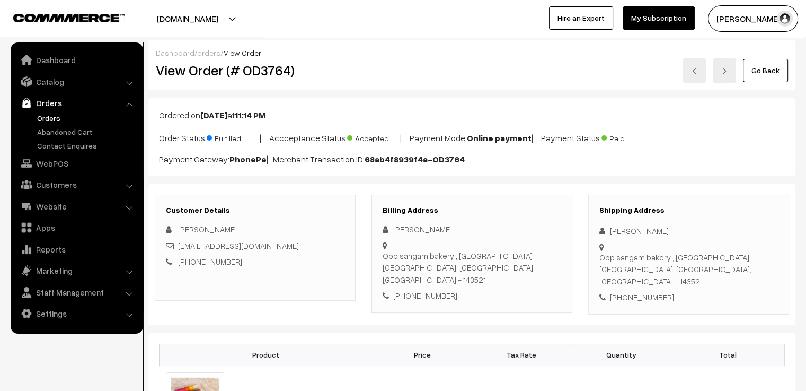
click at [696, 72] on img at bounding box center [694, 71] width 6 height 6
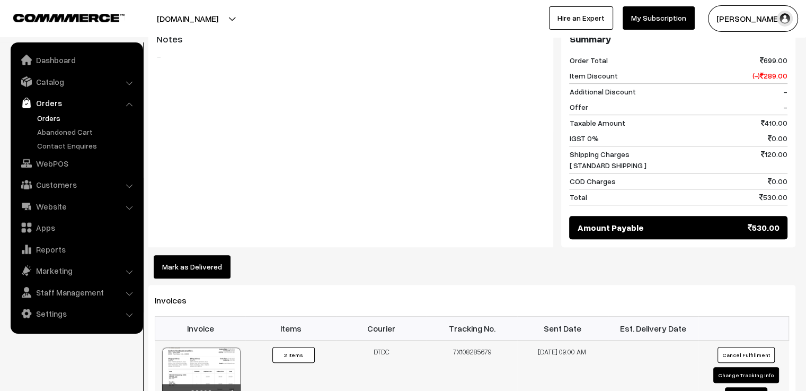
scroll to position [636, 0]
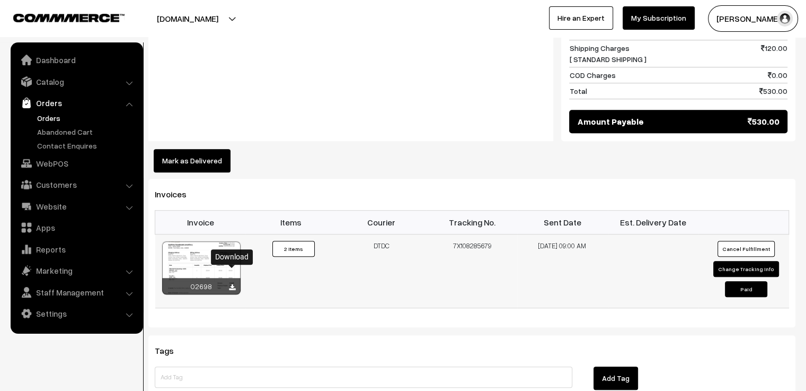
click at [229, 284] on icon at bounding box center [232, 287] width 6 height 7
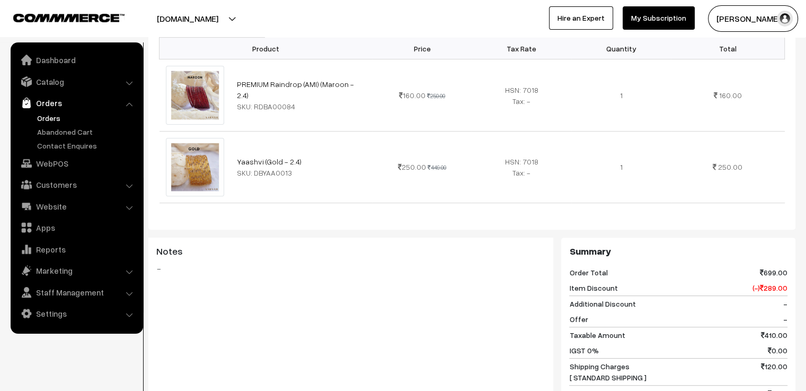
scroll to position [0, 0]
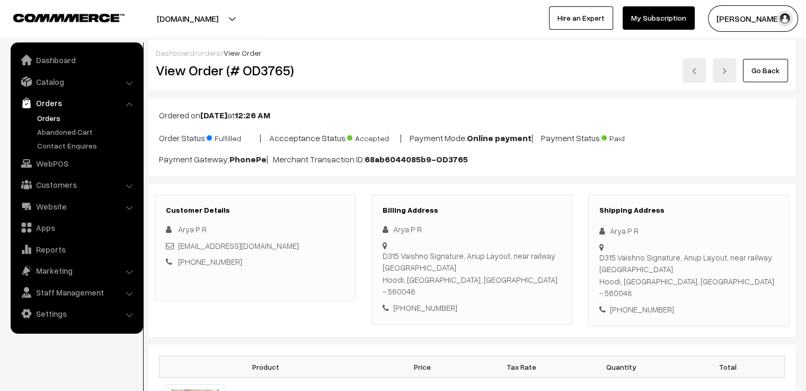
click at [700, 68] on link at bounding box center [694, 70] width 23 height 24
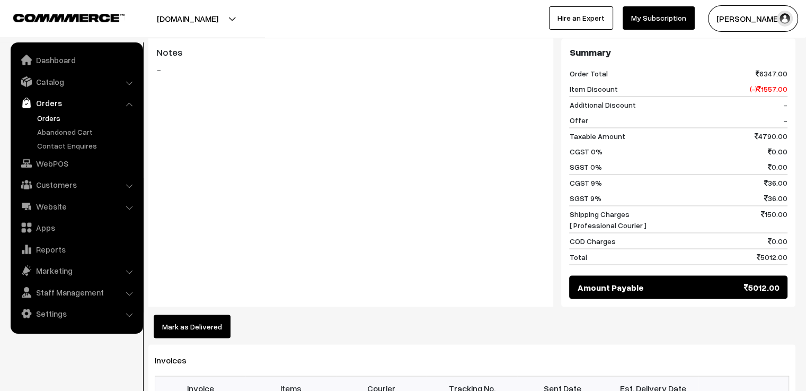
scroll to position [2173, 0]
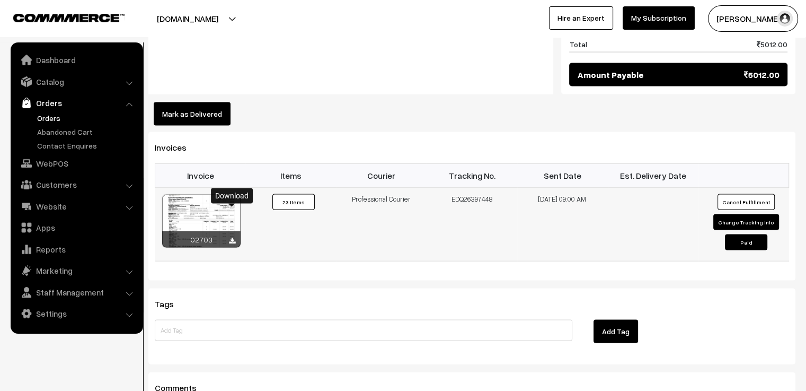
click at [232, 237] on icon at bounding box center [232, 240] width 6 height 7
click at [426, 102] on div "Mark as Delivered" at bounding box center [471, 113] width 647 height 23
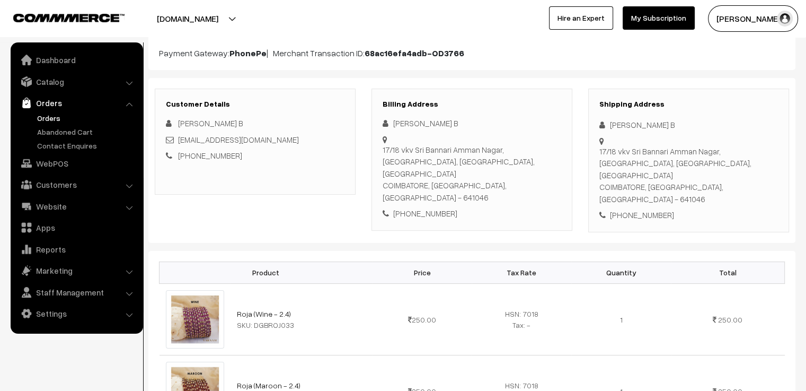
scroll to position [0, 0]
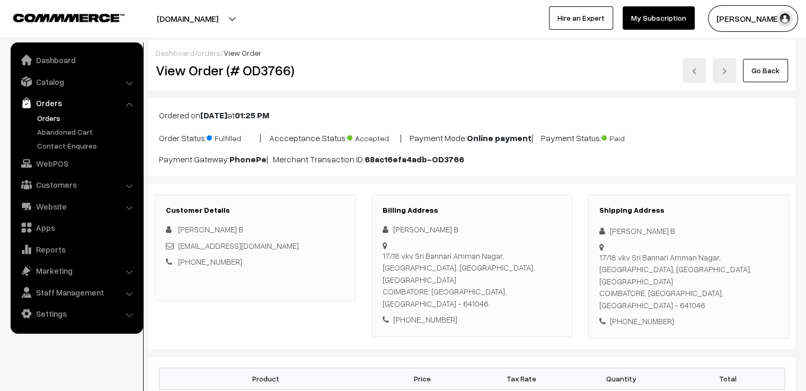
click at [694, 72] on img at bounding box center [694, 71] width 6 height 6
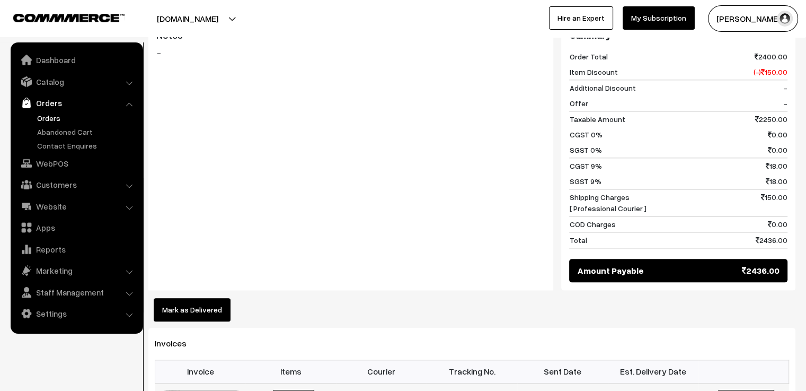
scroll to position [1325, 0]
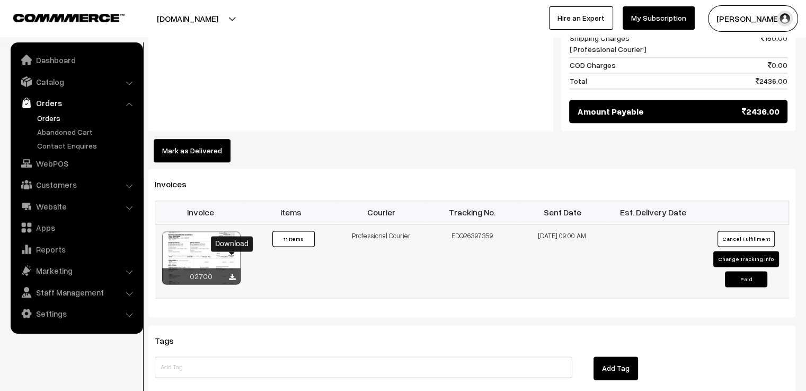
click at [232, 274] on icon at bounding box center [232, 277] width 6 height 7
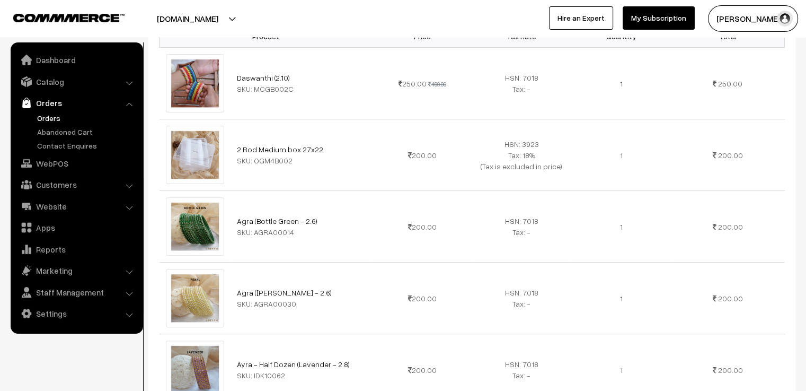
scroll to position [0, 0]
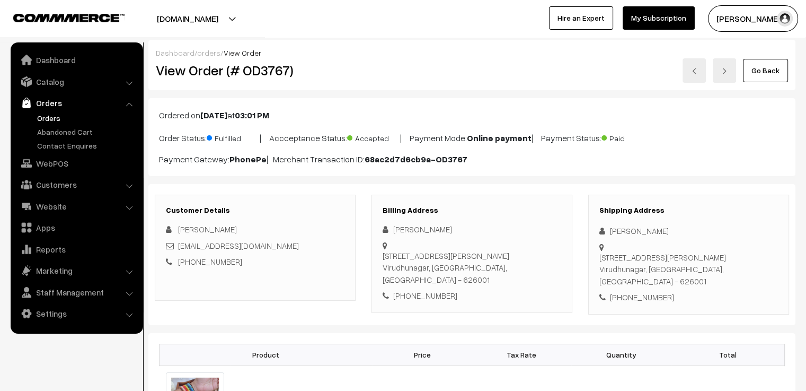
click at [699, 70] on link at bounding box center [694, 70] width 23 height 24
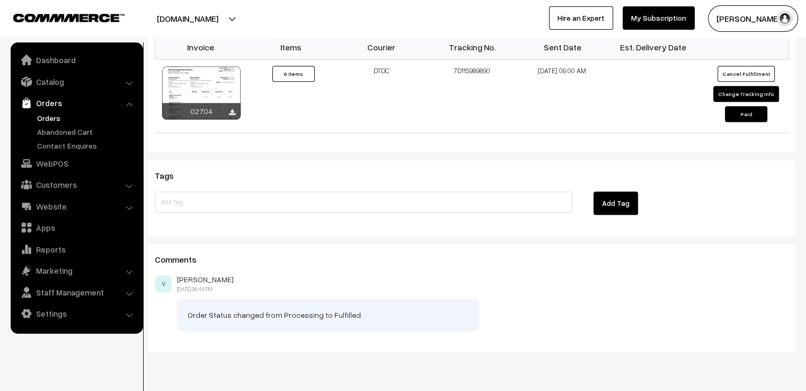
scroll to position [991, 0]
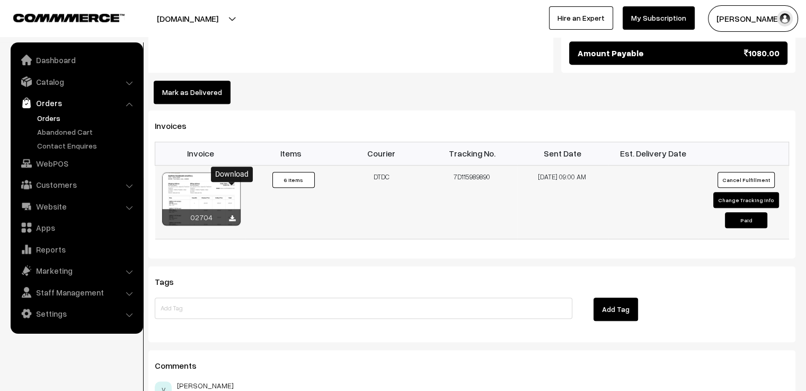
click at [233, 215] on icon at bounding box center [232, 218] width 6 height 7
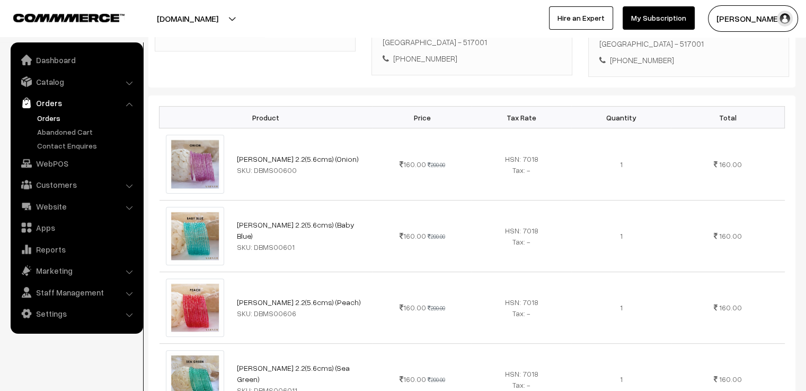
scroll to position [0, 0]
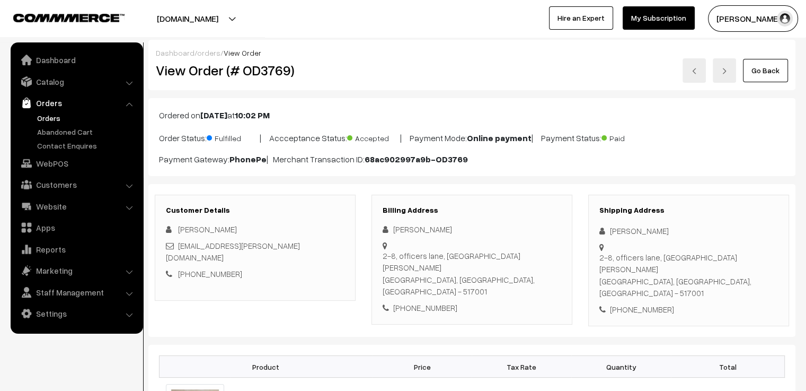
click at [697, 72] on img at bounding box center [694, 71] width 6 height 6
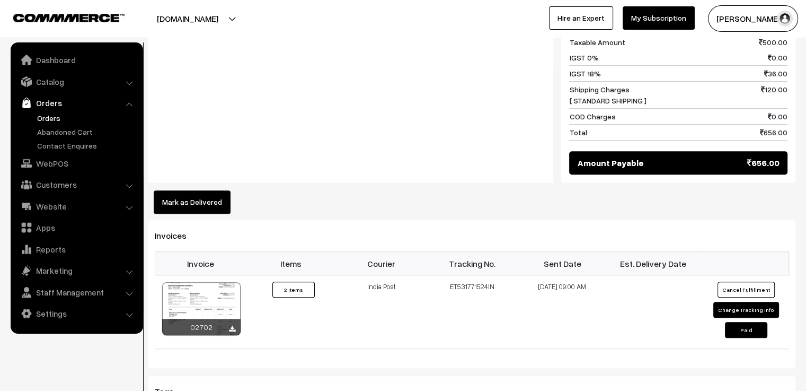
scroll to position [636, 0]
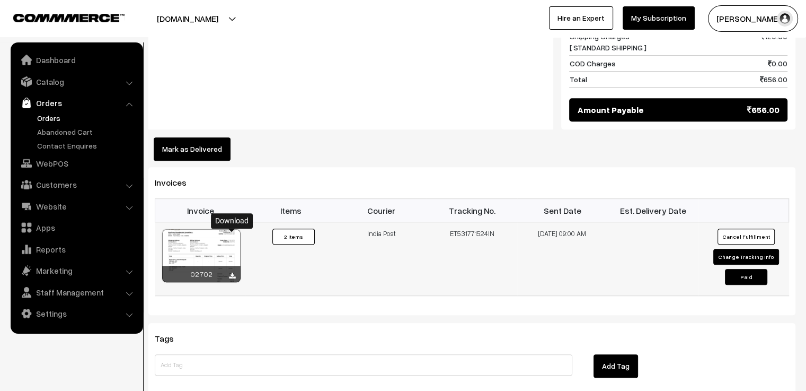
click at [232, 272] on icon at bounding box center [232, 275] width 6 height 7
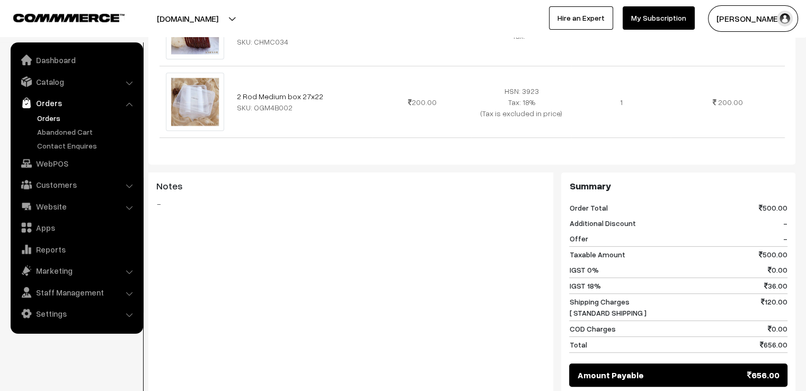
scroll to position [0, 0]
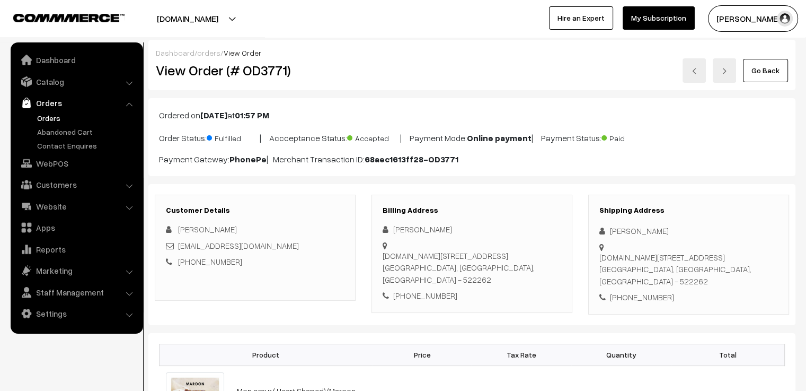
click at [535, 105] on div "Ordered on [DATE] 01:57 PM Order Status: Fulfilled | Accceptance Status: Accept…" at bounding box center [471, 137] width 647 height 78
click at [693, 72] on img at bounding box center [694, 71] width 6 height 6
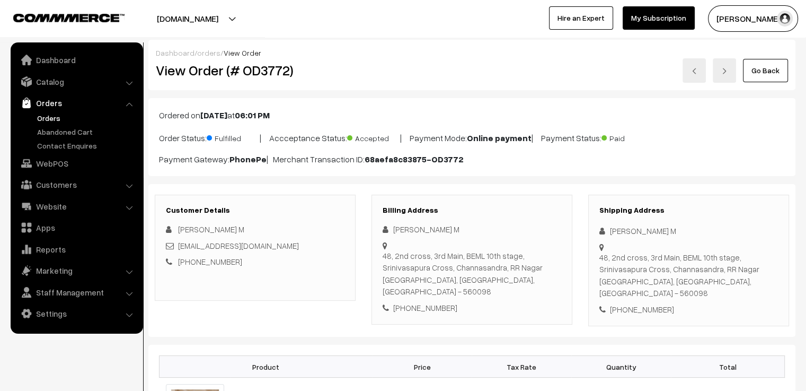
click at [512, 64] on div "Go Back" at bounding box center [580, 70] width 416 height 24
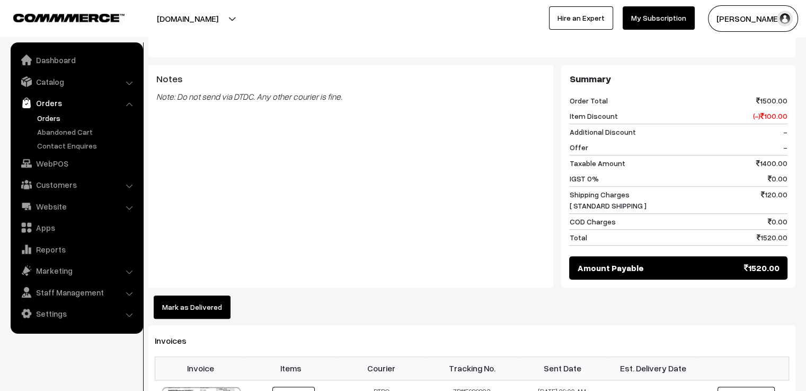
scroll to position [1113, 0]
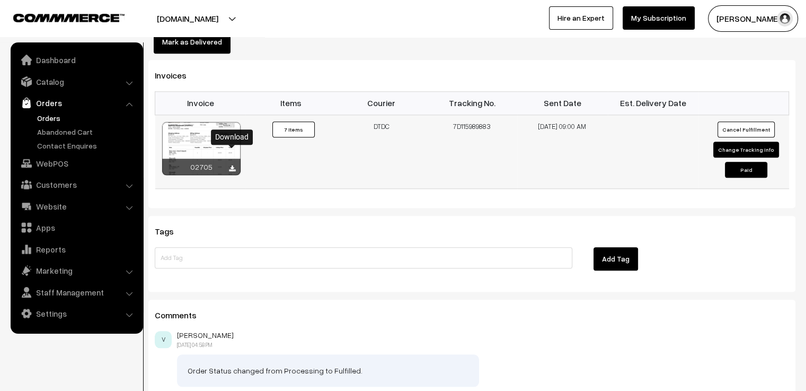
click at [230, 165] on icon at bounding box center [232, 168] width 6 height 7
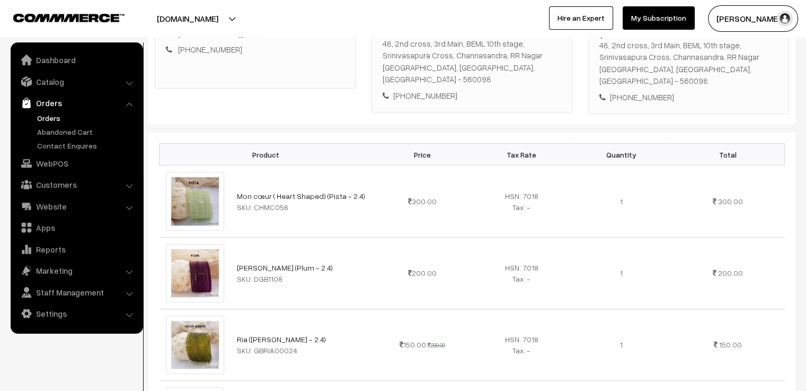
scroll to position [0, 0]
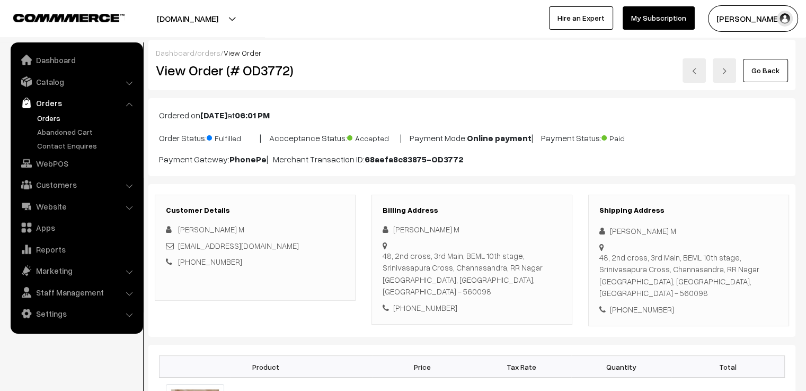
click at [699, 68] on link at bounding box center [694, 70] width 23 height 24
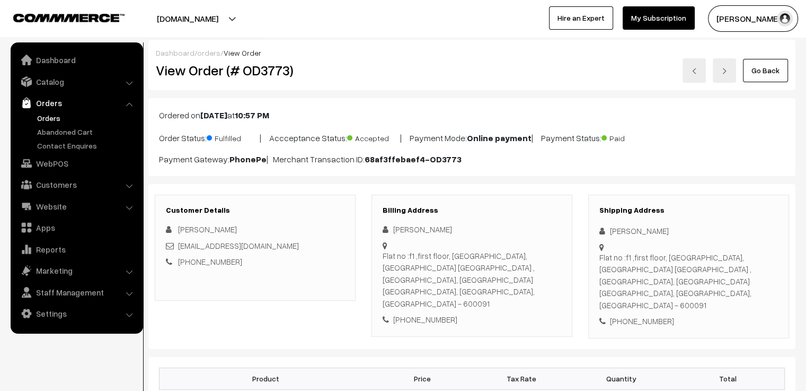
click at [462, 102] on div "Ordered on Aug 27, 2025 at 10:57 PM Order Status: Fulfilled | Accceptance Statu…" at bounding box center [471, 137] width 647 height 78
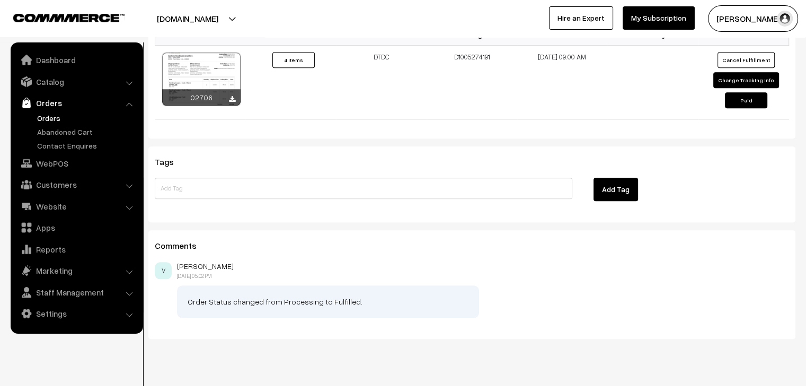
scroll to position [901, 0]
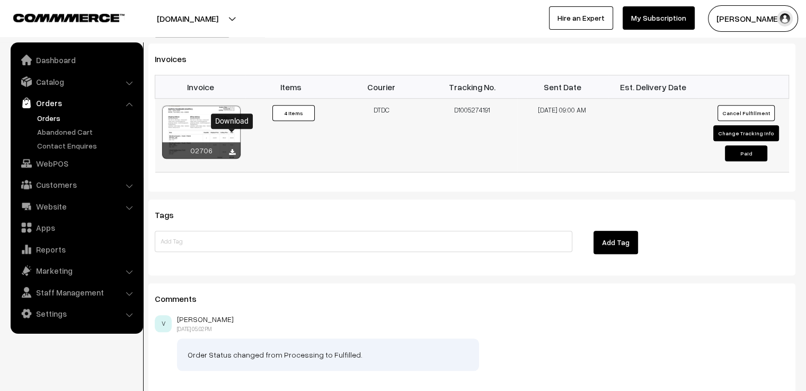
click at [231, 149] on icon at bounding box center [232, 152] width 6 height 7
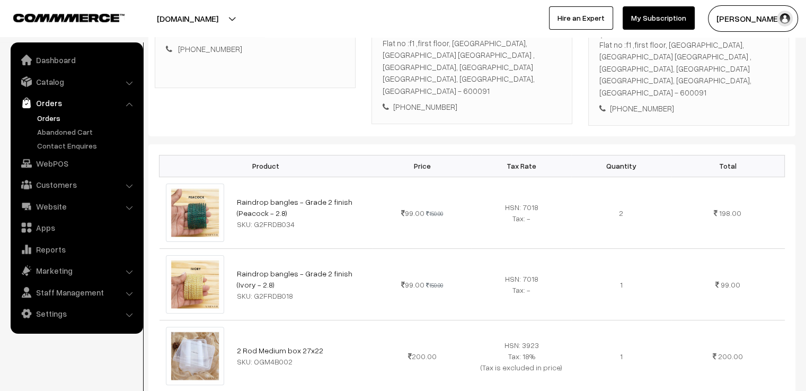
scroll to position [0, 0]
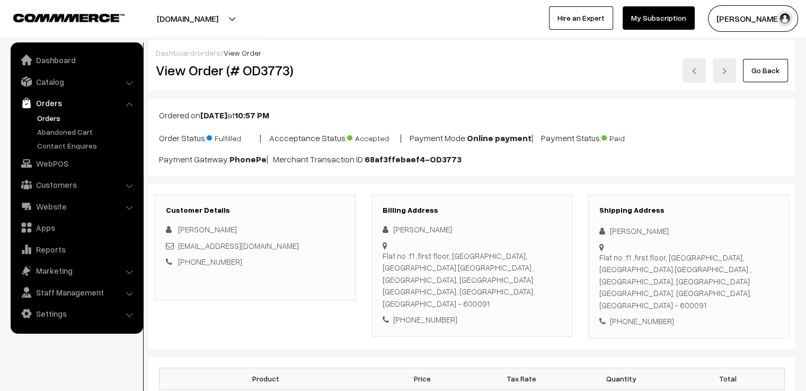
click at [698, 67] on link at bounding box center [694, 70] width 23 height 24
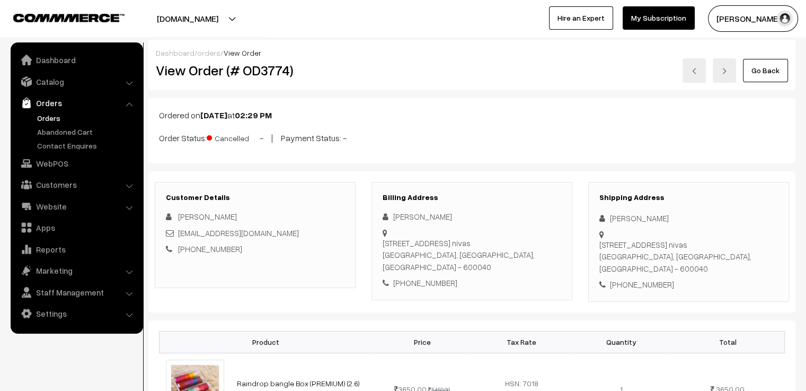
click at [696, 69] on img at bounding box center [694, 71] width 6 height 6
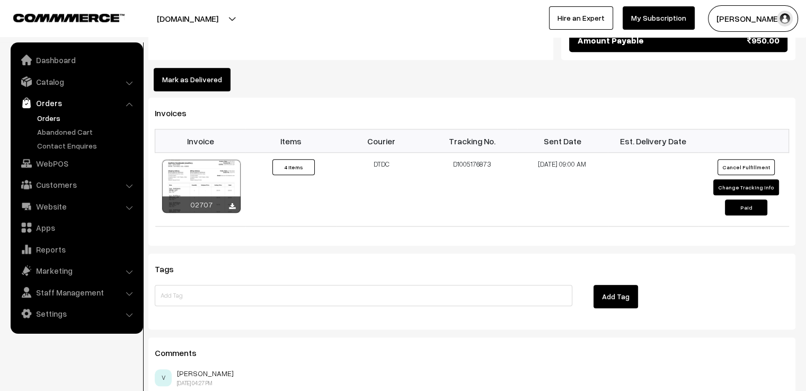
scroll to position [901, 0]
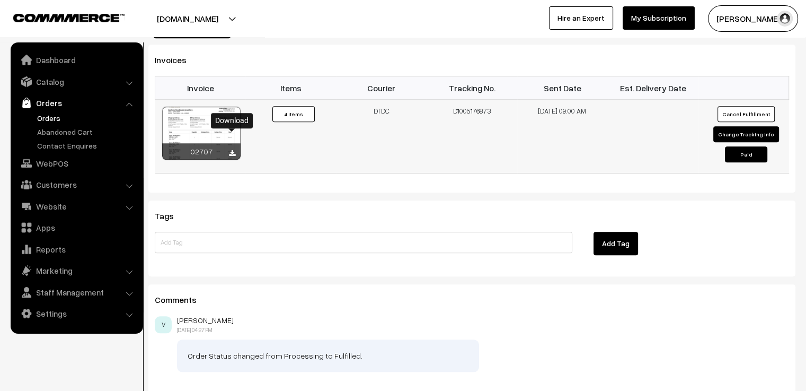
click at [231, 150] on icon at bounding box center [232, 153] width 6 height 7
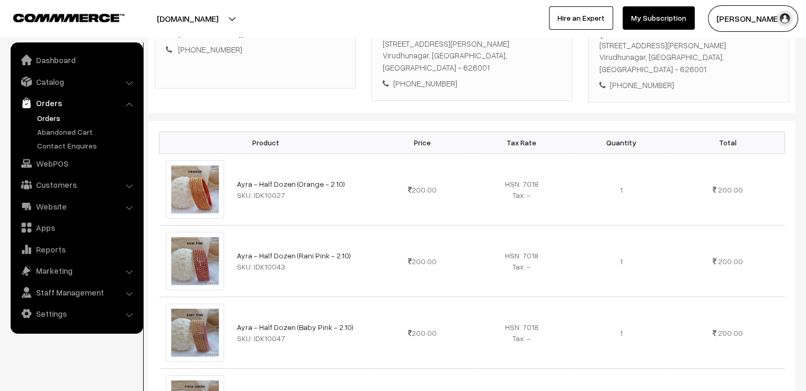
scroll to position [0, 0]
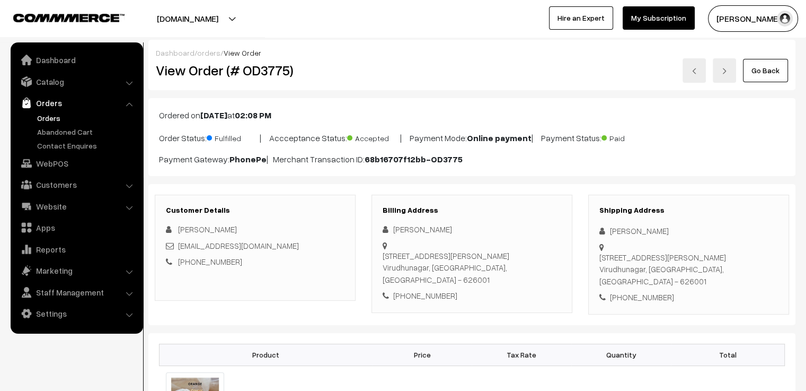
click at [700, 74] on link at bounding box center [694, 70] width 23 height 24
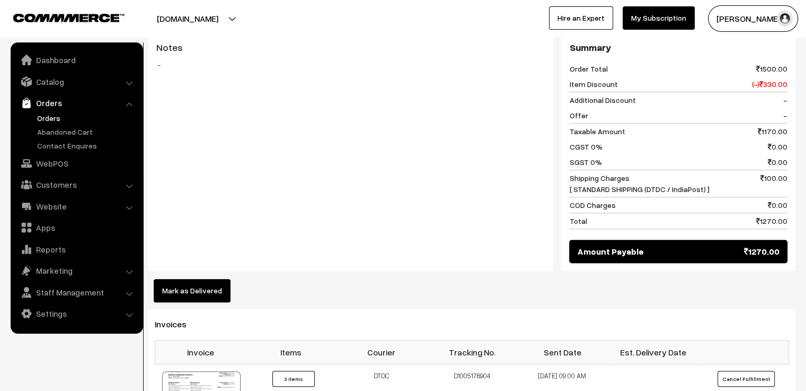
scroll to position [742, 0]
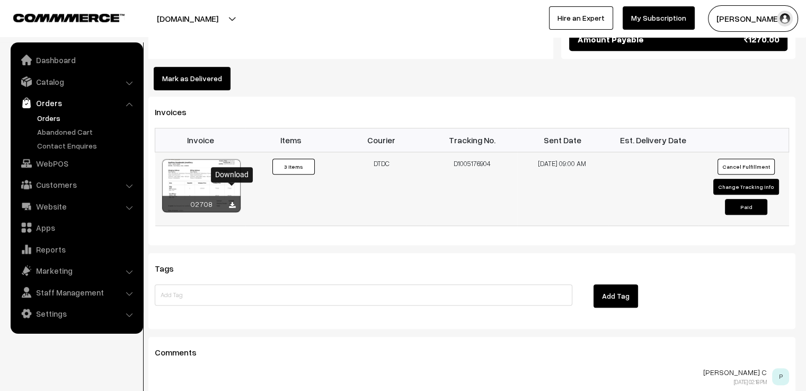
click at [231, 202] on icon at bounding box center [232, 205] width 6 height 7
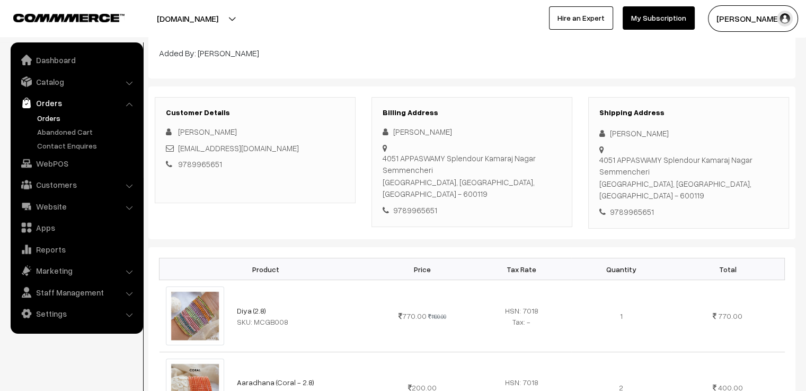
scroll to position [0, 0]
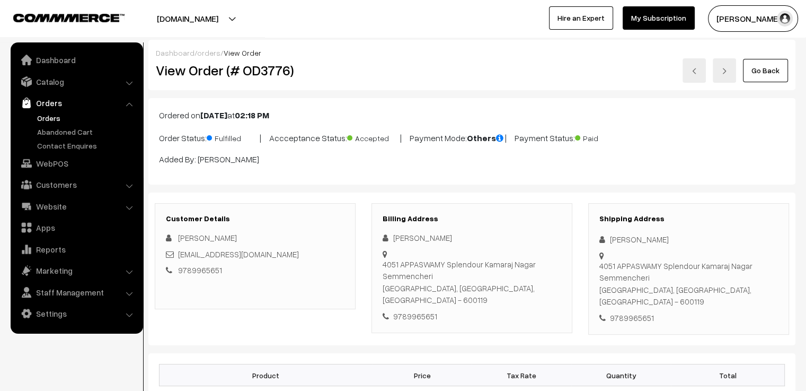
click at [570, 105] on div "Ordered on [DATE] 02:18 PM Order Status: Fulfilled | Accceptance Status: Accept…" at bounding box center [471, 141] width 647 height 86
click at [696, 72] on img at bounding box center [694, 71] width 6 height 6
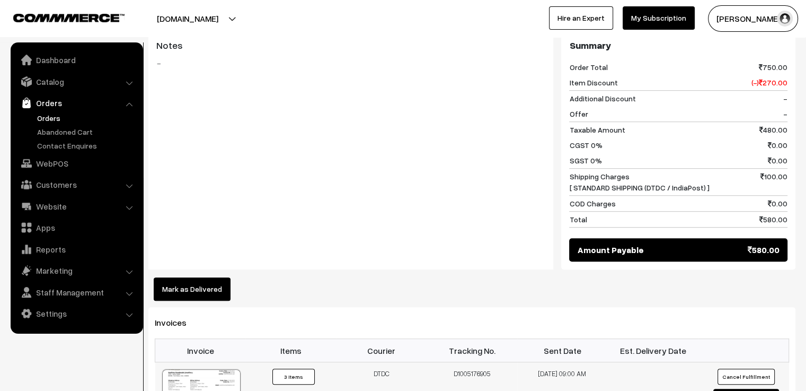
scroll to position [795, 0]
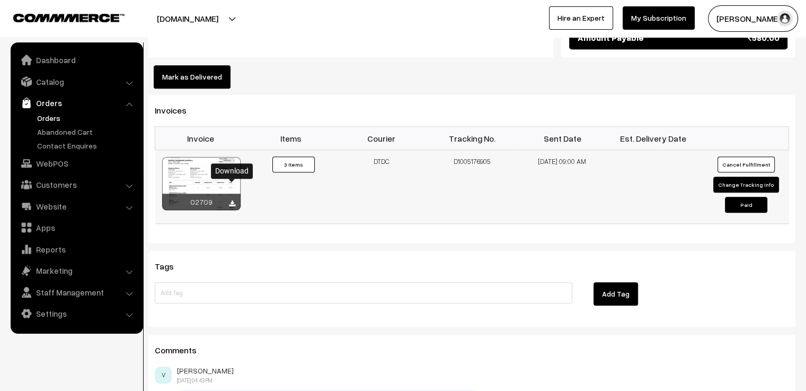
click at [230, 200] on icon at bounding box center [232, 203] width 6 height 7
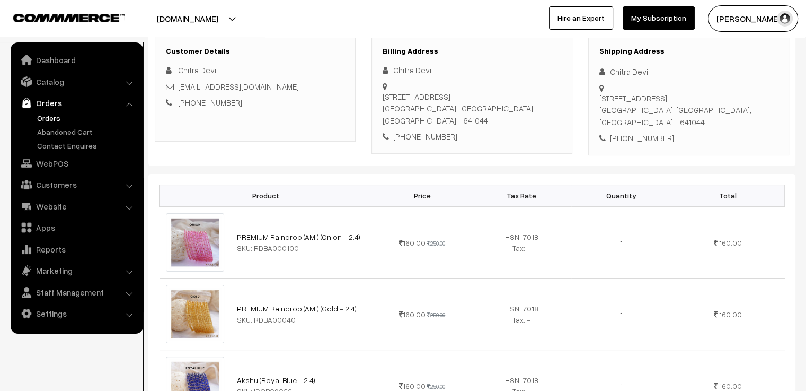
scroll to position [0, 0]
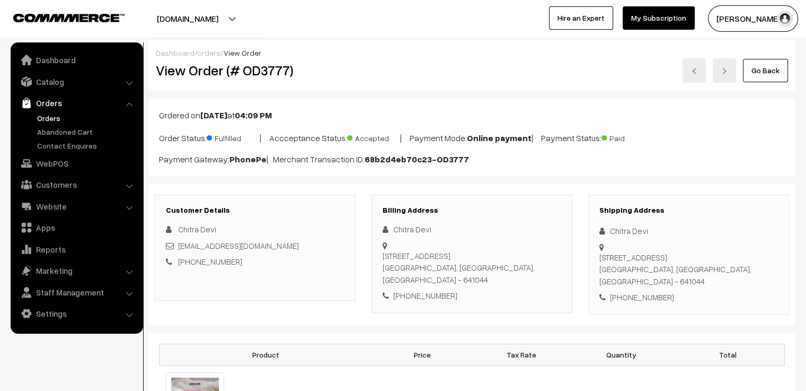
click at [700, 71] on link at bounding box center [694, 70] width 23 height 24
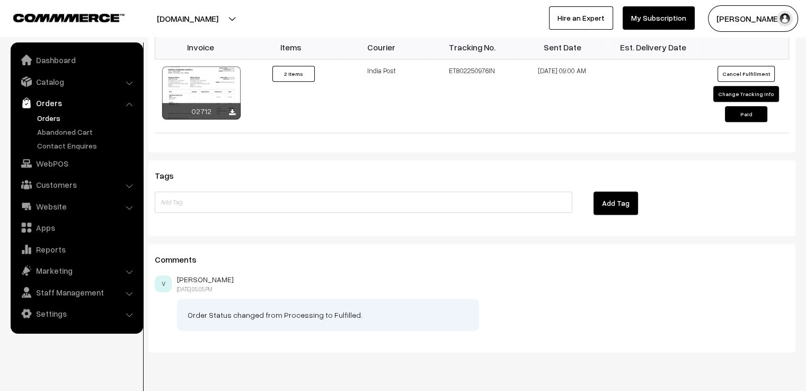
scroll to position [742, 0]
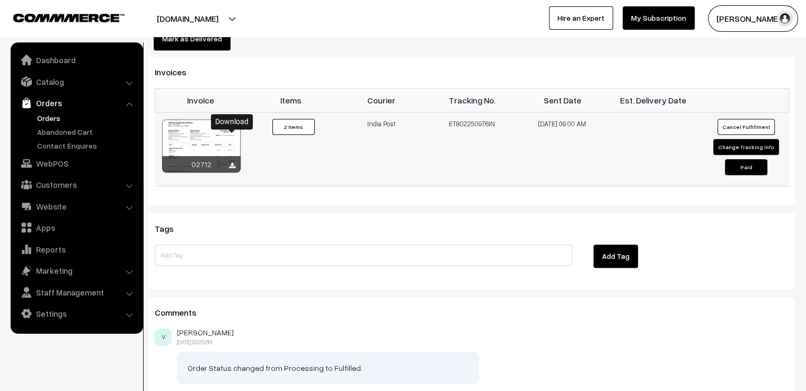
click at [230, 162] on icon at bounding box center [232, 165] width 6 height 7
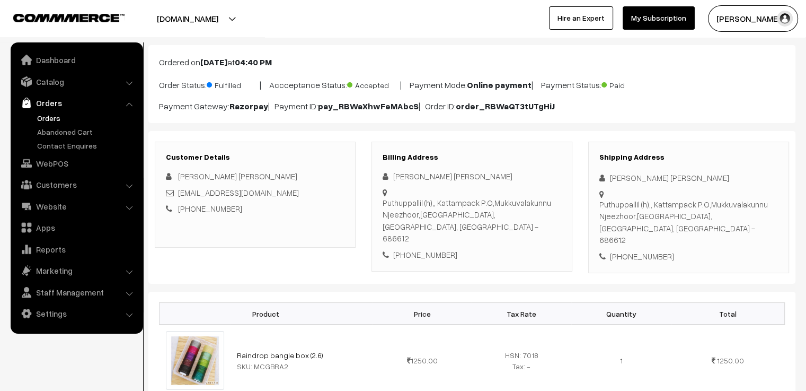
scroll to position [0, 0]
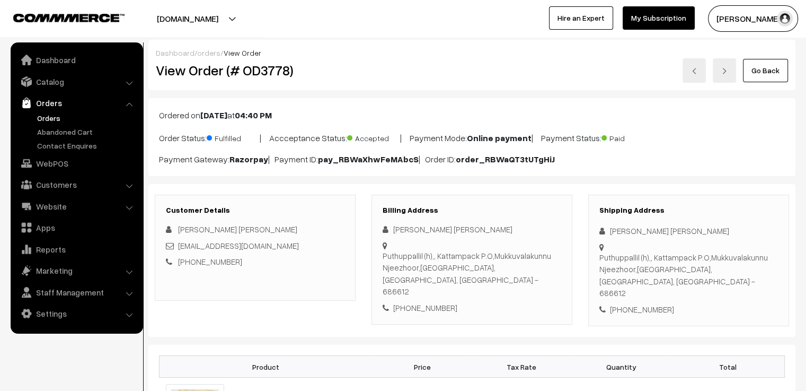
click at [464, 73] on div "Go Back" at bounding box center [580, 70] width 416 height 24
click at [693, 68] on img at bounding box center [694, 71] width 6 height 6
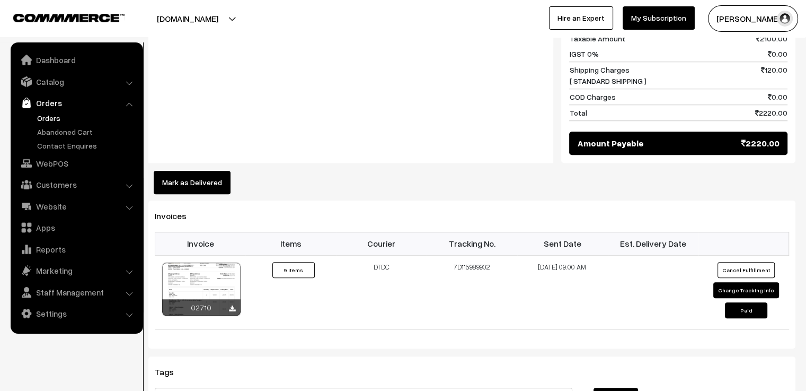
scroll to position [954, 0]
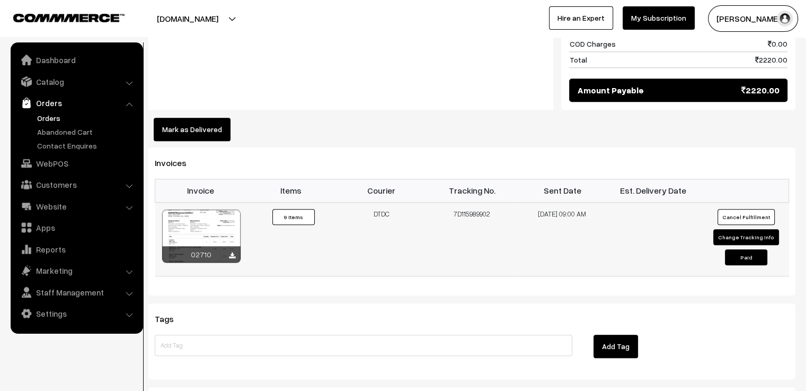
click at [210, 214] on div at bounding box center [201, 235] width 78 height 53
click at [231, 252] on icon at bounding box center [232, 255] width 6 height 7
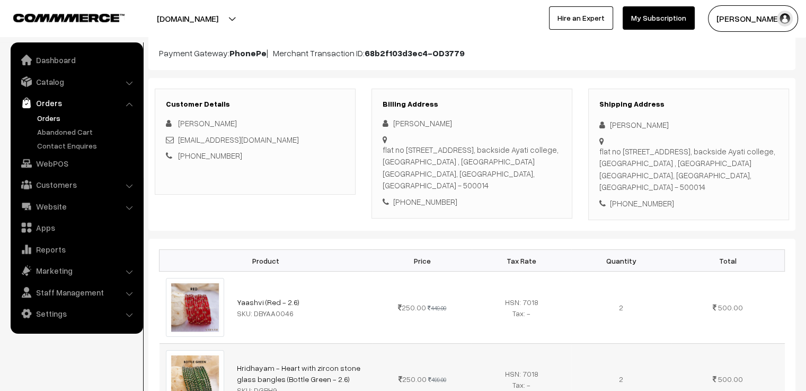
scroll to position [0, 0]
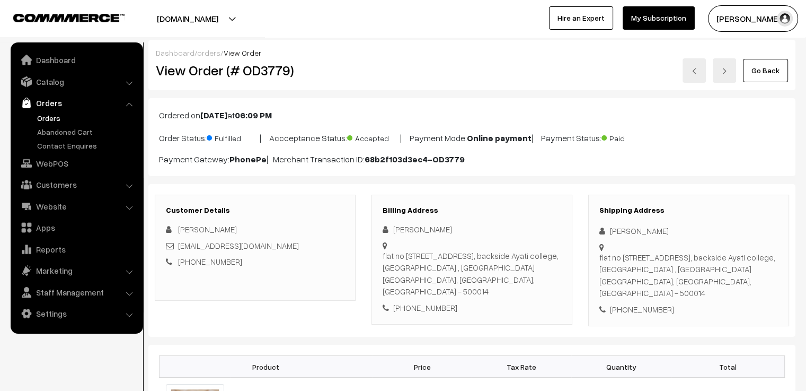
click at [696, 68] on img at bounding box center [694, 71] width 6 height 6
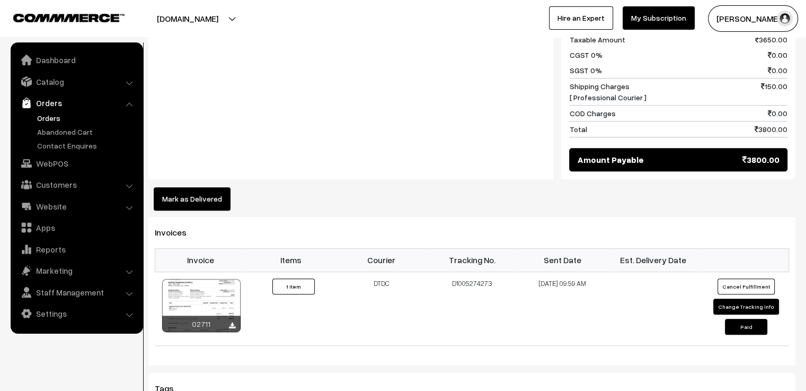
scroll to position [583, 0]
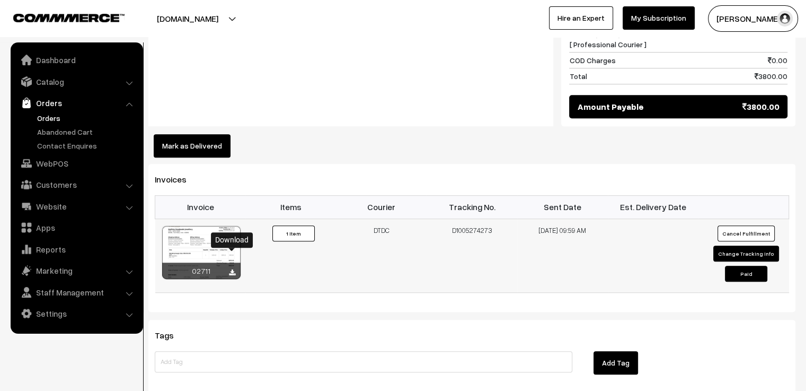
click at [232, 269] on icon at bounding box center [232, 272] width 6 height 7
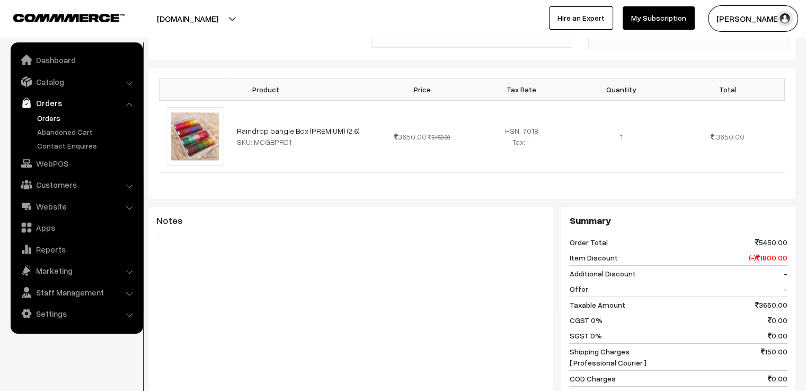
scroll to position [0, 0]
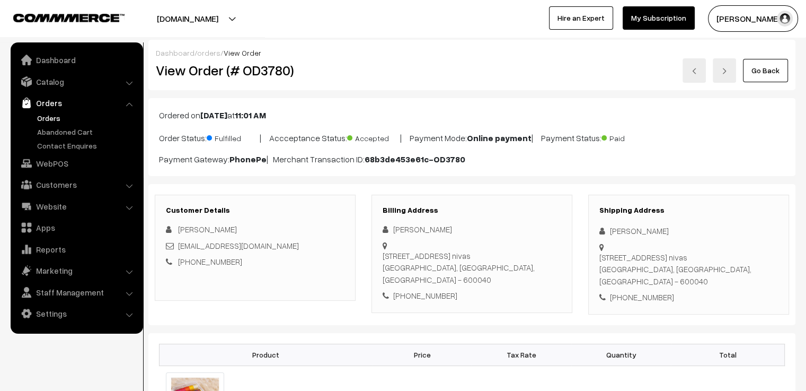
click at [695, 74] on img at bounding box center [694, 71] width 6 height 6
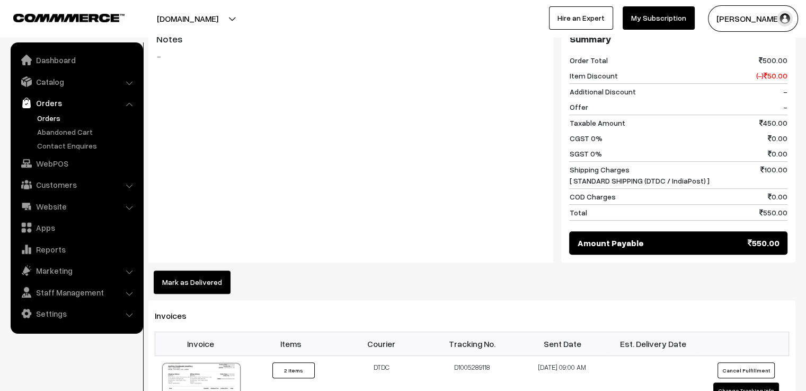
scroll to position [795, 0]
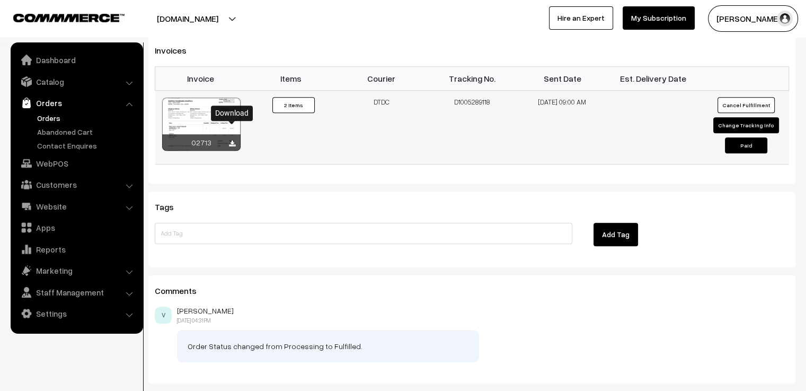
click at [233, 140] on icon at bounding box center [232, 143] width 6 height 7
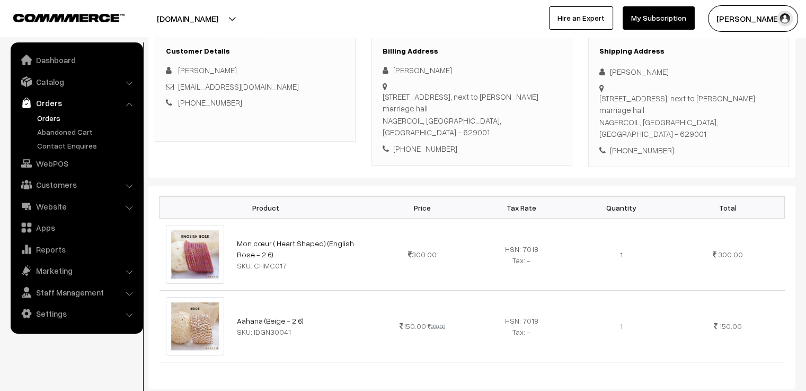
scroll to position [0, 0]
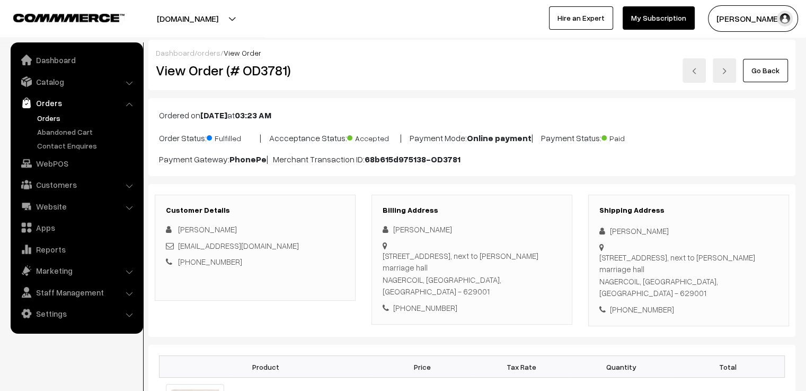
click at [530, 129] on div "Ordered on [DATE] 03:23 AM Order Status: Fulfilled | Accceptance Status: Accept…" at bounding box center [471, 137] width 647 height 78
click at [690, 70] on link at bounding box center [694, 70] width 23 height 24
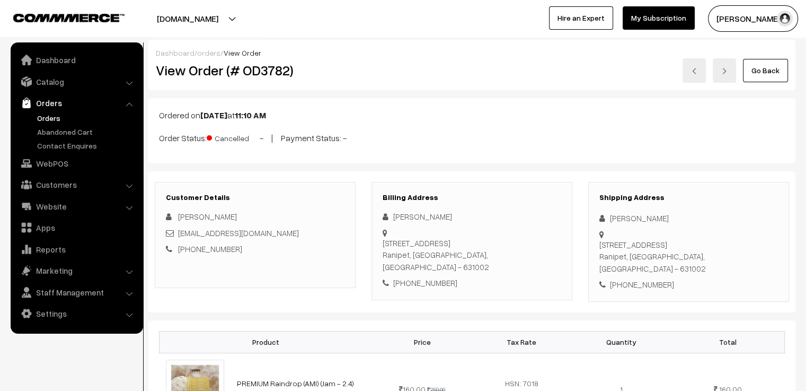
click at [703, 71] on link at bounding box center [694, 70] width 23 height 24
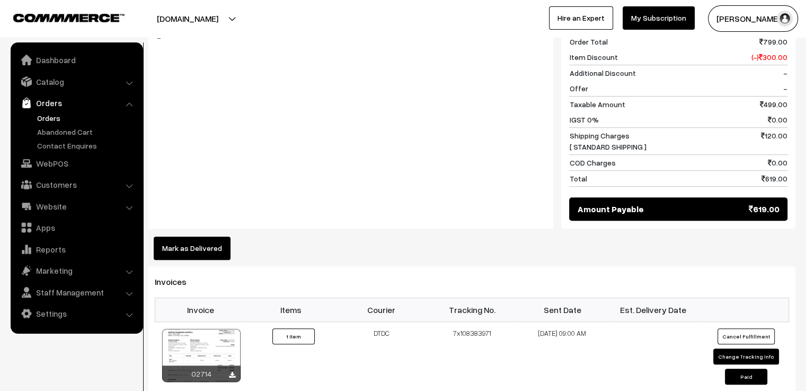
scroll to position [583, 0]
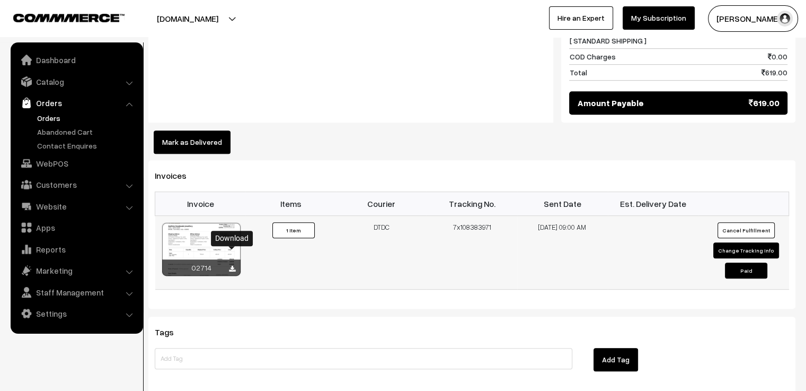
click at [232, 266] on icon at bounding box center [232, 269] width 6 height 7
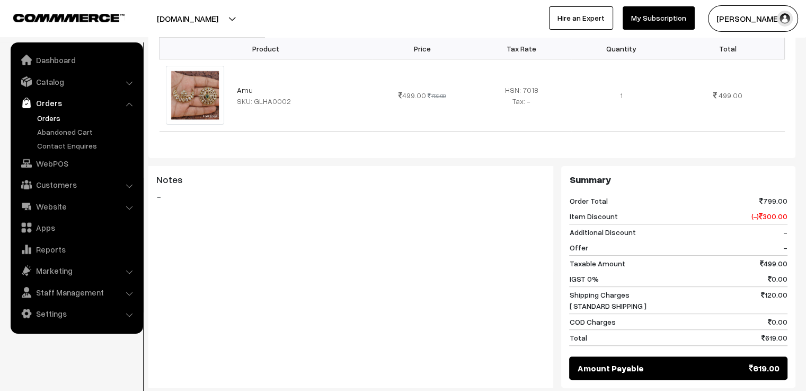
scroll to position [0, 0]
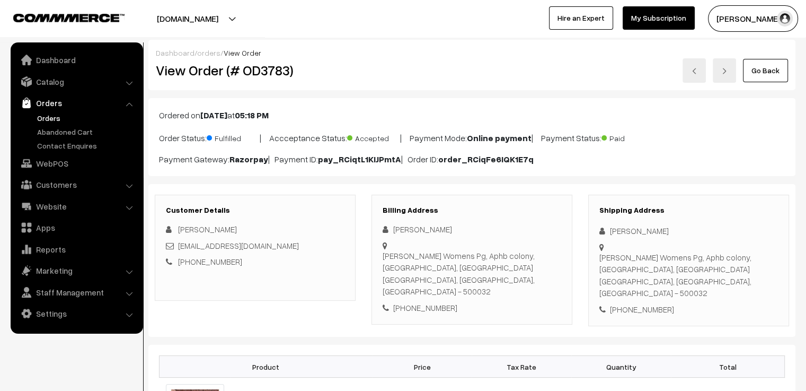
click at [695, 72] on img at bounding box center [694, 71] width 6 height 6
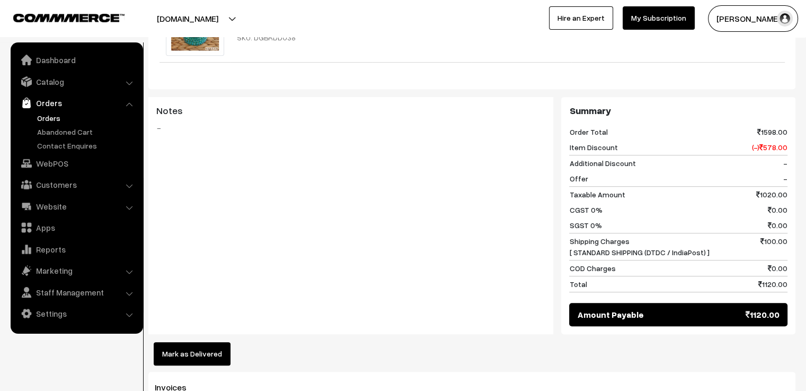
scroll to position [689, 0]
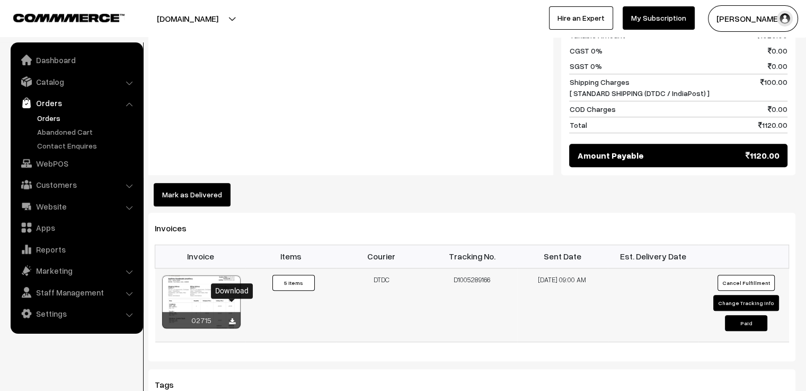
click at [232, 318] on icon at bounding box center [232, 321] width 6 height 7
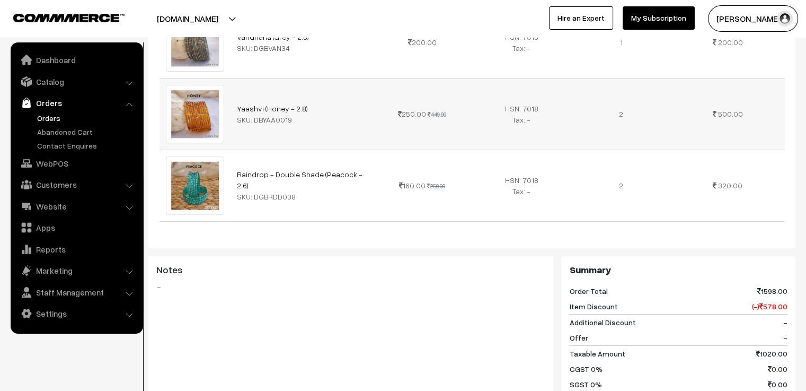
scroll to position [0, 0]
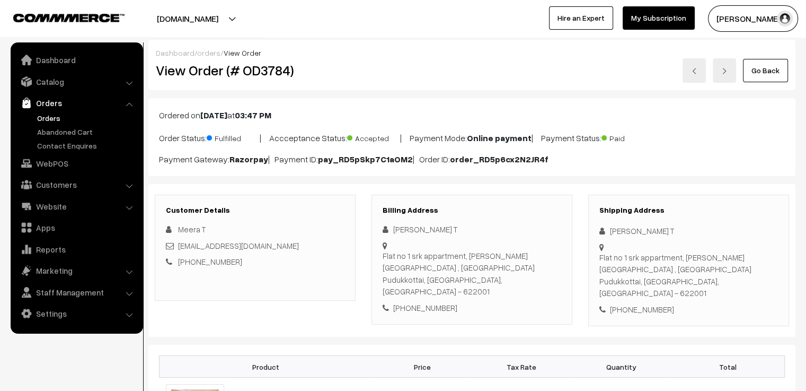
click at [689, 72] on link at bounding box center [694, 70] width 23 height 24
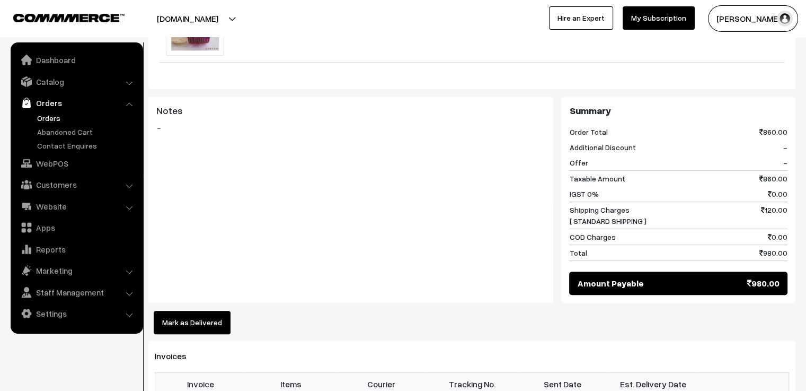
scroll to position [795, 0]
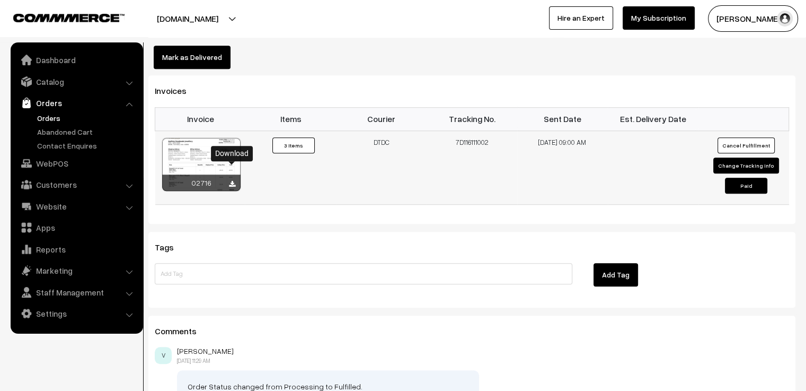
click at [231, 181] on icon at bounding box center [232, 184] width 6 height 7
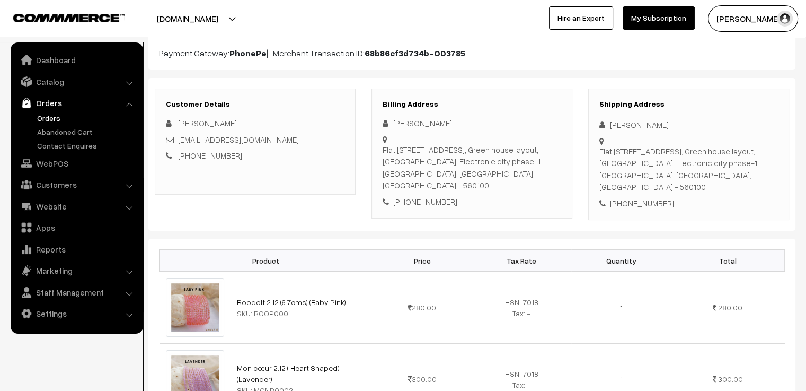
scroll to position [0, 0]
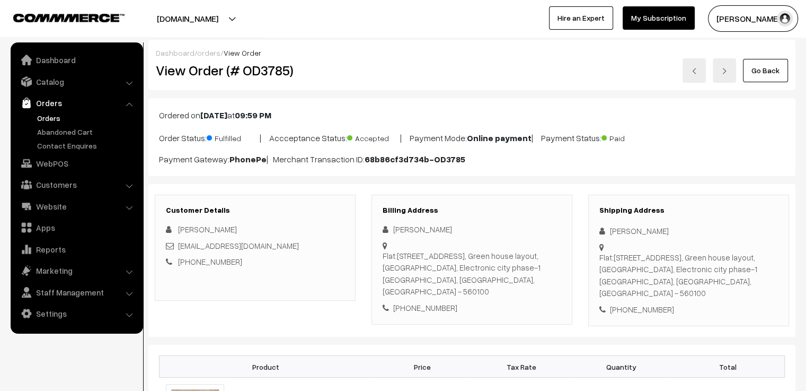
click at [701, 69] on link at bounding box center [694, 70] width 23 height 24
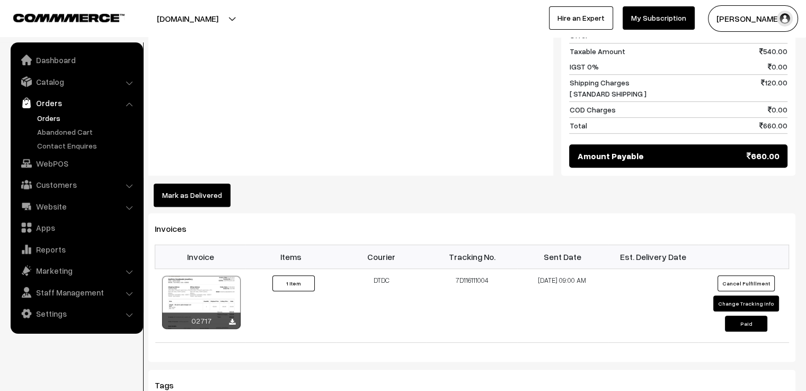
scroll to position [753, 0]
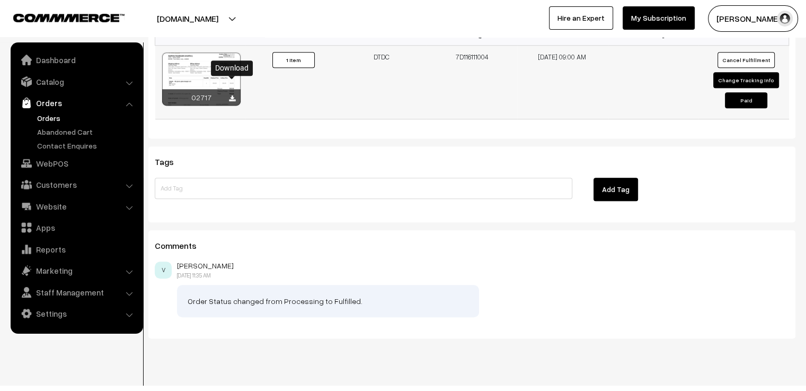
click at [231, 95] on icon at bounding box center [232, 98] width 6 height 7
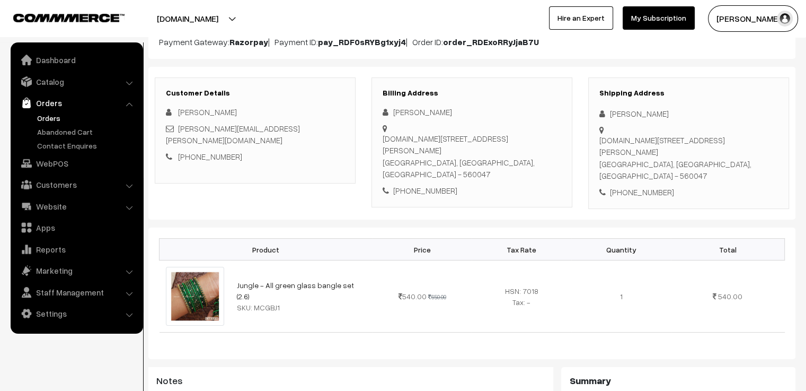
scroll to position [0, 0]
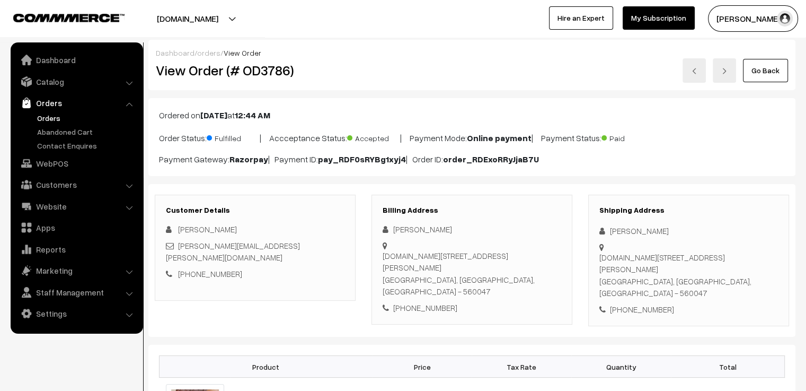
click at [412, 81] on div "Go Back" at bounding box center [580, 70] width 416 height 24
click at [701, 72] on link at bounding box center [694, 70] width 23 height 24
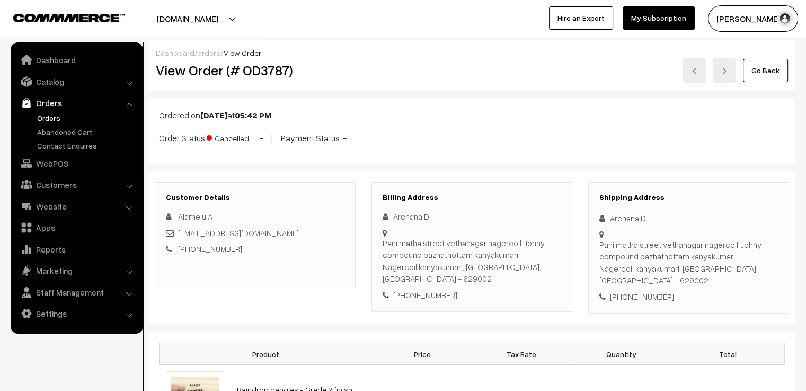
click at [701, 73] on link at bounding box center [694, 70] width 23 height 24
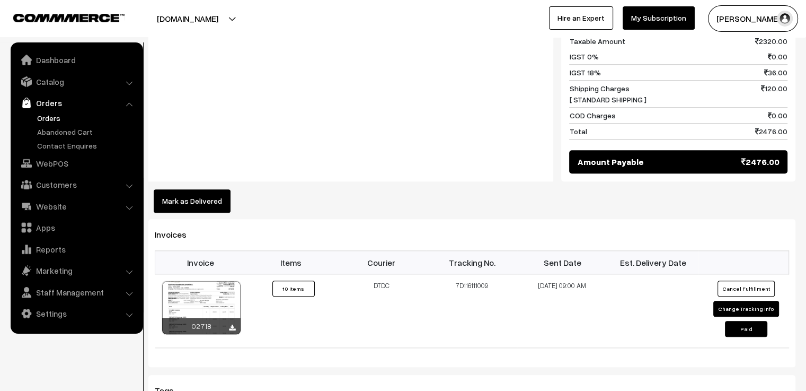
scroll to position [1219, 0]
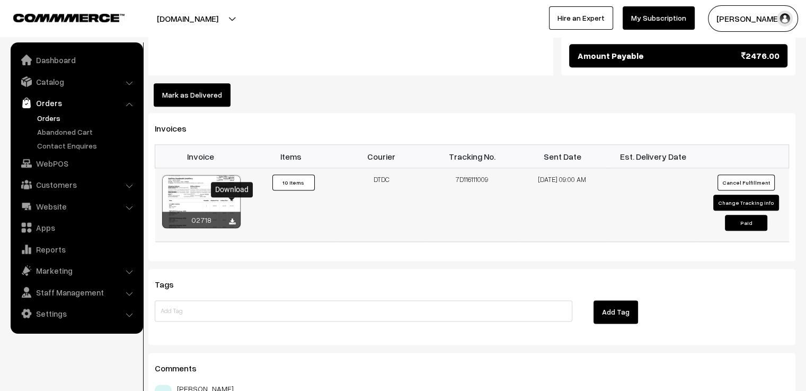
click at [232, 218] on icon at bounding box center [232, 221] width 6 height 7
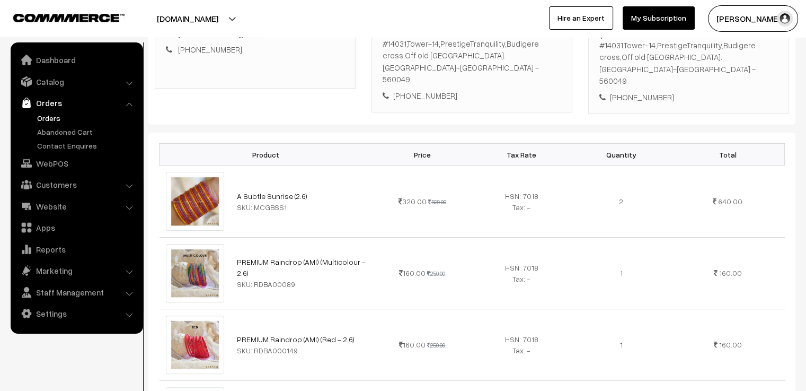
scroll to position [0, 0]
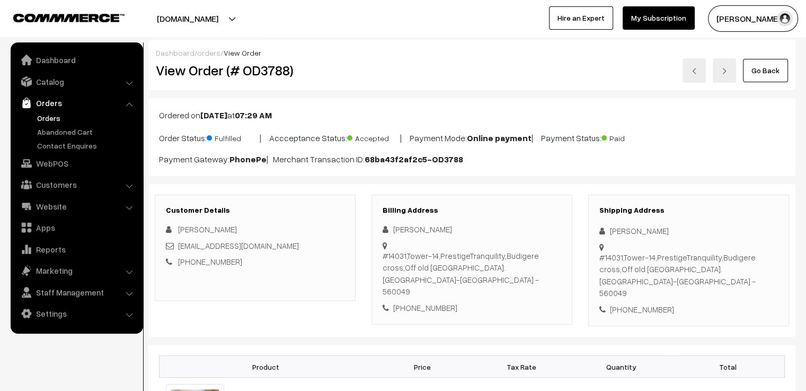
click at [699, 75] on link at bounding box center [694, 70] width 23 height 24
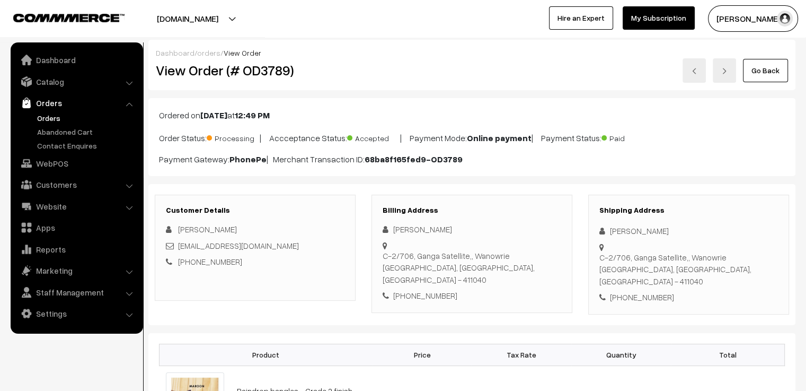
click at [694, 76] on link at bounding box center [694, 70] width 23 height 24
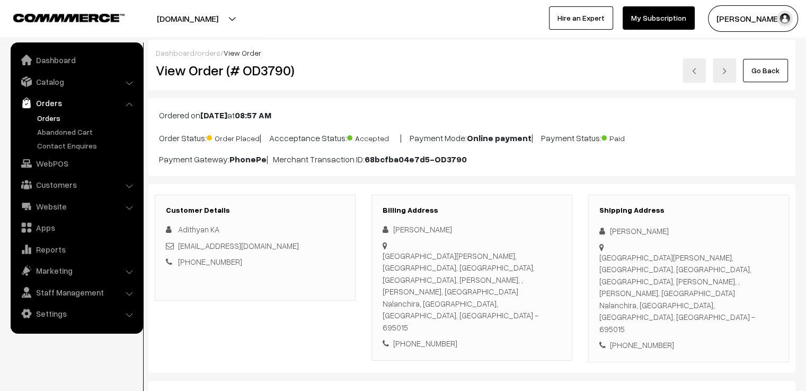
click at [694, 76] on link at bounding box center [694, 70] width 23 height 24
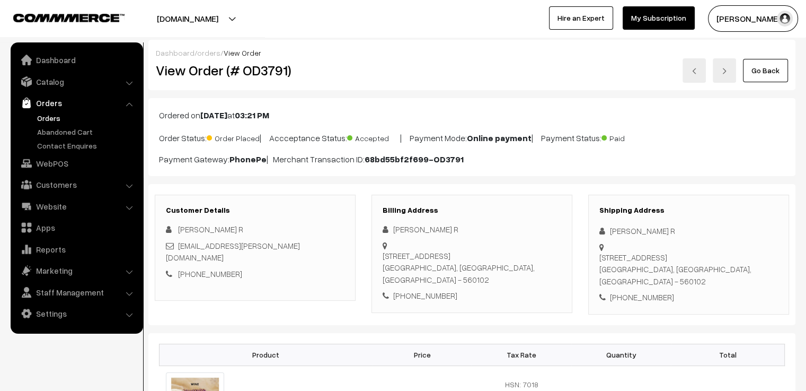
click at [759, 74] on link "Go Back" at bounding box center [765, 70] width 45 height 23
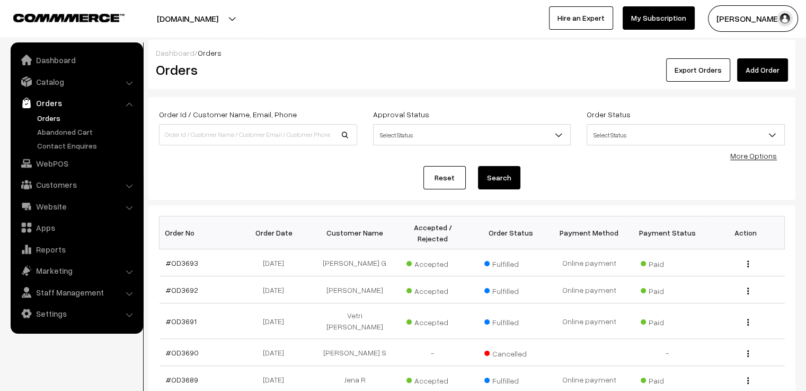
click at [444, 185] on link "Reset" at bounding box center [444, 177] width 42 height 23
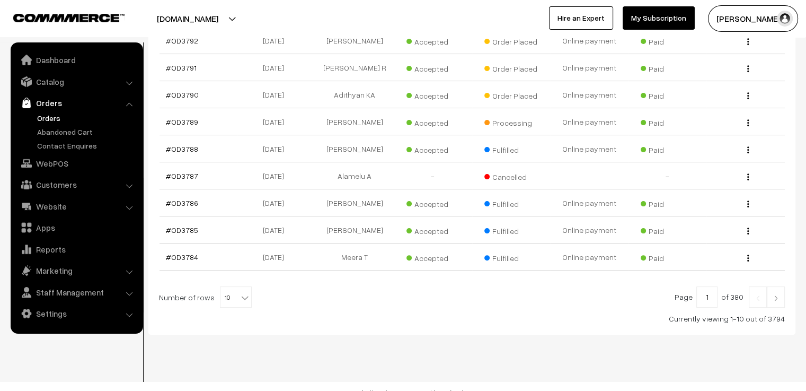
scroll to position [143, 0]
